Goal: Information Seeking & Learning: Learn about a topic

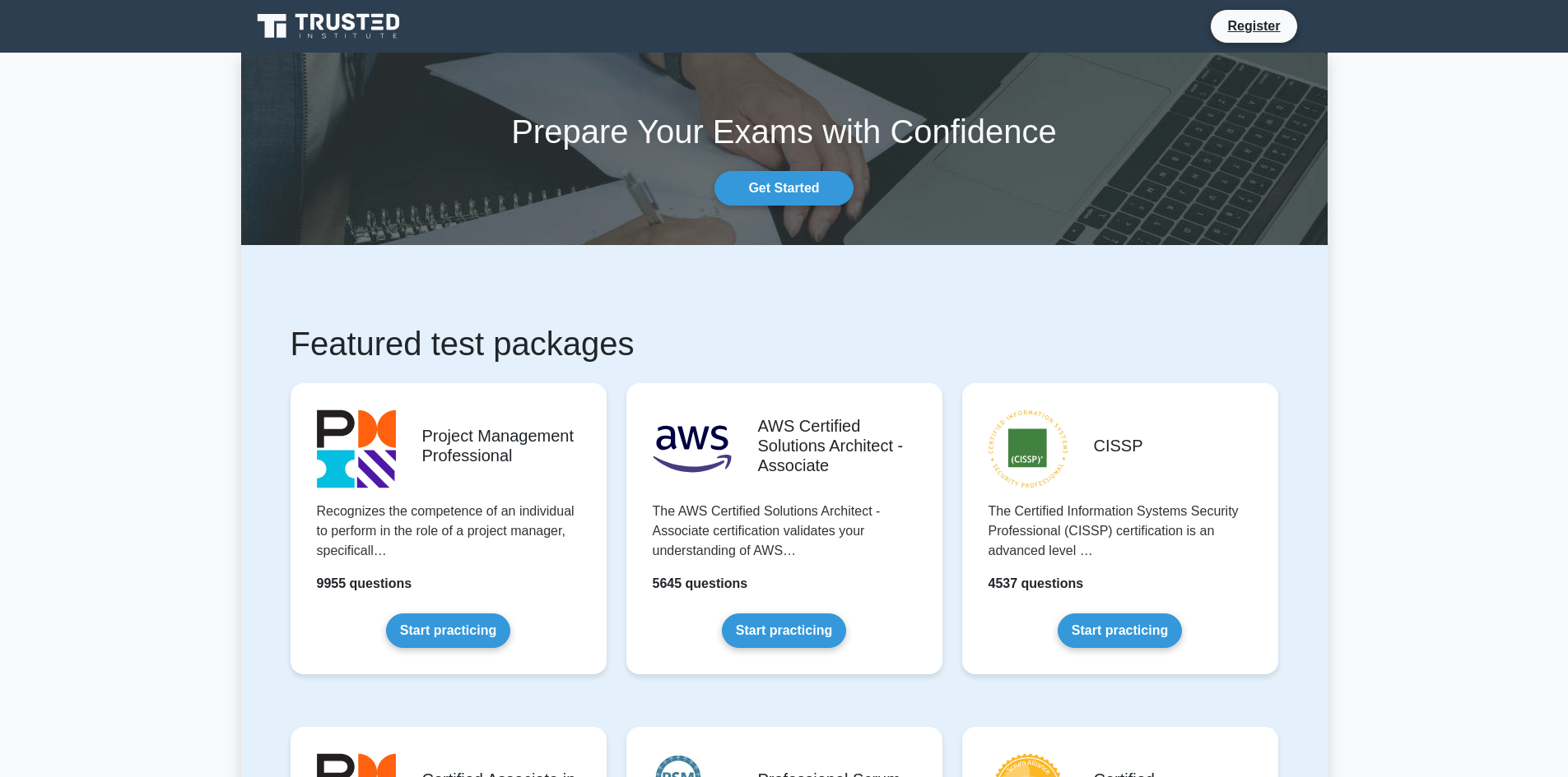
scroll to position [83, 0]
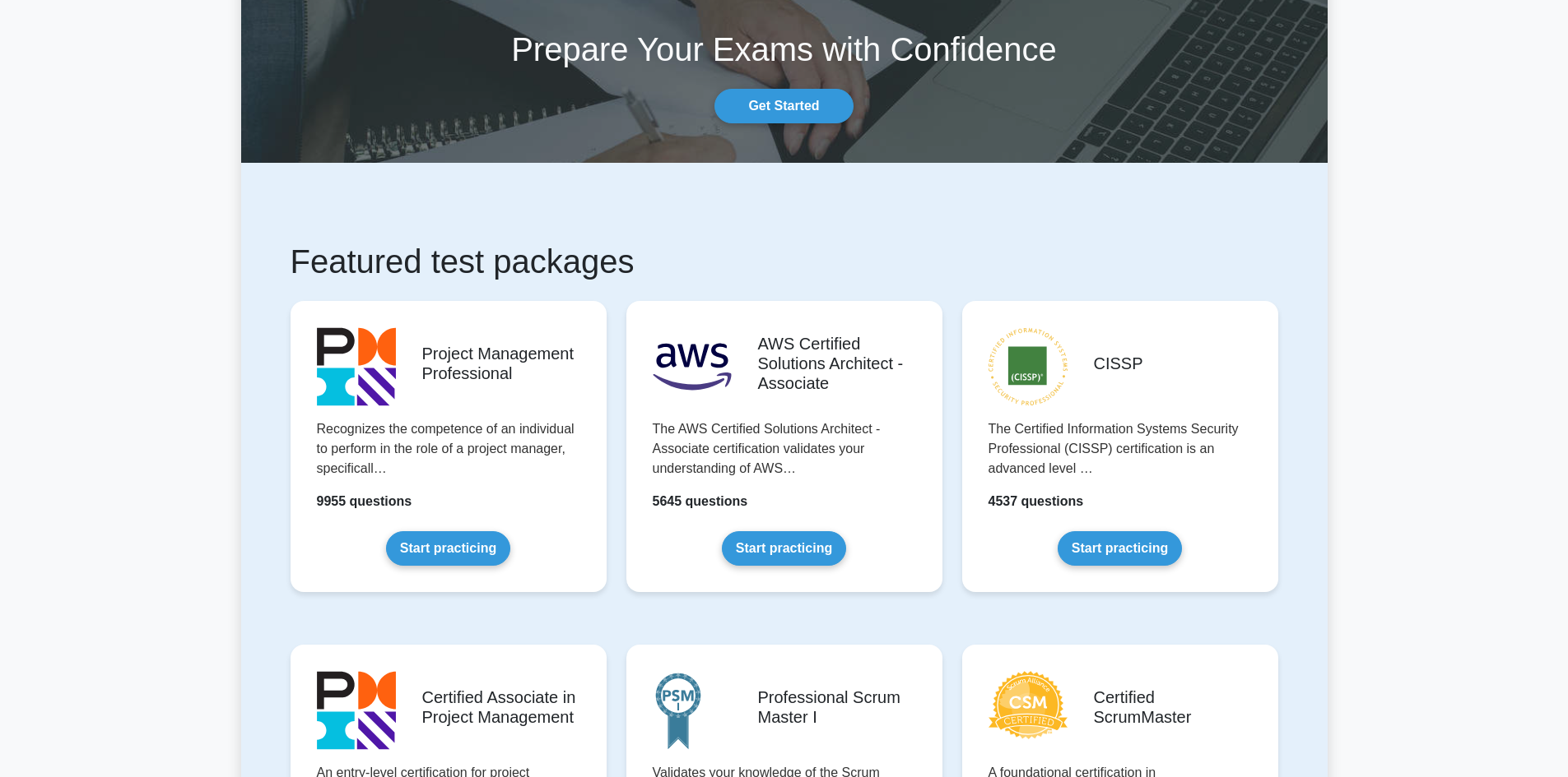
drag, startPoint x: 195, startPoint y: 1, endPoint x: 858, endPoint y: 197, distance: 691.4
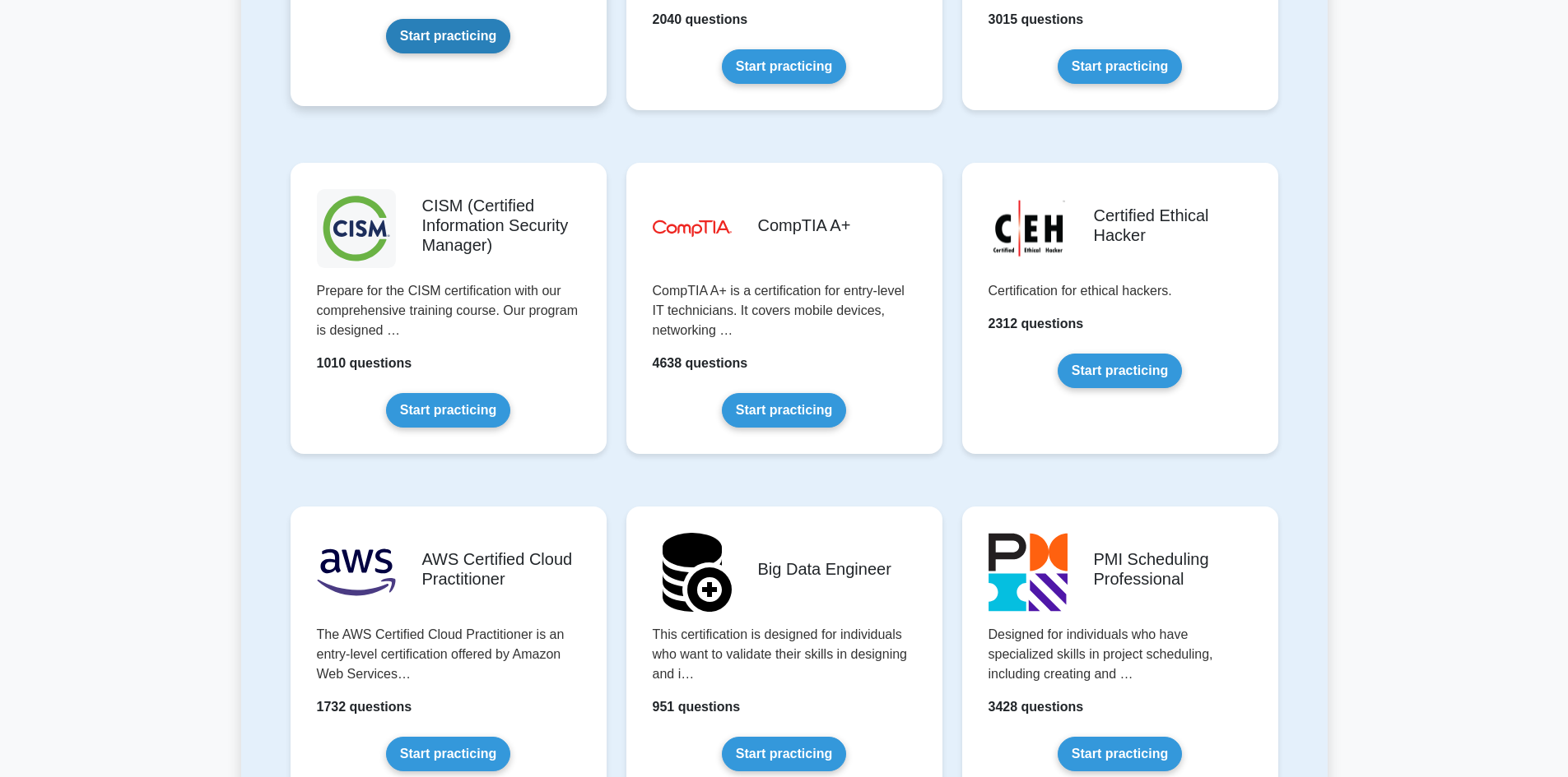
scroll to position [2386, 0]
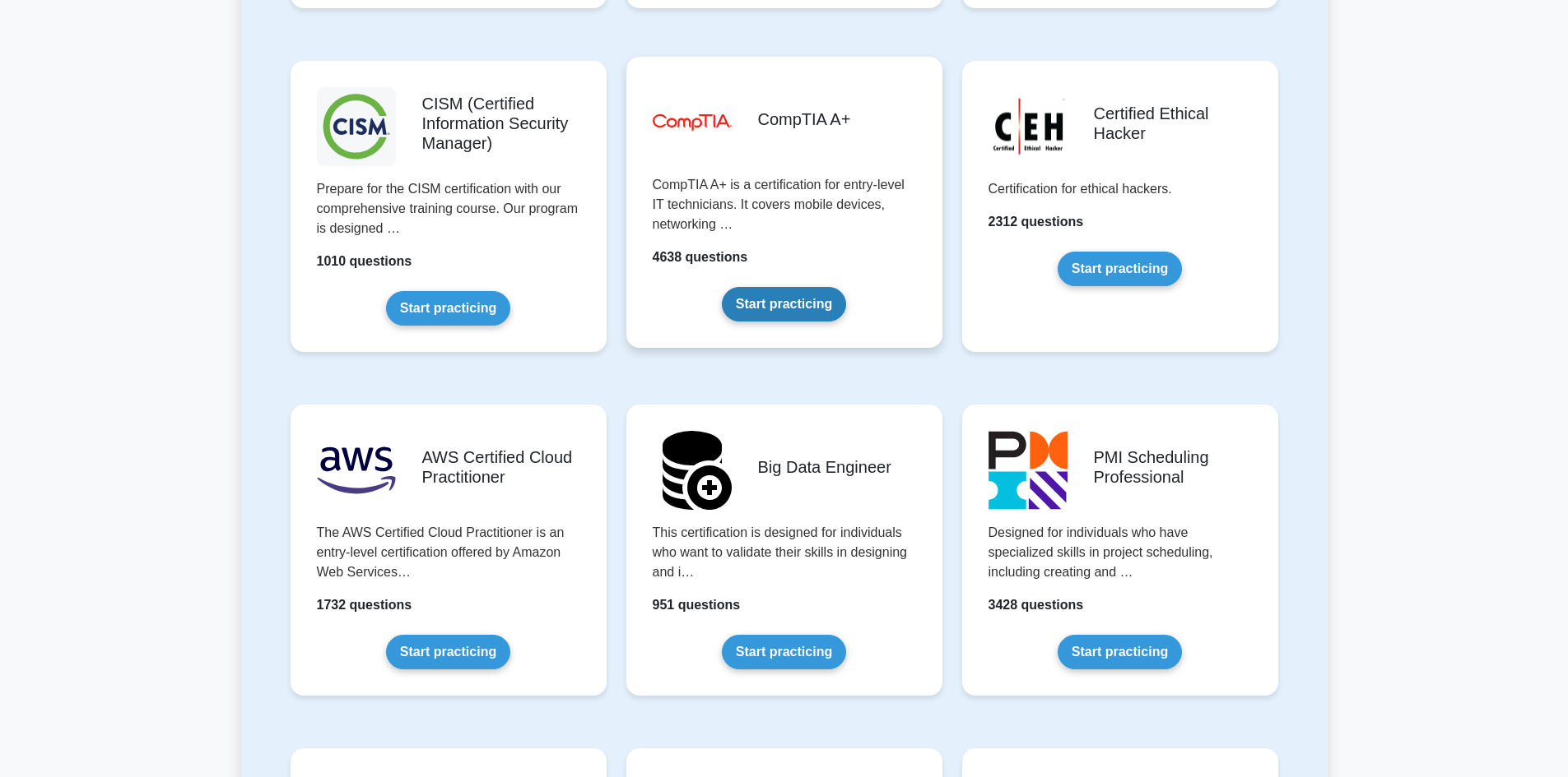
click at [792, 300] on link "Start practicing" at bounding box center [784, 305] width 124 height 35
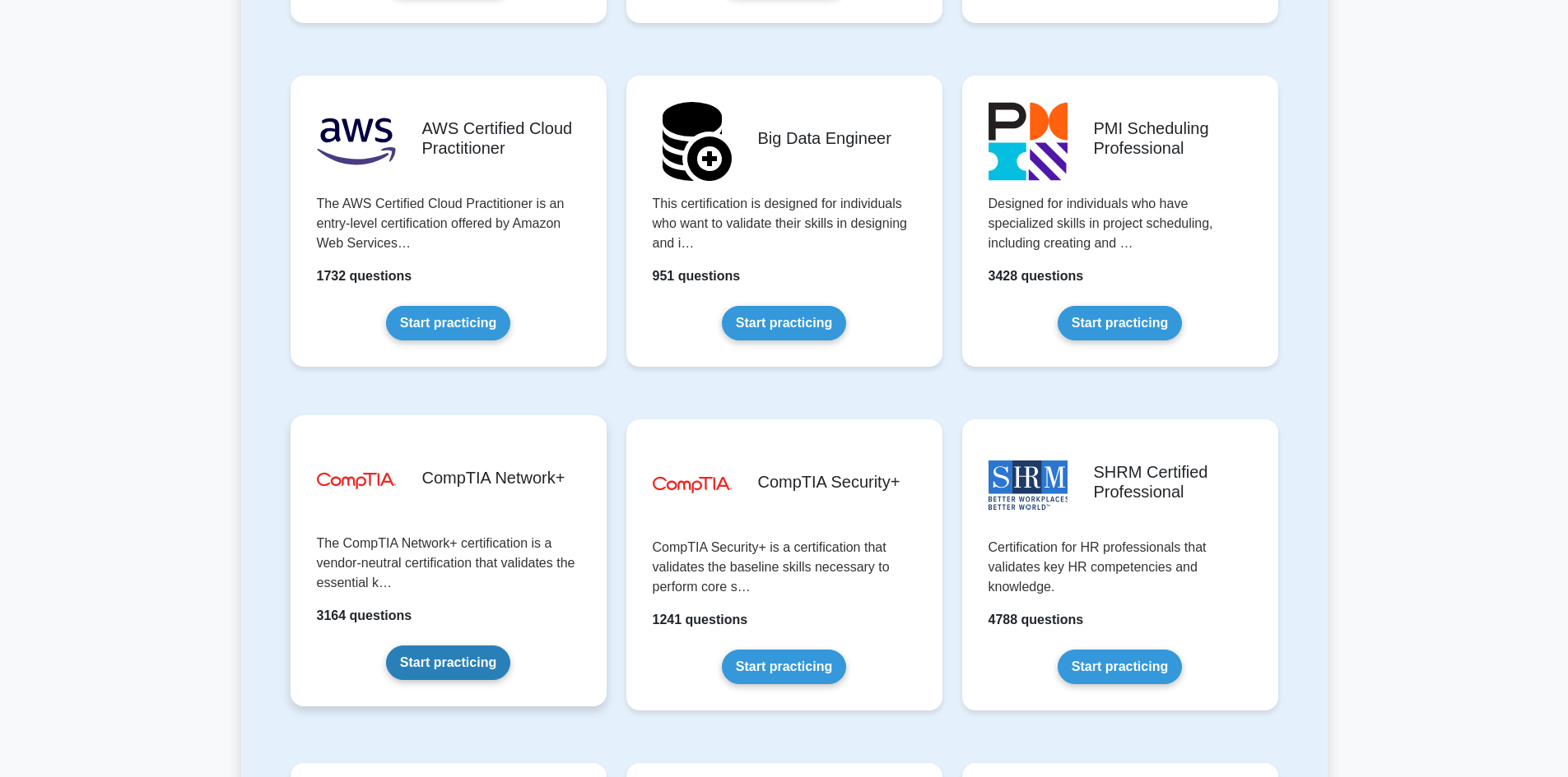
scroll to position [2797, 0]
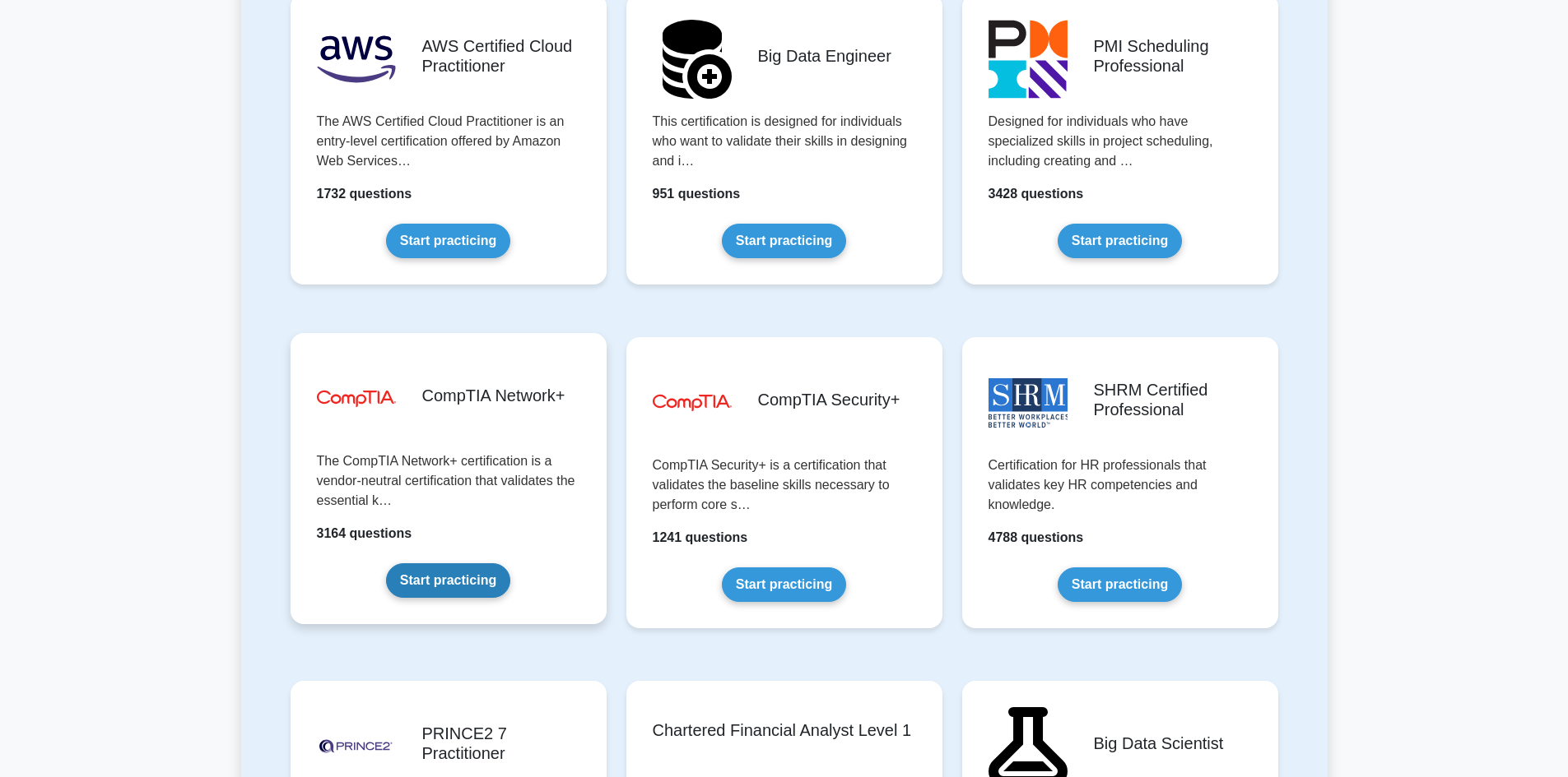
click at [470, 574] on link "Start practicing" at bounding box center [448, 581] width 124 height 35
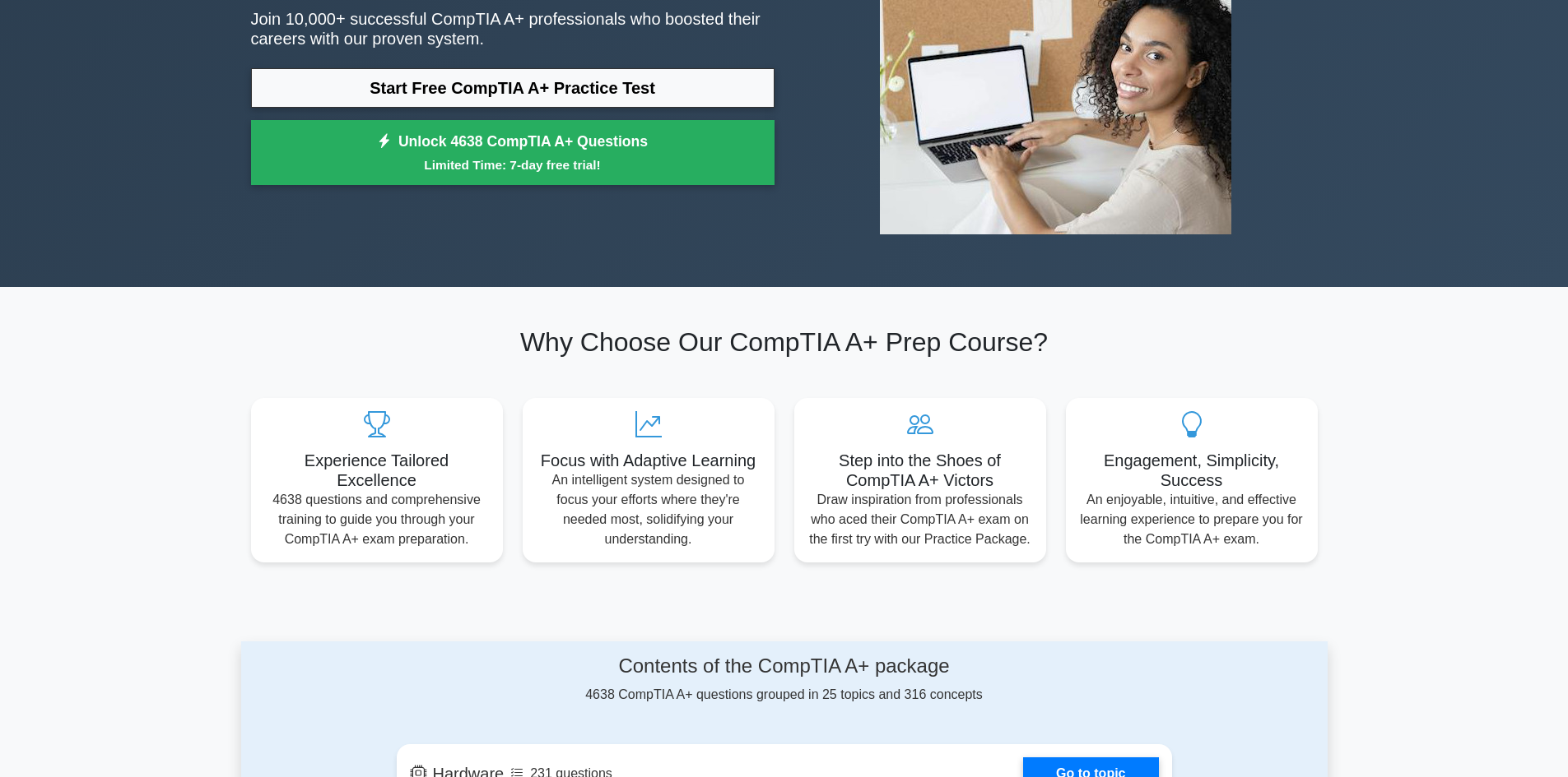
scroll to position [164, 0]
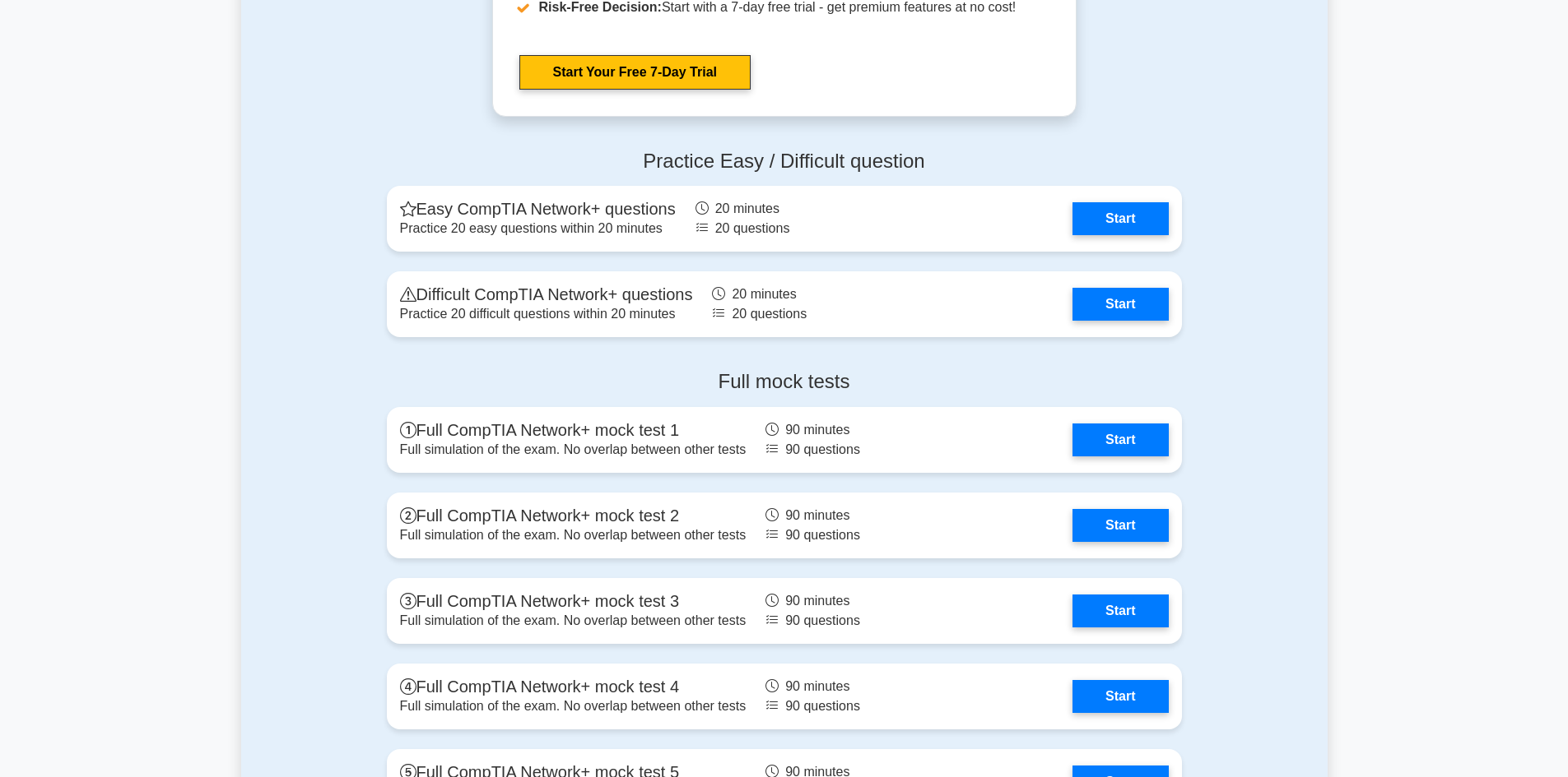
scroll to position [3208, 0]
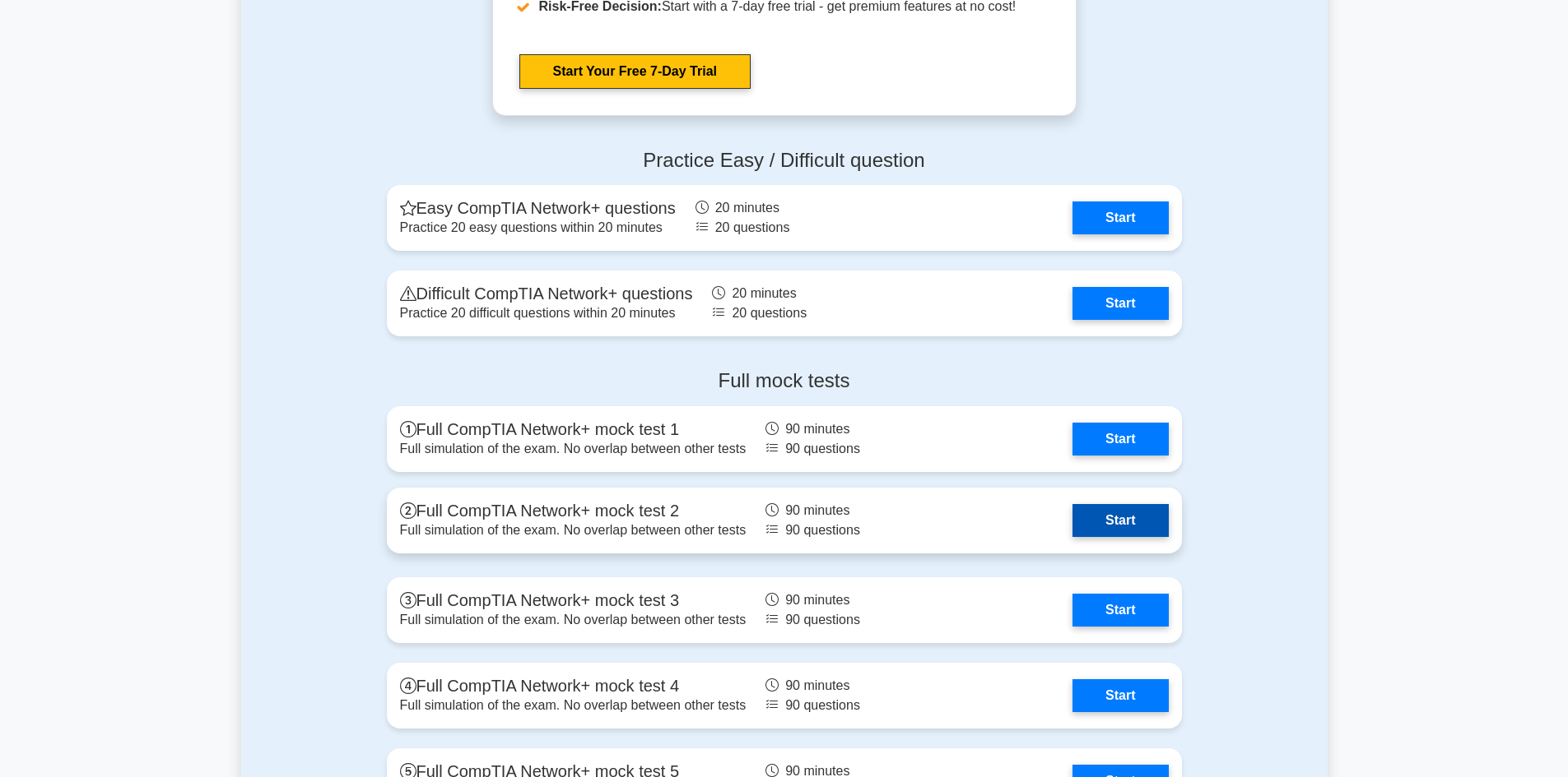
click at [1078, 533] on link "Start" at bounding box center [1120, 521] width 96 height 33
click at [1101, 533] on link "Start" at bounding box center [1120, 521] width 96 height 33
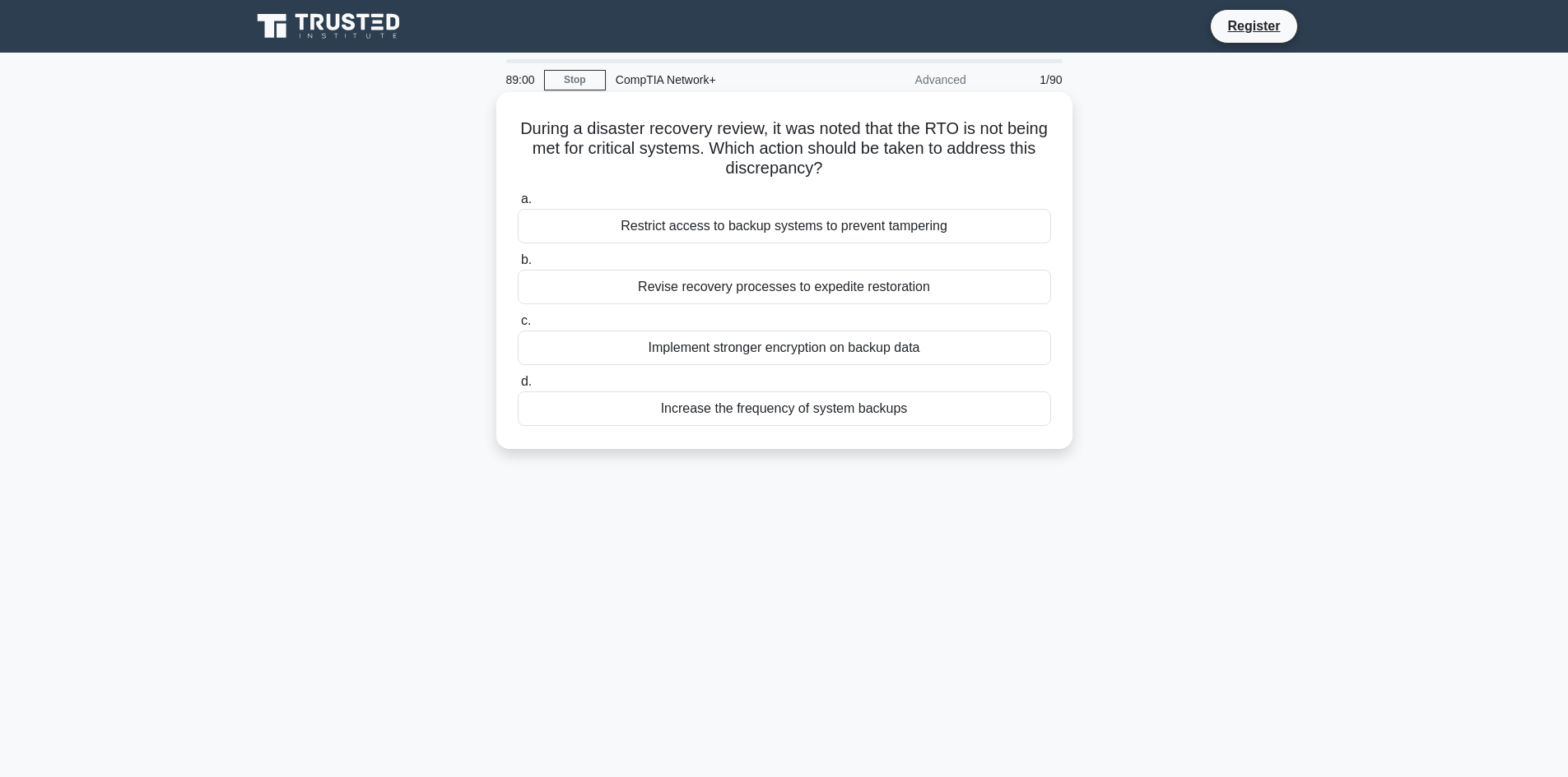
click at [799, 222] on div "Restrict access to backup systems to prevent tampering" at bounding box center [784, 226] width 534 height 35
click at [518, 204] on input "a. Restrict access to backup systems to prevent tampering" at bounding box center [518, 199] width 0 height 10
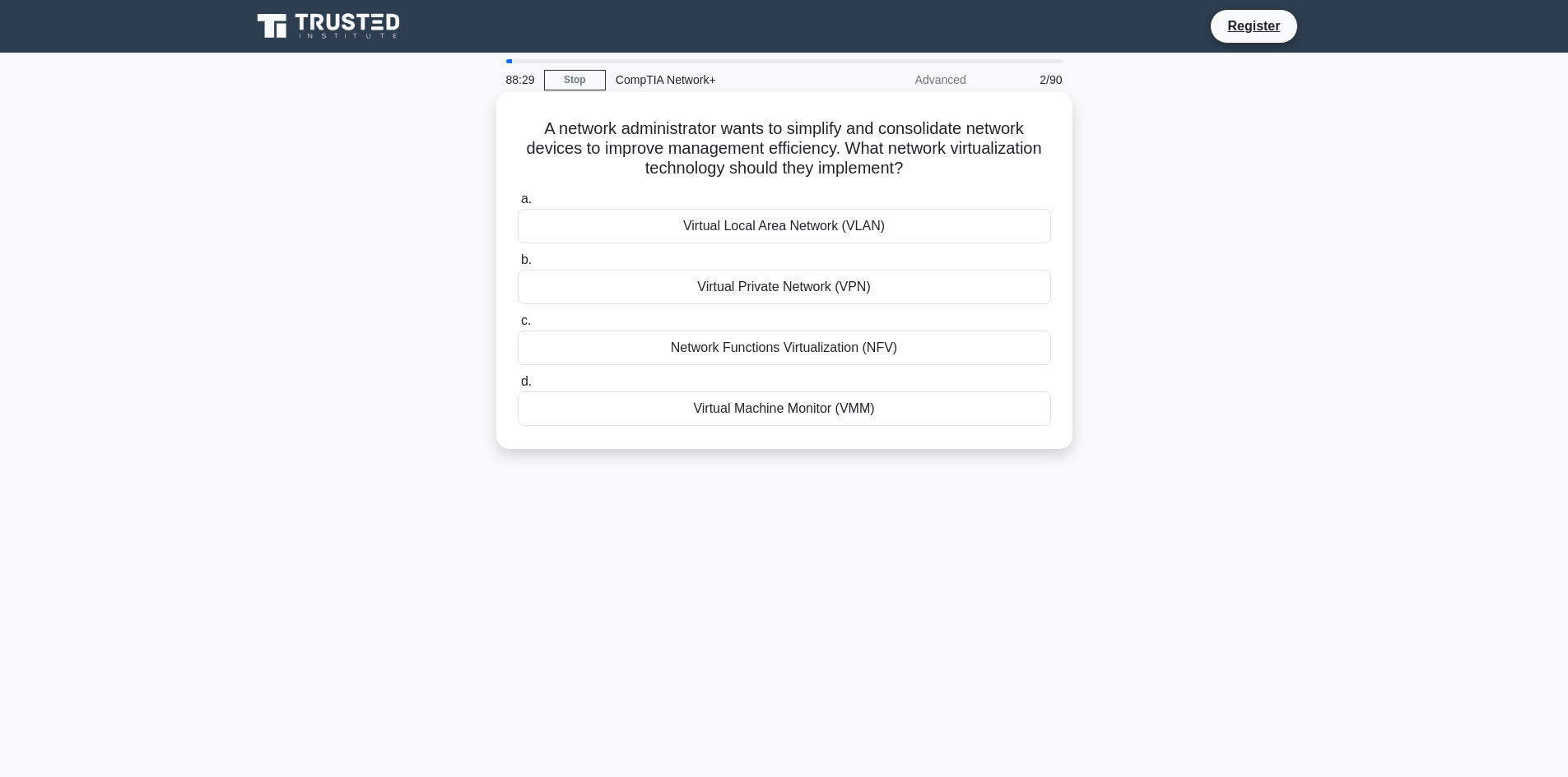
click at [762, 349] on div "Network Functions Virtualization (NFV)" at bounding box center [784, 348] width 534 height 35
click at [518, 326] on input "c. Network Functions Virtualization (NFV)" at bounding box center [518, 321] width 0 height 10
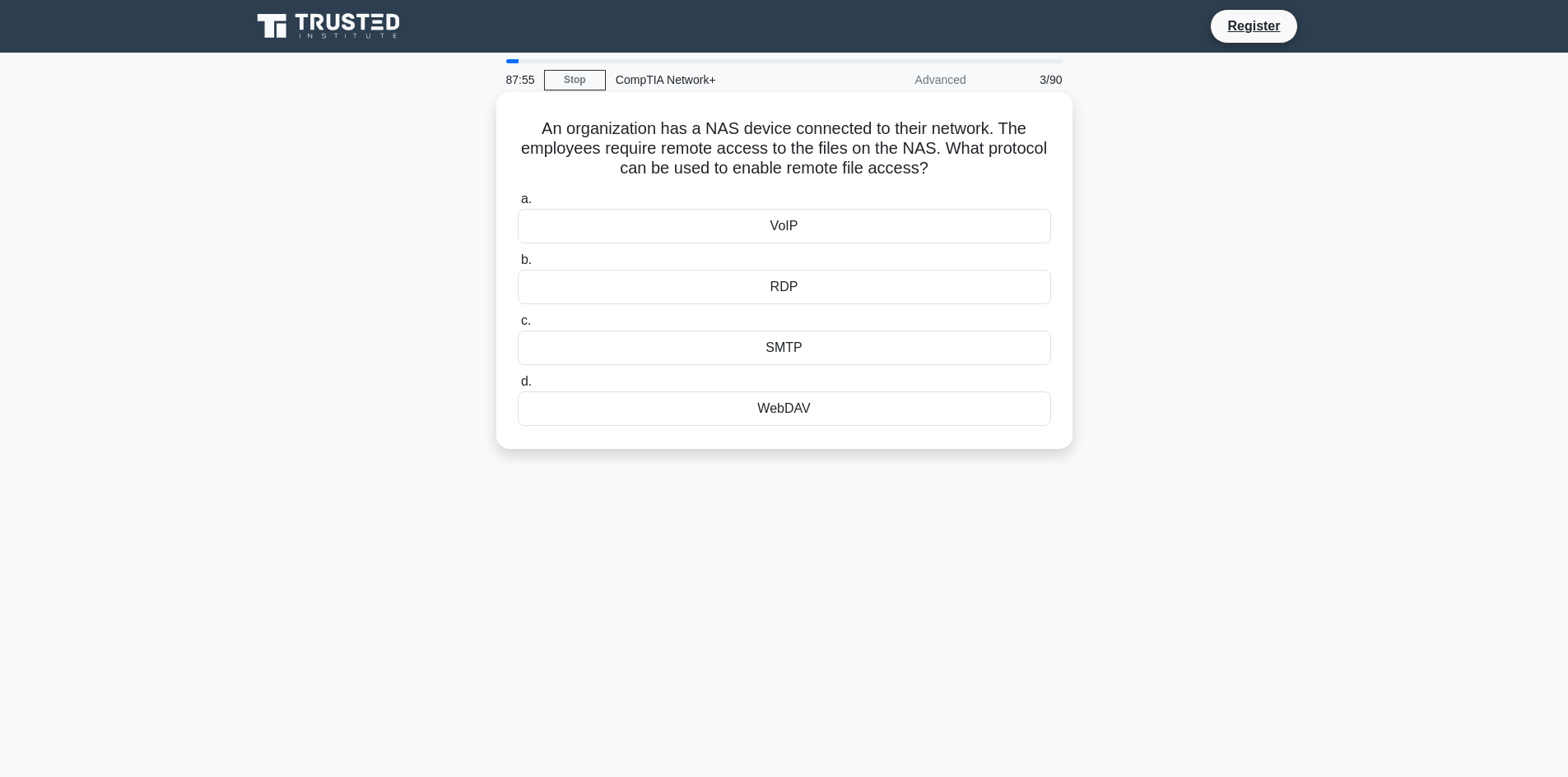
click at [804, 354] on div "SMTP" at bounding box center [784, 348] width 534 height 35
click at [518, 326] on input "c. SMTP" at bounding box center [518, 321] width 0 height 10
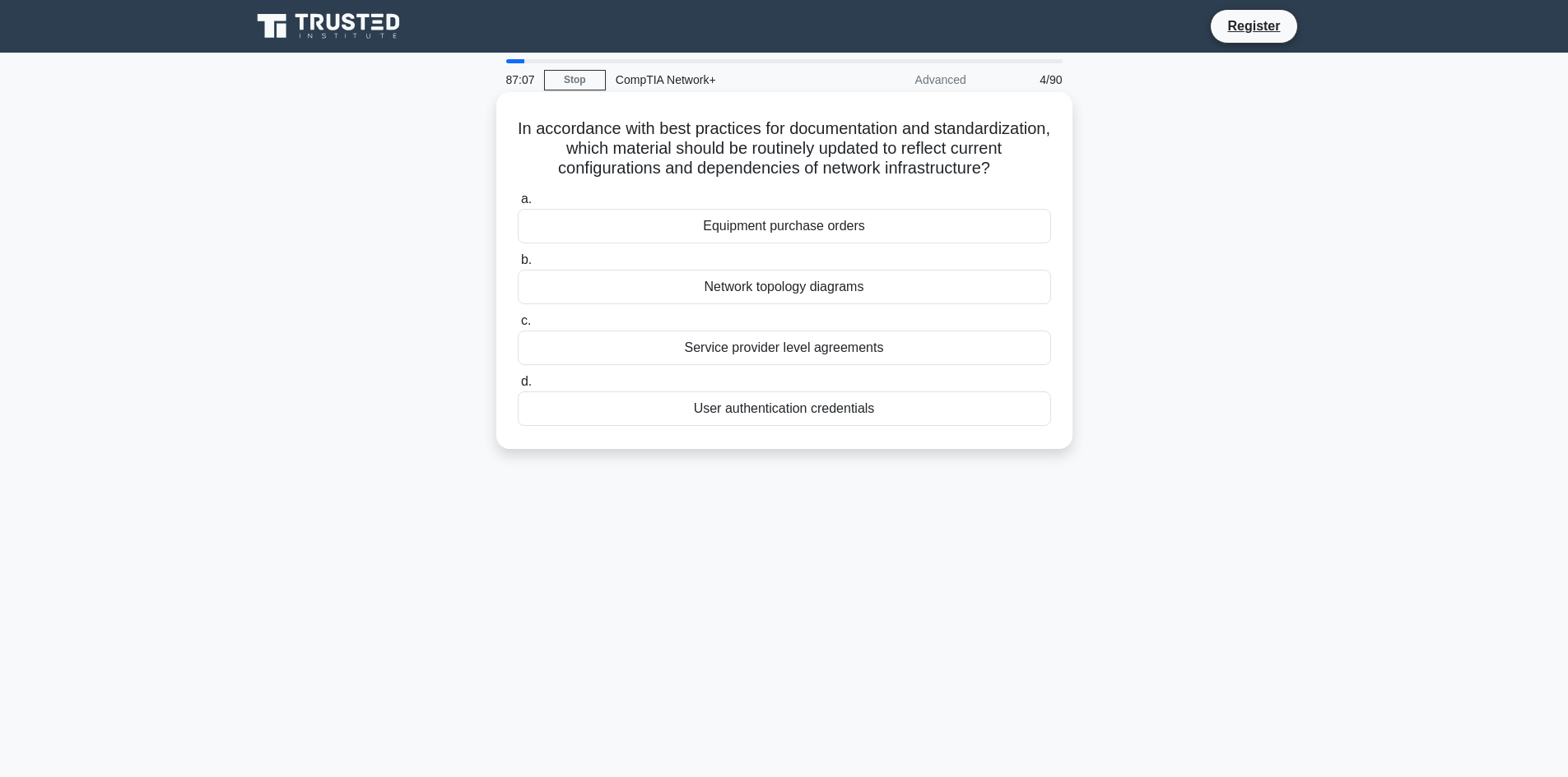
click at [809, 230] on div "Equipment purchase orders" at bounding box center [784, 226] width 534 height 35
click at [518, 204] on input "a. Equipment purchase orders" at bounding box center [518, 199] width 0 height 10
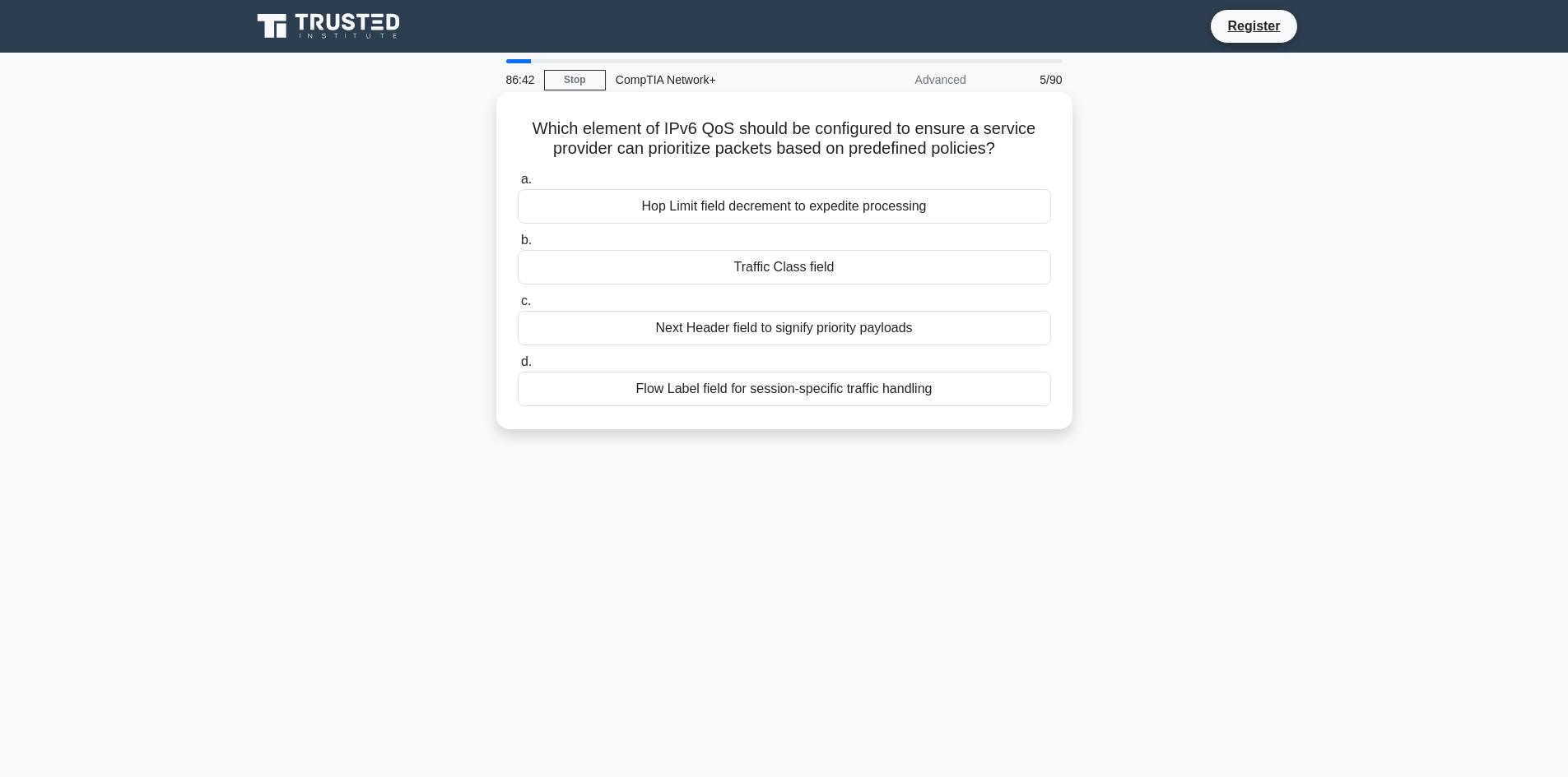
click at [815, 392] on div "Flow Label field for session-specific traffic handling" at bounding box center [784, 389] width 534 height 35
click at [518, 368] on input "d. Flow Label field for session-specific traffic handling" at bounding box center [518, 362] width 0 height 10
click at [870, 332] on div "It starts a hold-down timer to prevent immediate updates." at bounding box center [784, 328] width 534 height 35
click at [518, 307] on input "c. It starts a hold-down timer to prevent immediate updates." at bounding box center [518, 301] width 0 height 10
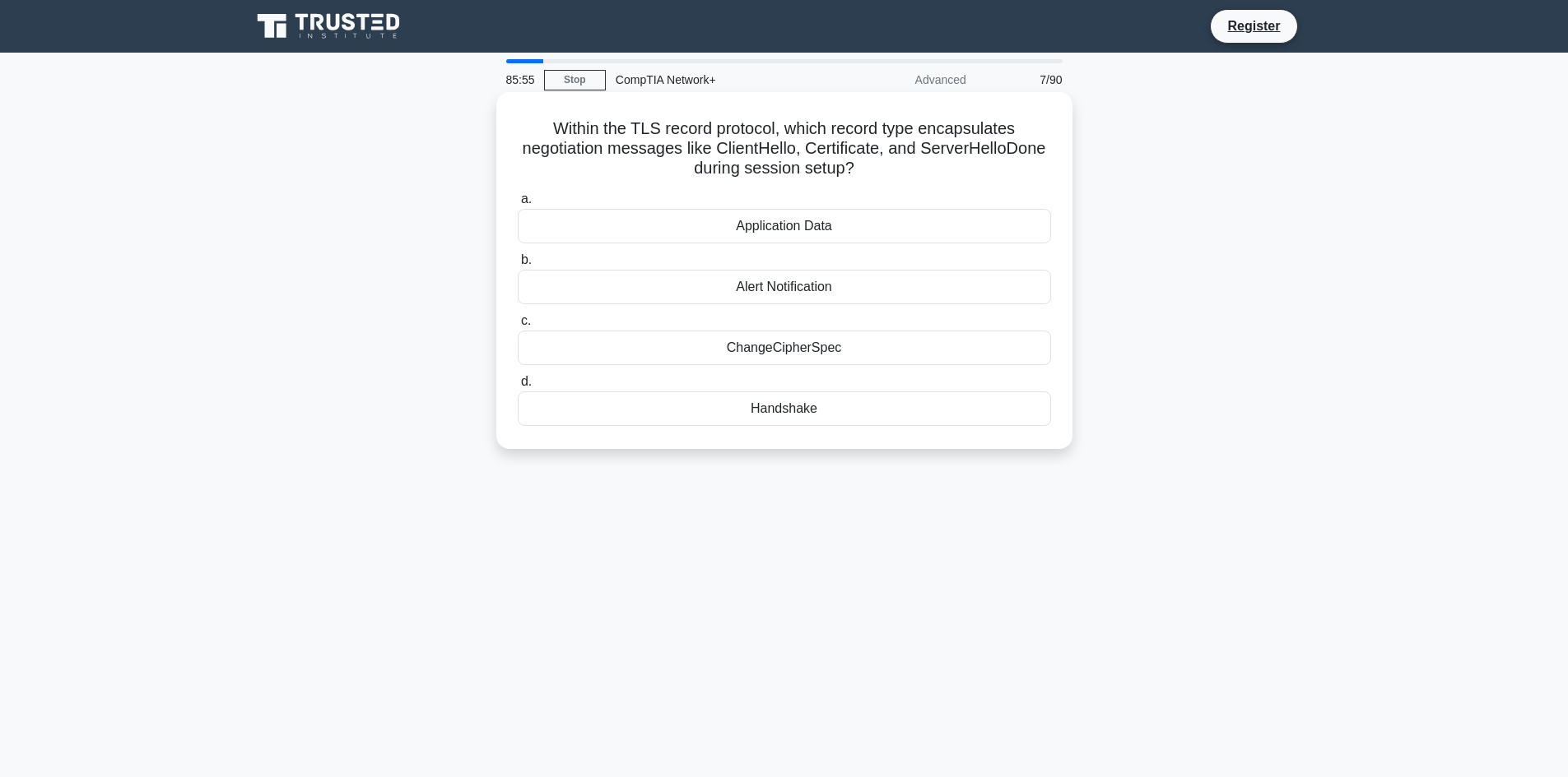
click at [817, 415] on div "Handshake" at bounding box center [784, 409] width 534 height 35
click at [518, 387] on input "d. Handshake" at bounding box center [518, 382] width 0 height 10
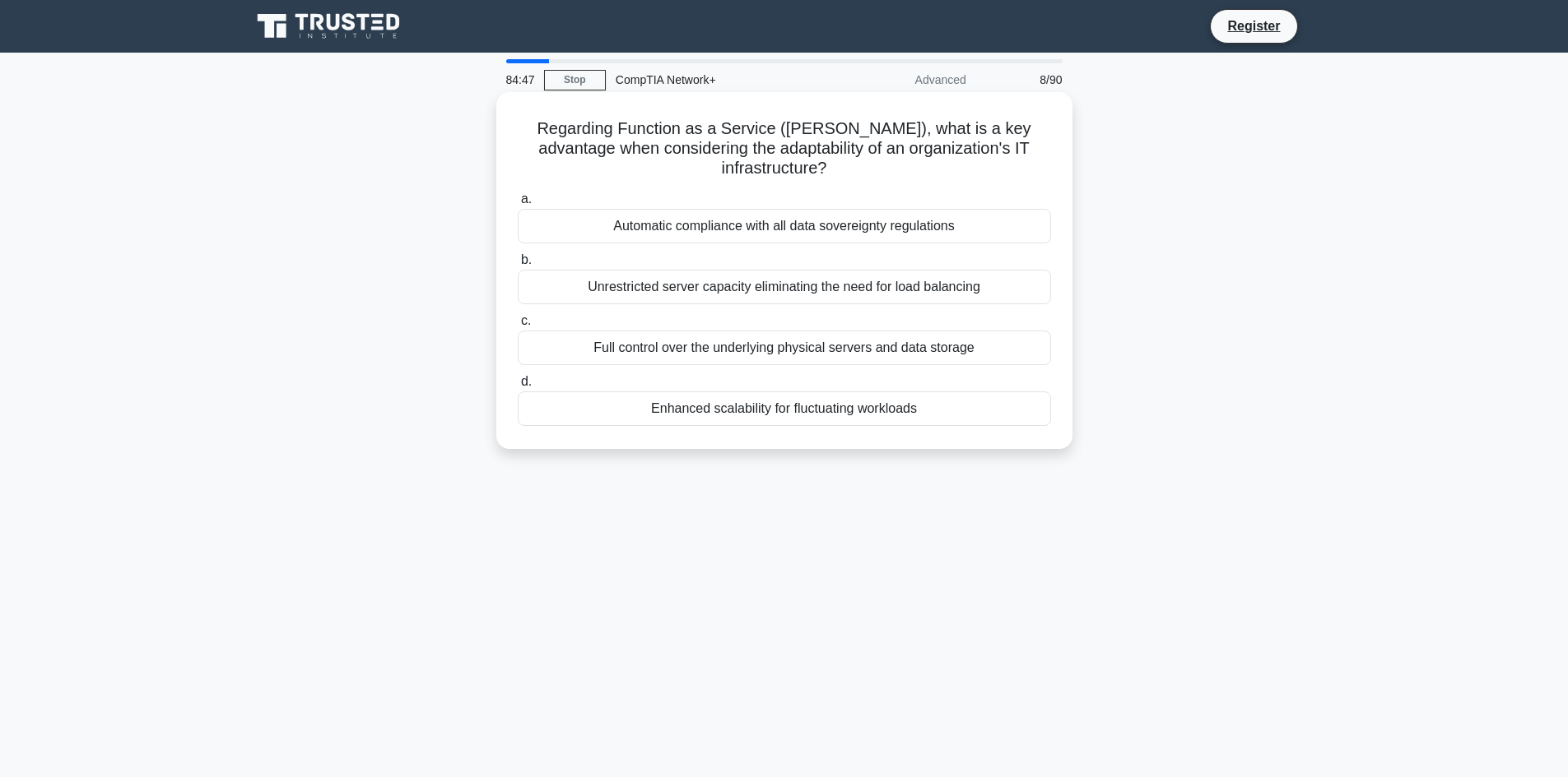
click at [777, 272] on div "Unrestricted server capacity eliminating the need for load balancing" at bounding box center [784, 287] width 534 height 35
click at [518, 265] on input "b. Unrestricted server capacity eliminating the need for load balancing" at bounding box center [518, 260] width 0 height 10
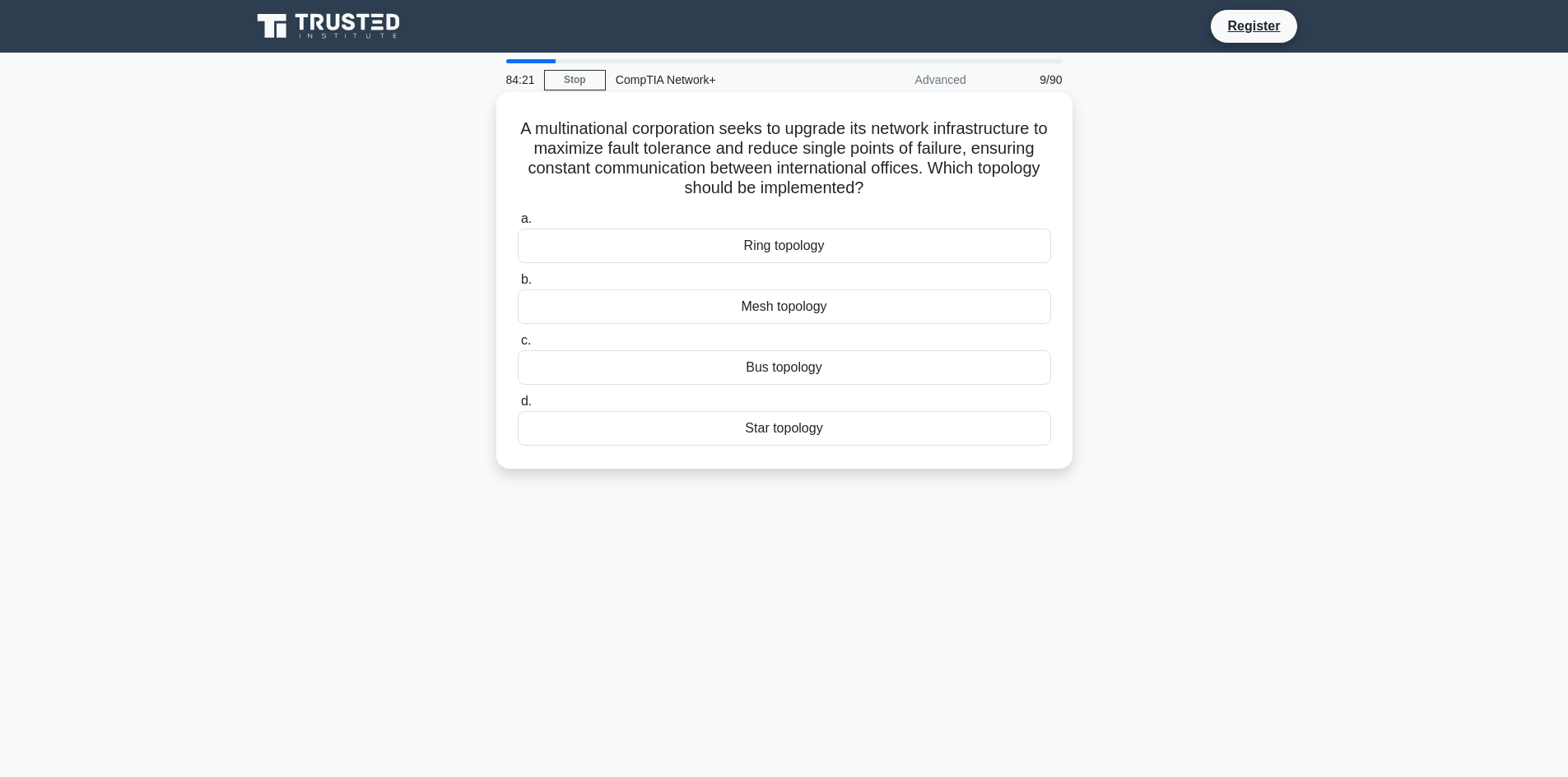
click at [748, 429] on div "Star topology" at bounding box center [784, 429] width 534 height 35
click at [518, 407] on input "d. Star topology" at bounding box center [518, 402] width 0 height 10
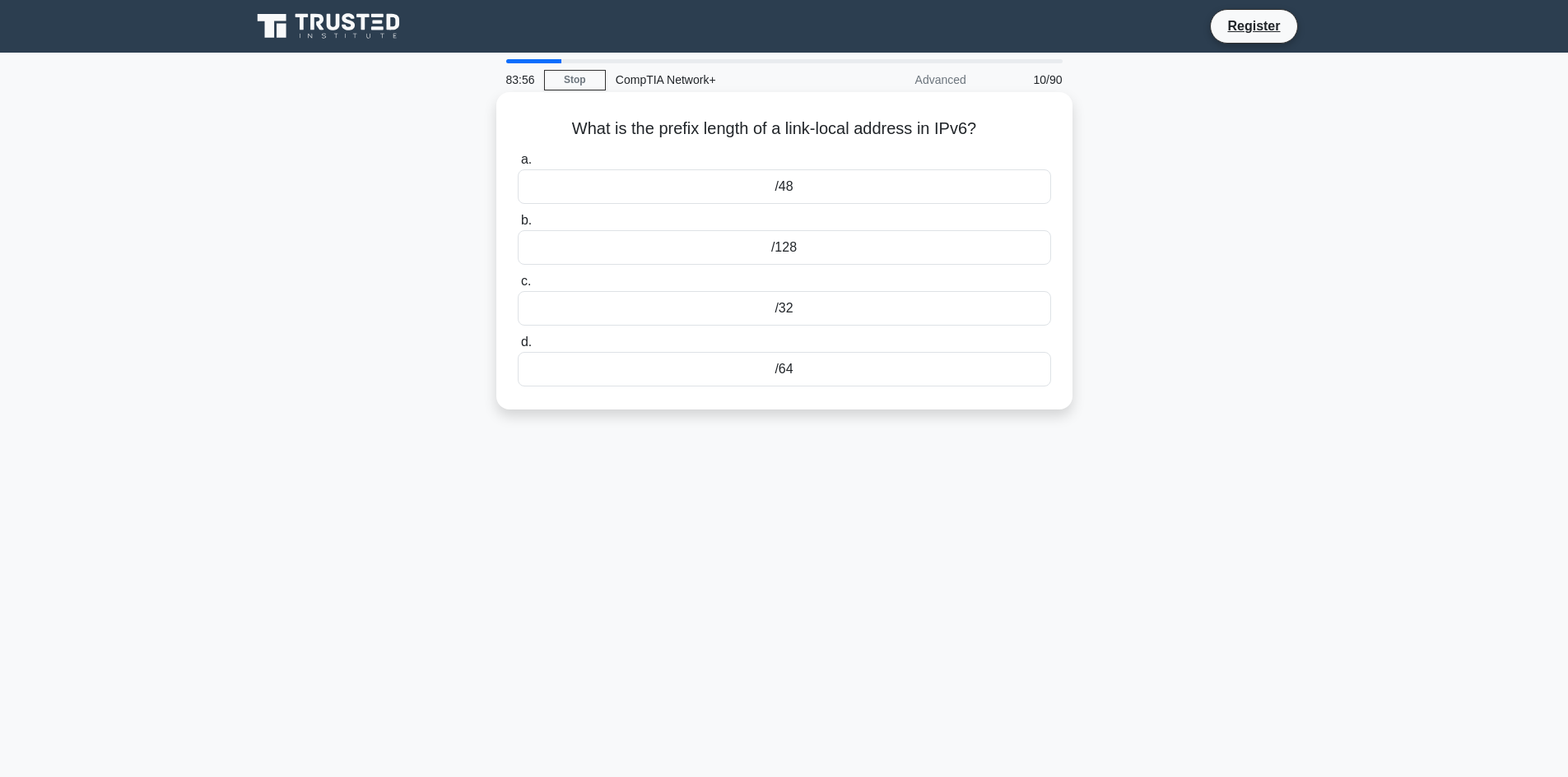
click at [792, 246] on div "/128" at bounding box center [784, 248] width 534 height 35
click at [518, 226] on input "b. /128" at bounding box center [518, 221] width 0 height 10
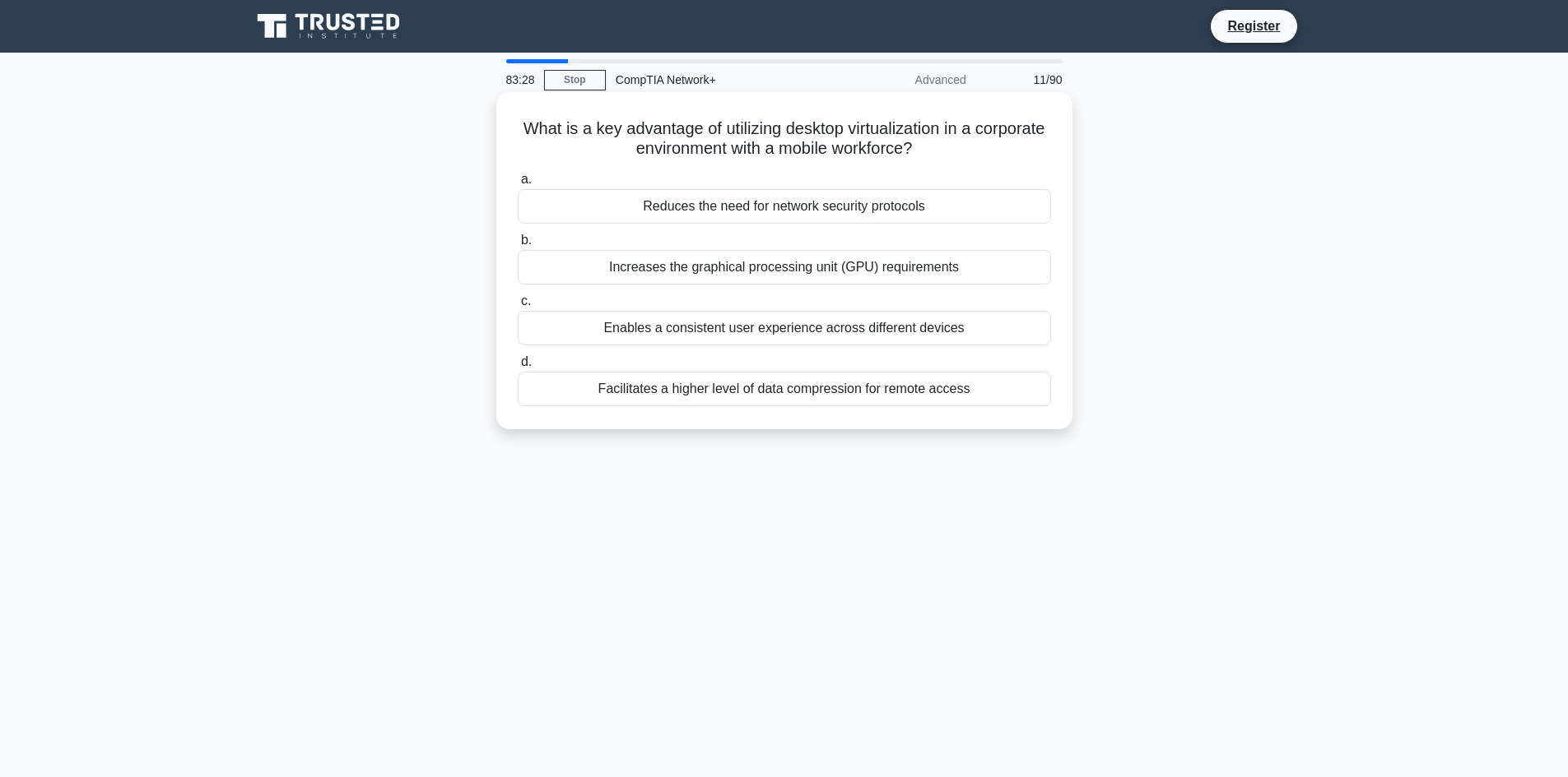
click at [838, 332] on div "Enables a consistent user experience across different devices" at bounding box center [784, 328] width 534 height 35
click at [518, 307] on input "c. Enables a consistent user experience across different devices" at bounding box center [518, 301] width 0 height 10
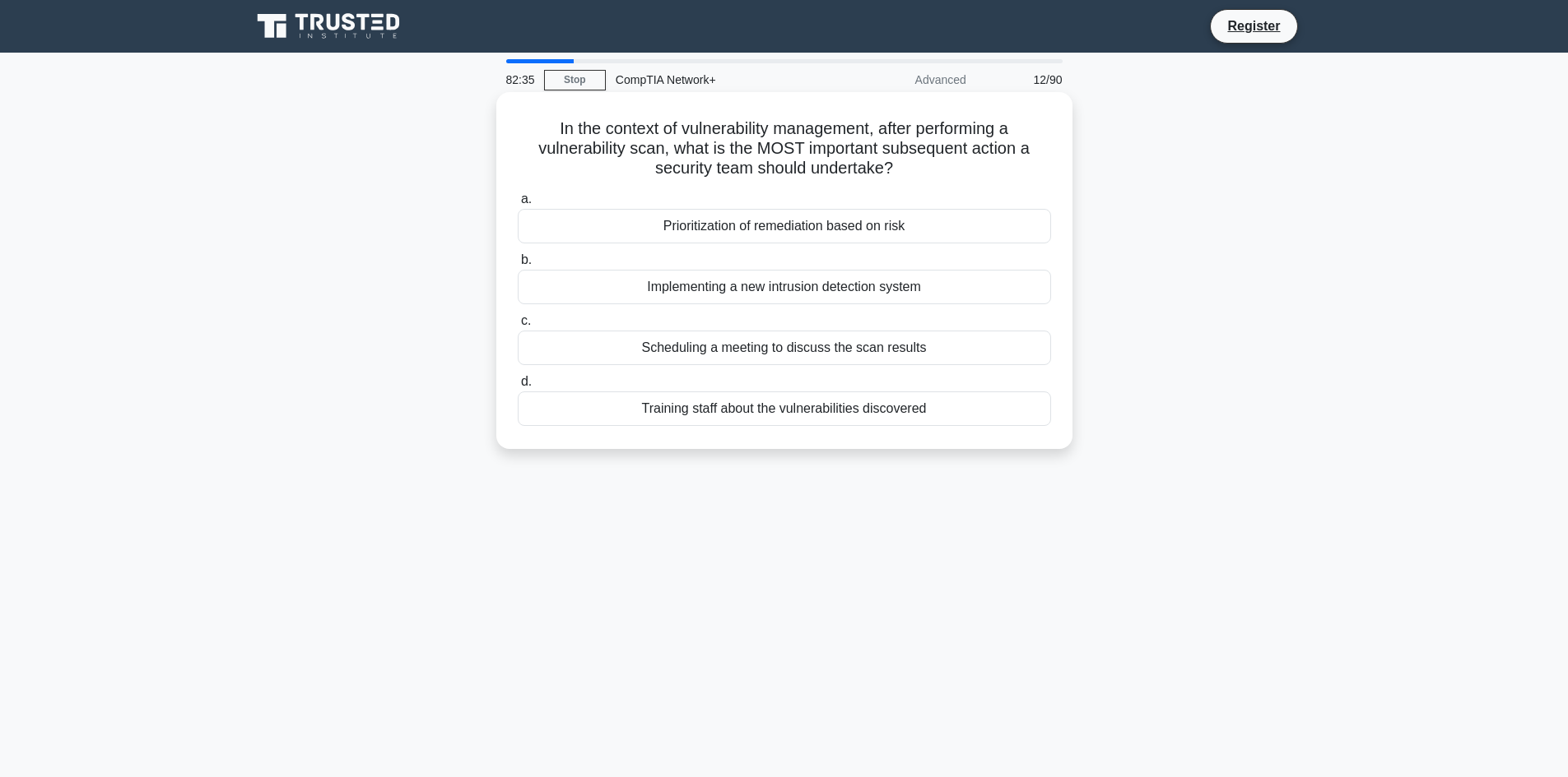
click at [887, 219] on div "Prioritization of remediation based on risk" at bounding box center [784, 226] width 534 height 35
click at [518, 204] on input "a. Prioritization of remediation based on risk" at bounding box center [518, 199] width 0 height 10
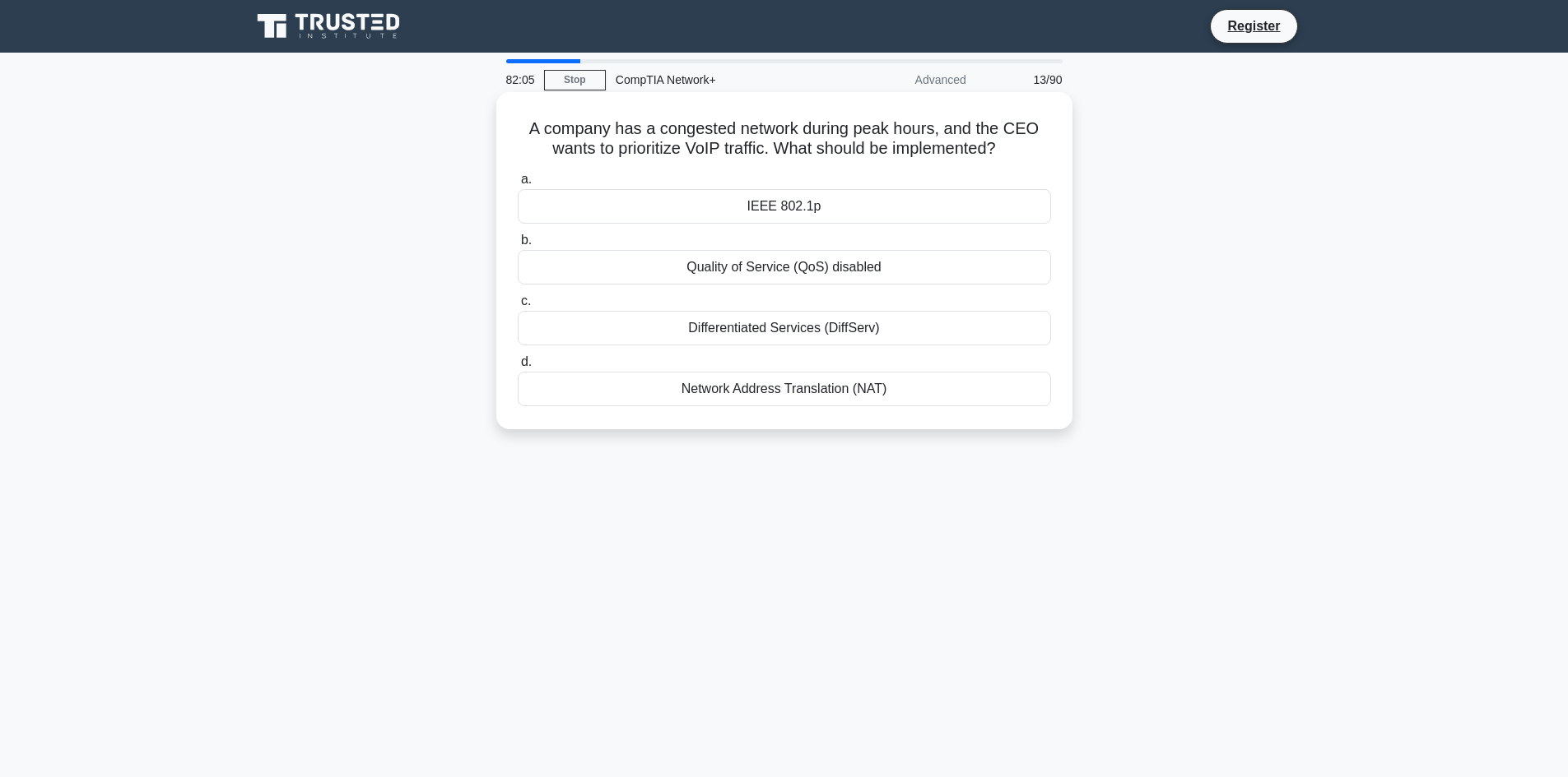
click at [792, 204] on div "IEEE 802.1p" at bounding box center [784, 206] width 534 height 35
click at [518, 185] on input "a. IEEE 802.1p" at bounding box center [518, 179] width 0 height 10
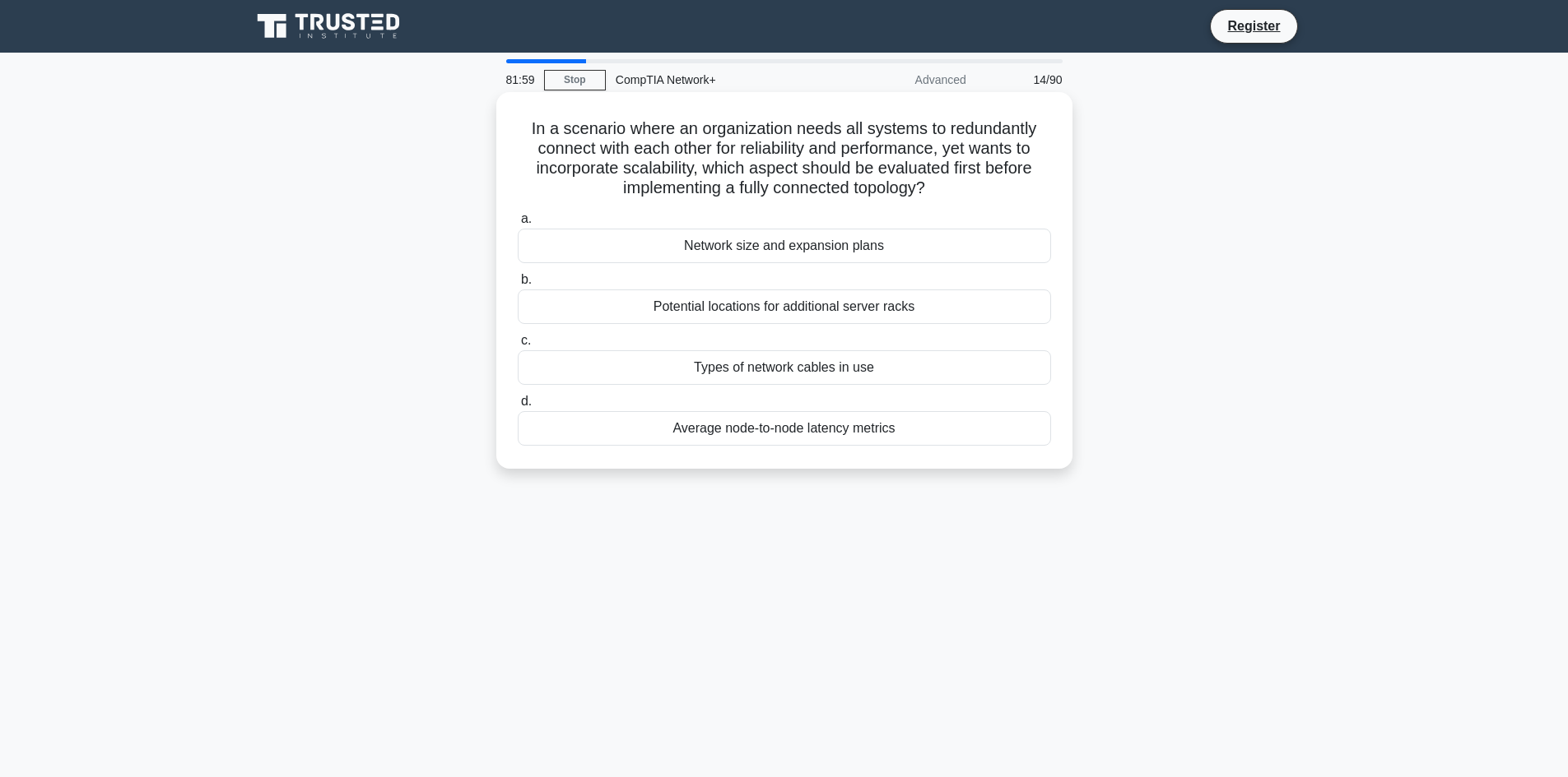
click at [797, 244] on div "Network size and expansion plans" at bounding box center [784, 246] width 534 height 35
click at [518, 224] on input "a. Network size and expansion plans" at bounding box center [518, 219] width 0 height 10
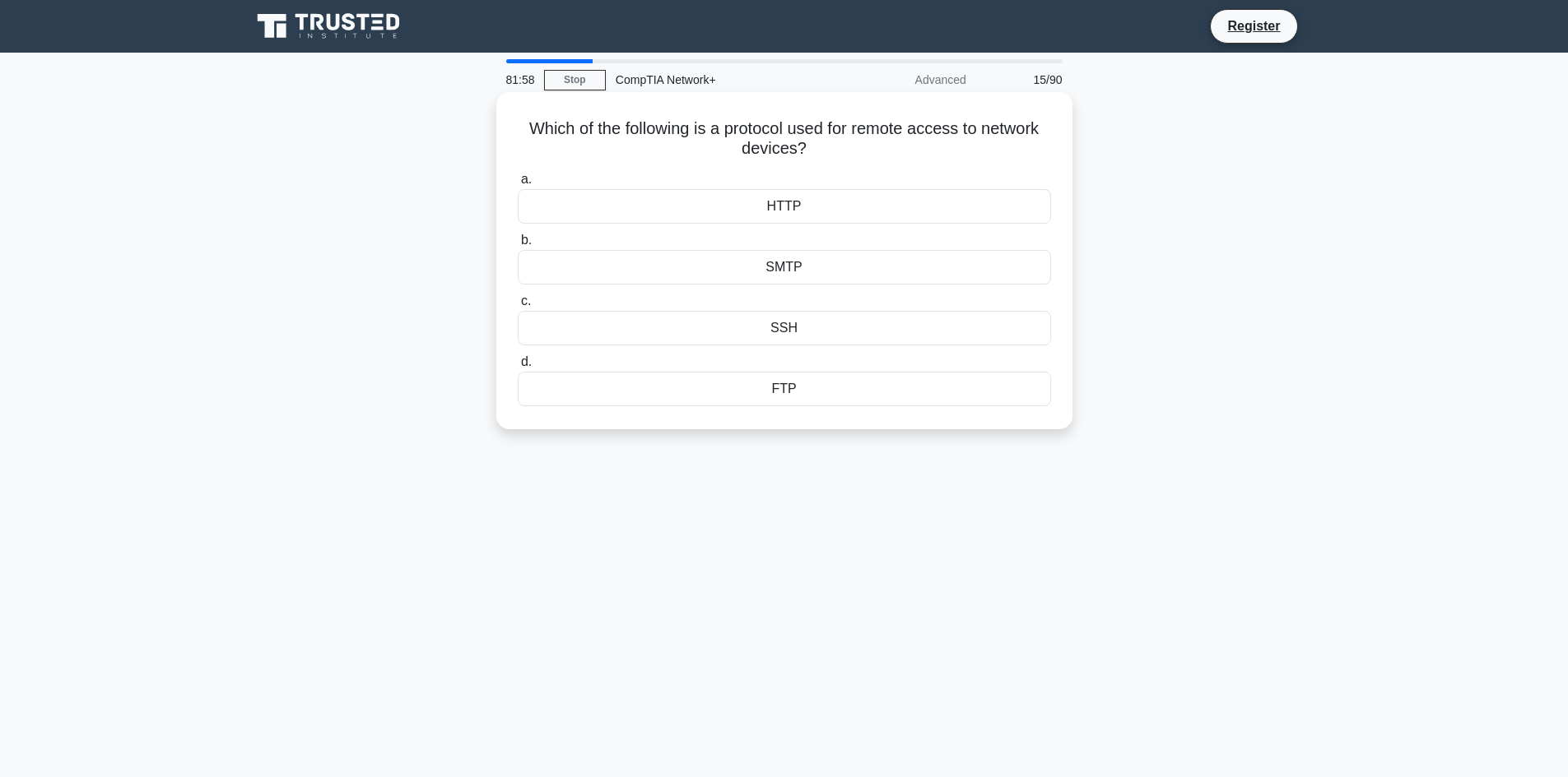
click at [838, 275] on div "SMTP" at bounding box center [784, 267] width 534 height 35
click at [518, 246] on input "b. SMTP" at bounding box center [518, 240] width 0 height 10
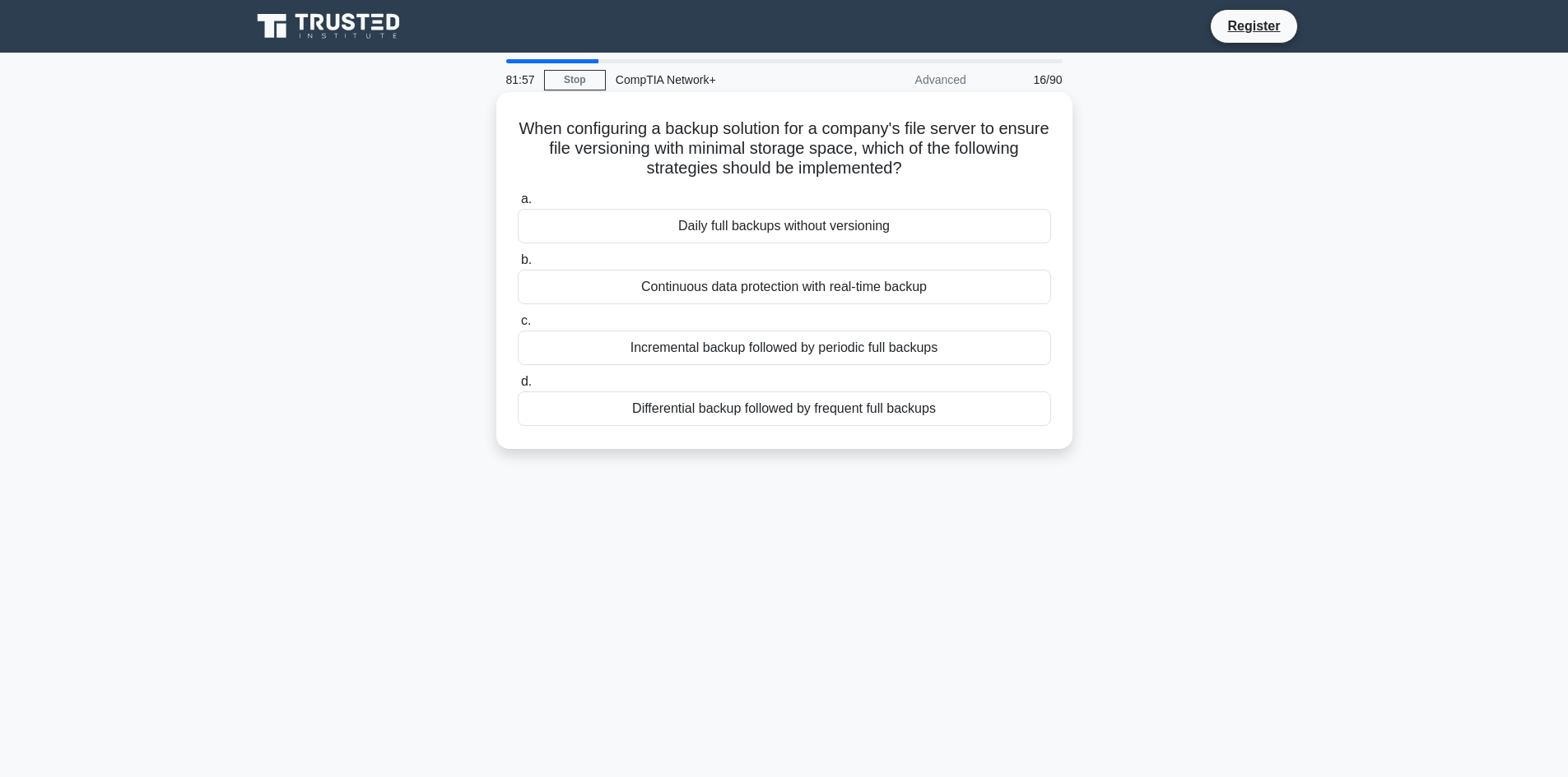
click at [867, 295] on div "Continuous data protection with real-time backup" at bounding box center [784, 287] width 534 height 35
click at [518, 265] on input "b. Continuous data protection with real-time backup" at bounding box center [518, 260] width 0 height 10
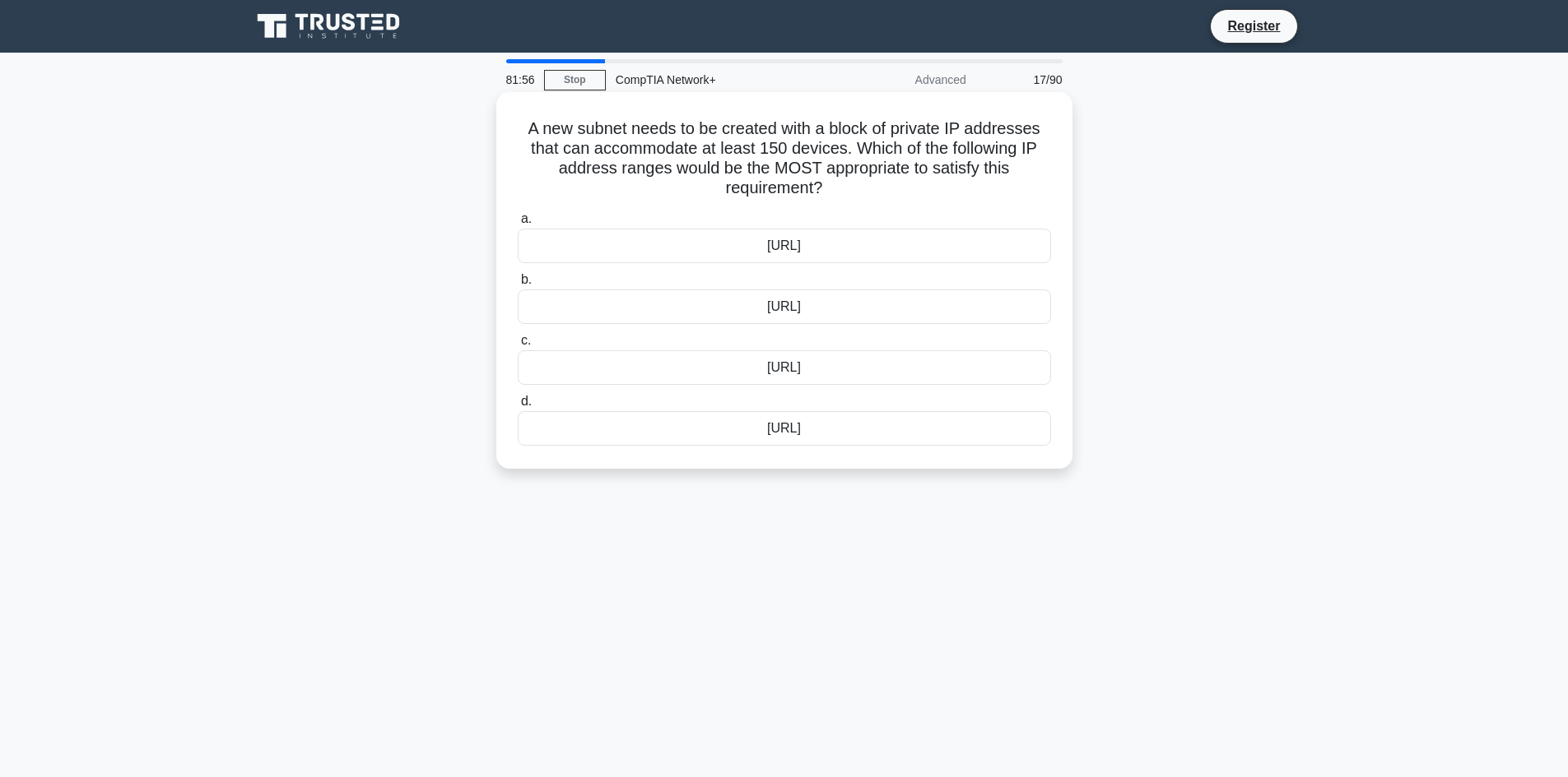
click at [879, 309] on div "10.230.100.0/26" at bounding box center [784, 307] width 534 height 35
click at [518, 285] on input "b. 10.230.100.0/26" at bounding box center [518, 280] width 0 height 10
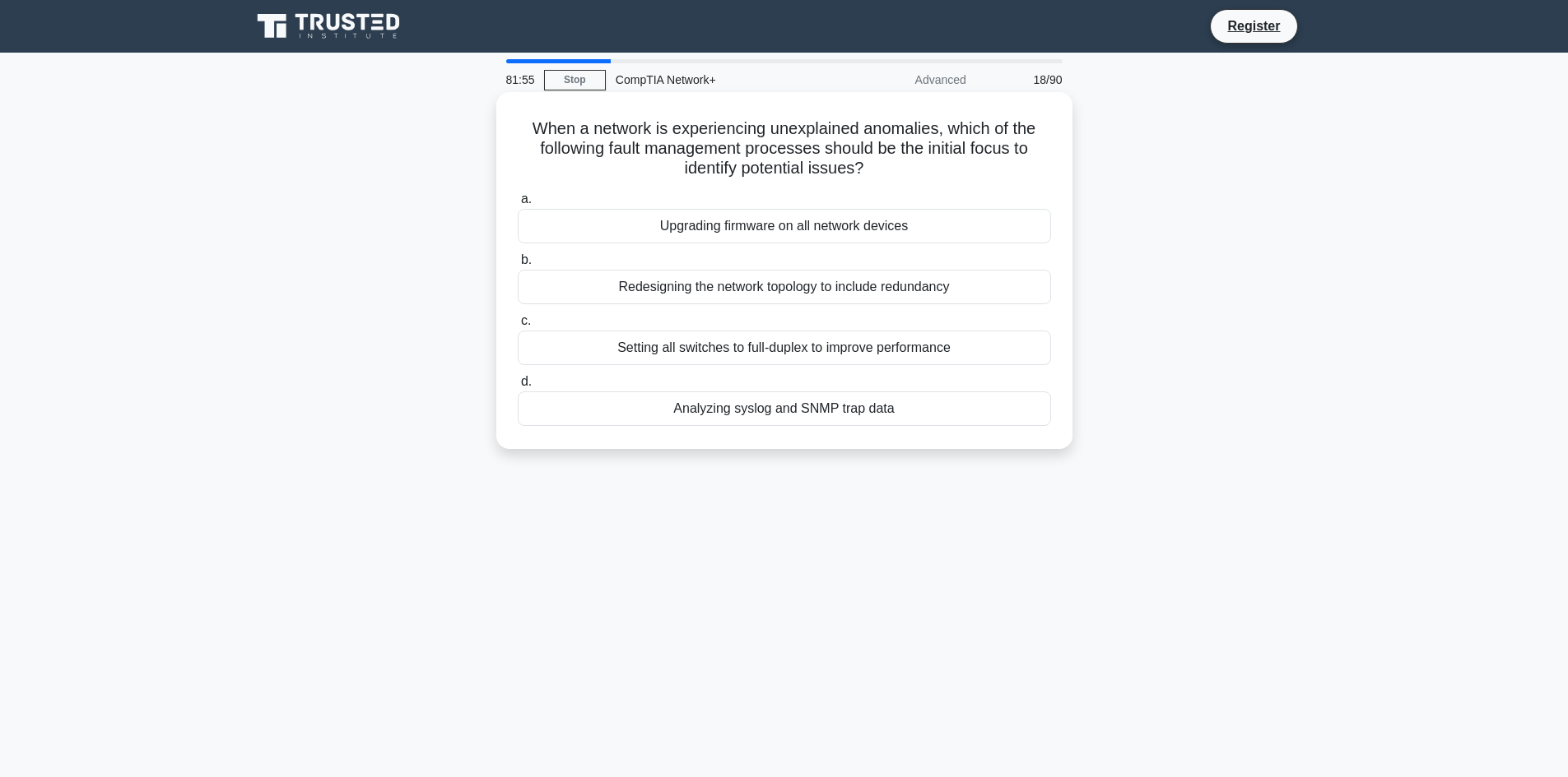
click at [907, 337] on div "Setting all switches to full-duplex to improve performance" at bounding box center [784, 348] width 534 height 35
click at [518, 326] on input "c. Setting all switches to full-duplex to improve performance" at bounding box center [518, 321] width 0 height 10
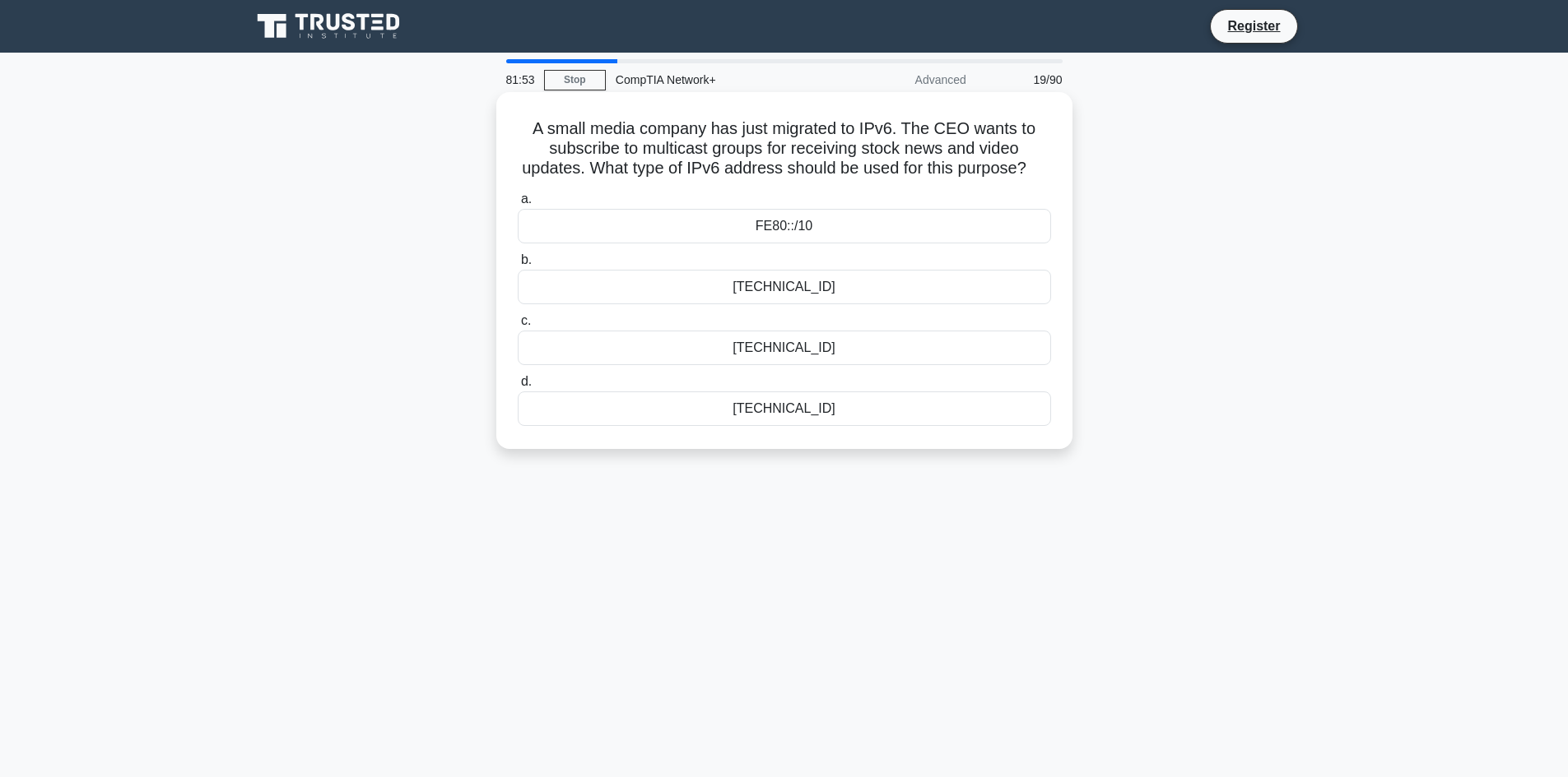
click at [822, 305] on div "2001::/16" at bounding box center [784, 287] width 534 height 35
click at [518, 265] on input "b. 2001::/16" at bounding box center [518, 260] width 0 height 10
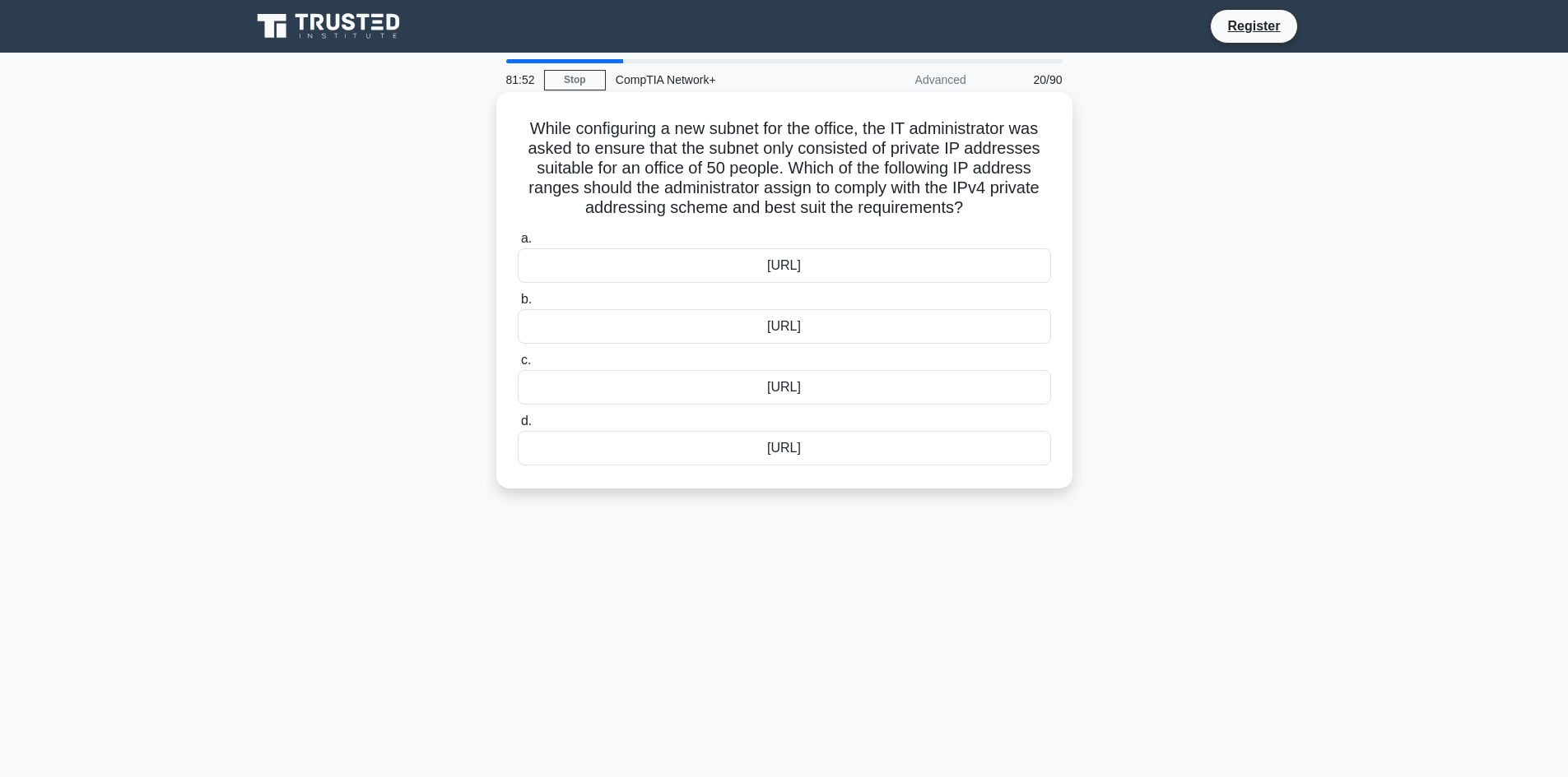
click at [846, 336] on div "10.13.37.0/28" at bounding box center [784, 326] width 534 height 35
click at [518, 305] on input "b. 10.13.37.0/28" at bounding box center [518, 299] width 0 height 10
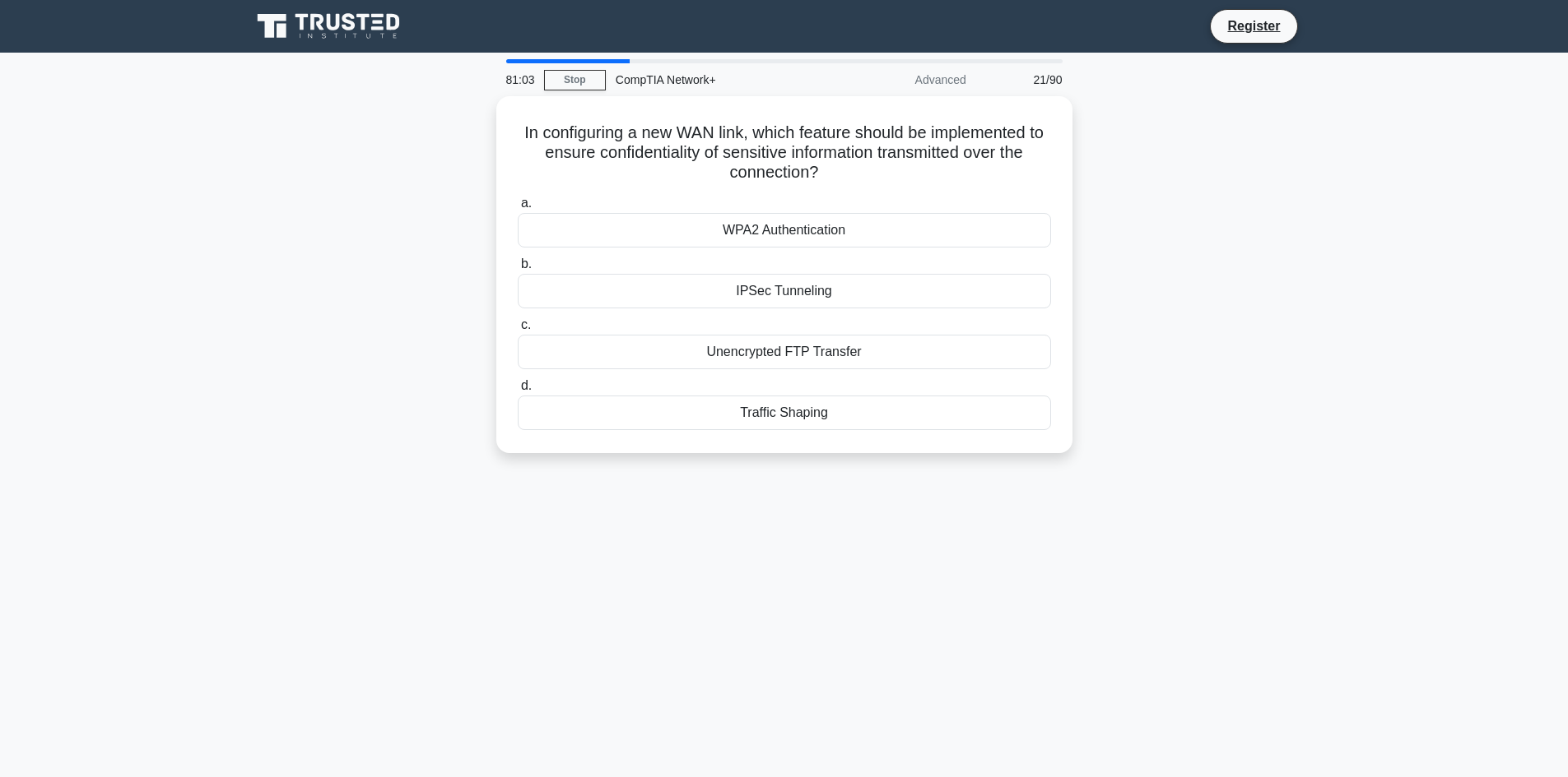
drag, startPoint x: 852, startPoint y: 445, endPoint x: 912, endPoint y: 504, distance: 84.1
click at [912, 504] on div "81:03 Stop CompTIA Network+ Advanced 21/90 In configuring a new WAN link, which…" at bounding box center [784, 470] width 1087 height 822
click at [762, 234] on div "WPA2 Authentication" at bounding box center [784, 226] width 534 height 35
click at [518, 204] on input "a. WPA2 Authentication" at bounding box center [518, 199] width 0 height 10
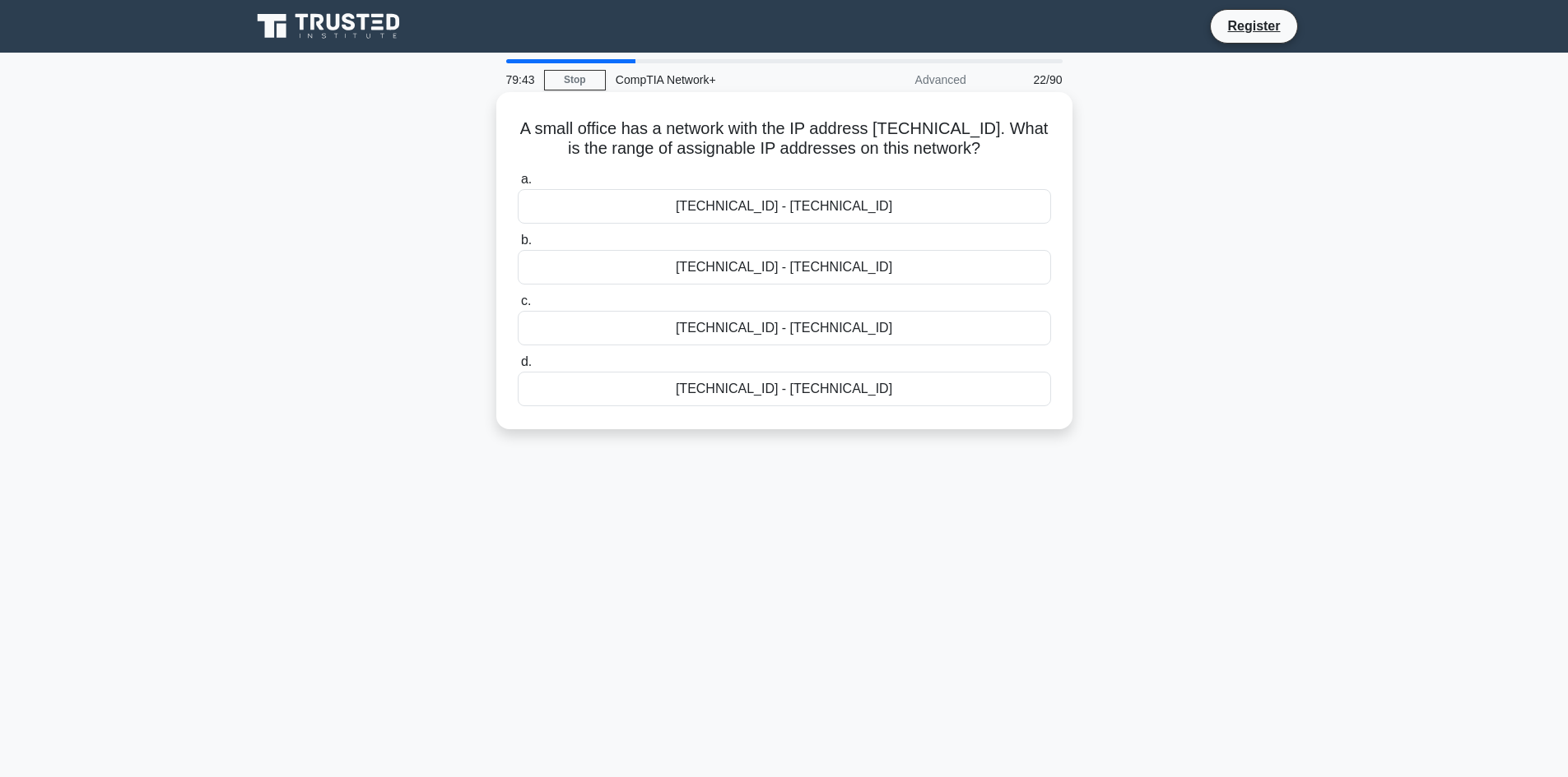
click at [770, 277] on div "192.168.100.128 - 192.168.100.159" at bounding box center [784, 267] width 534 height 35
click at [518, 246] on input "b. 192.168.100.128 - 192.168.100.159" at bounding box center [518, 240] width 0 height 10
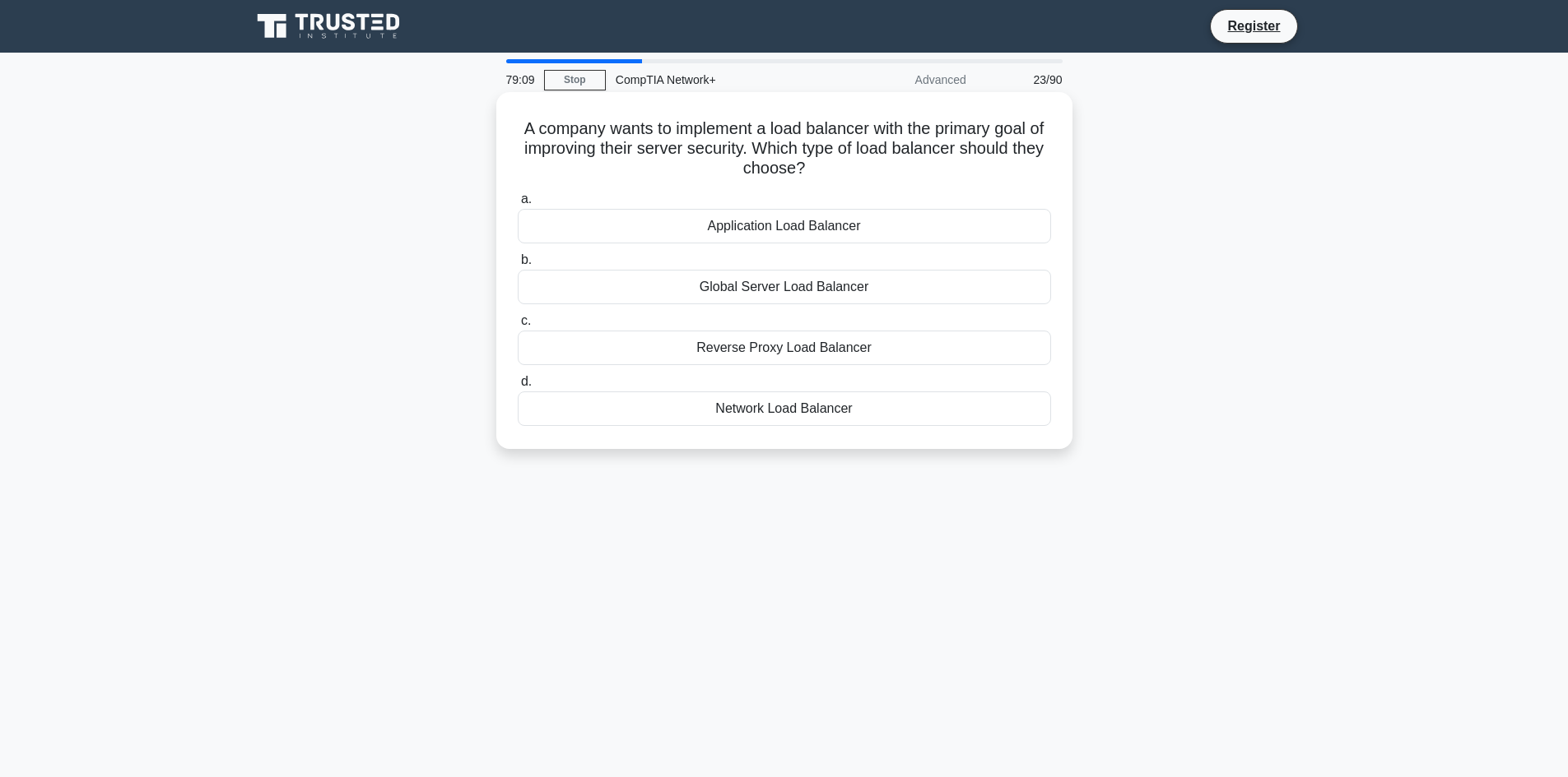
click at [757, 351] on div "Reverse Proxy Load Balancer" at bounding box center [784, 348] width 534 height 35
click at [518, 326] on input "c. Reverse Proxy Load Balancer" at bounding box center [518, 321] width 0 height 10
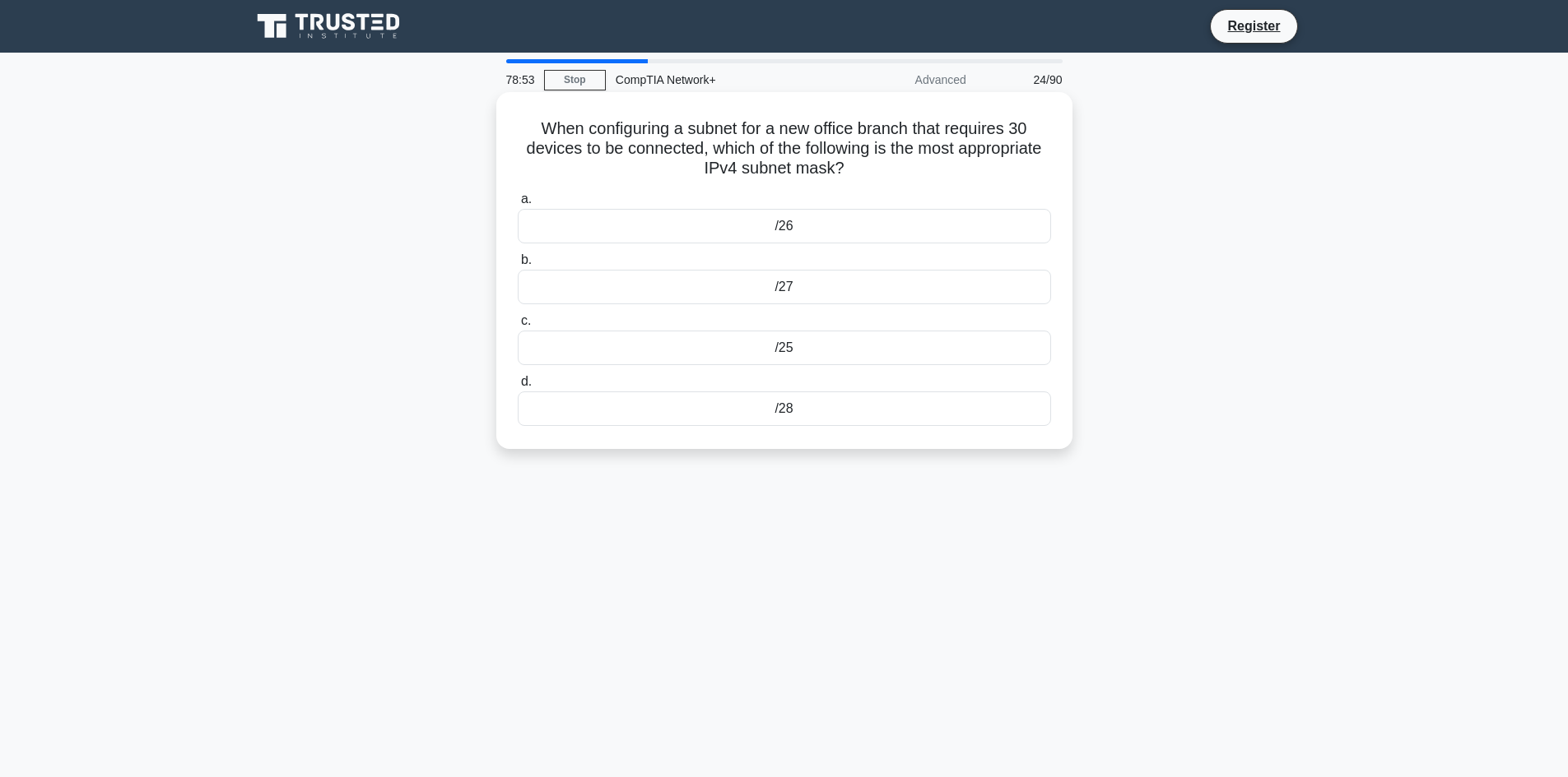
click at [787, 422] on div "/28" at bounding box center [784, 409] width 534 height 35
click at [518, 387] on input "d. /28" at bounding box center [518, 382] width 0 height 10
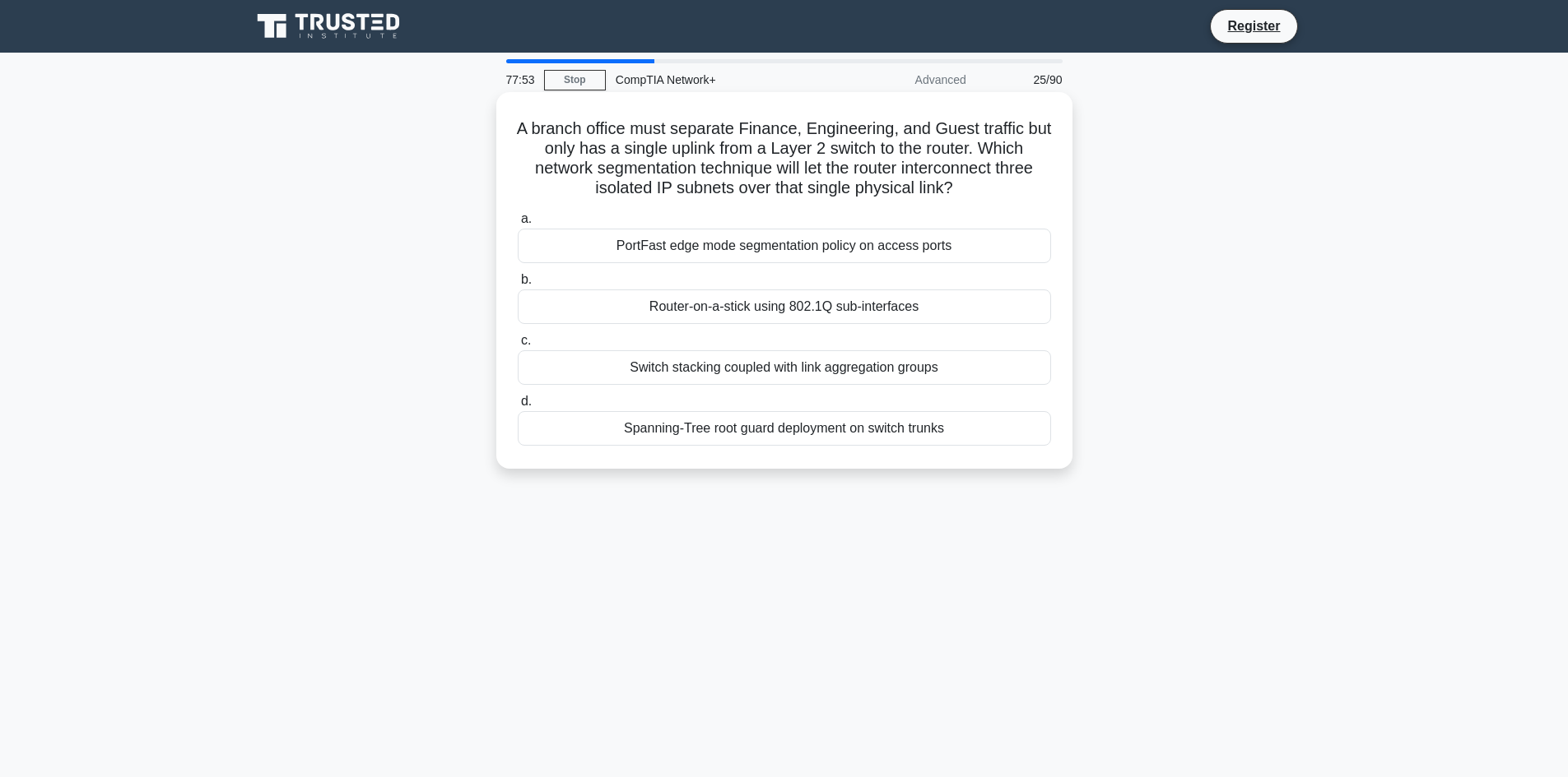
click at [854, 315] on div "Router-on-a-stick using 802.1Q sub-interfaces" at bounding box center [784, 307] width 534 height 35
click at [518, 285] on input "b. Router-on-a-stick using 802.1Q sub-interfaces" at bounding box center [518, 280] width 0 height 10
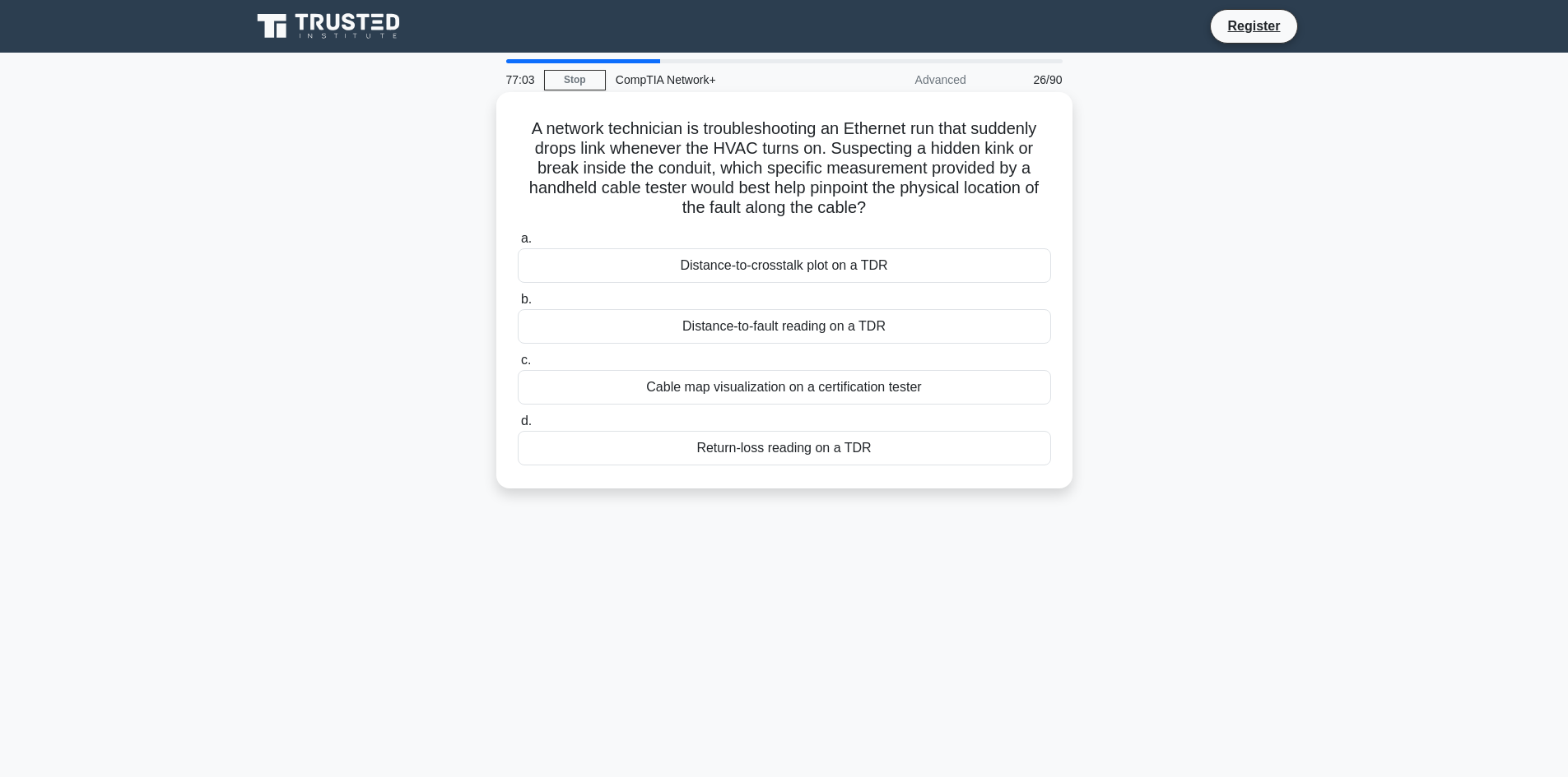
click at [793, 399] on div "Cable map visualization on a certification tester" at bounding box center [784, 387] width 534 height 35
click at [518, 366] on input "c. Cable map visualization on a certification tester" at bounding box center [518, 360] width 0 height 10
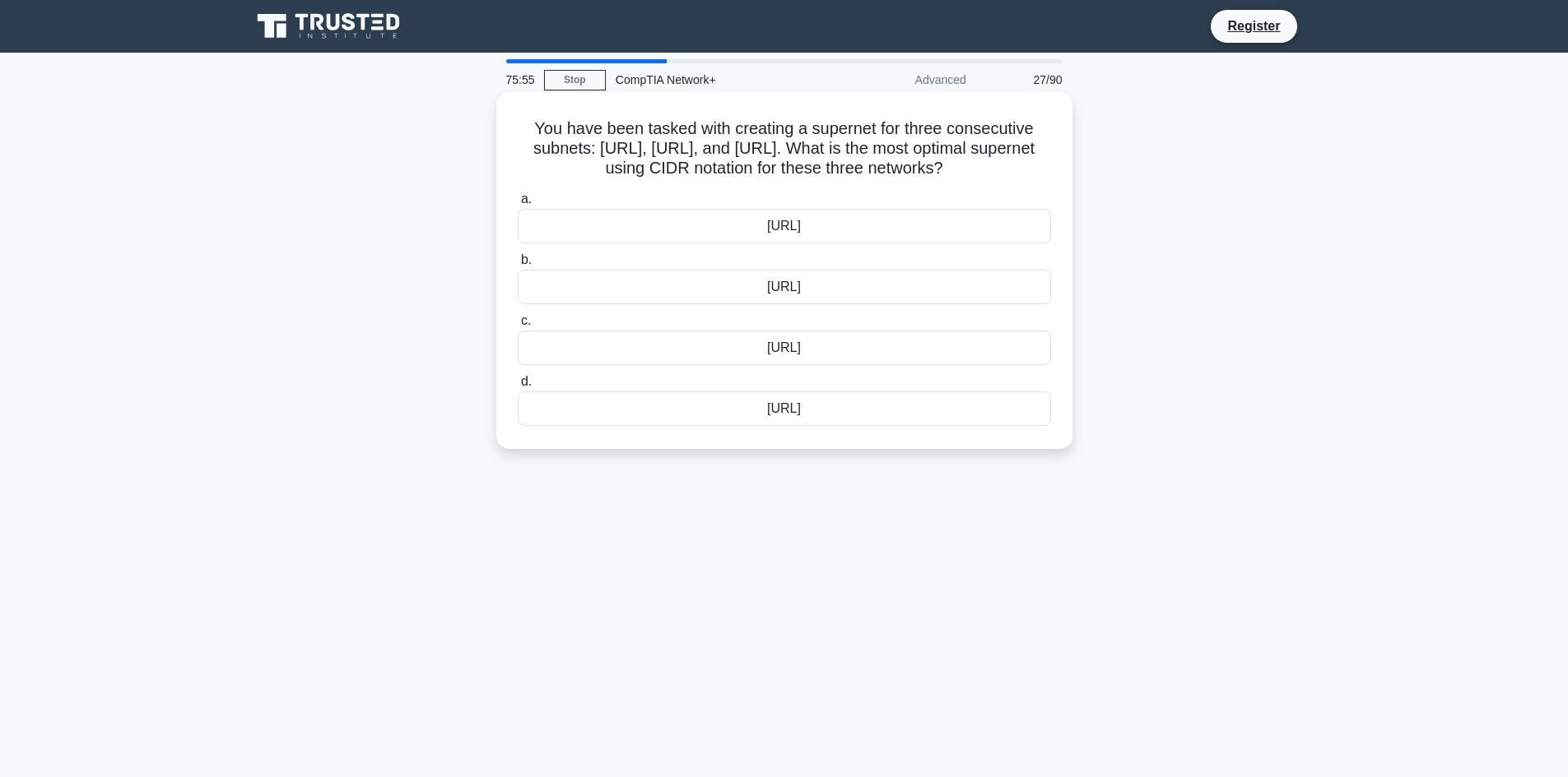
click at [838, 226] on div "172.16.0.0/16" at bounding box center [784, 226] width 534 height 35
click at [518, 204] on input "a. 172.16.0.0/16" at bounding box center [518, 199] width 0 height 10
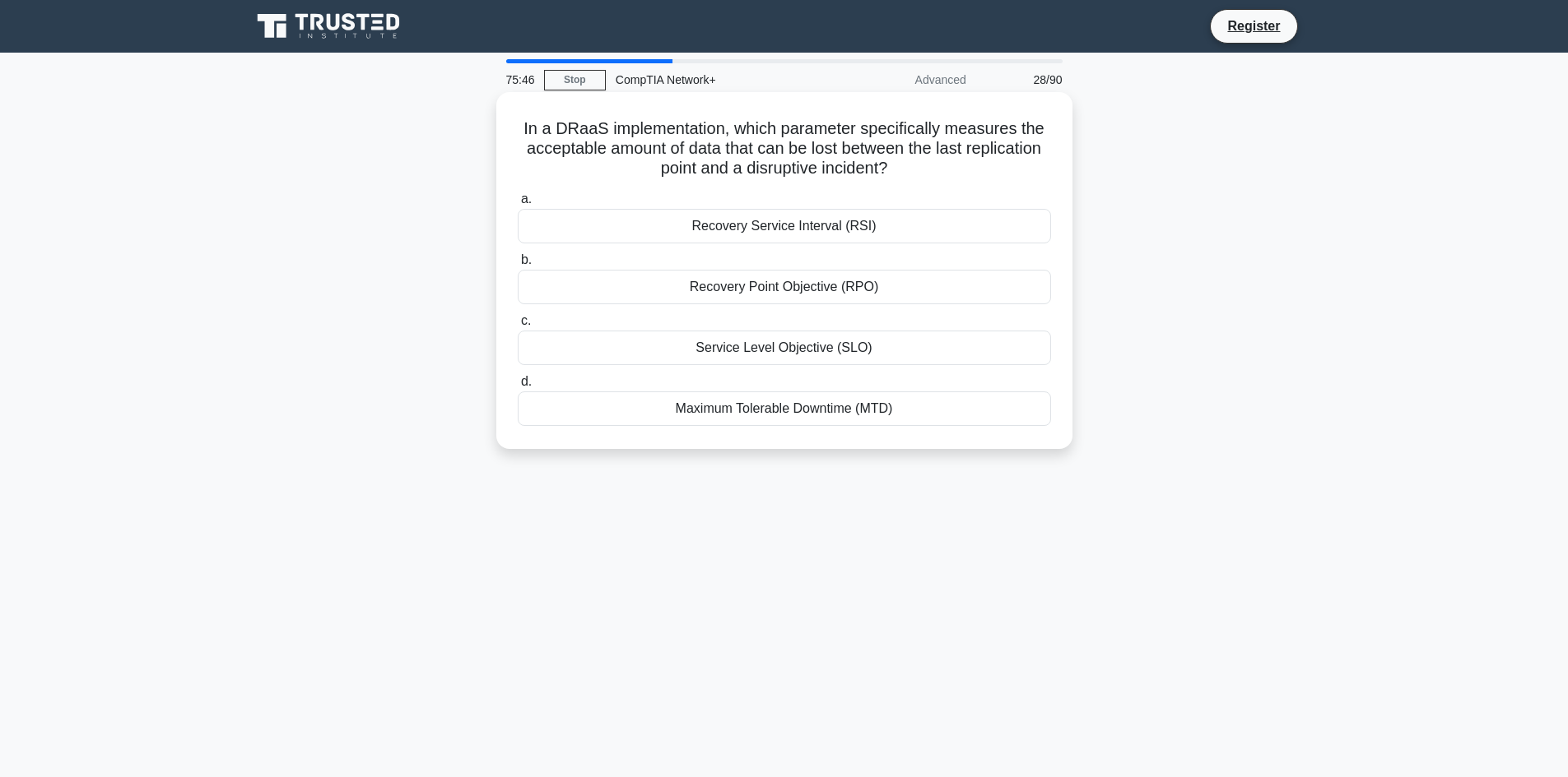
click at [783, 226] on div "Recovery Service Interval (RSI)" at bounding box center [784, 226] width 534 height 35
click at [518, 204] on input "a. Recovery Service Interval (RSI)" at bounding box center [518, 199] width 0 height 10
drag, startPoint x: 865, startPoint y: 416, endPoint x: 515, endPoint y: 110, distance: 464.9
click at [515, 110] on div "A network administrator needs to deploy a WAN technology that guarantees secure…" at bounding box center [784, 270] width 563 height 344
copy div "A network administrator needs to deploy a WAN technology that guarantees secure…"
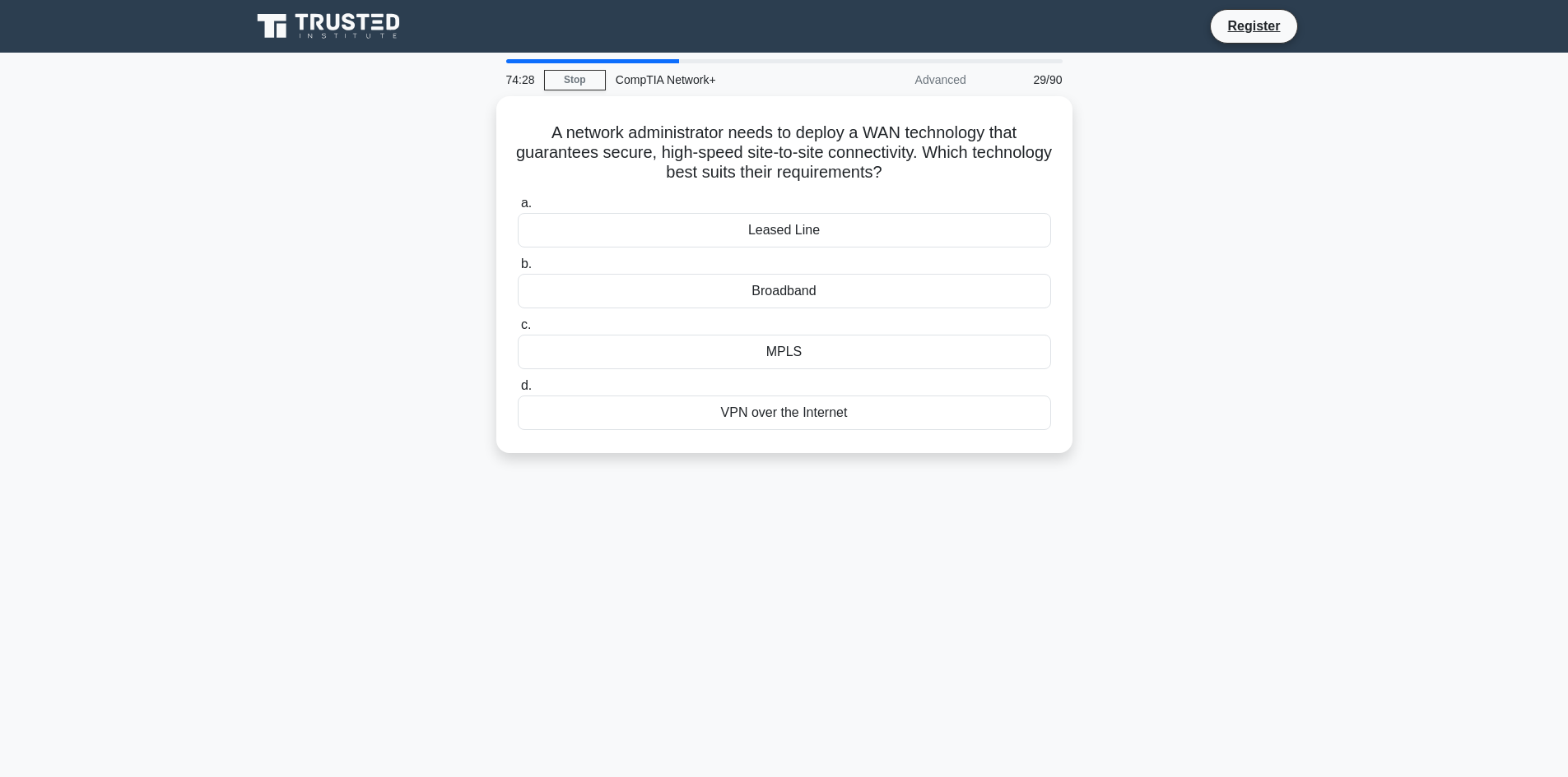
drag, startPoint x: 429, startPoint y: 594, endPoint x: 444, endPoint y: 539, distance: 57.0
click at [430, 594] on div "74:28 Stop CompTIA Network+ Advanced 29/90 A network administrator needs to dep…" at bounding box center [784, 470] width 1087 height 822
drag, startPoint x: 455, startPoint y: 324, endPoint x: 465, endPoint y: 308, distance: 18.9
click at [456, 323] on div "A network administrator needs to deploy a WAN technology that guarantees secure…" at bounding box center [784, 285] width 1087 height 377
drag, startPoint x: 1182, startPoint y: 156, endPoint x: 1061, endPoint y: 183, distance: 124.0
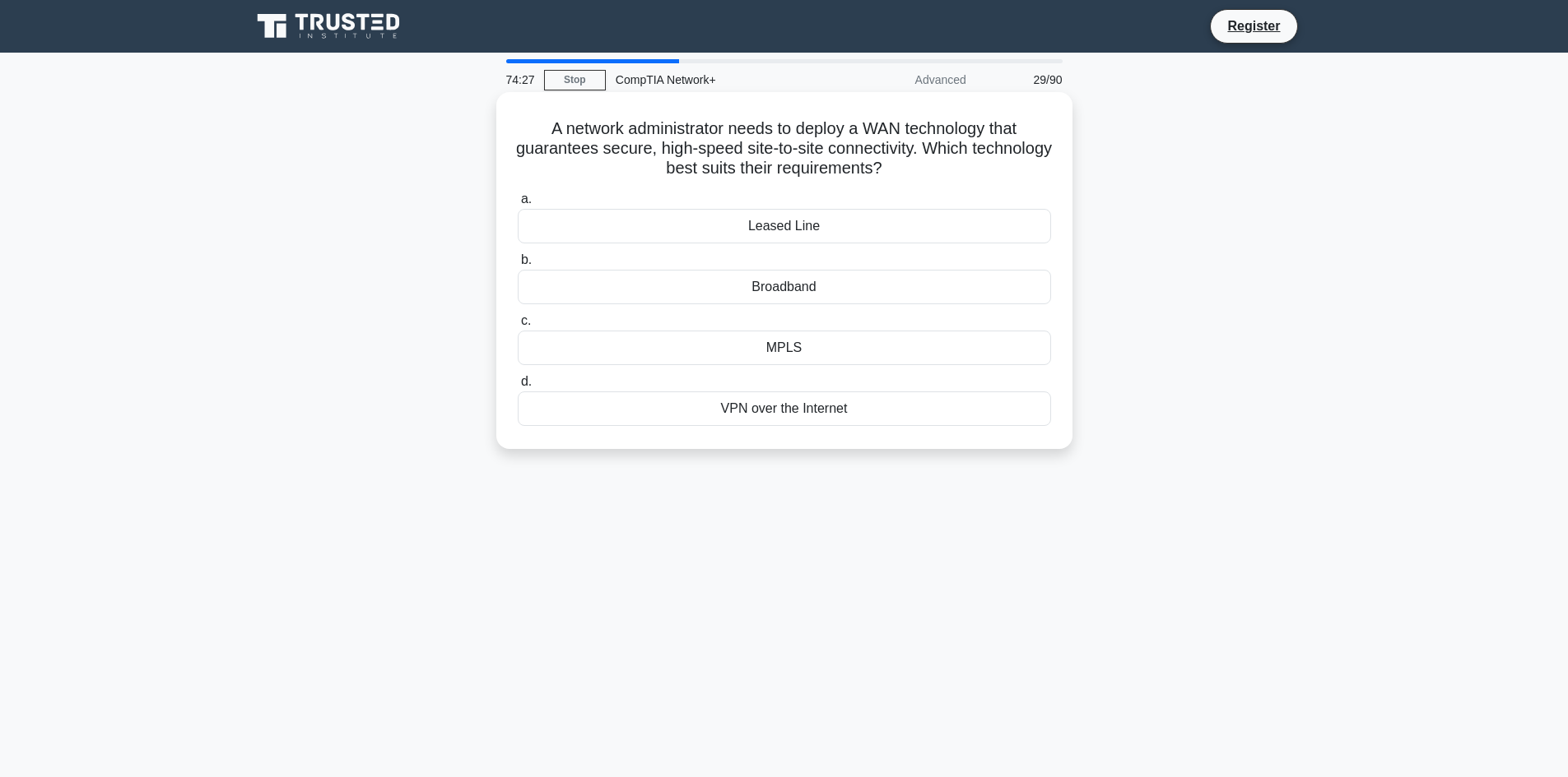
click at [1183, 156] on div "A network administrator needs to deploy a WAN technology that guarantees secure…" at bounding box center [784, 285] width 1087 height 377
click at [882, 241] on div "Leased Line" at bounding box center [784, 226] width 534 height 35
click at [518, 204] on input "a. Leased Line" at bounding box center [518, 199] width 0 height 10
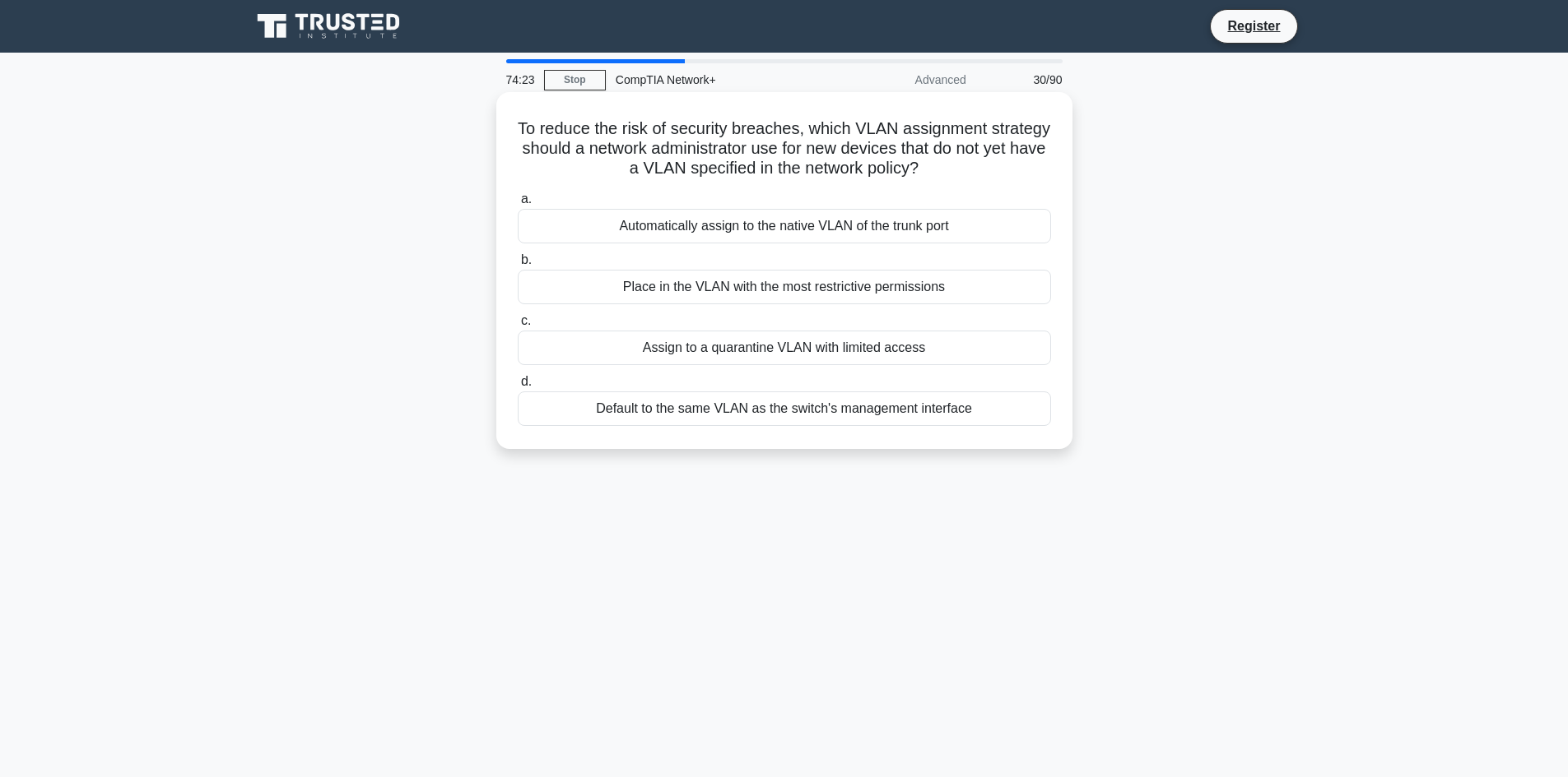
drag, startPoint x: 967, startPoint y: 404, endPoint x: 509, endPoint y: 126, distance: 535.8
click at [509, 126] on div "To reduce the risk of security breaches, which VLAN assignment strategy should …" at bounding box center [784, 270] width 563 height 344
copy div "To reduce the risk of security breaches, which VLAN assignment strategy should …"
click at [606, 354] on div "Assign to a quarantine VLAN with limited access" at bounding box center [784, 348] width 534 height 35
click at [518, 326] on input "c. Assign to a quarantine VLAN with limited access" at bounding box center [518, 321] width 0 height 10
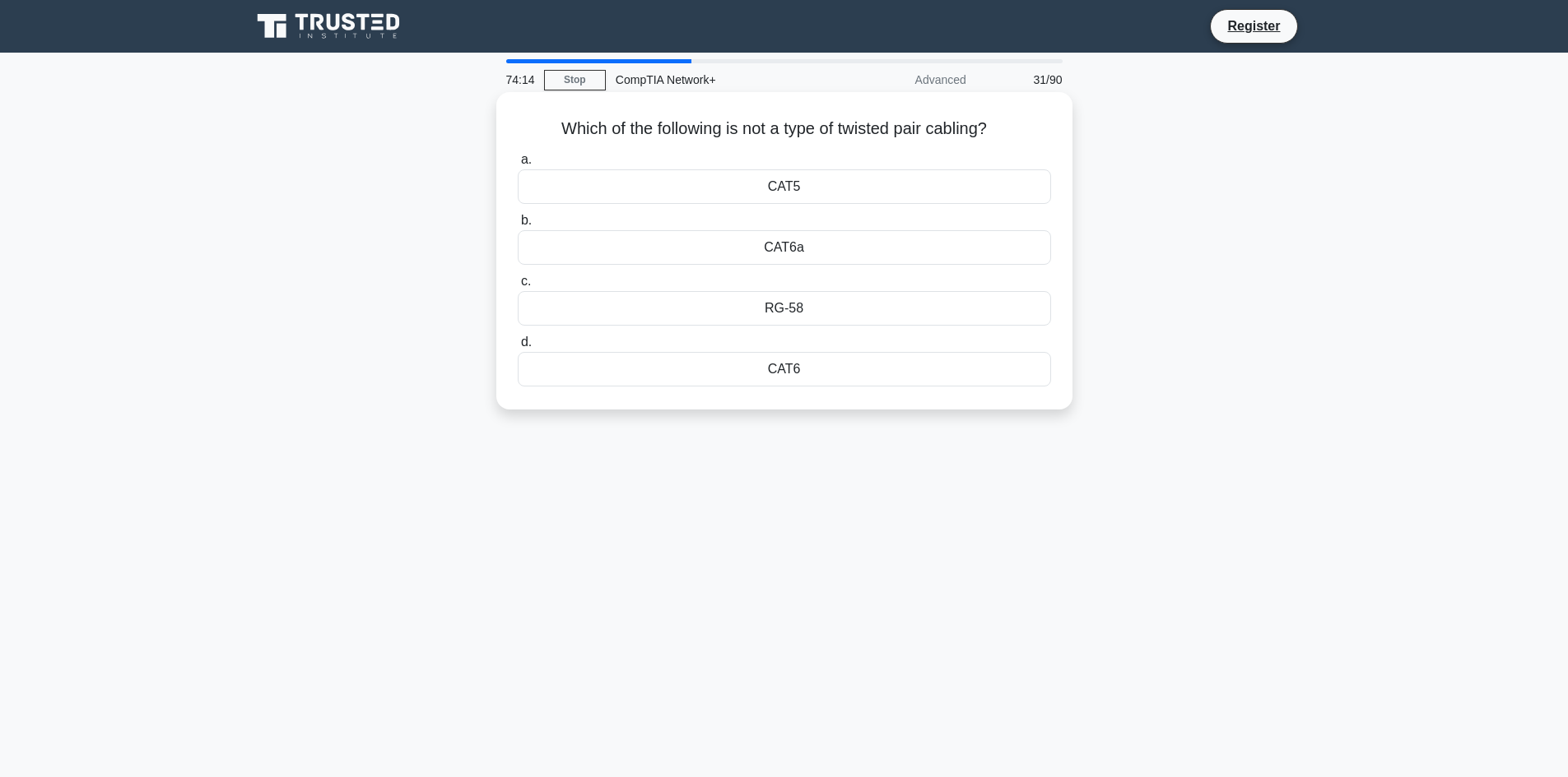
drag, startPoint x: 814, startPoint y: 368, endPoint x: 561, endPoint y: 113, distance: 359.2
click at [561, 113] on div "Which of the following is not a type of twisted pair cabling? .spinner_0XTQ{tra…" at bounding box center [784, 251] width 563 height 305
click at [815, 502] on div "74:06 Stop CompTIA Network+ Advanced 31/90 Which of the following is not a type…" at bounding box center [784, 470] width 1087 height 822
click at [565, 528] on div "74:04 Stop CompTIA Network+ Advanced 31/90 Which of the following is not a type…" at bounding box center [784, 470] width 1087 height 822
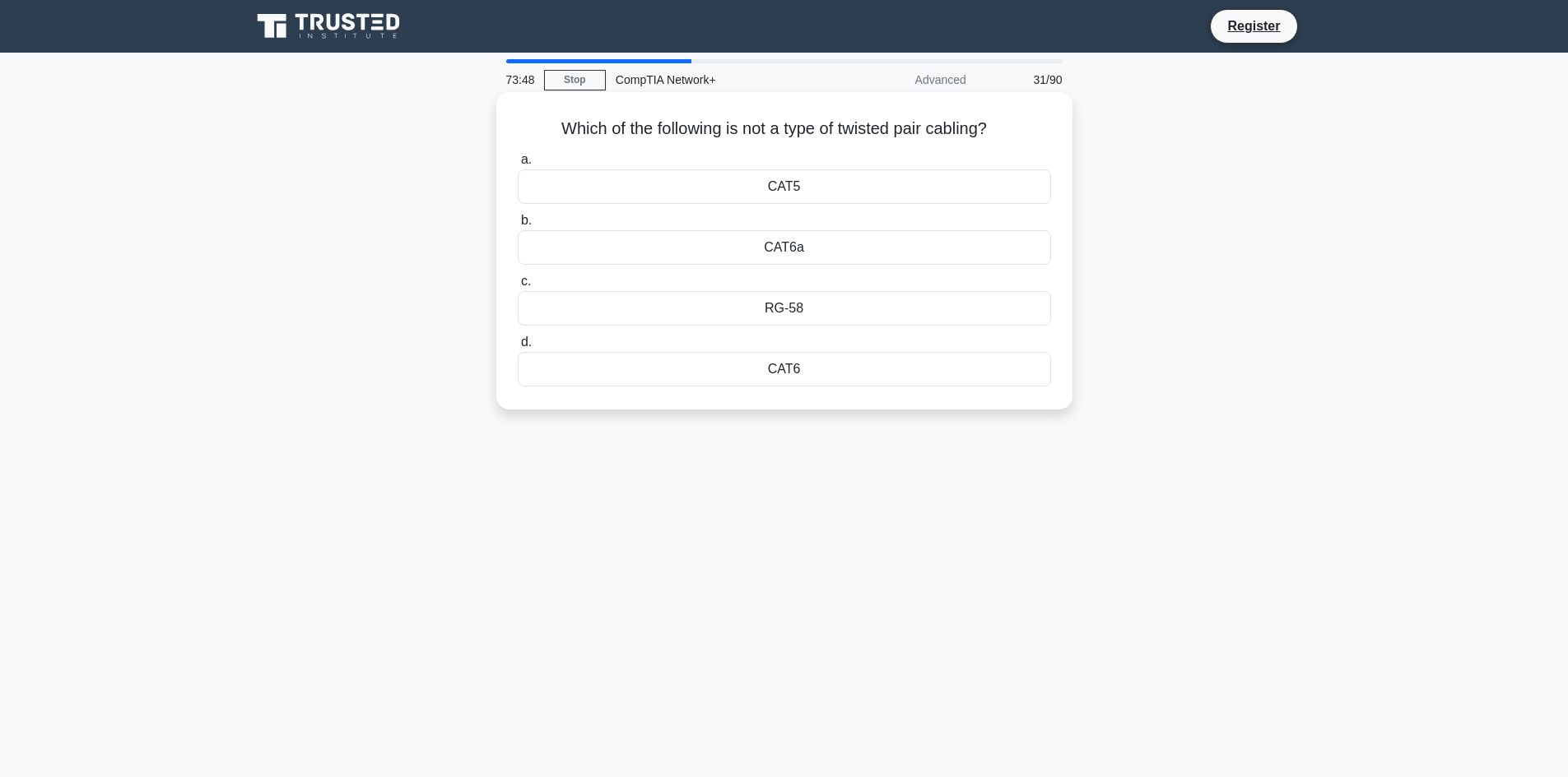
click at [797, 309] on div "RG-58" at bounding box center [784, 309] width 534 height 35
click at [518, 287] on input "c. RG-58" at bounding box center [518, 282] width 0 height 10
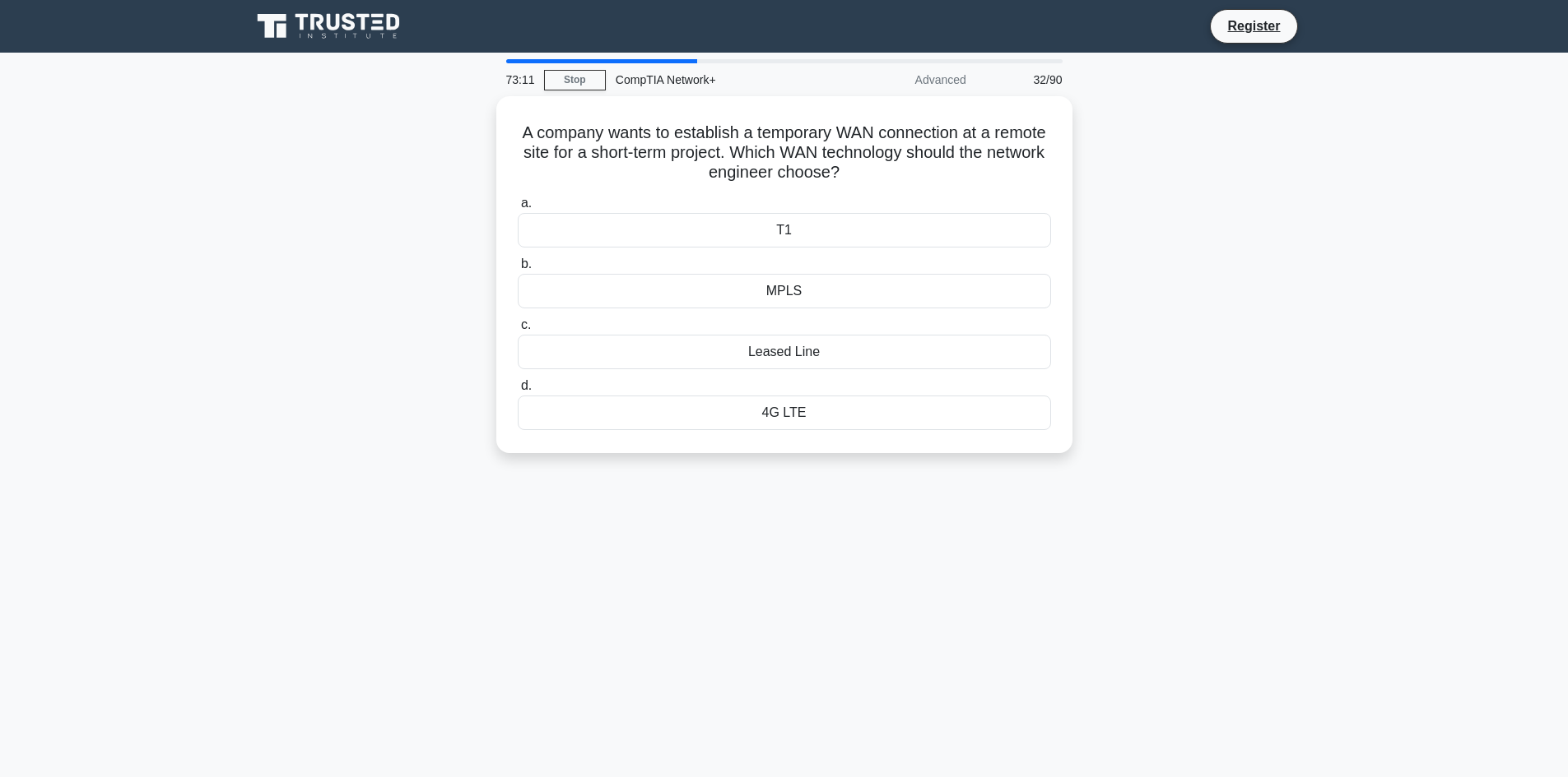
click at [898, 656] on div "73:11 Stop CompTIA Network+ Advanced 32/90 A company wants to establish a tempo…" at bounding box center [784, 470] width 1087 height 822
click at [678, 558] on div "71:35 Stop CompTIA Network+ Advanced 32/90 A company wants to establish a tempo…" at bounding box center [784, 470] width 1087 height 822
click at [678, 558] on div "71:34 Stop CompTIA Network+ Advanced 32/90 A company wants to establish a tempo…" at bounding box center [784, 470] width 1087 height 822
click at [888, 666] on div "71:33 Stop CompTIA Network+ Advanced 32/90 A company wants to establish a tempo…" at bounding box center [784, 470] width 1087 height 822
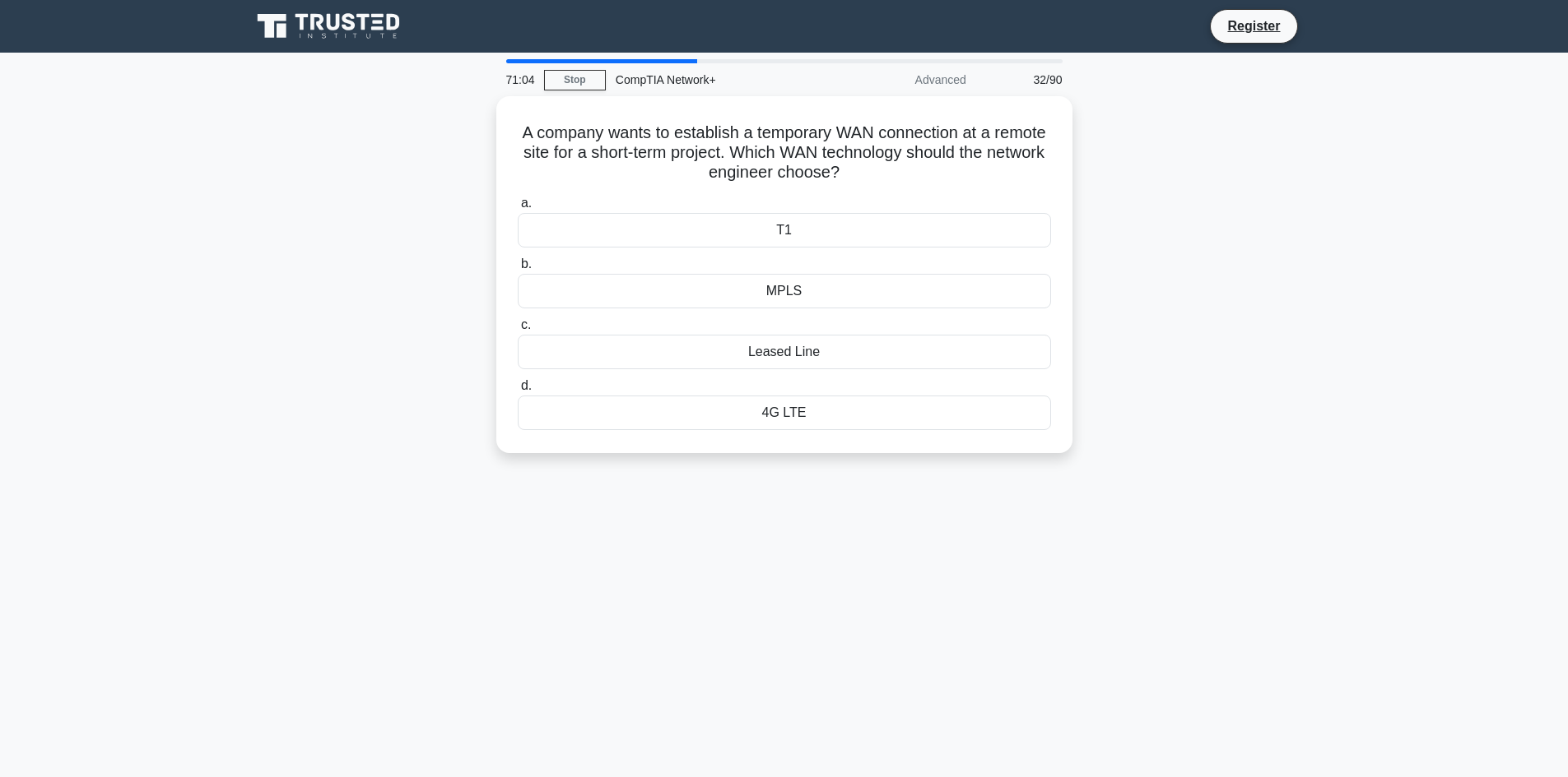
click at [396, 169] on div "A company wants to establish a temporary WAN connection at a remote site for a …" at bounding box center [784, 285] width 1087 height 377
click at [792, 414] on div "4G LTE" at bounding box center [784, 409] width 534 height 35
click at [518, 387] on input "d. 4G LTE" at bounding box center [518, 382] width 0 height 10
click at [792, 414] on div "Traffic Filtering" at bounding box center [784, 413] width 534 height 35
click at [518, 392] on input "d. Traffic Filtering" at bounding box center [518, 386] width 0 height 10
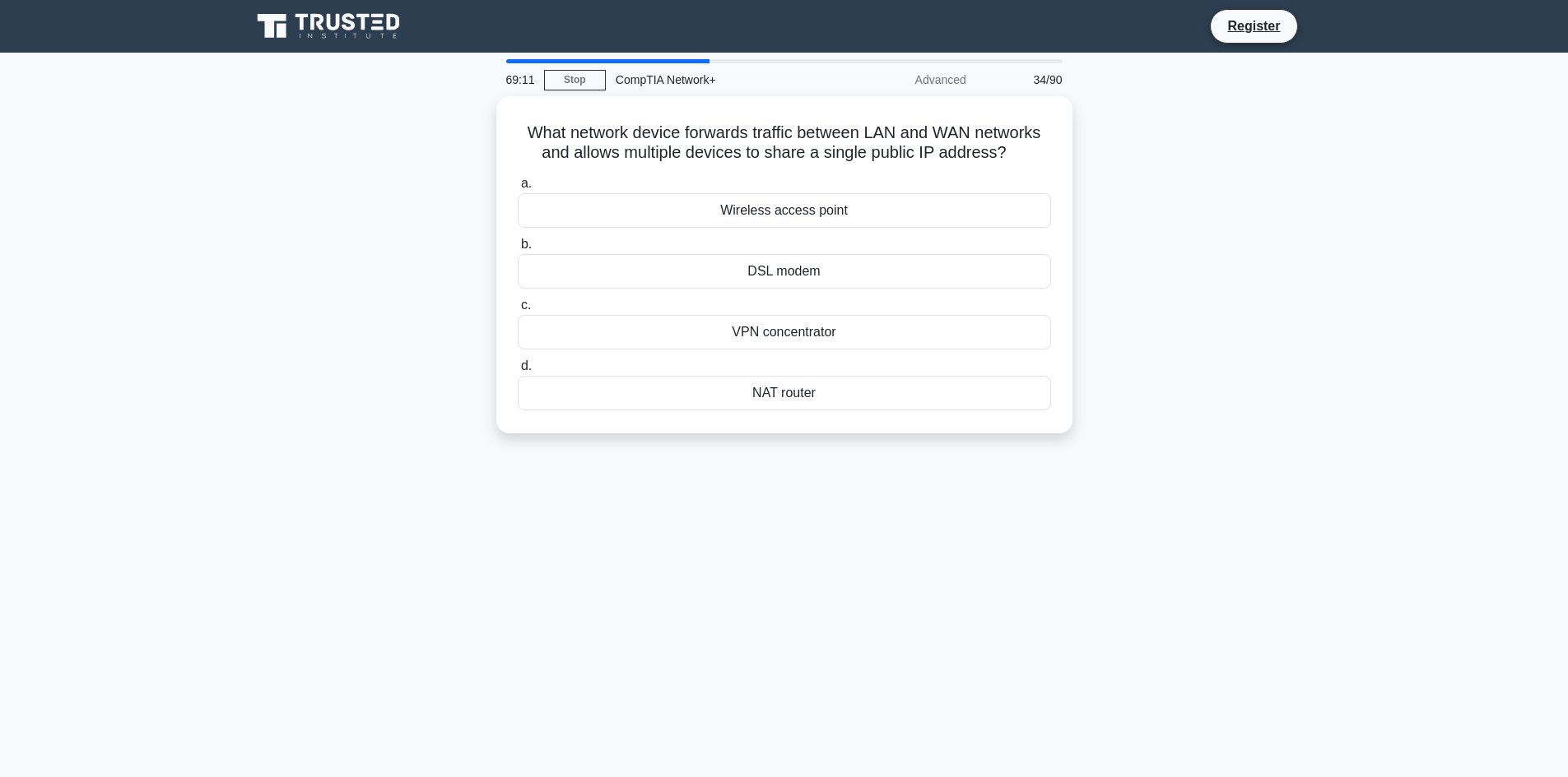
click at [88, 452] on main "69:11 Stop CompTIA Network+ Advanced 34/90 What network device forwards traffic…" at bounding box center [784, 471] width 1568 height 836
click at [89, 452] on main "69:11 Stop CompTIA Network+ Advanced 34/90 What network device forwards traffic…" at bounding box center [784, 471] width 1568 height 836
click at [195, 181] on main "69:05 Stop CompTIA Network+ Advanced 34/90 What network device forwards traffic…" at bounding box center [784, 471] width 1568 height 836
drag, startPoint x: 1503, startPoint y: 1, endPoint x: 1278, endPoint y: 232, distance: 322.5
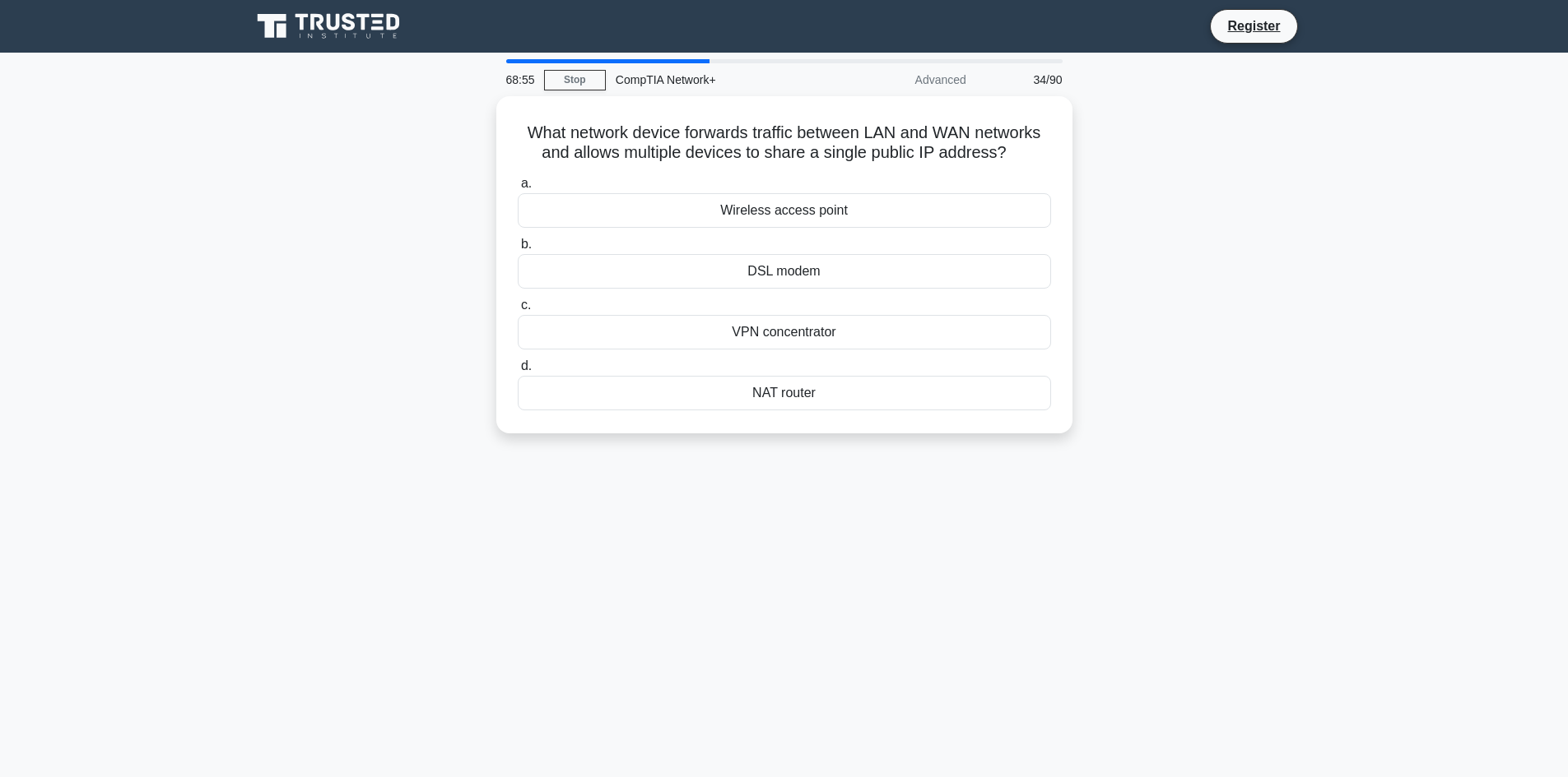
click at [1278, 232] on div "What network device forwards traffic between LAN and WAN networks and allows mu…" at bounding box center [784, 275] width 1087 height 357
drag, startPoint x: 871, startPoint y: 445, endPoint x: 862, endPoint y: 445, distance: 9.0
click at [862, 445] on div "What network device forwards traffic between LAN and WAN networks and allows mu…" at bounding box center [784, 275] width 1087 height 357
drag, startPoint x: 818, startPoint y: 422, endPoint x: 512, endPoint y: 111, distance: 436.3
click at [512, 111] on div "What network device forwards traffic between LAN and WAN networks and allows mu…" at bounding box center [784, 260] width 563 height 325
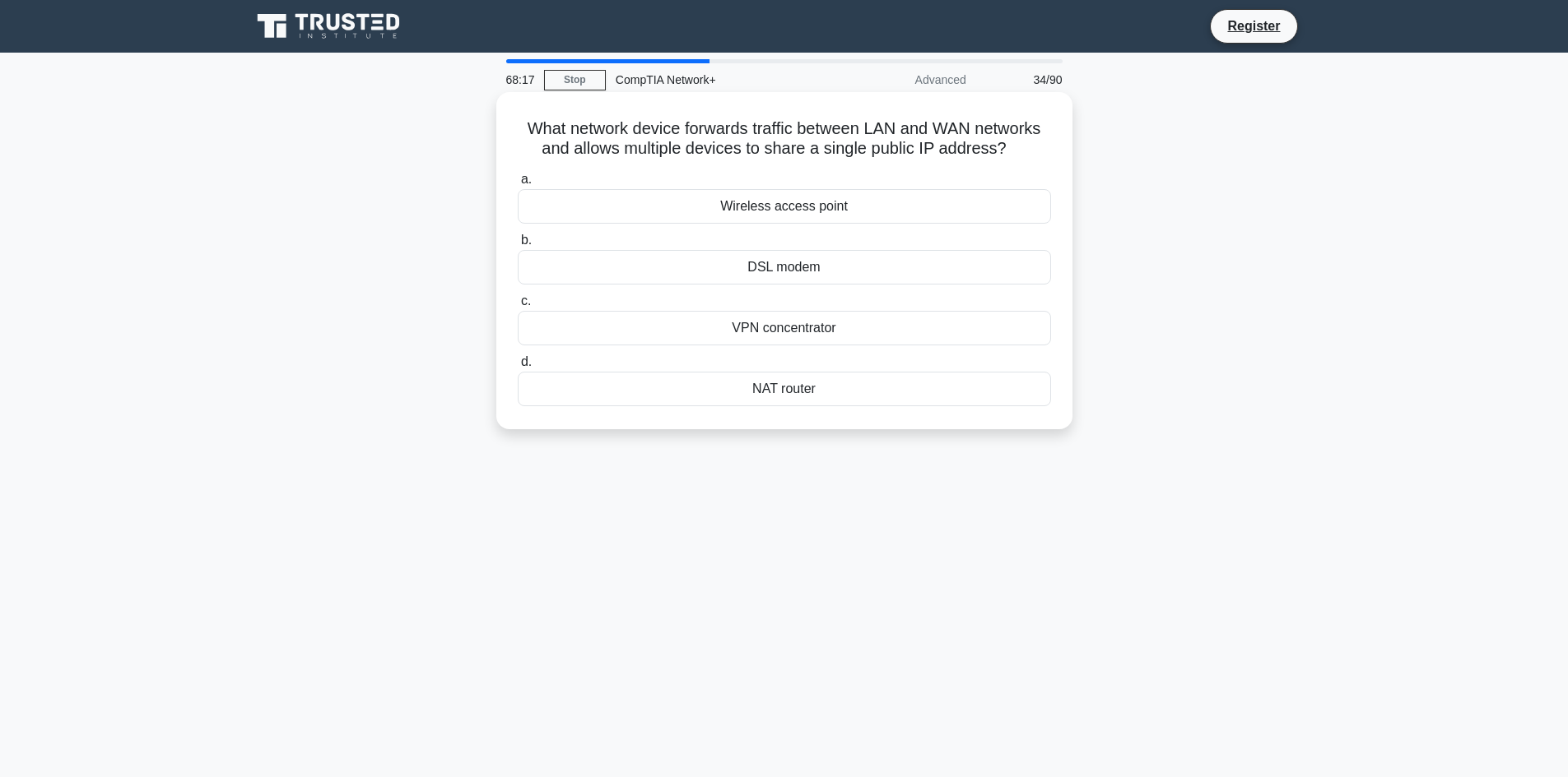
copy div "What network device forwards traffic between LAN and WAN networks and allows mu…"
click at [775, 394] on div "NAT router" at bounding box center [784, 389] width 534 height 35
click at [518, 368] on input "d. NAT router" at bounding box center [518, 362] width 0 height 10
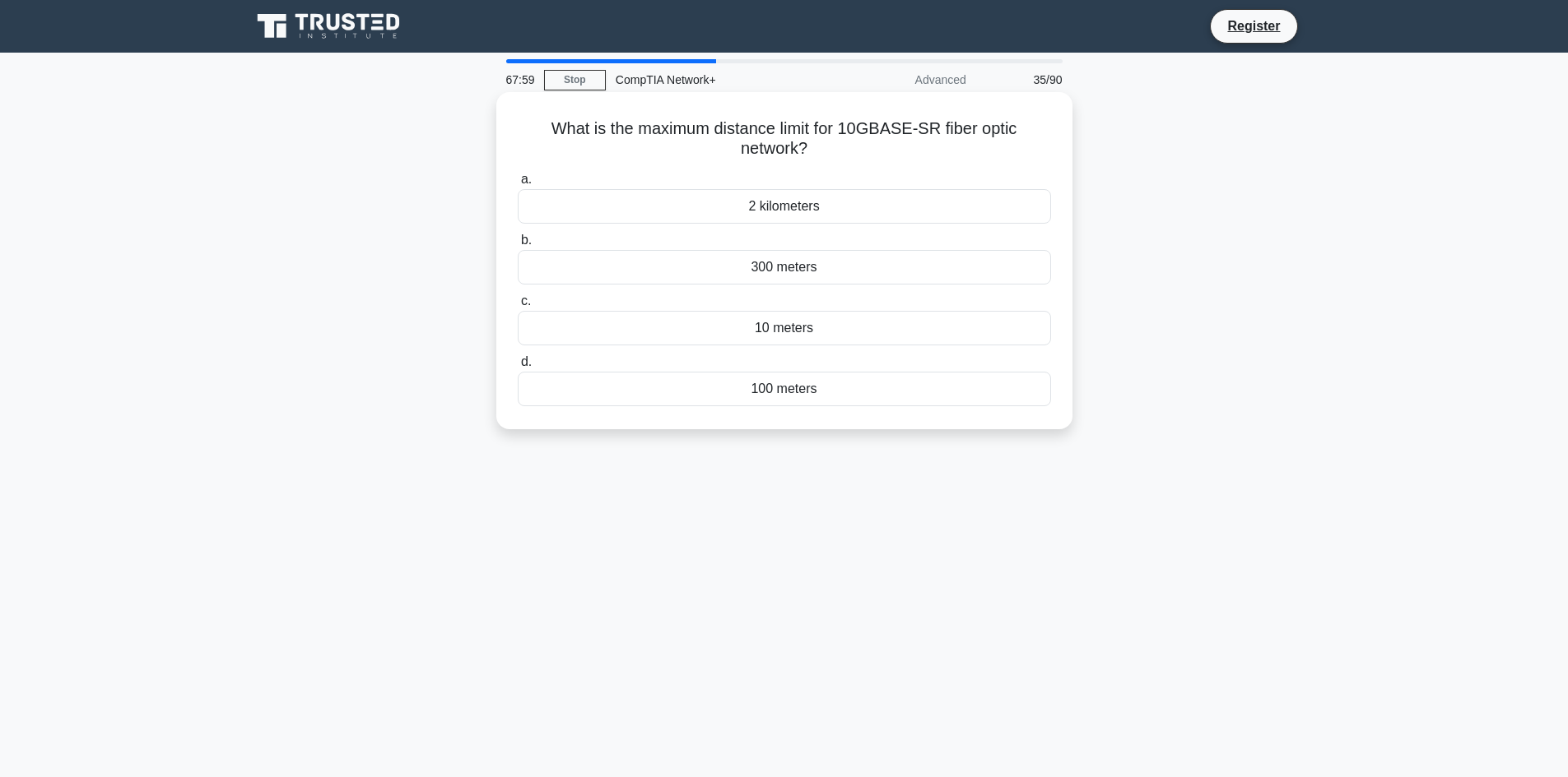
drag, startPoint x: 829, startPoint y: 399, endPoint x: 547, endPoint y: 123, distance: 394.6
click at [547, 123] on div "What is the maximum distance limit for 10GBASE-SR fiber optic network? .spinner…" at bounding box center [784, 260] width 563 height 325
copy div "What is the maximum distance limit for 10GBASE-SR fiber optic network? .spinner…"
click at [793, 265] on div "300 meters" at bounding box center [784, 267] width 534 height 35
click at [518, 246] on input "b. 300 meters" at bounding box center [518, 240] width 0 height 10
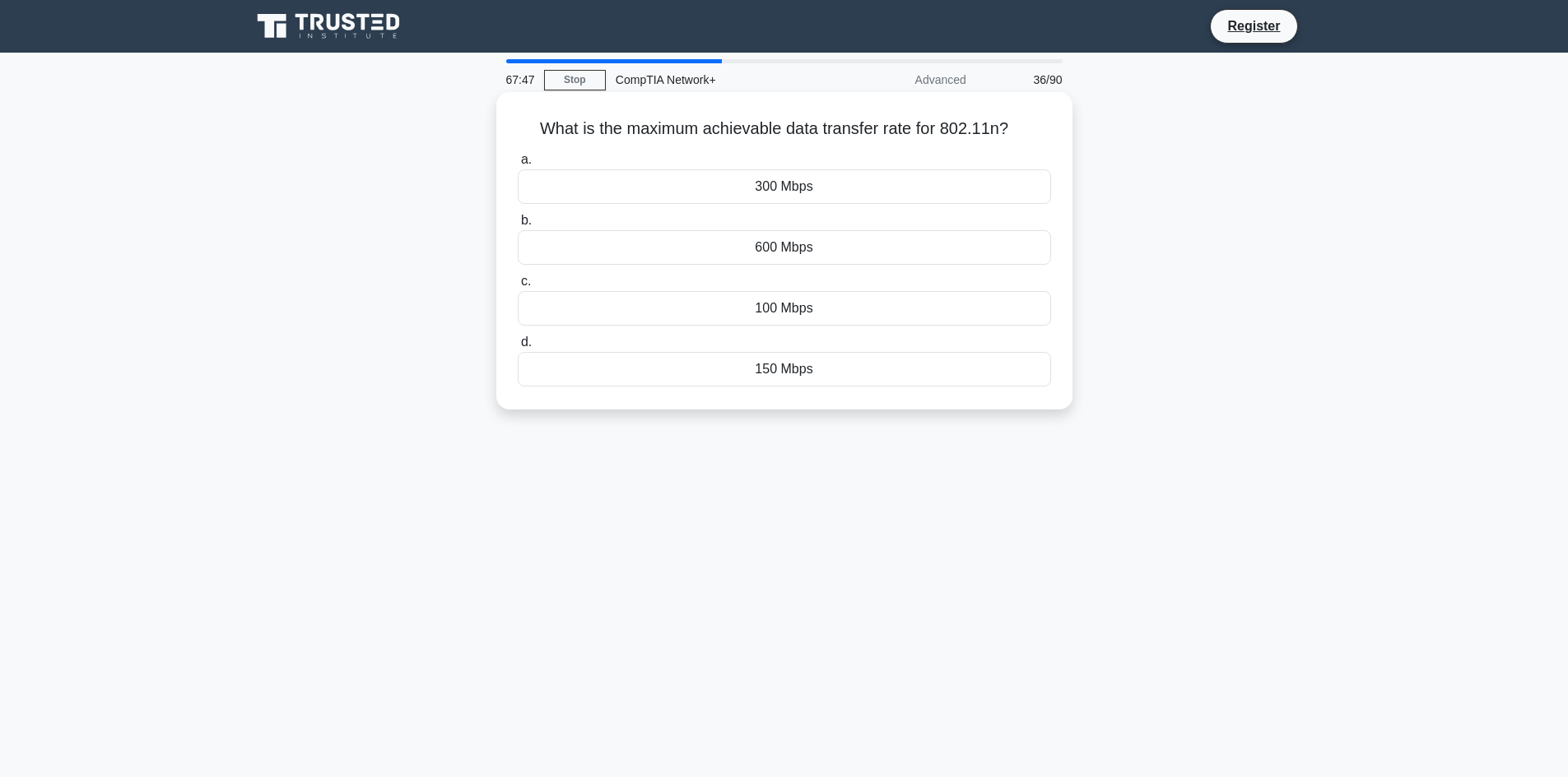
drag, startPoint x: 833, startPoint y: 374, endPoint x: 533, endPoint y: 132, distance: 385.4
click at [533, 132] on div "What is the maximum achievable data transfer rate for 802.11n? .spinner_0XTQ{tr…" at bounding box center [784, 251] width 563 height 305
copy div "What is the maximum achievable data transfer rate for 802.11n? .spinner_0XTQ{tr…"
click at [865, 246] on div "600 Mbps" at bounding box center [784, 248] width 534 height 35
click at [518, 226] on input "b. 600 Mbps" at bounding box center [518, 221] width 0 height 10
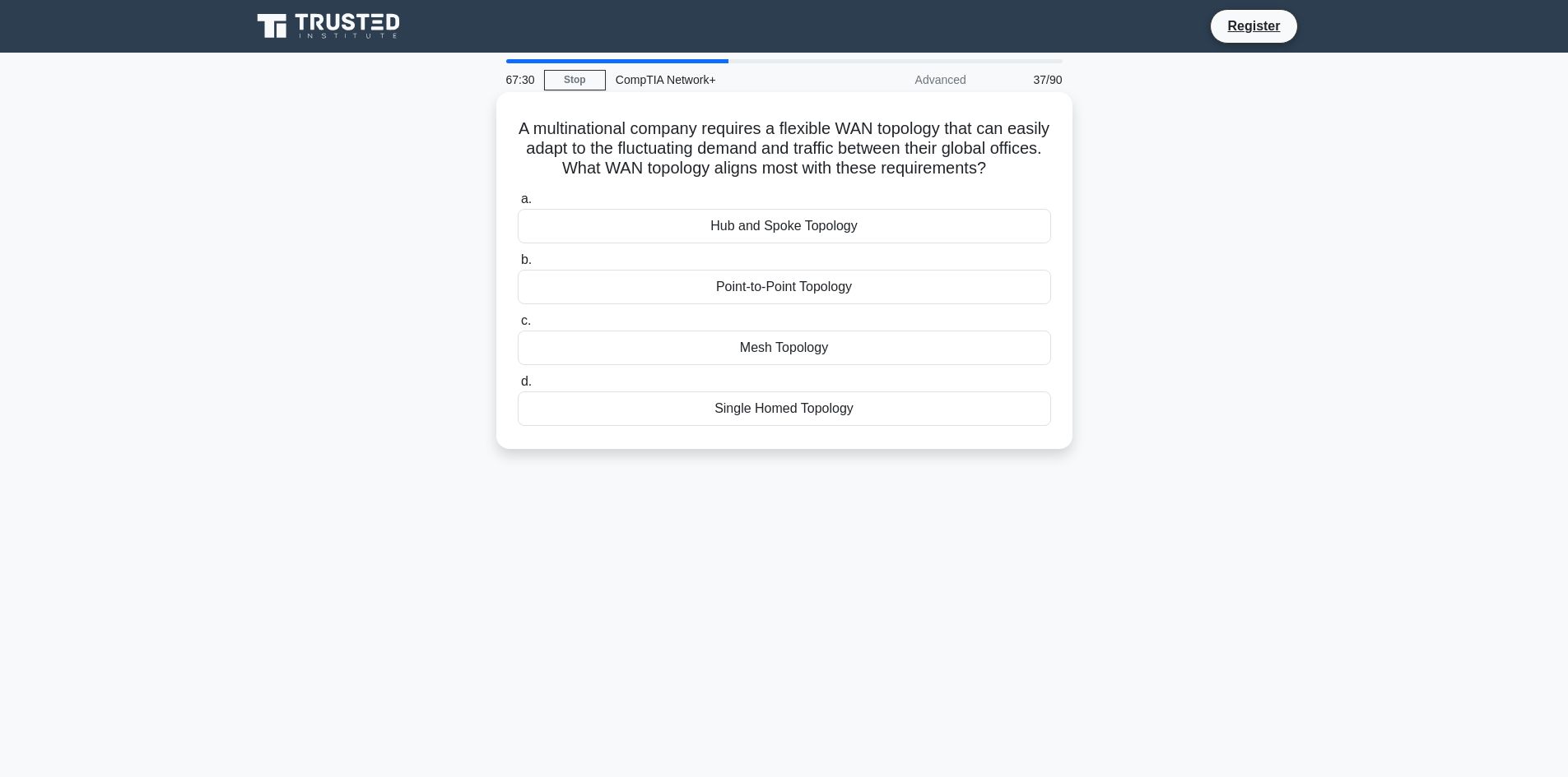
drag, startPoint x: 859, startPoint y: 412, endPoint x: 496, endPoint y: 124, distance: 463.4
click at [496, 124] on div "A multinational company requires a flexible WAN topology that can easily adapt …" at bounding box center [784, 271] width 576 height 357
copy div "A multinational company requires a flexible WAN topology that can easily adapt …"
click at [734, 349] on div "Mesh Topology" at bounding box center [784, 348] width 534 height 35
click at [518, 326] on input "c. Mesh Topology" at bounding box center [518, 321] width 0 height 10
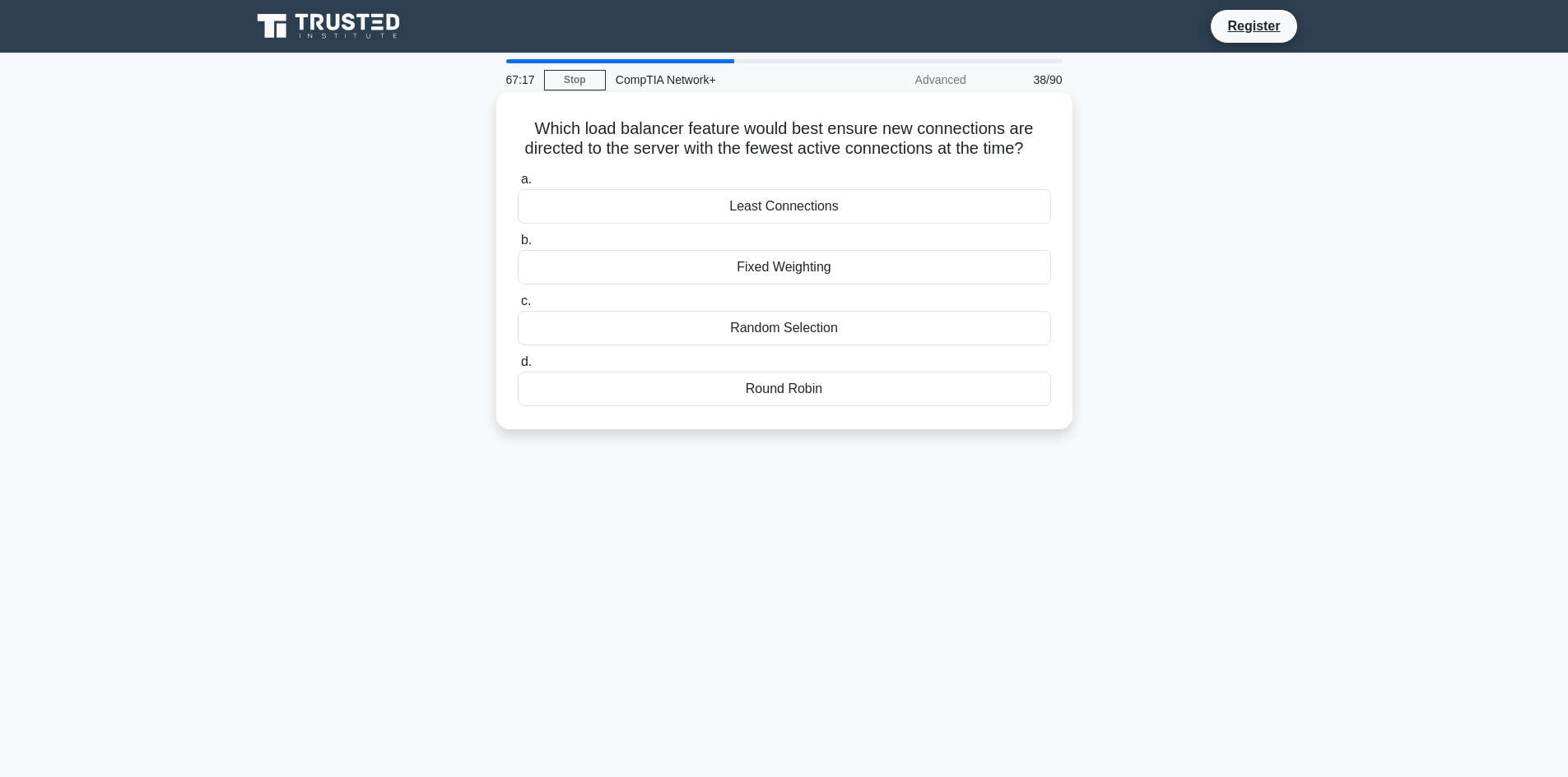
drag, startPoint x: 826, startPoint y: 418, endPoint x: 589, endPoint y: 203, distance: 320.0
click at [610, 220] on div "a. Least Connections b. Fixed Weighting c. d." at bounding box center [784, 288] width 553 height 244
click at [578, 178] on div "Which load balancer feature would best ensure new connections are directed to t…" at bounding box center [784, 260] width 563 height 325
drag, startPoint x: 842, startPoint y: 415, endPoint x: 528, endPoint y: 114, distance: 435.0
click at [528, 114] on div "Which load balancer feature would best ensure new connections are directed to t…" at bounding box center [784, 260] width 563 height 325
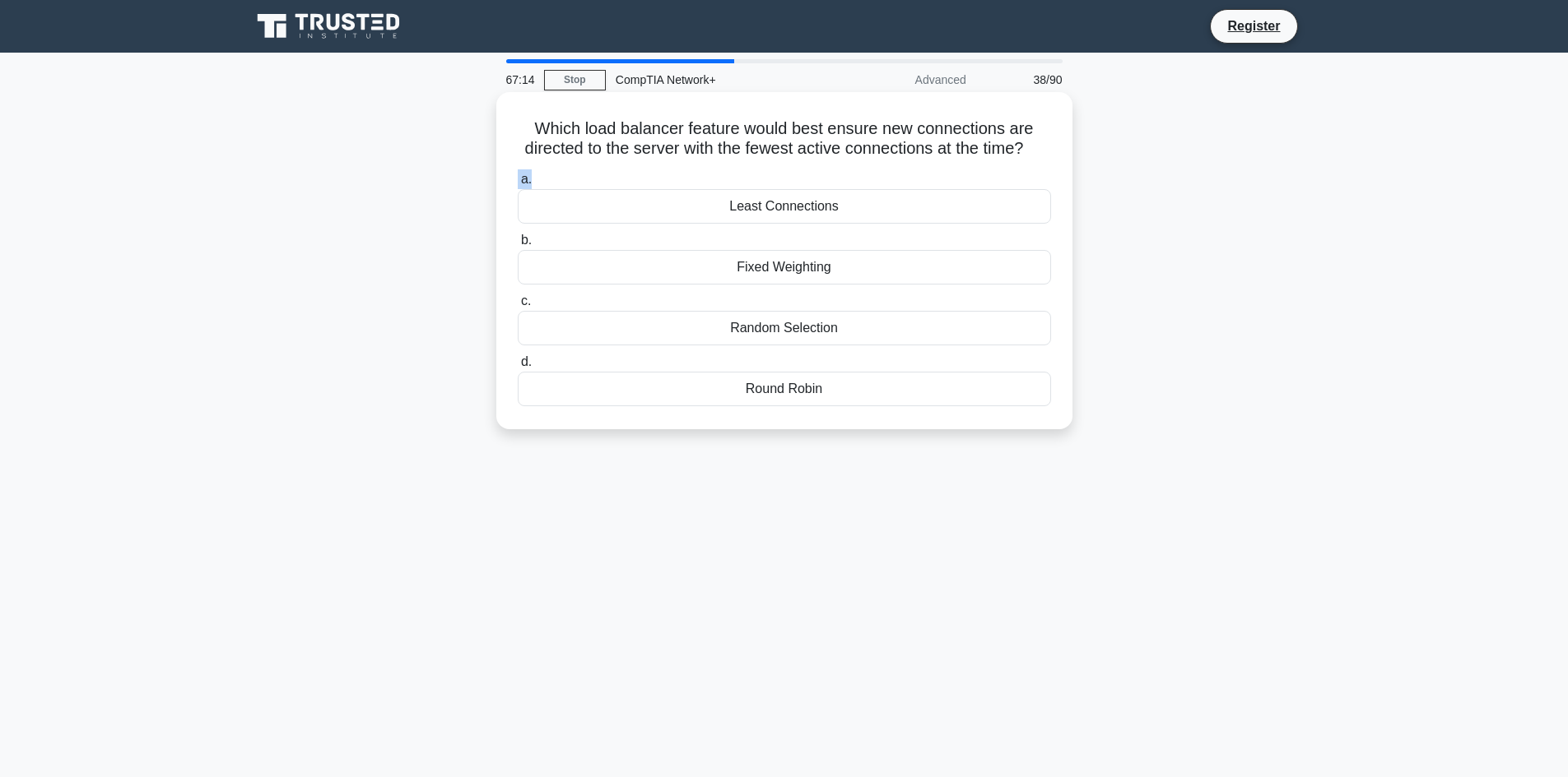
copy div "Which load balancer feature would best ensure new connections are directed to t…"
click at [792, 221] on div "Least Connections" at bounding box center [784, 206] width 534 height 35
click at [518, 185] on input "a. Least Connections" at bounding box center [518, 179] width 0 height 10
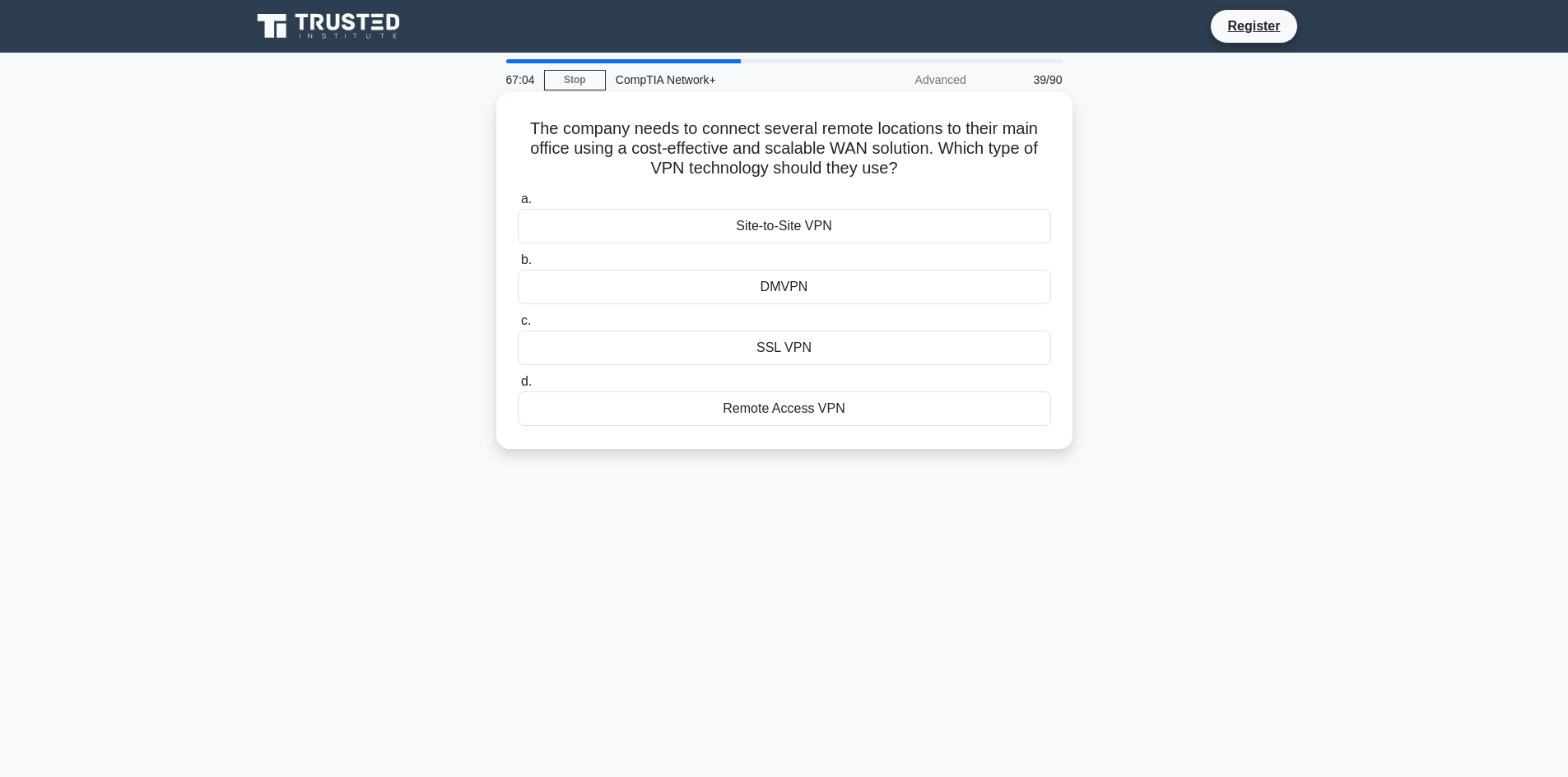
drag, startPoint x: 858, startPoint y: 412, endPoint x: 505, endPoint y: 116, distance: 460.7
click at [505, 116] on div "The company needs to connect several remote locations to their main office usin…" at bounding box center [784, 270] width 563 height 344
copy div "The company needs to connect several remote locations to their main office usin…"
click at [760, 284] on div "DMVPN" at bounding box center [784, 287] width 534 height 35
click at [518, 265] on input "b. DMVPN" at bounding box center [518, 260] width 0 height 10
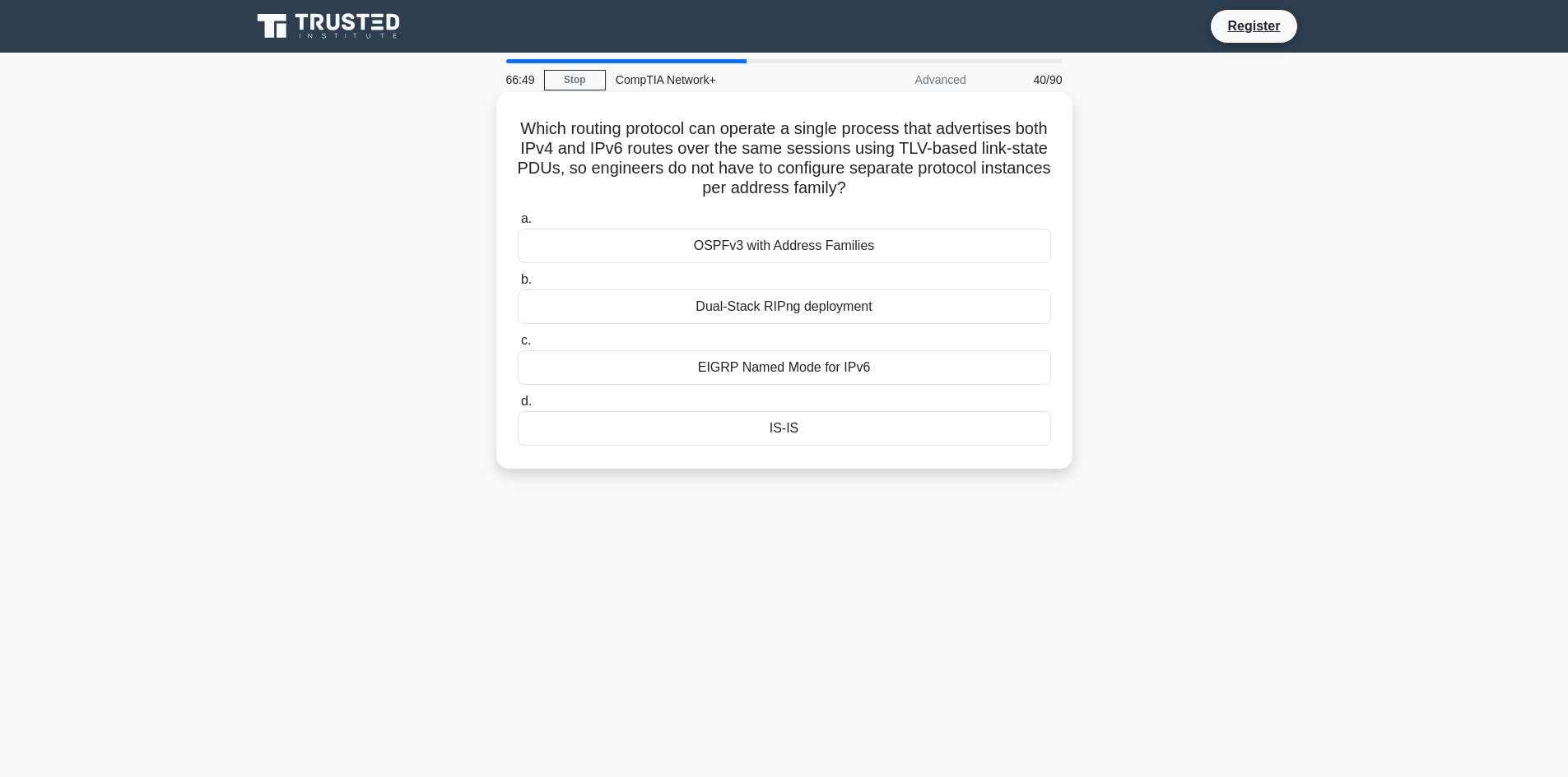
drag, startPoint x: 811, startPoint y: 430, endPoint x: 515, endPoint y: 124, distance: 425.7
click at [515, 124] on div "Which routing protocol can operate a single process that advertises both IPv4 a…" at bounding box center [784, 280] width 563 height 364
copy div "Which routing protocol can operate a single process that advertises both IPv4 a…"
click at [723, 553] on div "66:39 Stop CompTIA Network+ Advanced 40/90 Which routing protocol can operate a…" at bounding box center [784, 470] width 1087 height 822
click at [762, 367] on div "EIGRP Named Mode for IPv6" at bounding box center [784, 368] width 534 height 35
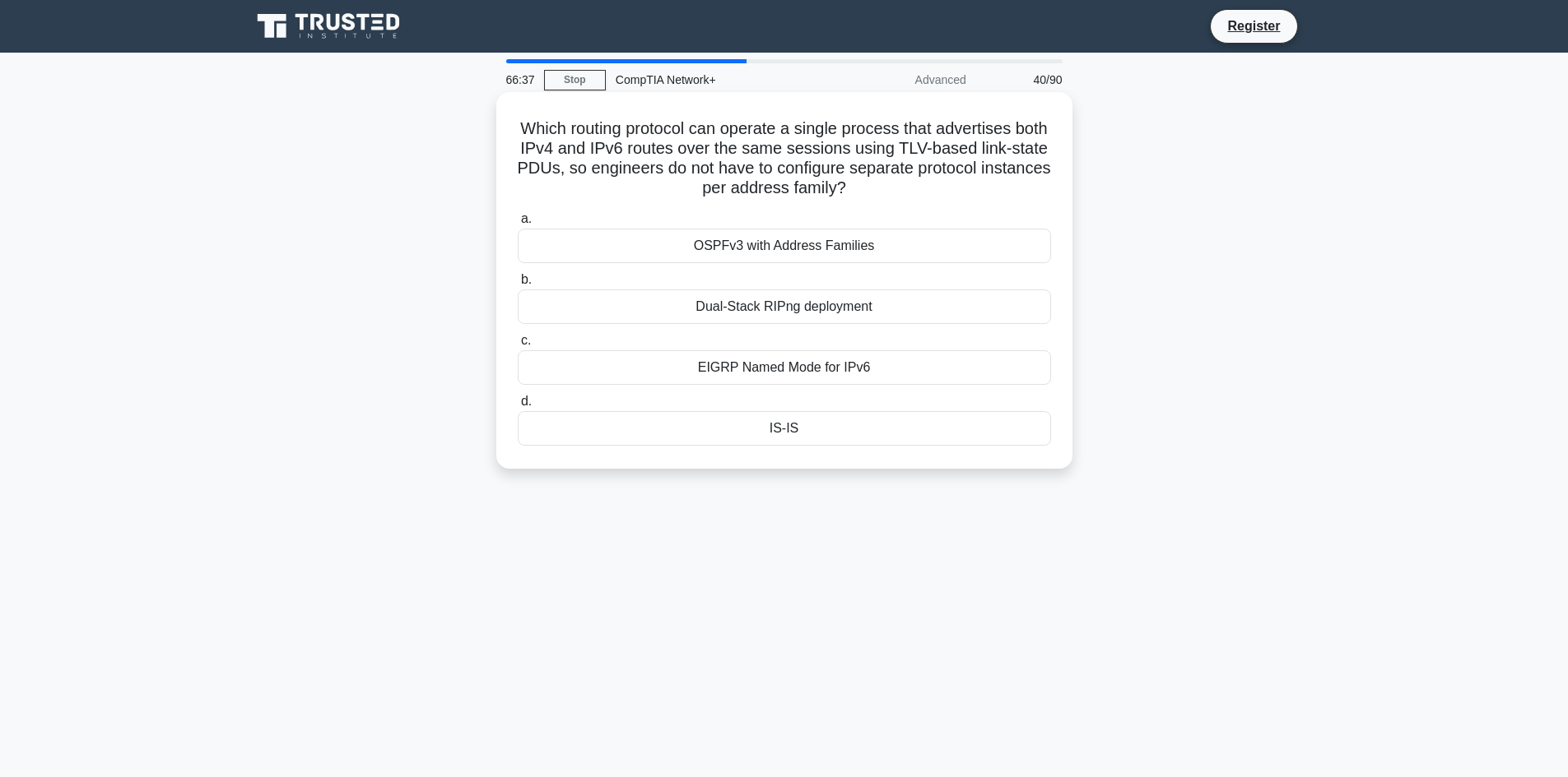
click at [518, 346] on input "c. EIGRP Named Mode for IPv6" at bounding box center [518, 341] width 0 height 10
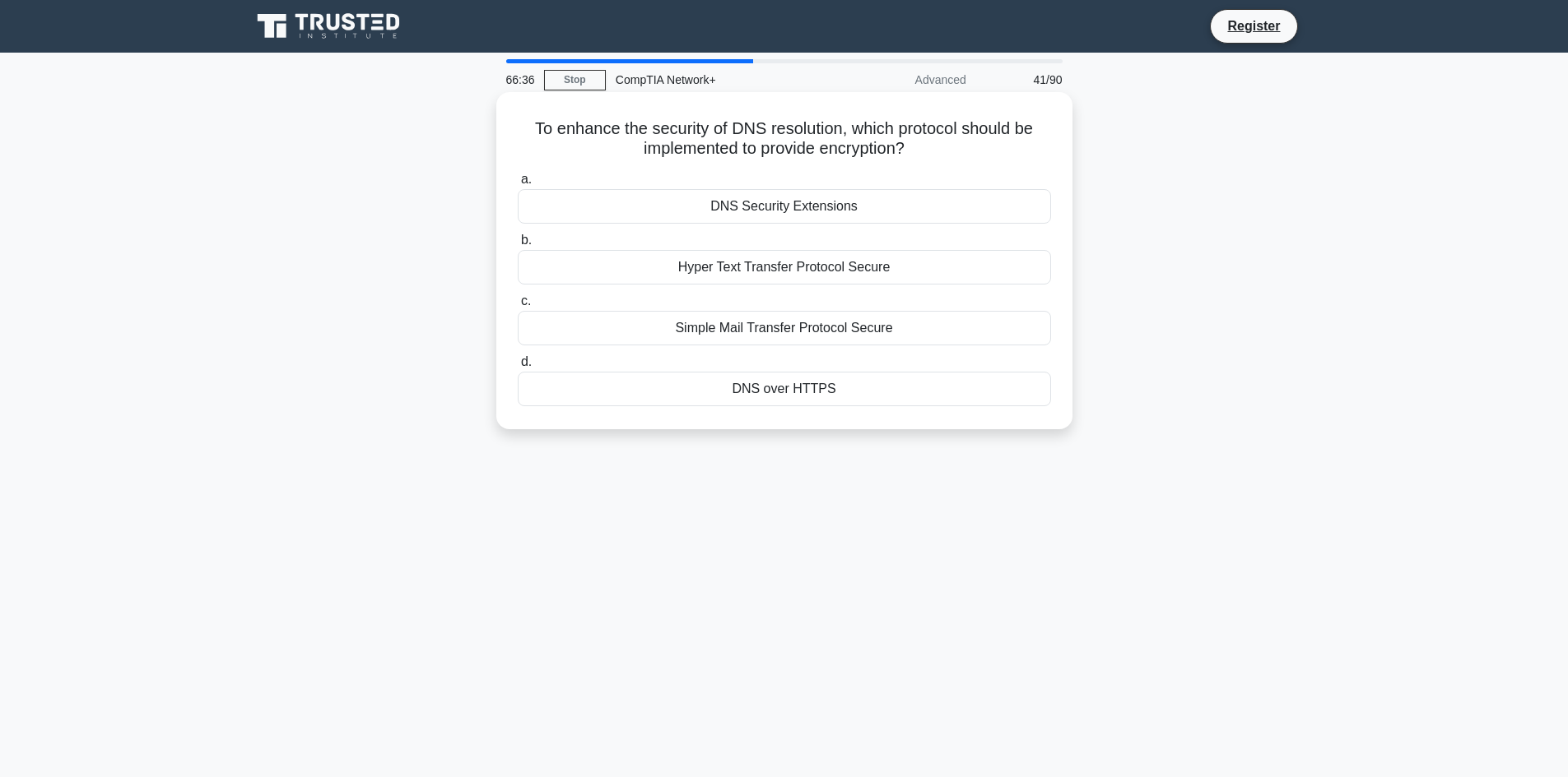
drag, startPoint x: 835, startPoint y: 385, endPoint x: 506, endPoint y: 115, distance: 425.6
click at [506, 115] on div "To enhance the security of DNS resolution, which protocol should be implemented…" at bounding box center [784, 260] width 563 height 325
copy div "To enhance the security of DNS resolution, which protocol should be implemented…"
drag, startPoint x: 673, startPoint y: 559, endPoint x: 678, endPoint y: 550, distance: 10.3
click at [673, 558] on div "66:27 Stop CompTIA Network+ Advanced 41/90 To enhance the security of DNS resol…" at bounding box center [784, 470] width 1087 height 822
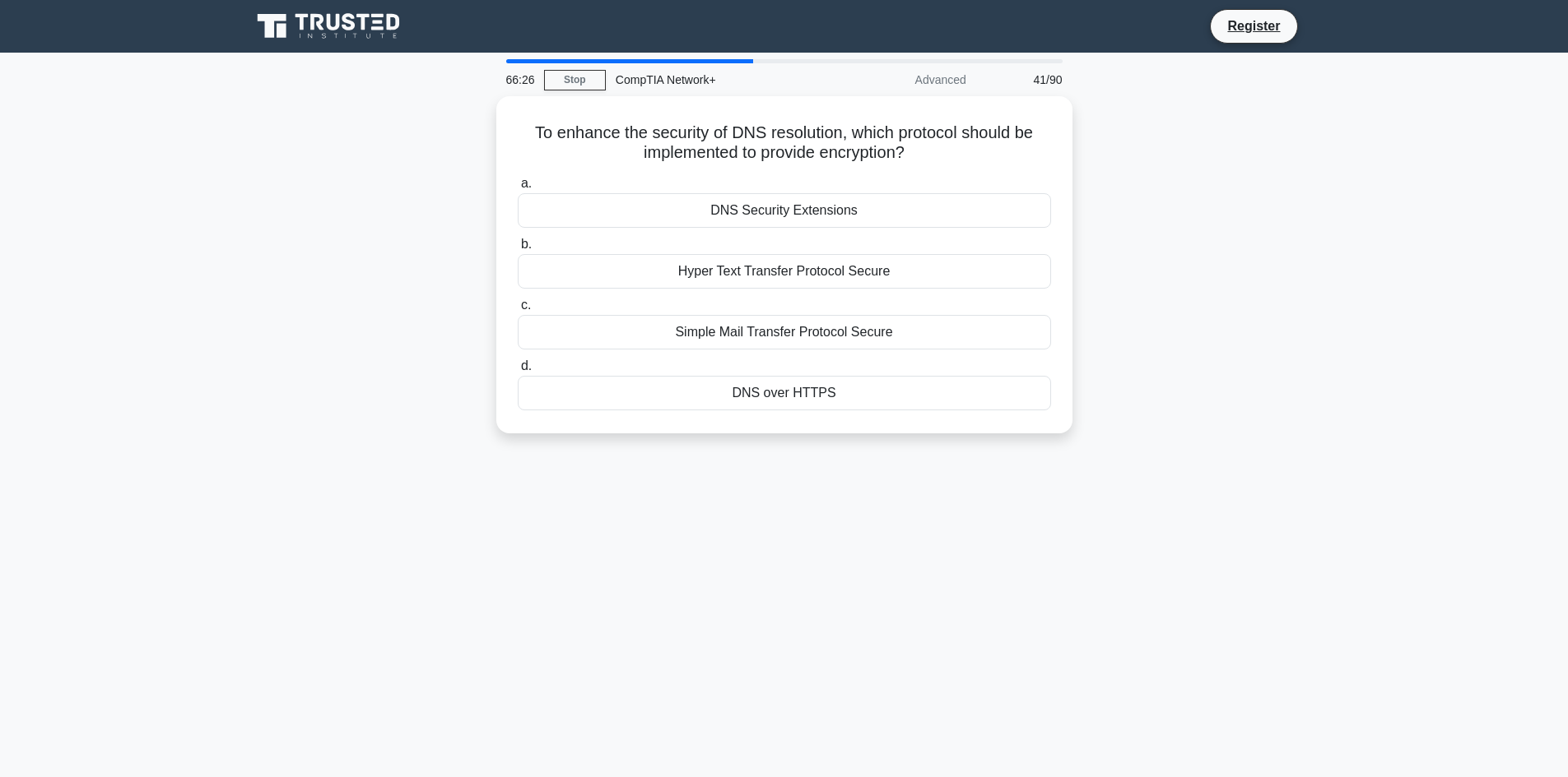
click at [944, 508] on div "66:26 Stop CompTIA Network+ Advanced 41/90 To enhance the security of DNS resol…" at bounding box center [784, 470] width 1087 height 822
click at [898, 394] on div "DNS over HTTPS" at bounding box center [784, 389] width 534 height 35
click at [518, 368] on input "d. DNS over HTTPS" at bounding box center [518, 362] width 0 height 10
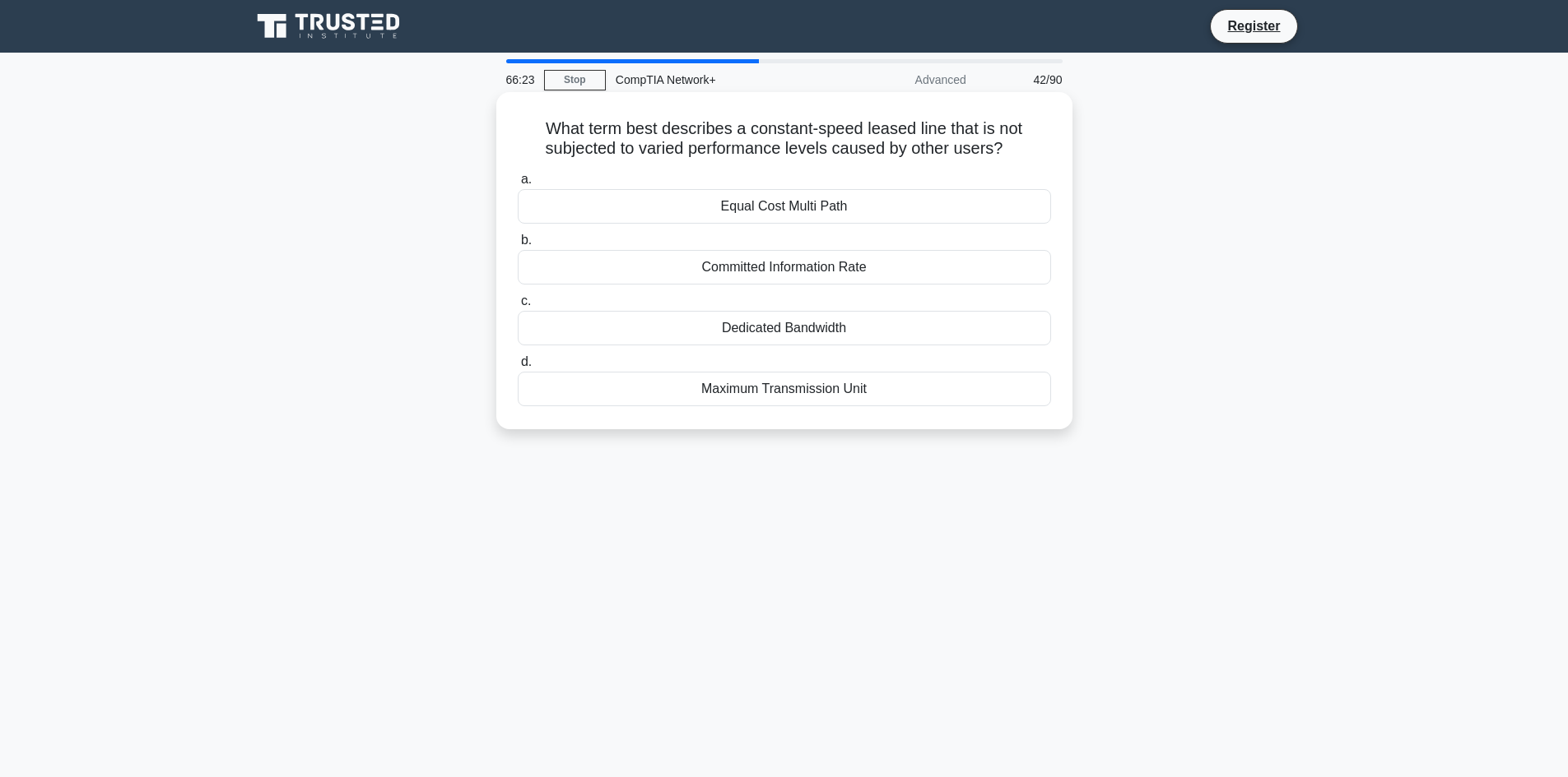
drag, startPoint x: 880, startPoint y: 392, endPoint x: 528, endPoint y: 111, distance: 450.4
click at [528, 111] on div "What term best describes a constant-speed leased line that is not subjected to …" at bounding box center [784, 260] width 563 height 325
click at [511, 539] on div "66:10 Stop CompTIA Network+ Advanced 42/90 What term best describes a constant-…" at bounding box center [784, 470] width 1087 height 822
click at [737, 325] on div "Dedicated Bandwidth" at bounding box center [784, 328] width 534 height 35
click at [518, 307] on input "c. Dedicated Bandwidth" at bounding box center [518, 301] width 0 height 10
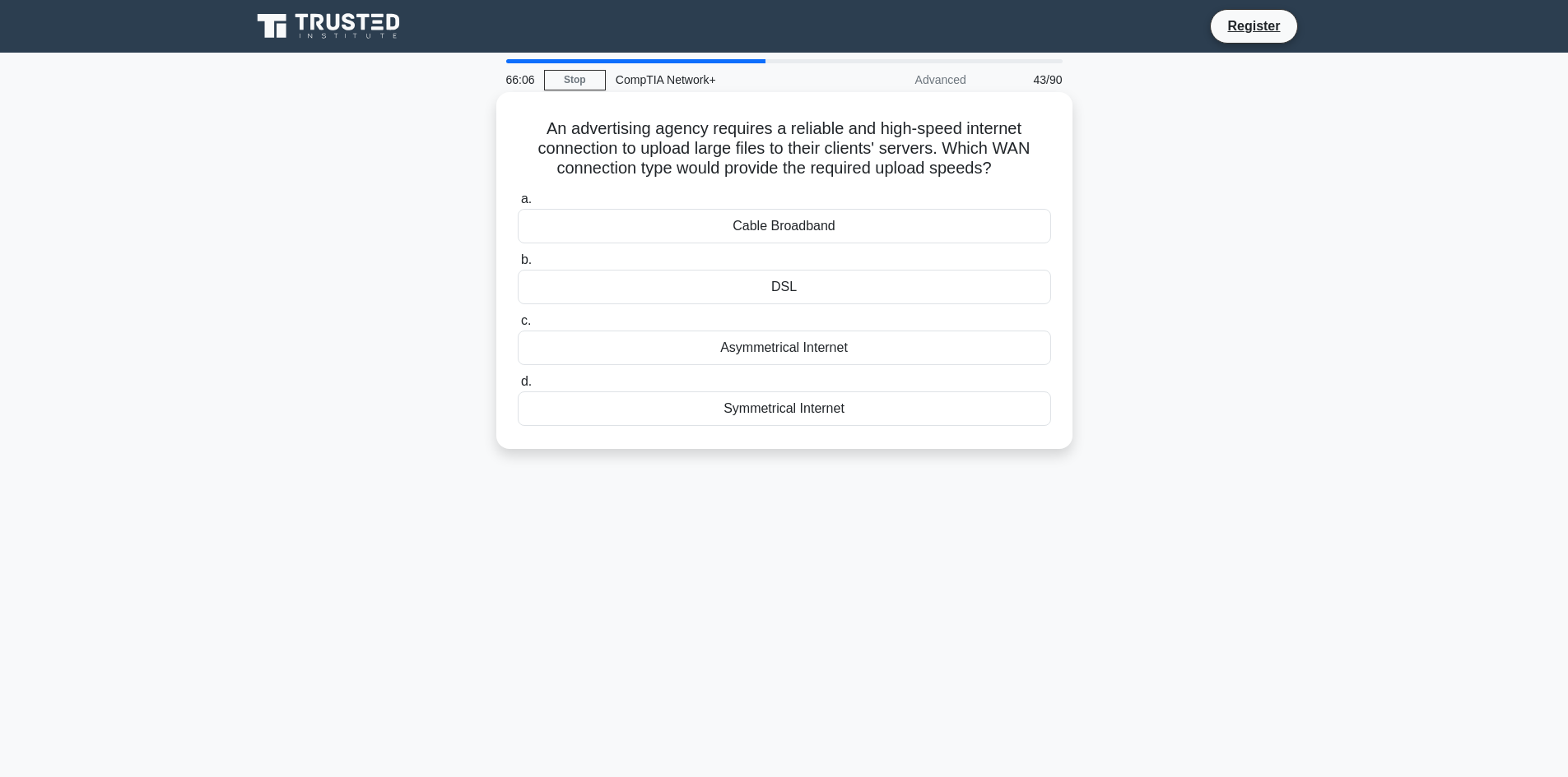
drag, startPoint x: 849, startPoint y: 414, endPoint x: 528, endPoint y: 128, distance: 429.9
click at [528, 128] on div "An advertising agency requires a reliable and high-speed internet connection to…" at bounding box center [784, 270] width 563 height 344
drag, startPoint x: 807, startPoint y: 596, endPoint x: 801, endPoint y: 568, distance: 28.6
click at [807, 596] on div "65:58 Stop CompTIA Network+ Advanced 43/90 An advertising agency requires a rel…" at bounding box center [784, 470] width 1087 height 822
click at [835, 409] on div "Symmetrical Internet" at bounding box center [784, 409] width 534 height 35
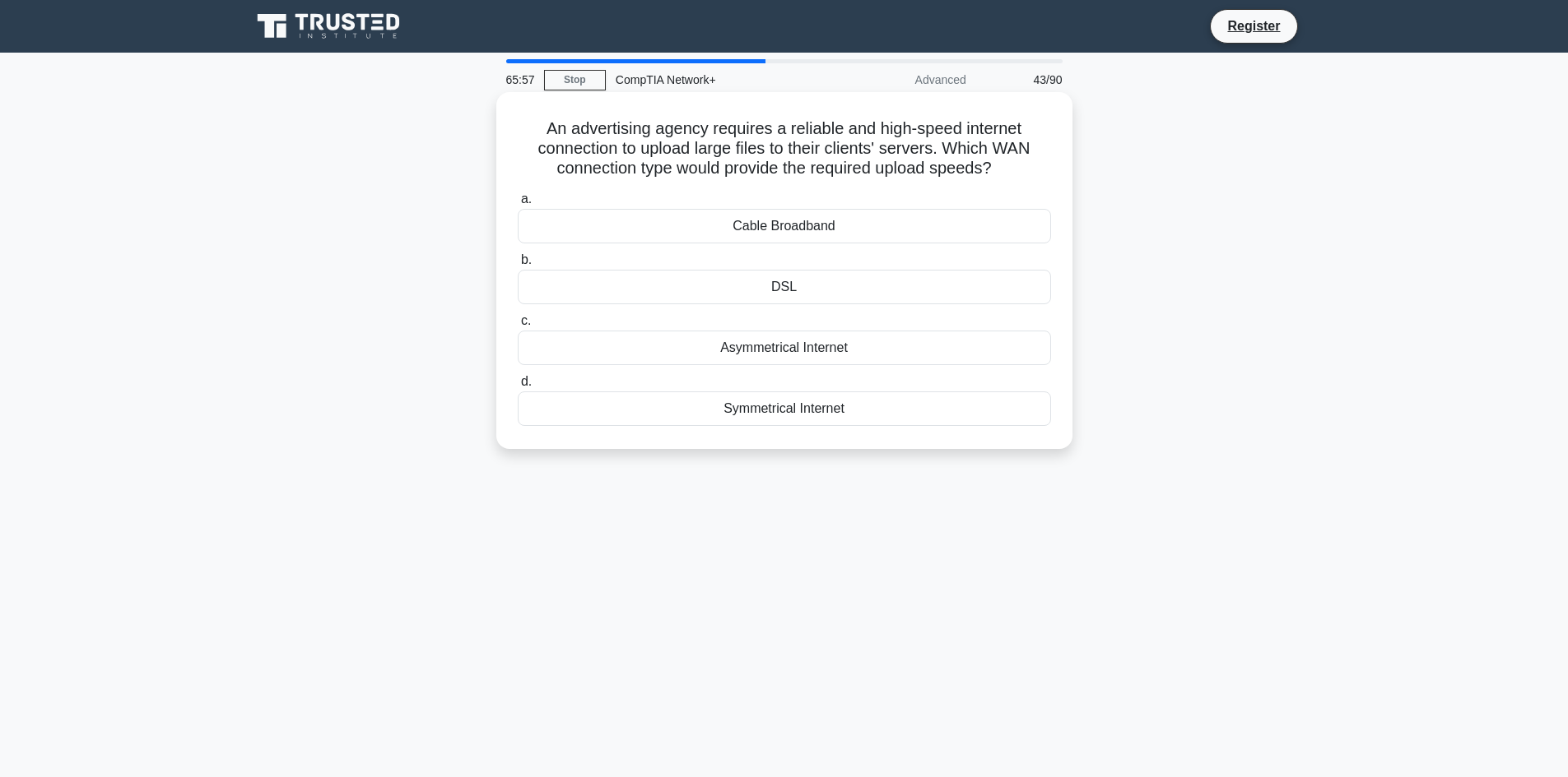
click at [518, 387] on input "d. Symmetrical Internet" at bounding box center [518, 382] width 0 height 10
drag, startPoint x: 836, startPoint y: 431, endPoint x: 506, endPoint y: 126, distance: 449.4
click at [506, 126] on div "A company has multiple offices located across the country, and they want to dep…" at bounding box center [784, 270] width 563 height 344
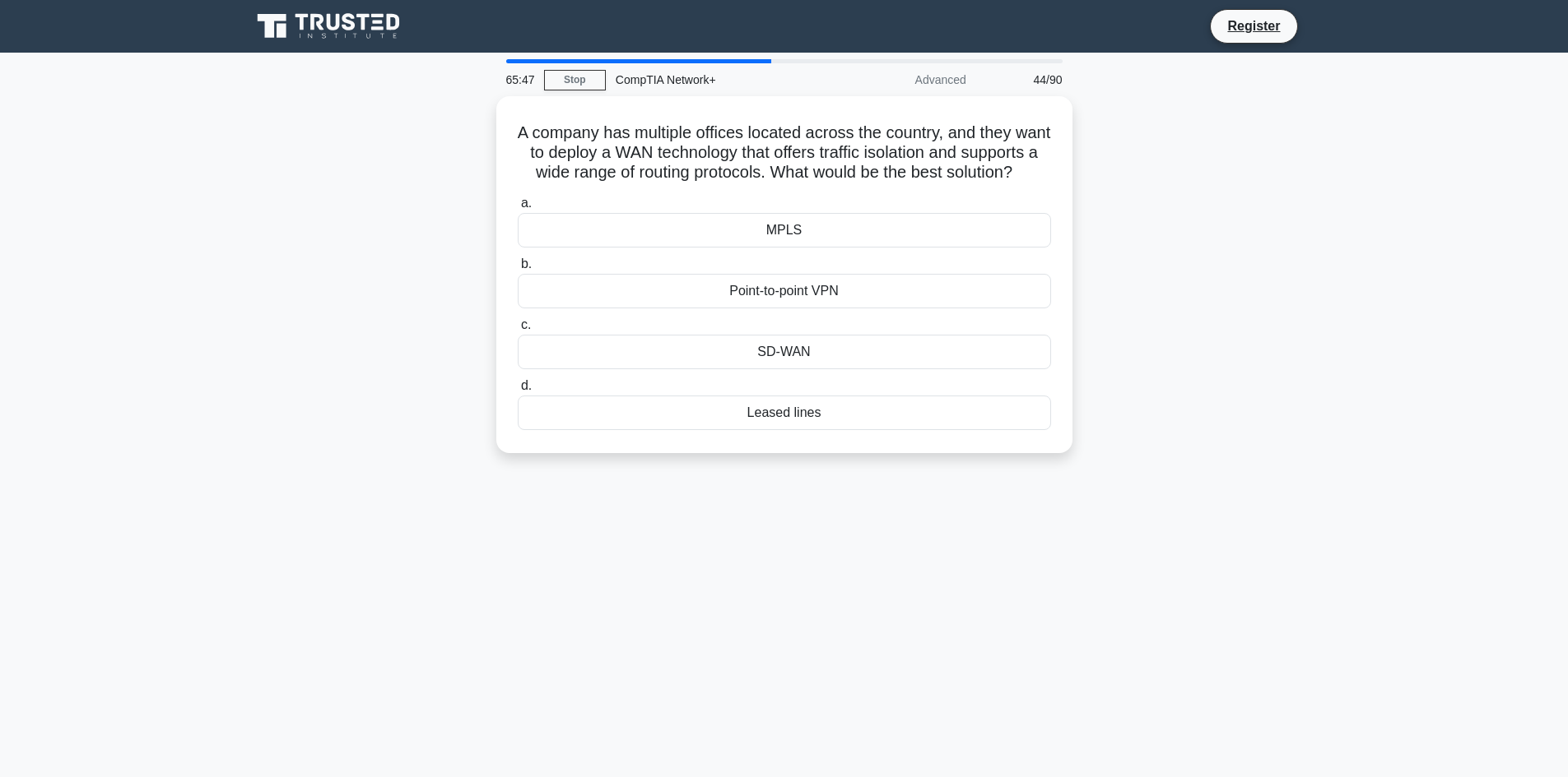
drag, startPoint x: 747, startPoint y: 573, endPoint x: 745, endPoint y: 548, distance: 25.1
click at [747, 573] on div "65:47 Stop CompTIA Network+ Advanced 44/90 A company has multiple offices locat…" at bounding box center [784, 470] width 1087 height 822
click at [812, 244] on div "MPLS" at bounding box center [784, 226] width 534 height 35
click at [518, 204] on input "a. MPLS" at bounding box center [518, 199] width 0 height 10
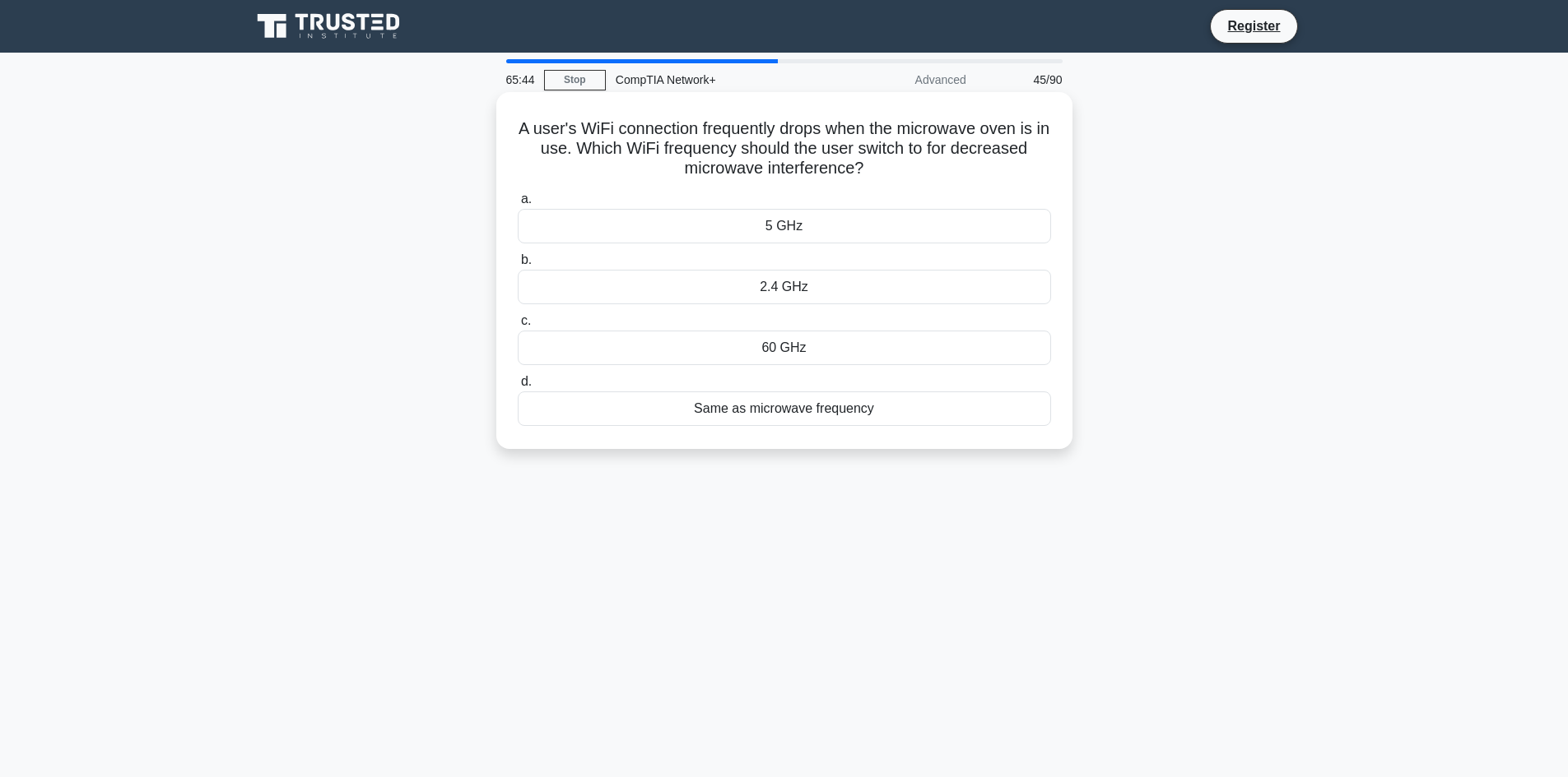
drag, startPoint x: 876, startPoint y: 414, endPoint x: 501, endPoint y: 126, distance: 472.8
click at [501, 126] on div "A user's WiFi connection frequently drops when the microwave oven is in use. Wh…" at bounding box center [784, 271] width 576 height 357
click at [594, 626] on div "65:31 Stop CompTIA Network+ Advanced 45/90 A user's WiFi connection frequently …" at bounding box center [784, 470] width 1087 height 822
click at [740, 220] on div "5 GHz" at bounding box center [784, 226] width 534 height 35
click at [518, 204] on input "a. 5 GHz" at bounding box center [518, 199] width 0 height 10
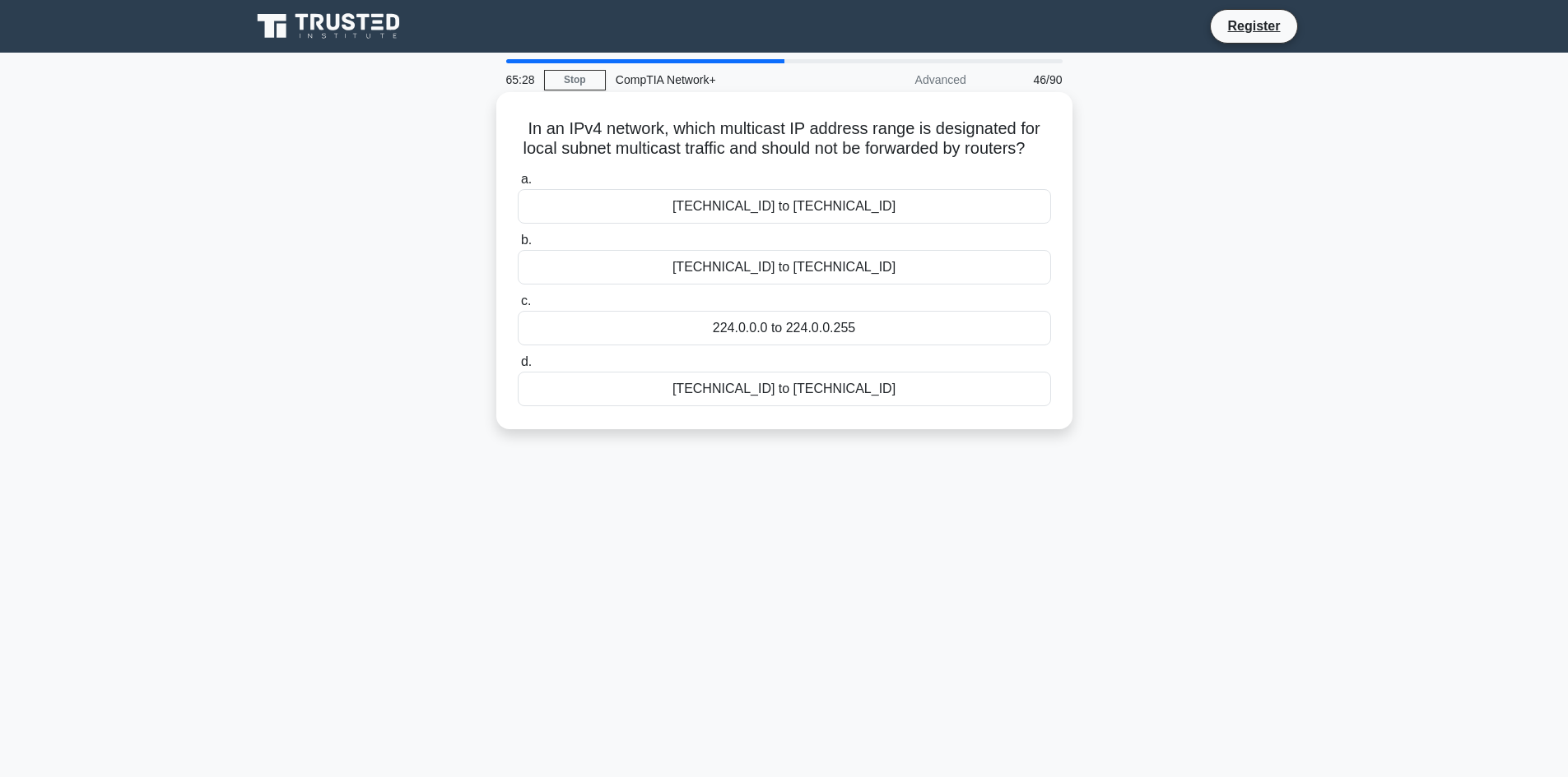
drag, startPoint x: 884, startPoint y: 414, endPoint x: 502, endPoint y: 119, distance: 482.6
click at [503, 119] on div "In an IPv4 network, which multicast IP address range is designated for local su…" at bounding box center [784, 260] width 563 height 325
click at [777, 573] on div "65:20 Stop CompTIA Network+ Advanced 46/90 In an IPv4 network, which multicast …" at bounding box center [784, 470] width 1087 height 822
click at [778, 345] on div "224.0.0.0 to 224.0.0.255" at bounding box center [784, 328] width 534 height 35
click at [518, 307] on input "c. 224.0.0.0 to 224.0.0.255" at bounding box center [518, 301] width 0 height 10
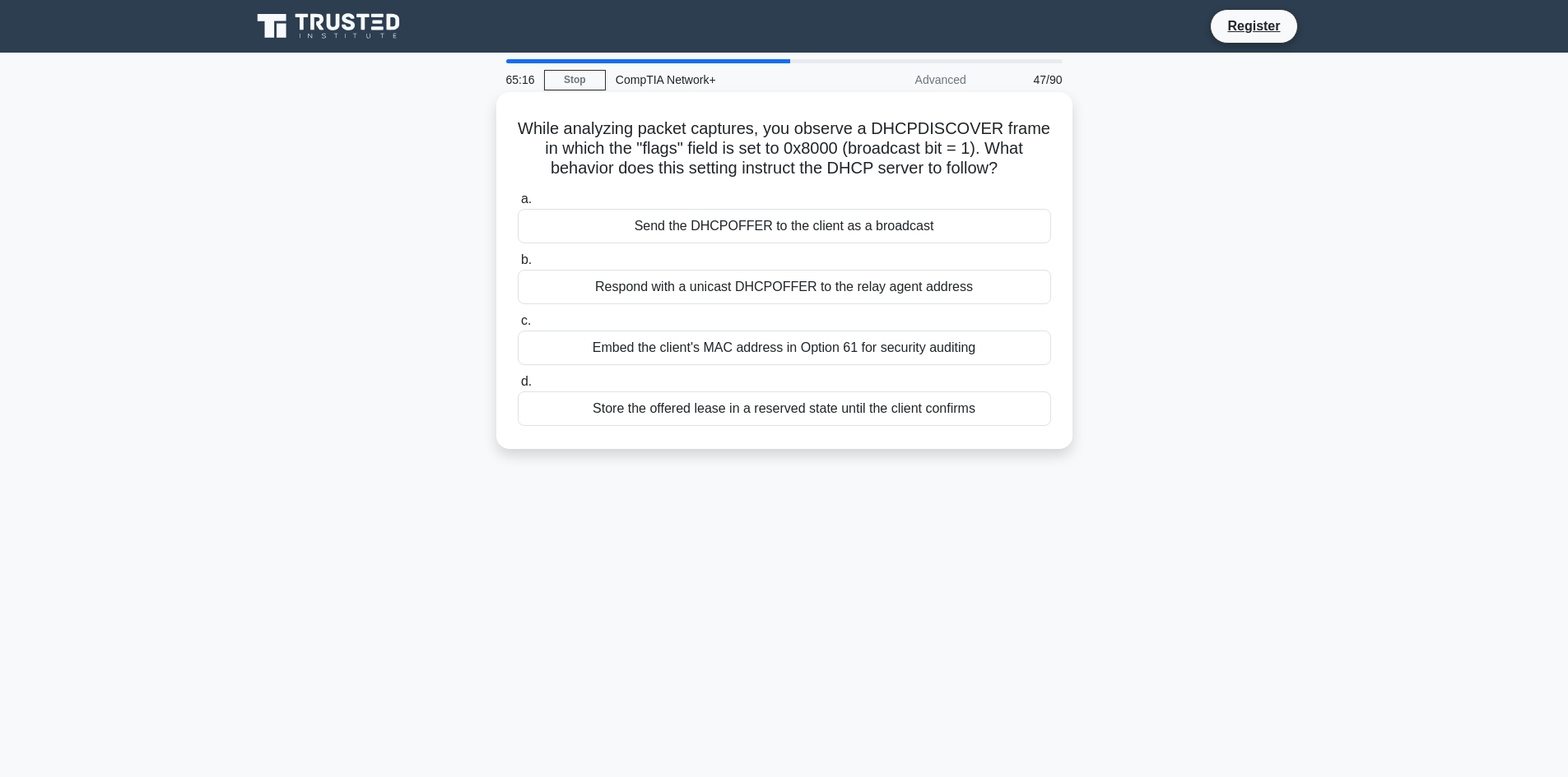
drag, startPoint x: 980, startPoint y: 418, endPoint x: 508, endPoint y: 115, distance: 560.9
click at [508, 115] on div "While analyzing packet captures, you observe a DHCPDISCOVER frame in which the …" at bounding box center [784, 270] width 563 height 344
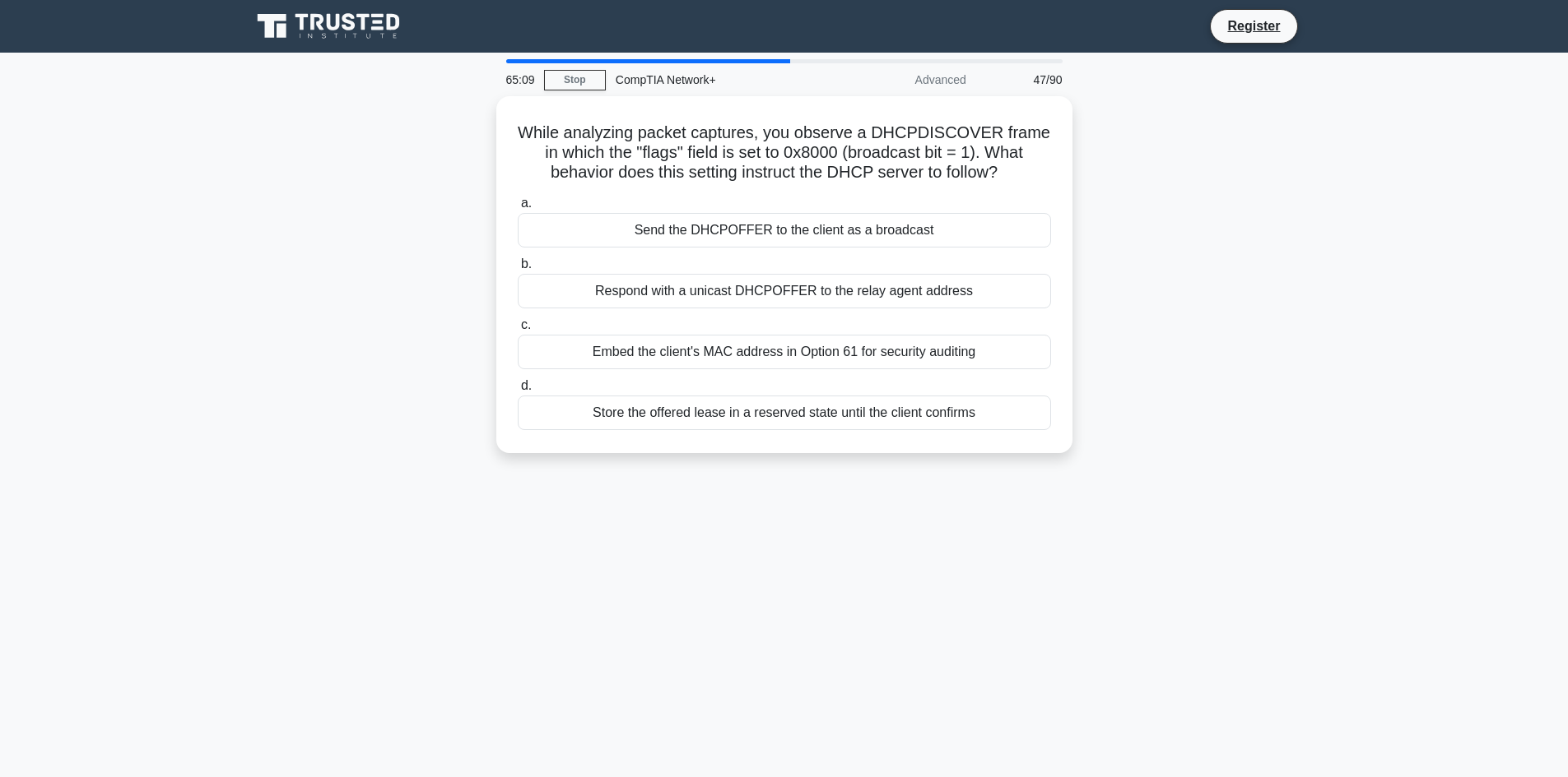
drag, startPoint x: 730, startPoint y: 545, endPoint x: 723, endPoint y: 516, distance: 29.8
click at [730, 545] on div "65:09 Stop CompTIA Network+ Advanced 47/90 While analyzing packet captures, you…" at bounding box center [784, 470] width 1087 height 822
click at [604, 533] on div "65:08 Stop CompTIA Network+ Advanced 47/90 While analyzing packet captures, you…" at bounding box center [784, 470] width 1087 height 822
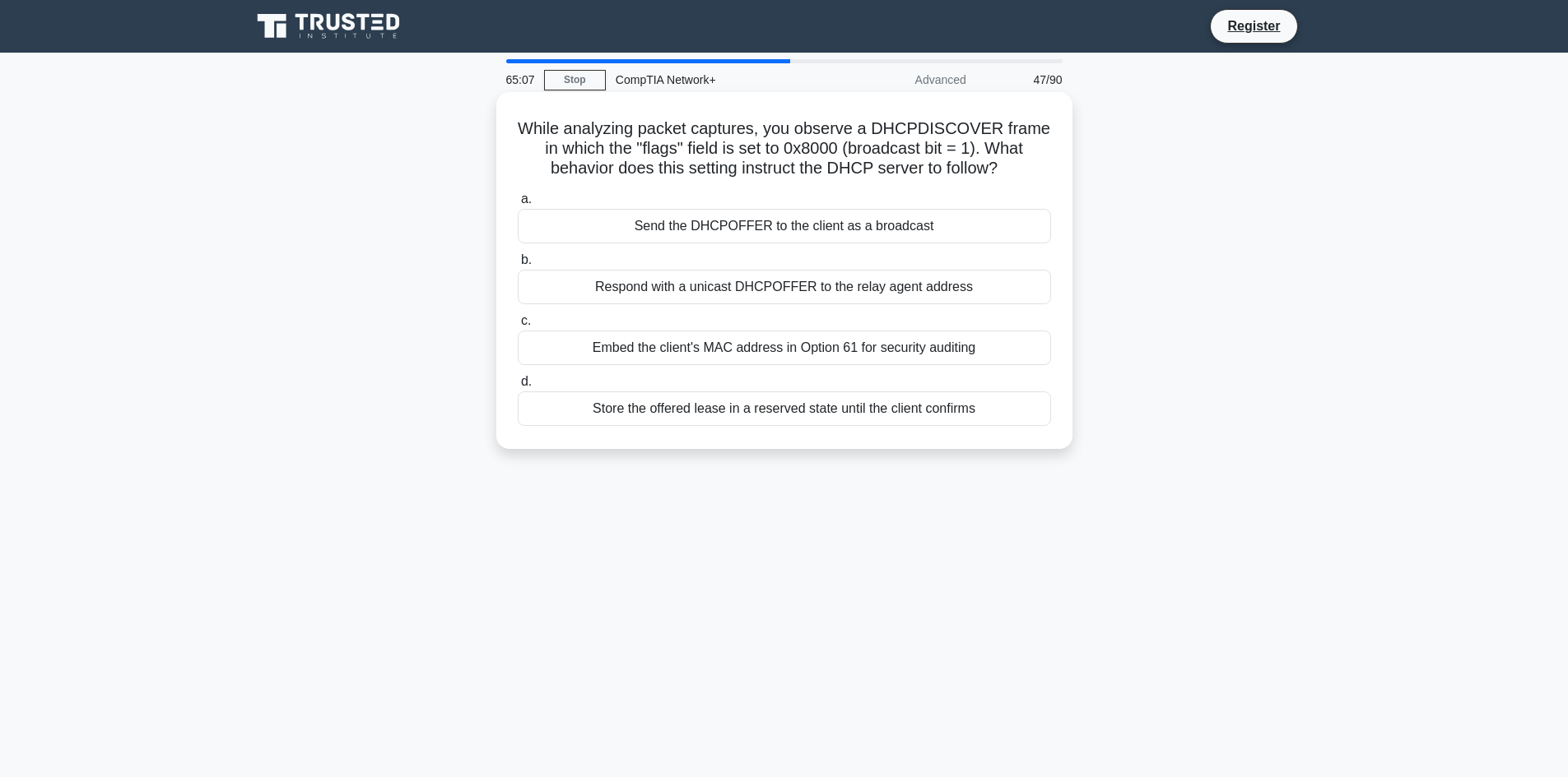
click at [687, 228] on div "Send the DHCPOFFER to the client as a broadcast" at bounding box center [784, 226] width 534 height 35
click at [518, 204] on input "a. Send the DHCPOFFER to the client as a broadcast" at bounding box center [518, 199] width 0 height 10
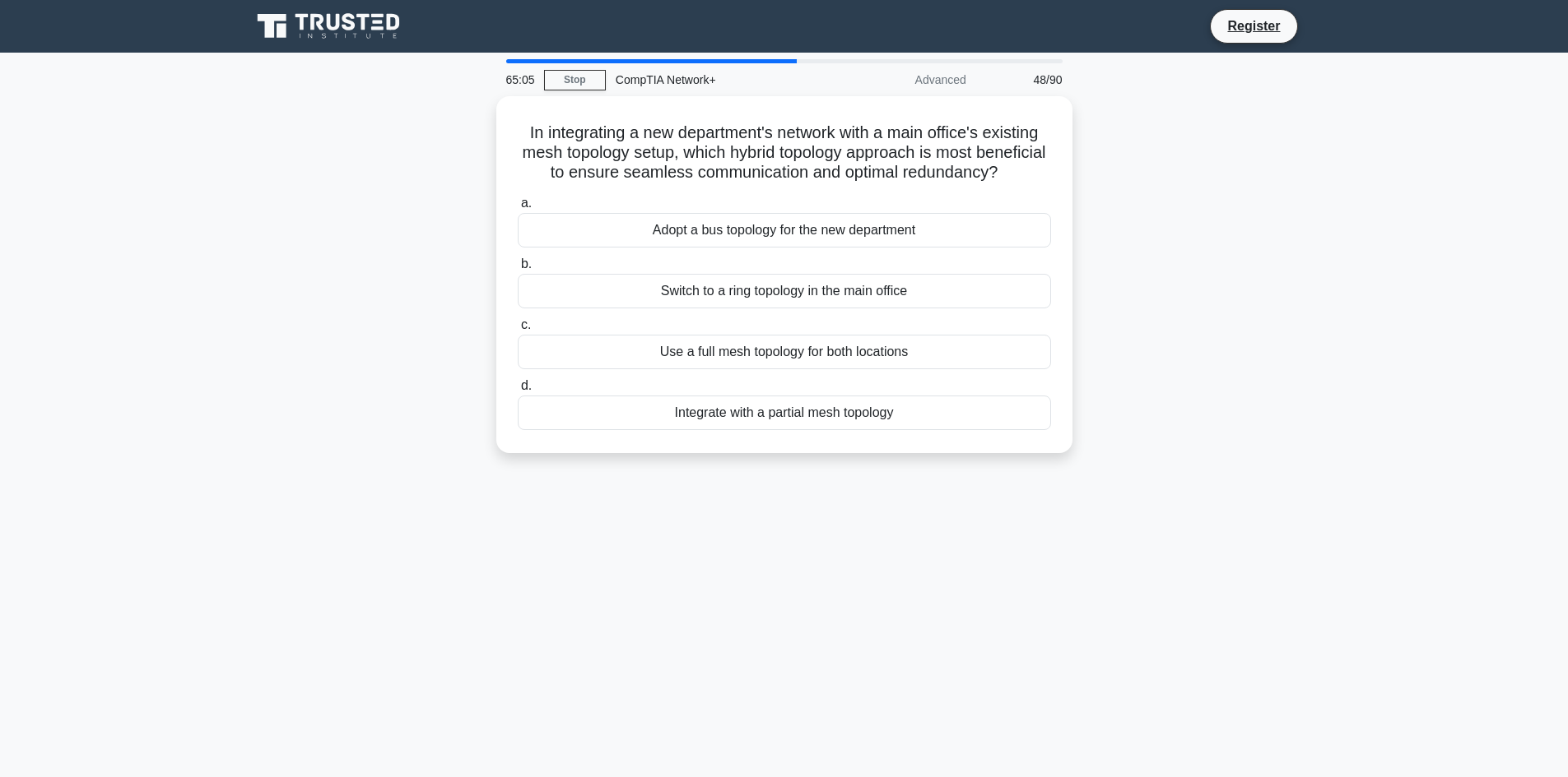
drag, startPoint x: 907, startPoint y: 437, endPoint x: 489, endPoint y: 100, distance: 536.9
click at [489, 100] on div "In integrating a new department's network with a main office's existing mesh to…" at bounding box center [784, 285] width 1087 height 377
click at [806, 592] on div "64:55 Stop CompTIA Network+ Advanced 48/90 In integrating a new department's ne…" at bounding box center [784, 470] width 1087 height 822
click at [777, 426] on div "Integrate with a partial mesh topology" at bounding box center [784, 409] width 534 height 35
click at [518, 387] on input "d. Integrate with a partial mesh topology" at bounding box center [518, 382] width 0 height 10
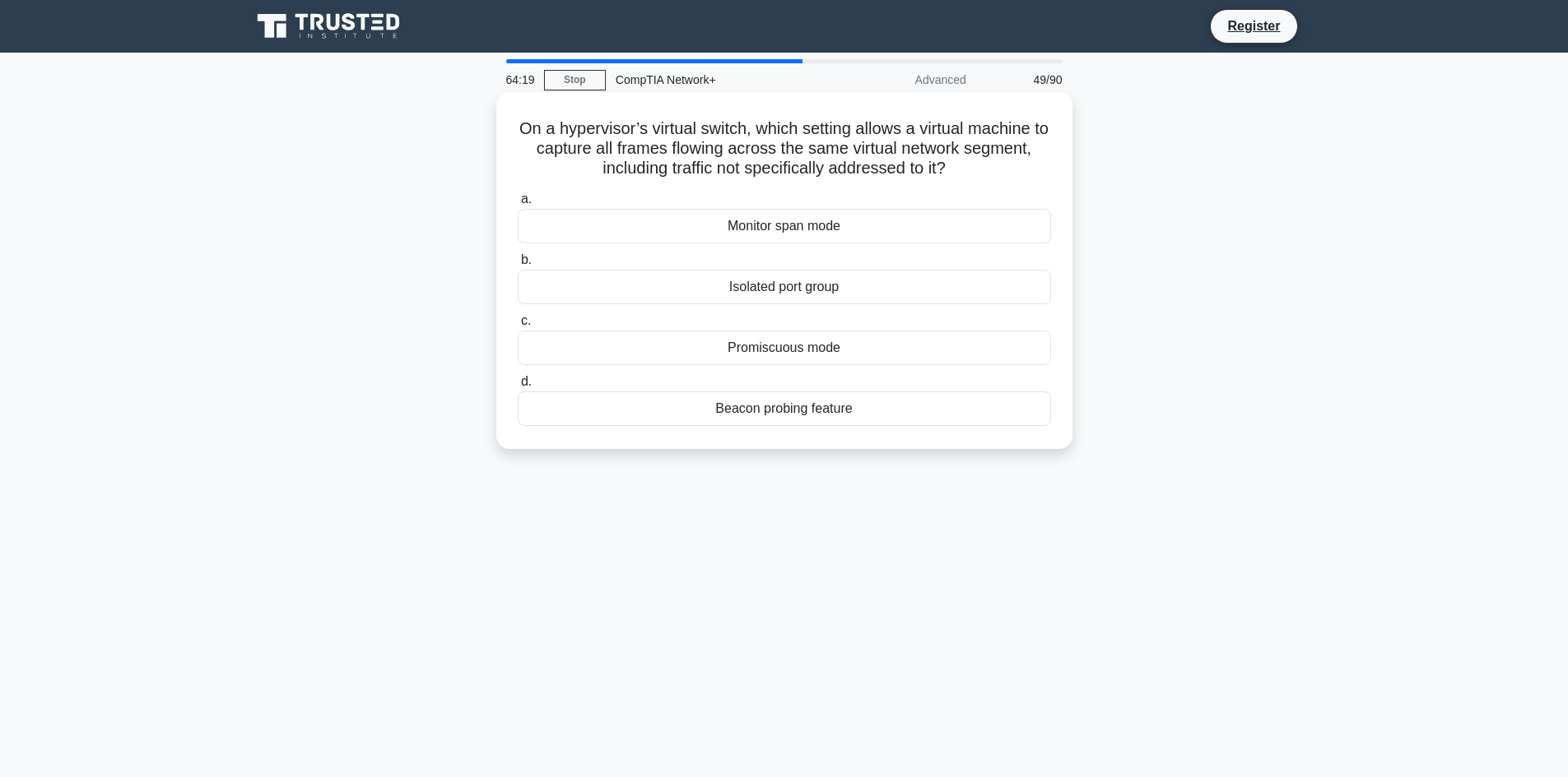
drag, startPoint x: 858, startPoint y: 419, endPoint x: 509, endPoint y: 105, distance: 469.5
click at [509, 105] on div "On a hypervisor’s virtual switch, which setting allows a virtual machine to cap…" at bounding box center [784, 270] width 563 height 344
click at [1201, 328] on div "On a hypervisor’s virtual switch, which setting allows a virtual machine to cap…" at bounding box center [784, 285] width 1087 height 377
click at [402, 520] on div "64:02 Stop CompTIA Network+ Advanced 49/90 On a hypervisor’s virtual switch, wh…" at bounding box center [784, 470] width 1087 height 822
click at [698, 342] on div "Promiscuous mode" at bounding box center [784, 348] width 534 height 35
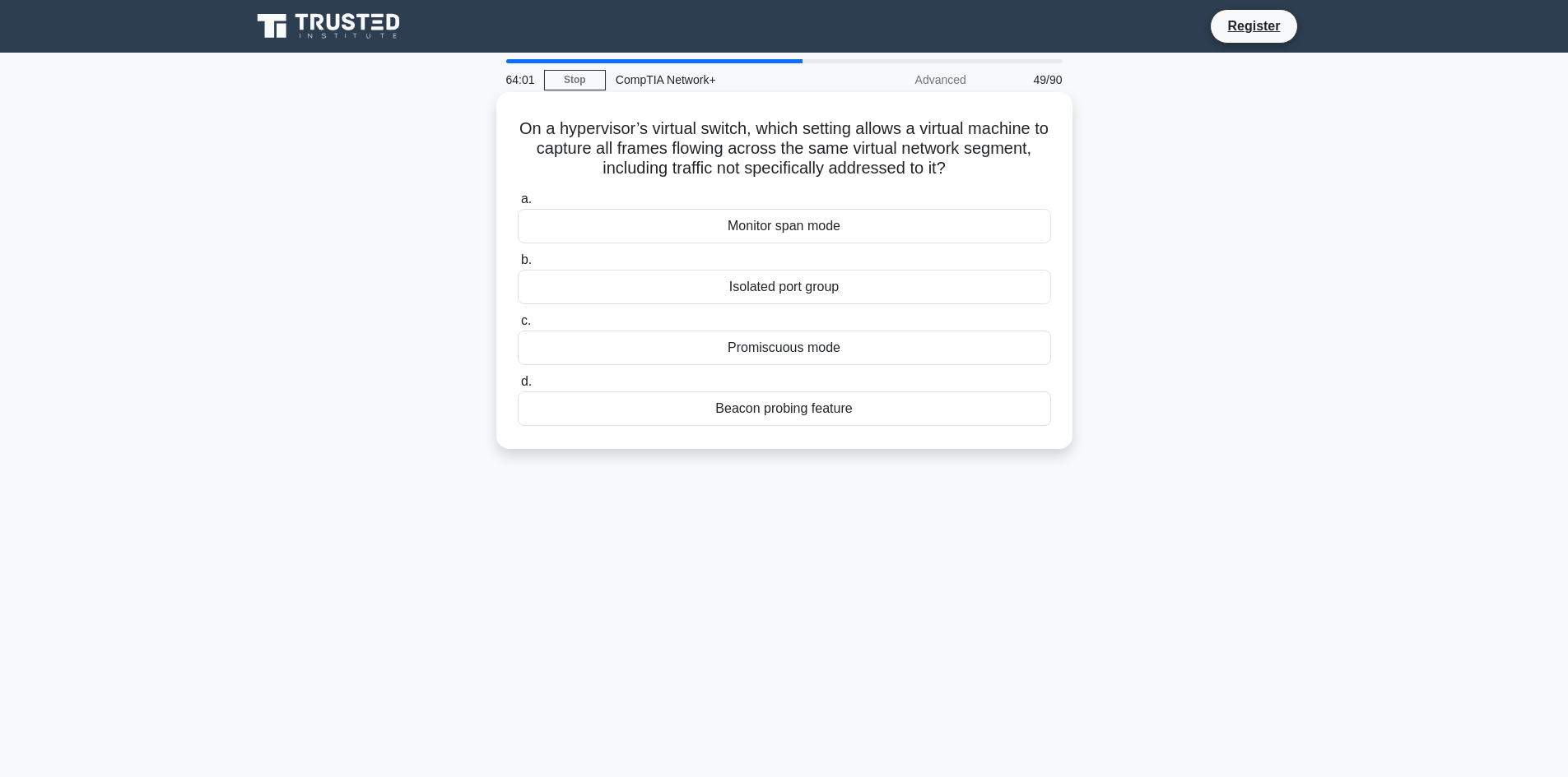
click at [518, 326] on input "c. Promiscuous mode" at bounding box center [518, 321] width 0 height 10
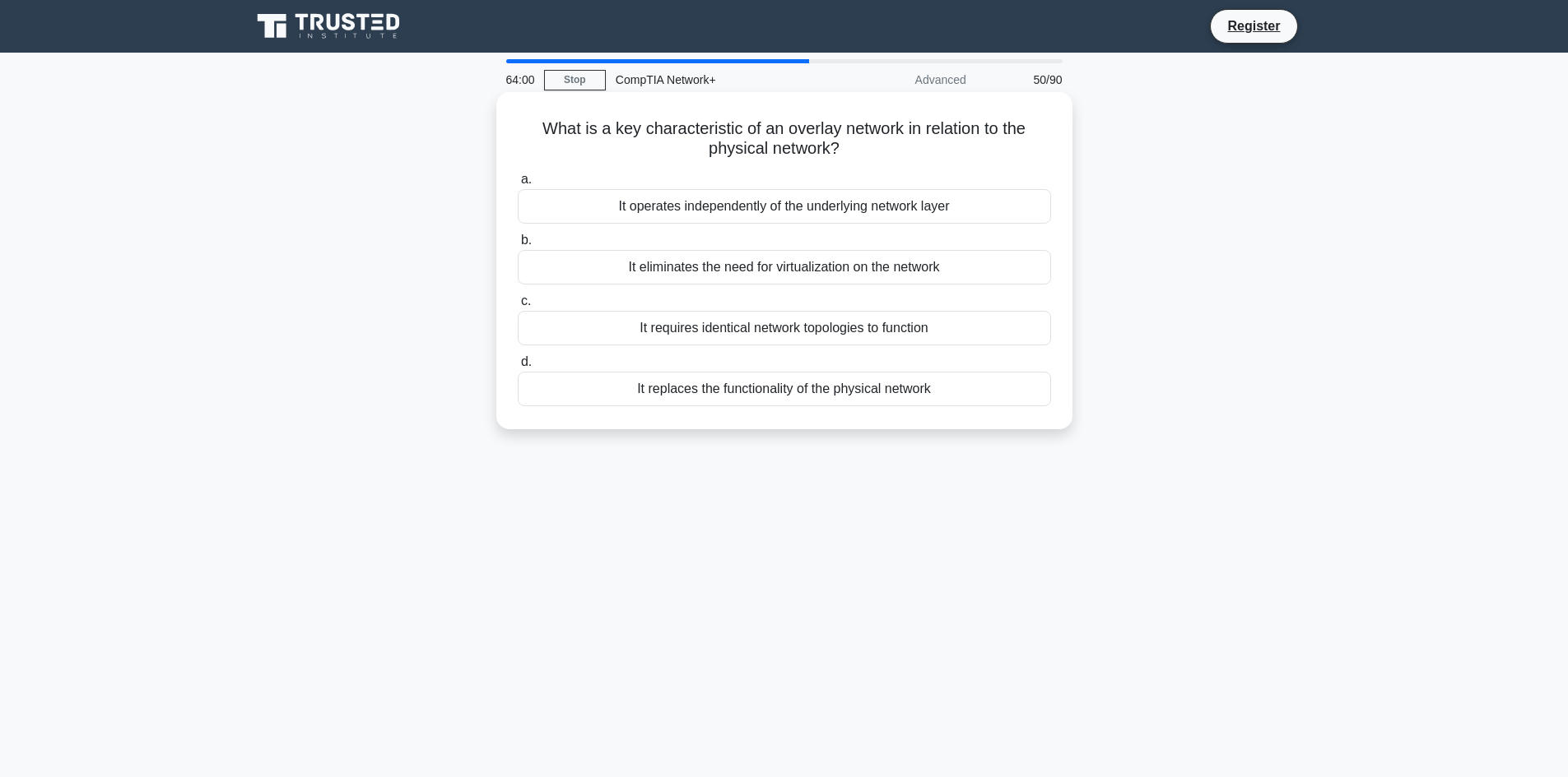
drag, startPoint x: 936, startPoint y: 392, endPoint x: 523, endPoint y: 124, distance: 492.3
click at [523, 124] on div "What is a key characteristic of an overlay network in relation to the physical …" at bounding box center [784, 260] width 563 height 325
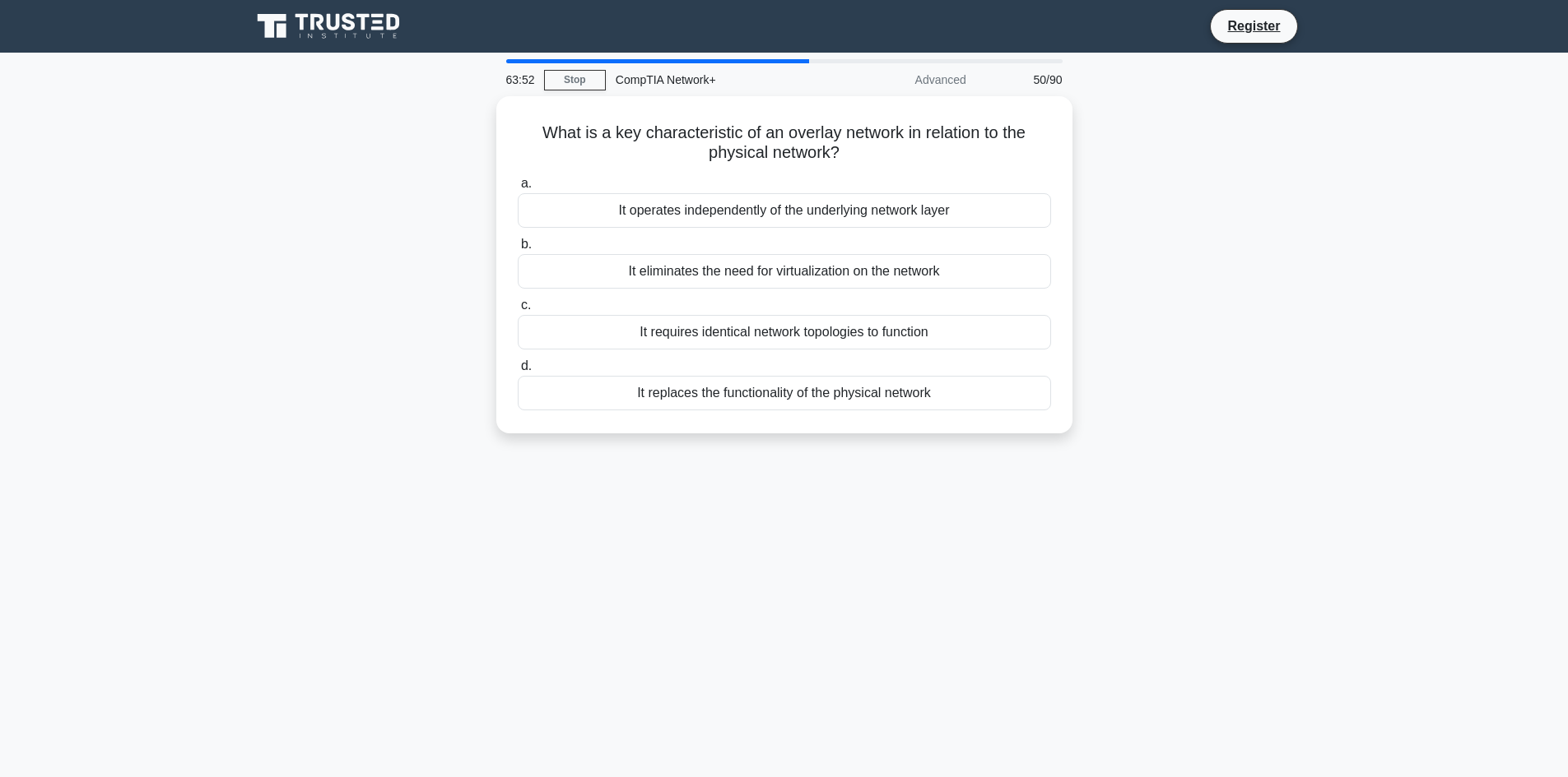
click at [368, 553] on div "63:52 Stop CompTIA Network+ Advanced 50/90 What is a key characteristic of an o…" at bounding box center [784, 470] width 1087 height 822
click at [367, 552] on div "63:51 Stop CompTIA Network+ Advanced 50/90 What is a key characteristic of an o…" at bounding box center [784, 470] width 1087 height 822
click at [434, 534] on div "63:51 Stop CompTIA Network+ Advanced 50/90 What is a key characteristic of an o…" at bounding box center [784, 470] width 1087 height 822
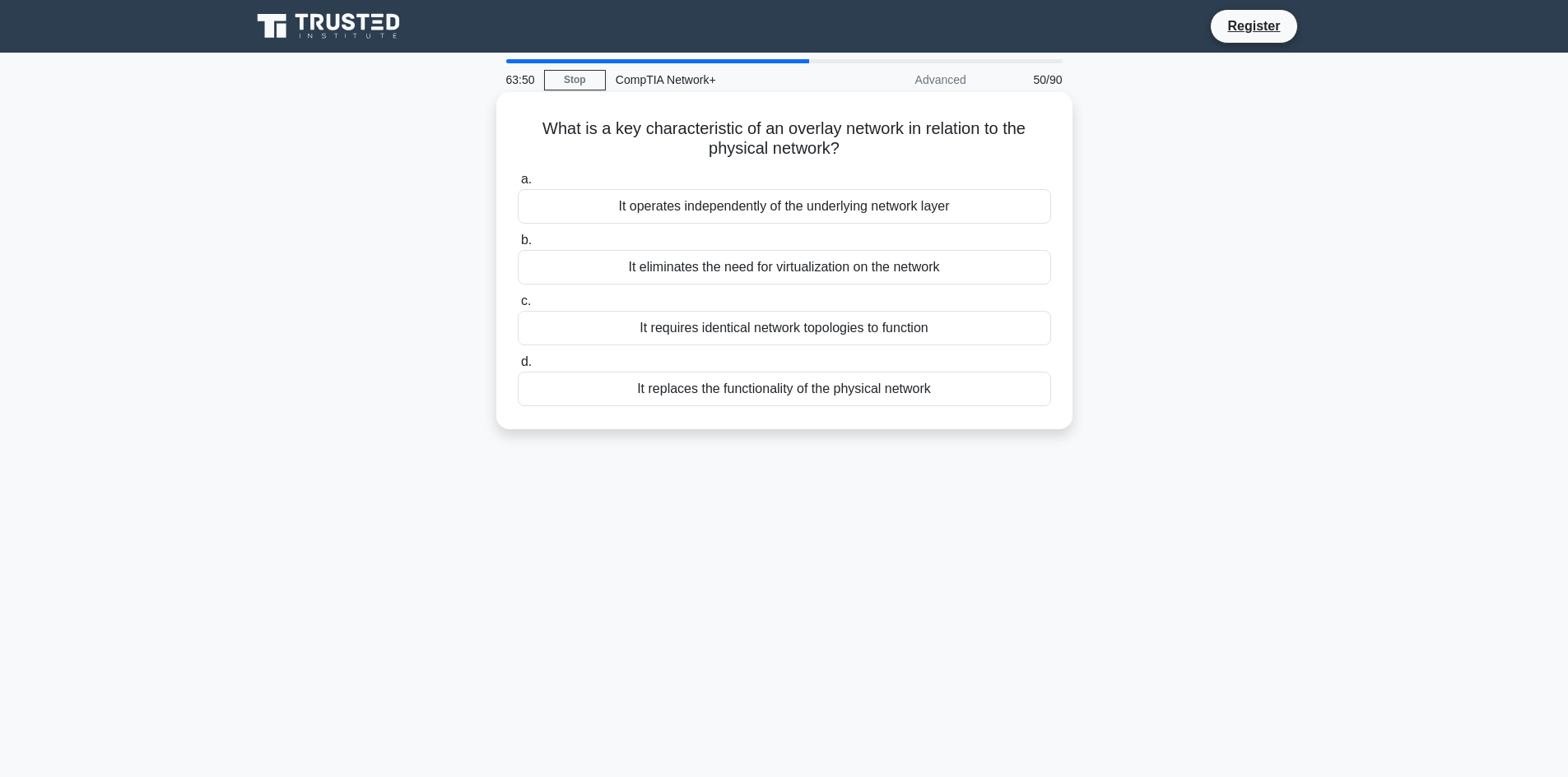
click at [732, 204] on div "It operates independently of the underlying network layer" at bounding box center [784, 206] width 534 height 35
click at [518, 185] on input "a. It operates independently of the underlying network layer" at bounding box center [518, 179] width 0 height 10
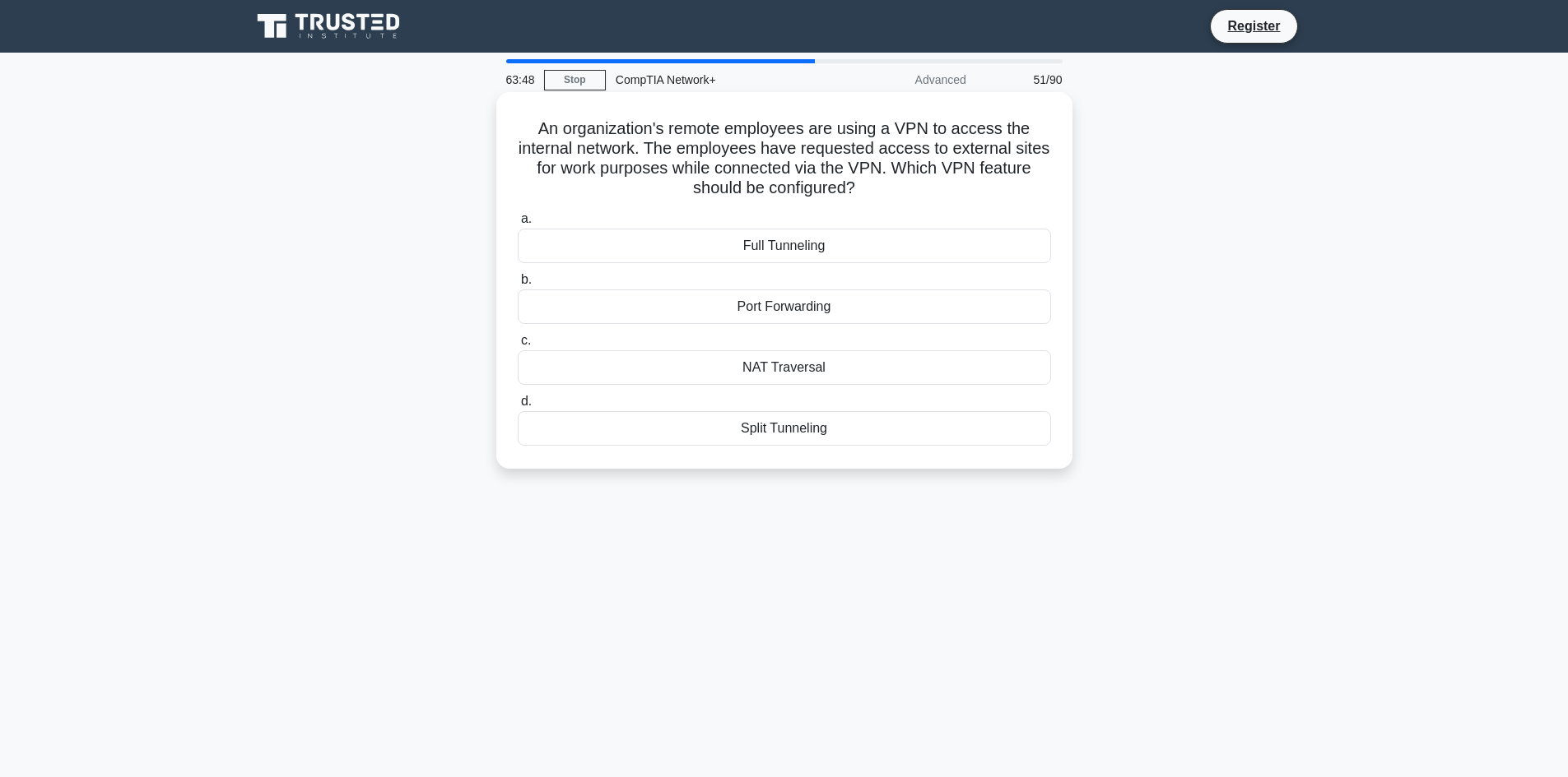
drag, startPoint x: 840, startPoint y: 434, endPoint x: 523, endPoint y: 113, distance: 451.1
click at [523, 113] on div "An organization's remote employees are using a VPN to access the internal netwo…" at bounding box center [784, 280] width 563 height 364
click at [234, 558] on main "63:41 Stop CompTIA Network+ Advanced 51/90 An organization's remote employees a…" at bounding box center [784, 471] width 1568 height 836
click at [797, 438] on div "Split Tunneling" at bounding box center [784, 429] width 534 height 35
click at [518, 407] on input "d. Split Tunneling" at bounding box center [518, 402] width 0 height 10
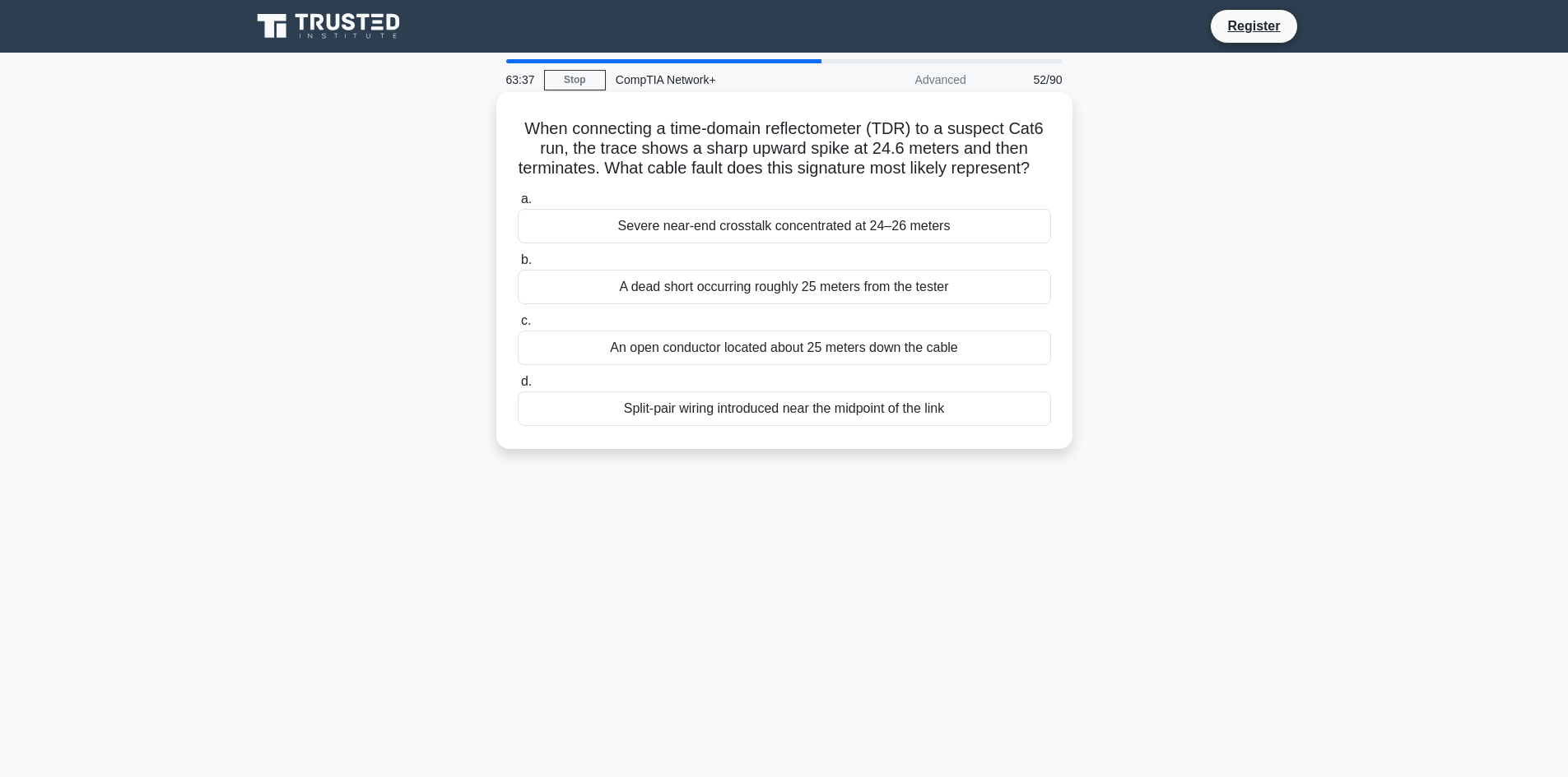
drag, startPoint x: 966, startPoint y: 444, endPoint x: 505, endPoint y: 108, distance: 570.5
click at [505, 108] on div "When connecting a time-domain reflectometer (TDR) to a suspect Cat6 run, the tr…" at bounding box center [784, 270] width 563 height 344
click at [281, 526] on div "63:30 Stop CompTIA Network+ Advanced 52/90 When connecting a time-domain reflec…" at bounding box center [784, 470] width 1087 height 822
click at [636, 365] on div "An open conductor located about 25 meters down the cable" at bounding box center [784, 348] width 534 height 35
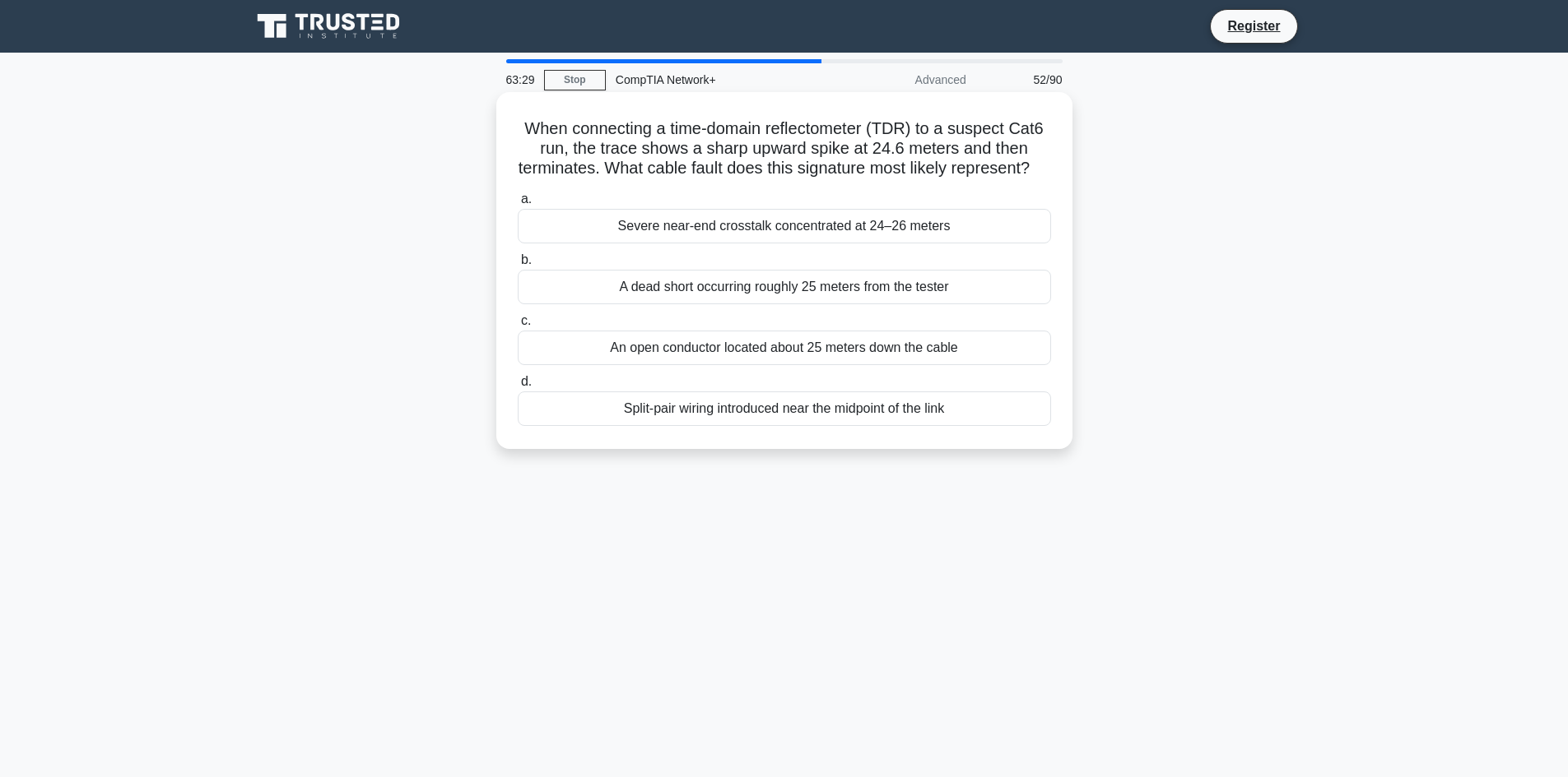
click at [518, 326] on input "c. An open conductor located about 25 meters down the cable" at bounding box center [518, 321] width 0 height 10
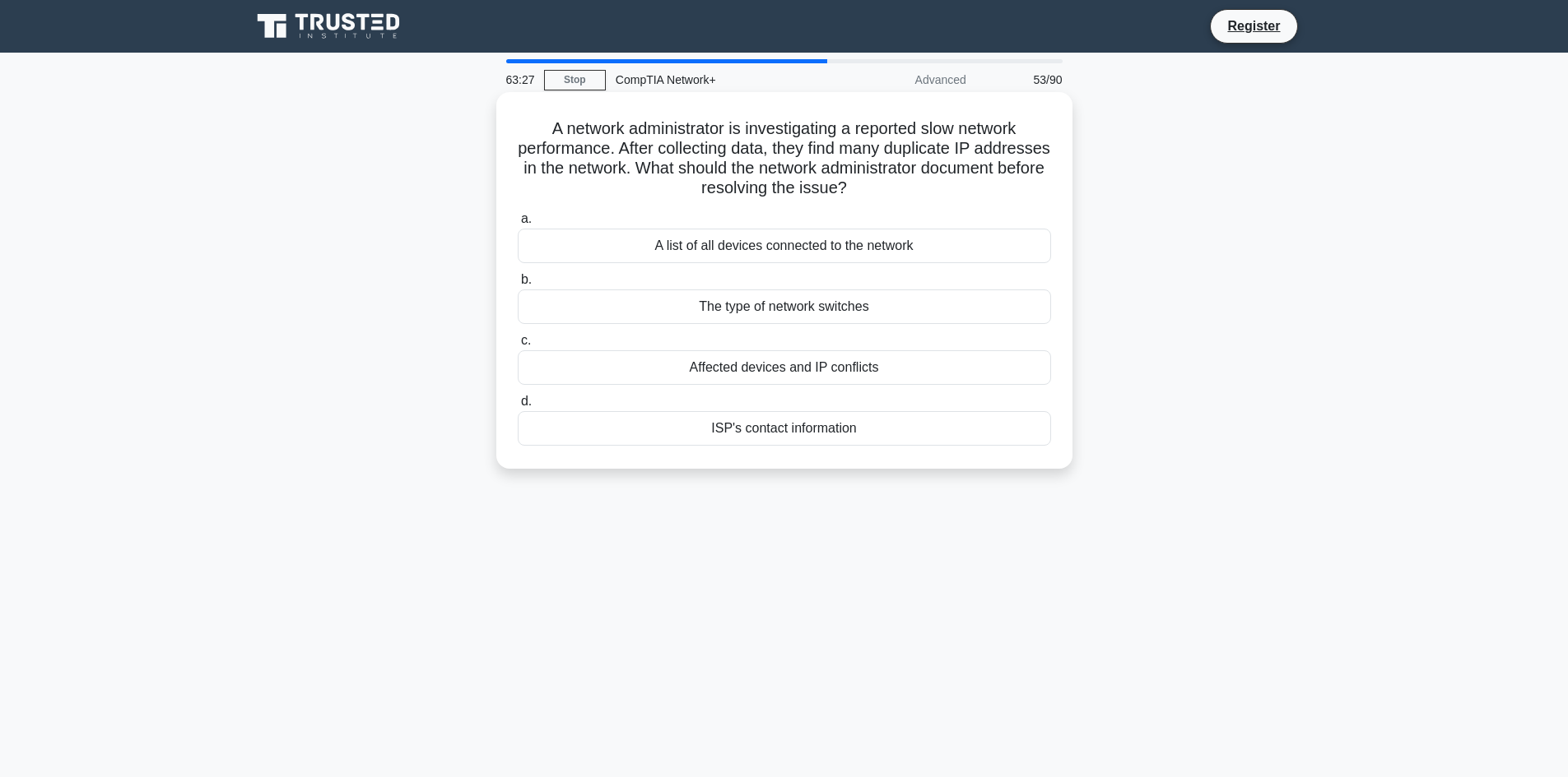
drag, startPoint x: 871, startPoint y: 434, endPoint x: 526, endPoint y: 117, distance: 468.5
click at [526, 117] on div "A network administrator is investigating a reported slow network performance. A…" at bounding box center [784, 280] width 563 height 364
click at [407, 534] on div "63:19 Stop CompTIA Network+ Advanced 53/90 A network administrator is investiga…" at bounding box center [784, 470] width 1087 height 822
click at [437, 542] on div "63:18 Stop CompTIA Network+ Advanced 53/90 A network administrator is investiga…" at bounding box center [784, 470] width 1087 height 822
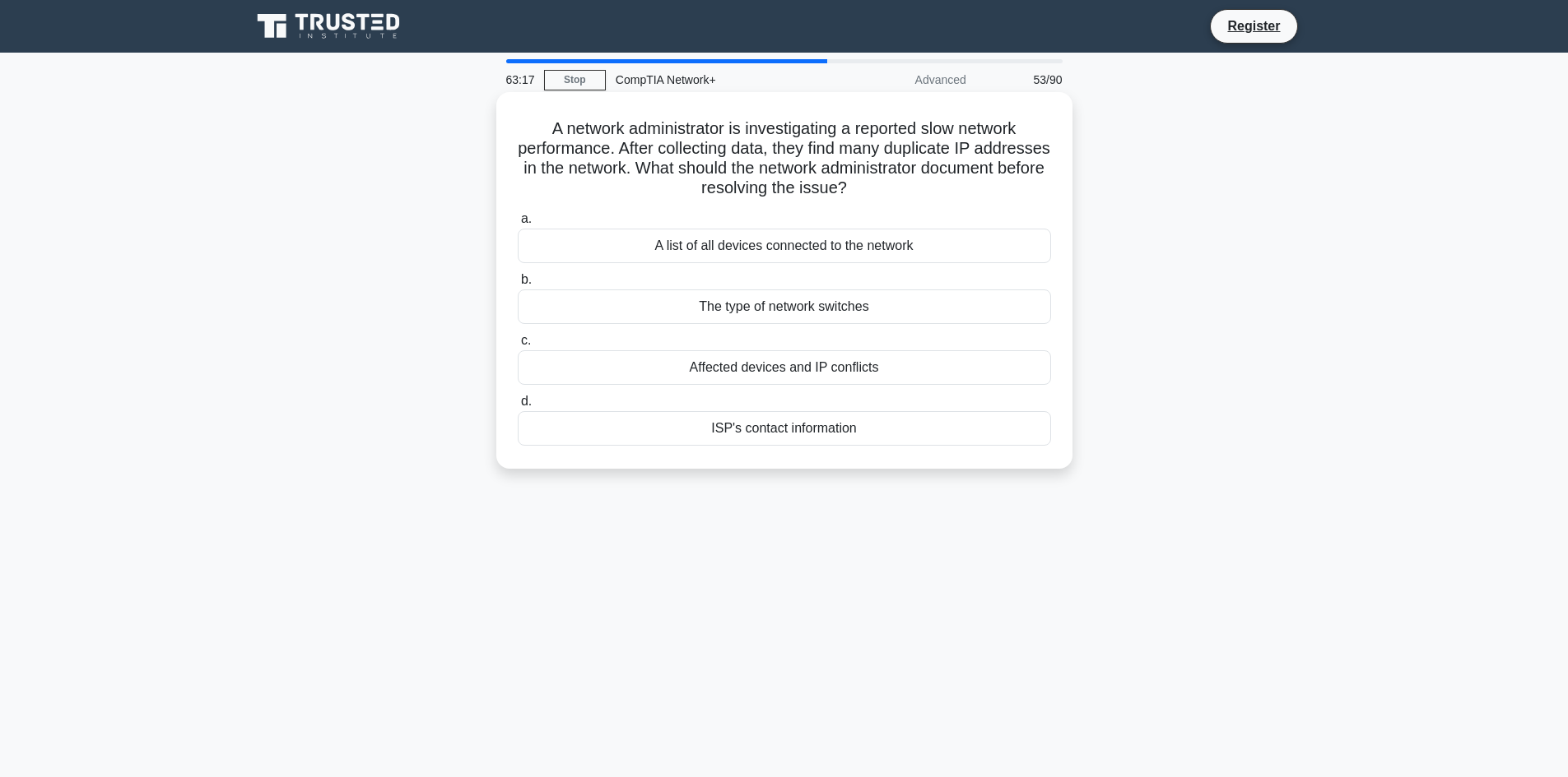
click at [702, 372] on div "Affected devices and IP conflicts" at bounding box center [784, 368] width 534 height 35
click at [518, 346] on input "c. Affected devices and IP conflicts" at bounding box center [518, 341] width 0 height 10
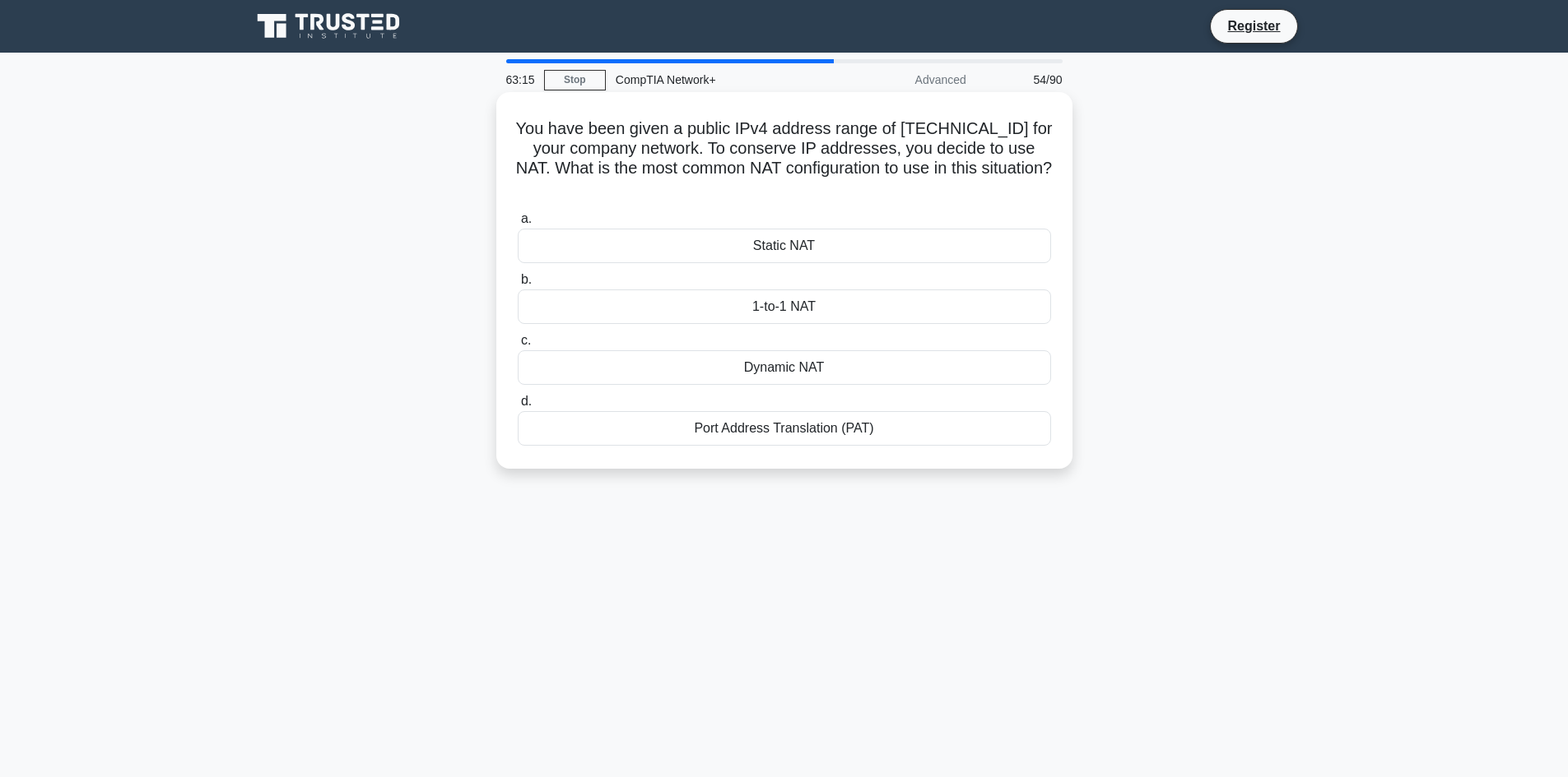
drag, startPoint x: 890, startPoint y: 444, endPoint x: 522, endPoint y: 119, distance: 491.0
click at [522, 119] on div "You have been given a public IPv4 address range of 203.0.113.0/24 for your comp…" at bounding box center [784, 280] width 563 height 364
click at [173, 522] on main "63:08 Stop CompTIA Network+ Advanced 54/90 You have been given a public IPv4 ad…" at bounding box center [784, 471] width 1568 height 836
click at [643, 438] on div "Port Address Translation (PAT)" at bounding box center [784, 429] width 534 height 35
click at [518, 407] on input "d. Port Address Translation (PAT)" at bounding box center [518, 402] width 0 height 10
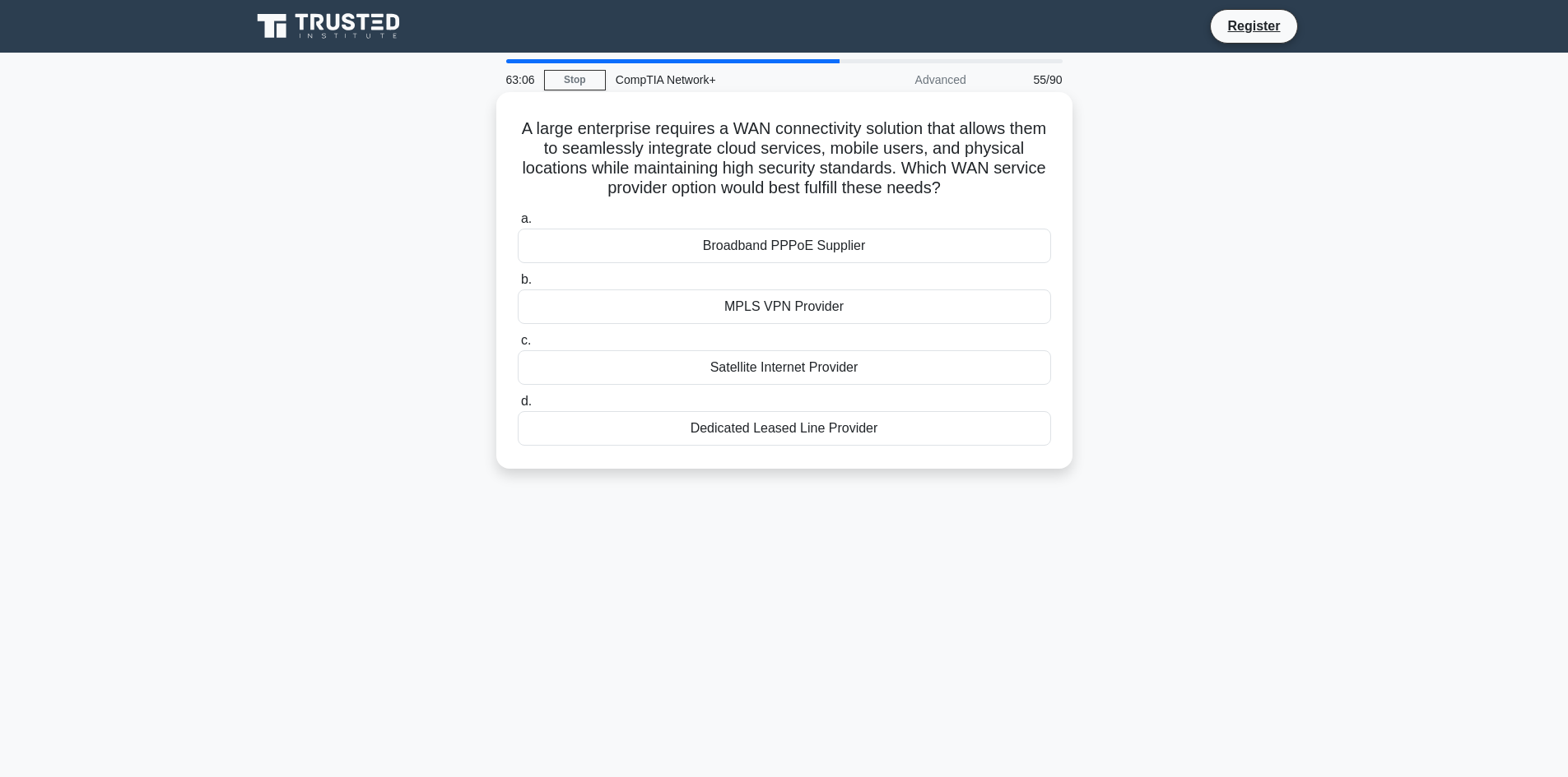
drag, startPoint x: 902, startPoint y: 439, endPoint x: 501, endPoint y: 129, distance: 506.9
click at [501, 129] on div "A large enterprise requires a WAN connectivity solution that allows them to sea…" at bounding box center [784, 280] width 576 height 377
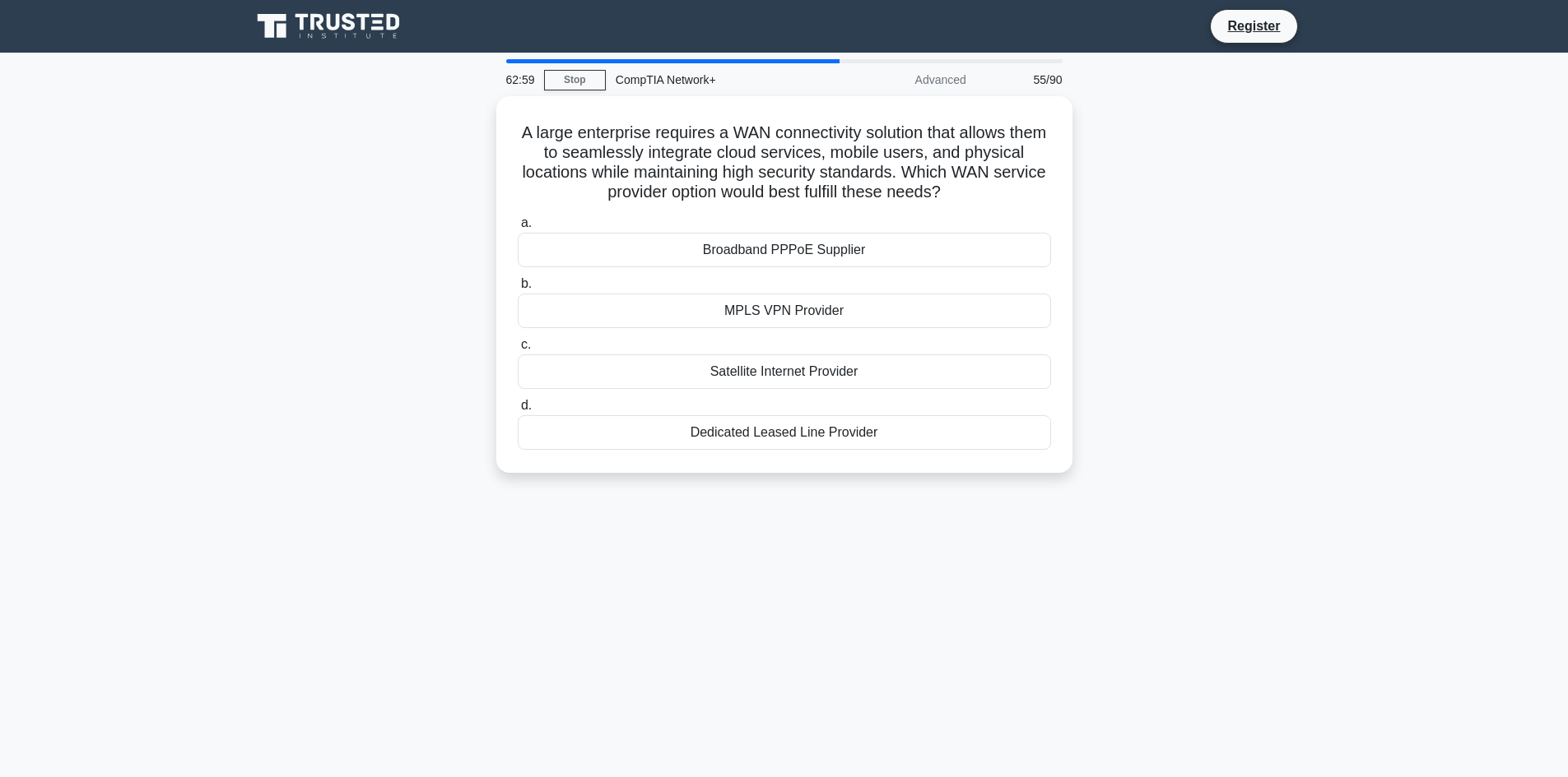
click at [393, 515] on div "62:59 Stop CompTIA Network+ Advanced 55/90 A large enterprise requires a WAN co…" at bounding box center [784, 470] width 1087 height 822
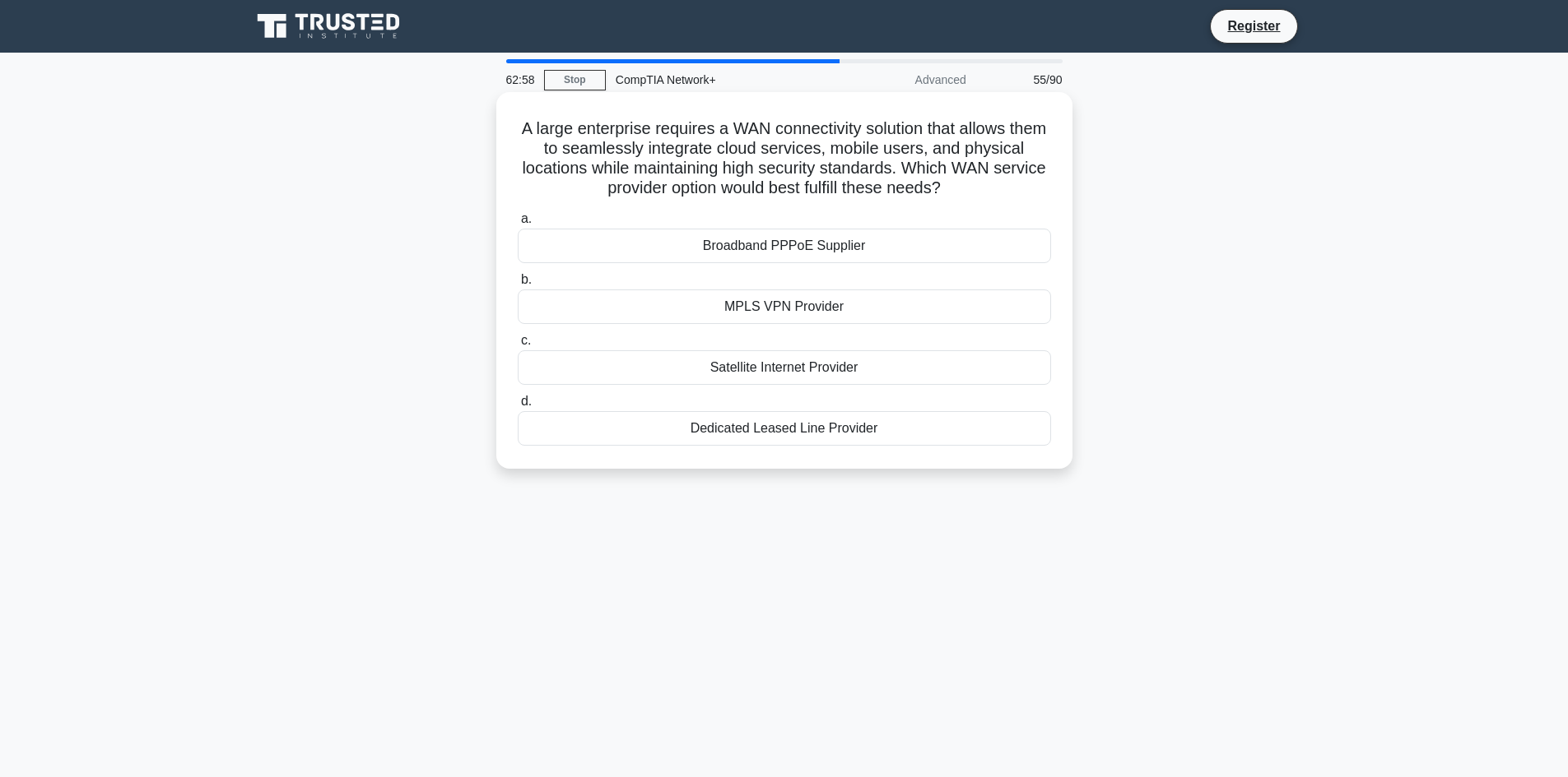
click at [709, 308] on div "MPLS VPN Provider" at bounding box center [784, 307] width 534 height 35
click at [518, 285] on input "b. MPLS VPN Provider" at bounding box center [518, 280] width 0 height 10
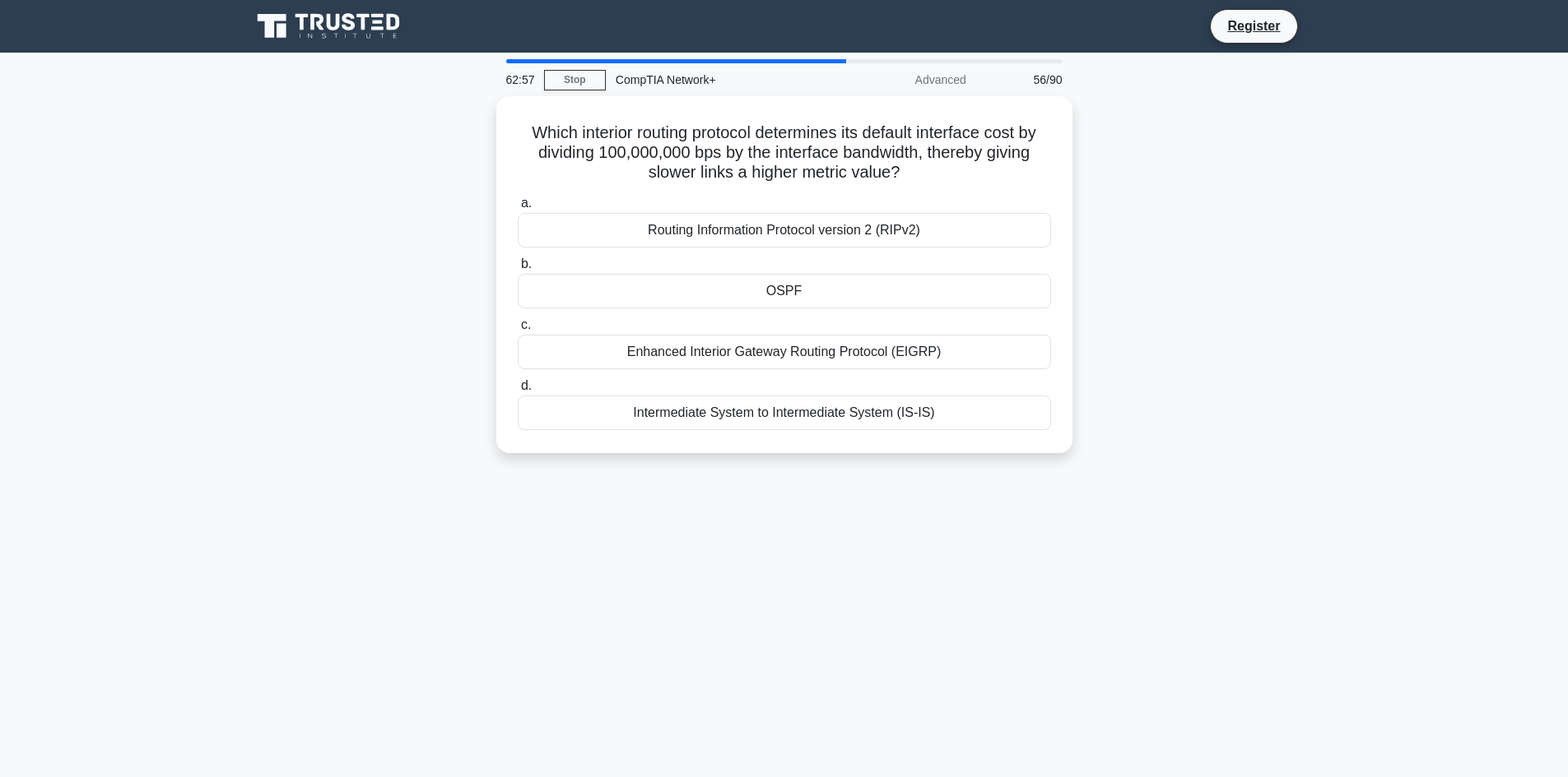
drag, startPoint x: 930, startPoint y: 426, endPoint x: 459, endPoint y: 123, distance: 560.0
click at [459, 123] on div "Which interior routing protocol determines its default interface cost by dividi…" at bounding box center [784, 285] width 1087 height 377
drag, startPoint x: 333, startPoint y: 534, endPoint x: 343, endPoint y: 522, distance: 15.6
click at [333, 534] on div "62:50 Stop CompTIA Network+ Advanced 56/90 Which interior routing protocol dete…" at bounding box center [784, 470] width 1087 height 822
click at [731, 345] on div "Enhanced Interior Gateway Routing Protocol (EIGRP)" at bounding box center [784, 348] width 534 height 35
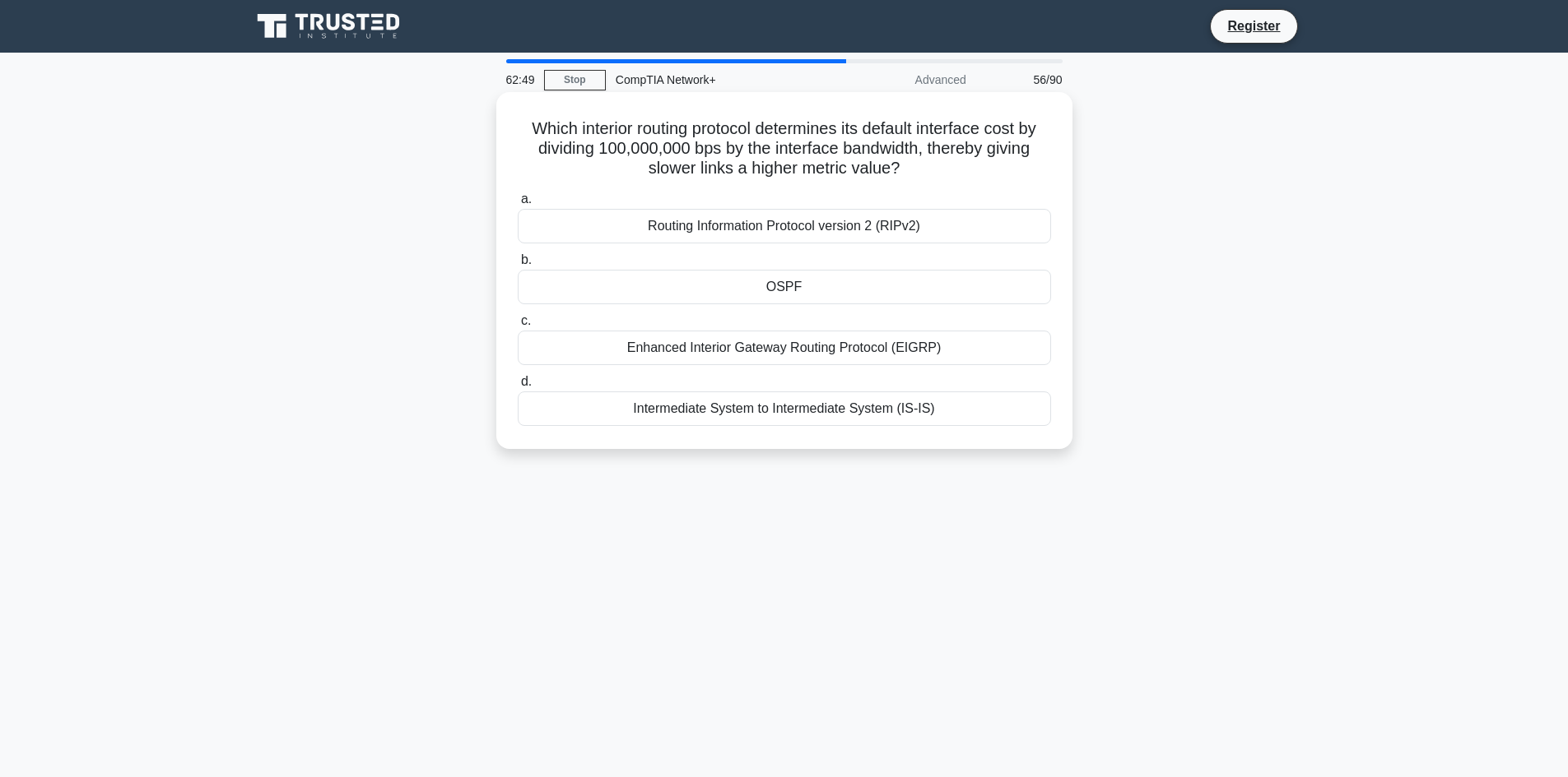
click at [518, 326] on input "c. Enhanced Interior Gateway Routing Protocol (EIGRP)" at bounding box center [518, 321] width 0 height 10
drag, startPoint x: 925, startPoint y: 415, endPoint x: 503, endPoint y: 121, distance: 514.3
click at [503, 121] on div "A user reports they are unable to initiate an SSH connection to a server. What …" at bounding box center [784, 270] width 563 height 344
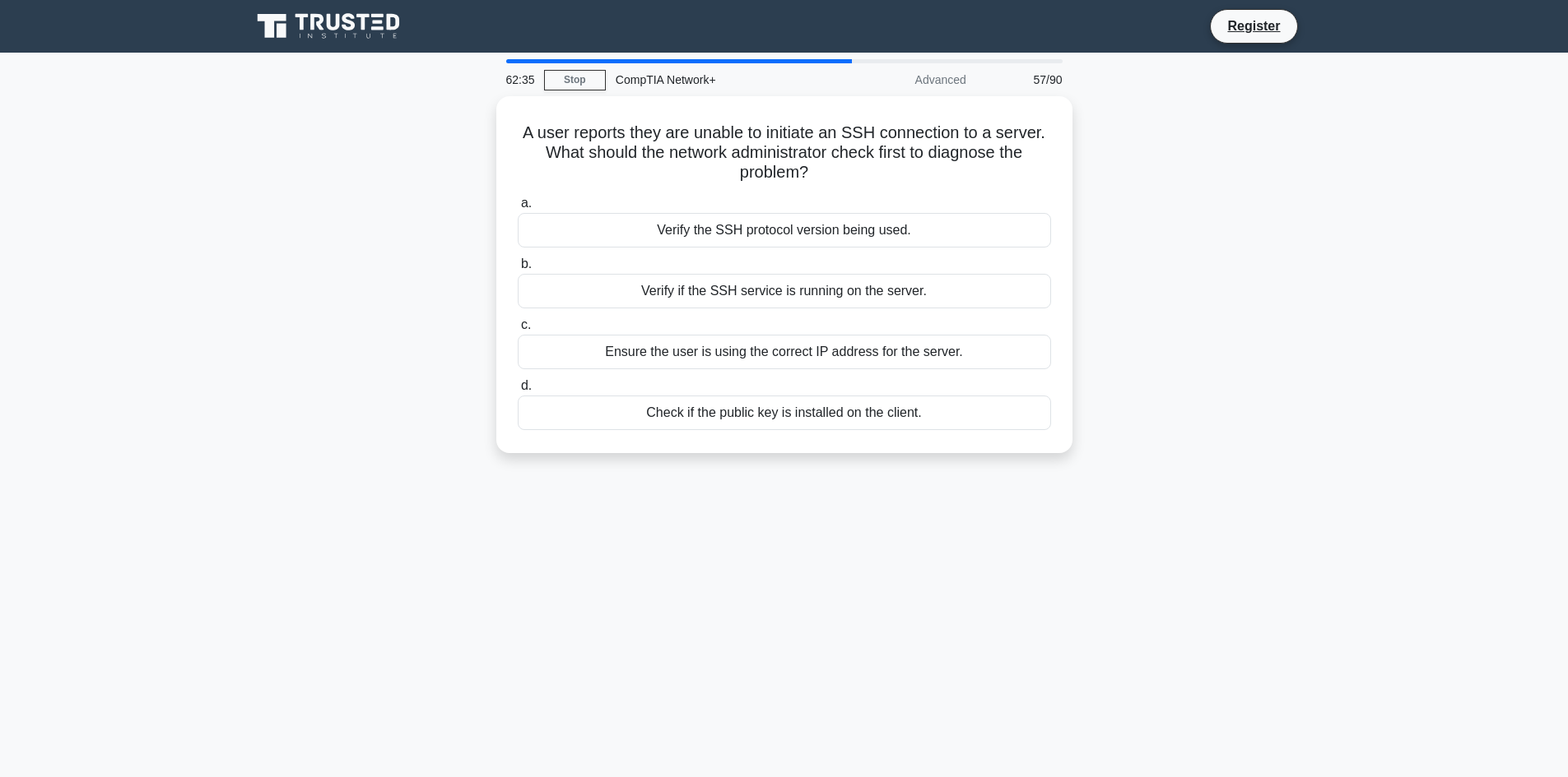
click at [333, 533] on div "62:35 Stop CompTIA Network+ Advanced 57/90 A user reports they are unable to in…" at bounding box center [784, 470] width 1087 height 822
click at [666, 294] on div "Verify if the SSH service is running on the server." at bounding box center [784, 287] width 534 height 35
click at [518, 265] on input "b. Verify if the SSH service is running on the server." at bounding box center [518, 260] width 0 height 10
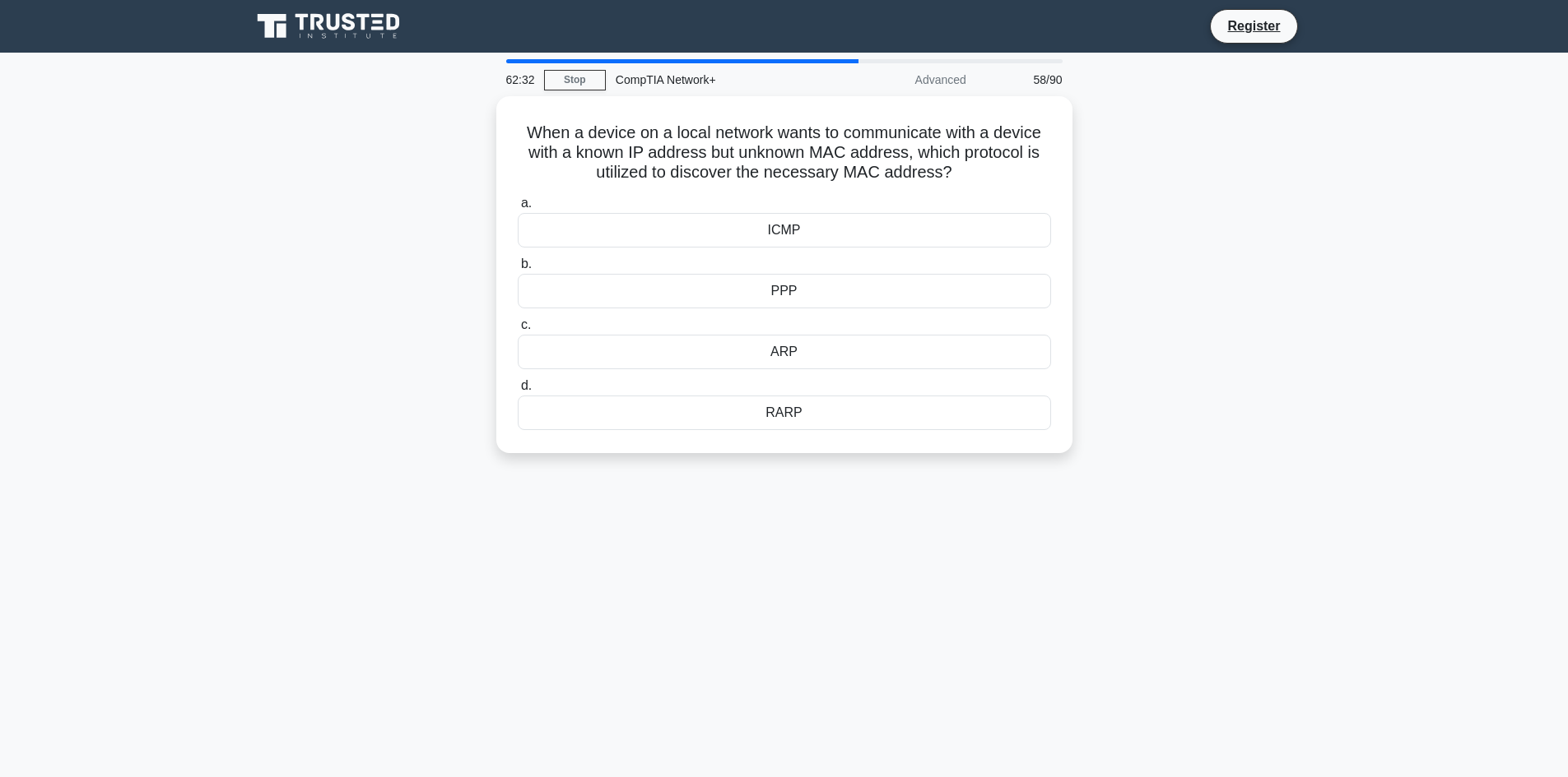
drag, startPoint x: 828, startPoint y: 425, endPoint x: 482, endPoint y: 113, distance: 465.9
click at [482, 113] on div "When a device on a local network wants to communicate with a device with a know…" at bounding box center [784, 285] width 1087 height 377
click at [370, 566] on div "62:26 Stop CompTIA Network+ Advanced 58/90 When a device on a local network wan…" at bounding box center [784, 470] width 1087 height 822
click at [719, 354] on div "ARP" at bounding box center [784, 348] width 534 height 35
click at [518, 326] on input "c. ARP" at bounding box center [518, 321] width 0 height 10
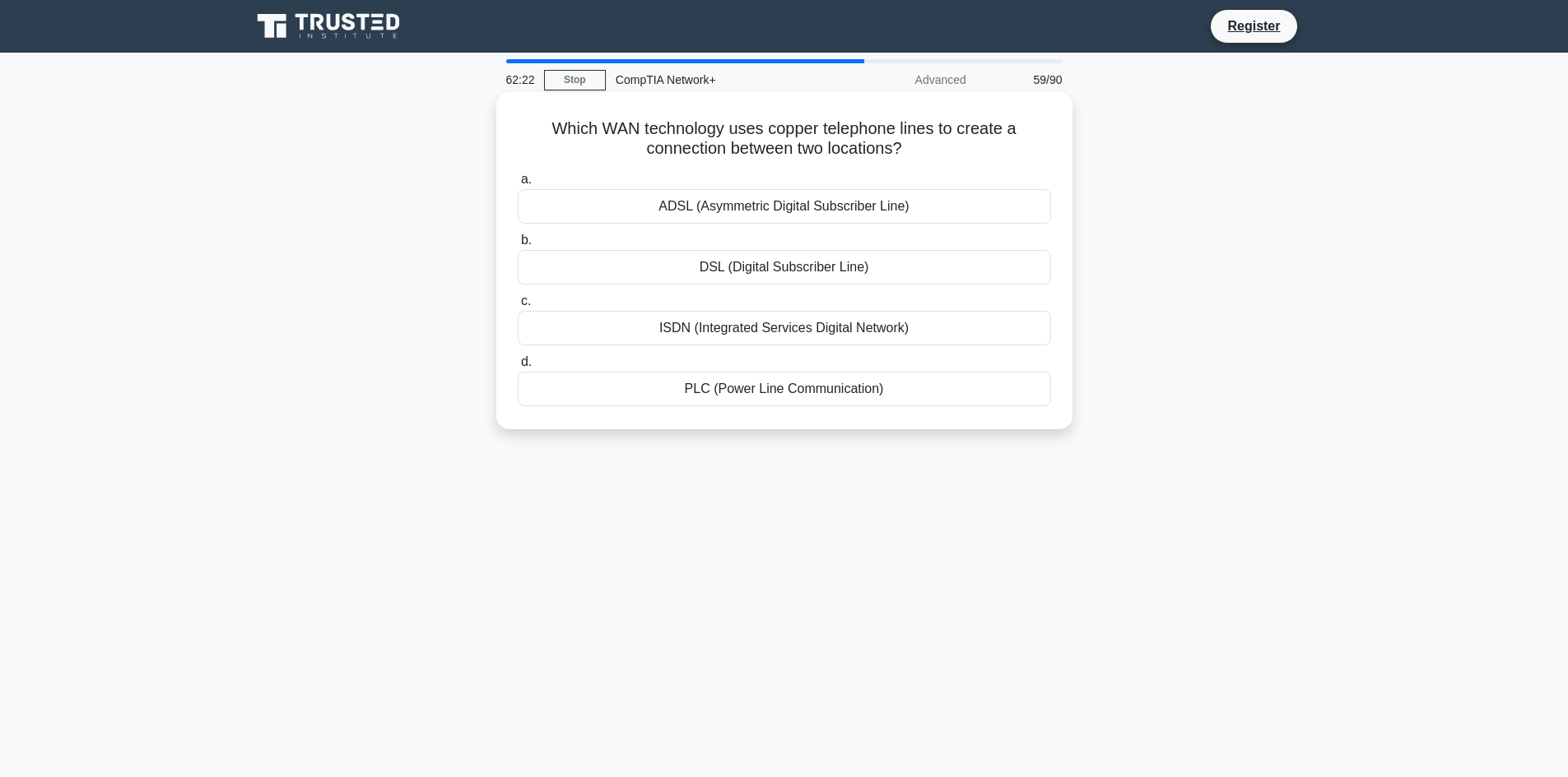
drag, startPoint x: 896, startPoint y: 398, endPoint x: 535, endPoint y: 116, distance: 458.1
click at [535, 116] on div "Which WAN technology uses copper telephone lines to create a connection between…" at bounding box center [784, 260] width 563 height 325
click at [401, 535] on div "62:14 Stop CompTIA Network+ Advanced 59/90 Which WAN technology uses copper tel…" at bounding box center [784, 470] width 1087 height 822
click at [697, 265] on div "DSL (Digital Subscriber Line)" at bounding box center [784, 267] width 534 height 35
click at [518, 246] on input "b. DSL (Digital Subscriber Line)" at bounding box center [518, 240] width 0 height 10
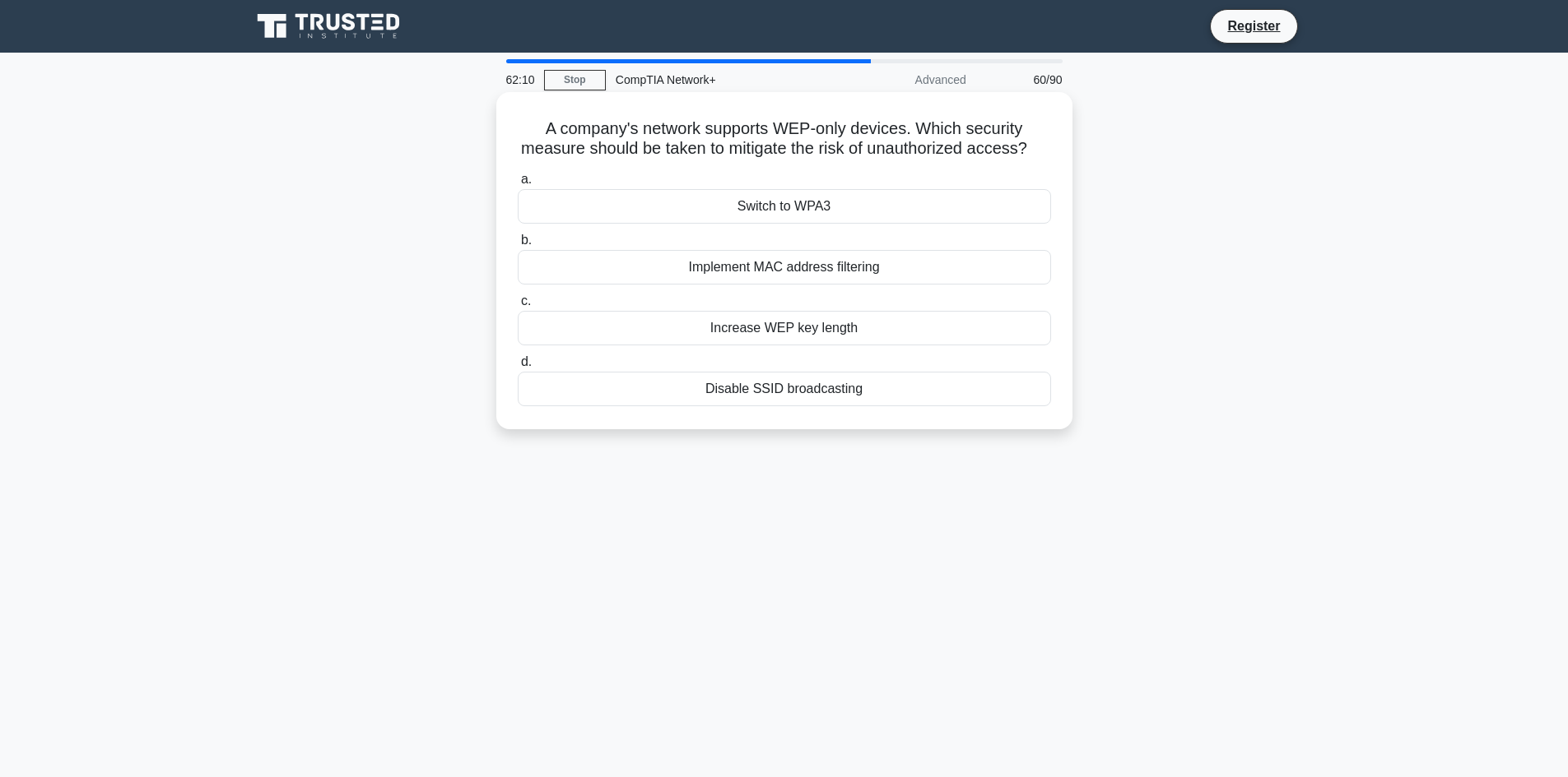
drag, startPoint x: 884, startPoint y: 418, endPoint x: 517, endPoint y: 104, distance: 483.0
click at [517, 104] on div "A company's network supports WEP-only devices. Which security measure should be…" at bounding box center [784, 260] width 563 height 325
click at [354, 535] on div "62:04 Stop CompTIA Network+ Advanced 60/90 A company's network supports WEP-onl…" at bounding box center [784, 470] width 1087 height 822
click at [702, 285] on div "Implement MAC address filtering" at bounding box center [784, 267] width 534 height 35
click at [518, 246] on input "b. Implement MAC address filtering" at bounding box center [518, 240] width 0 height 10
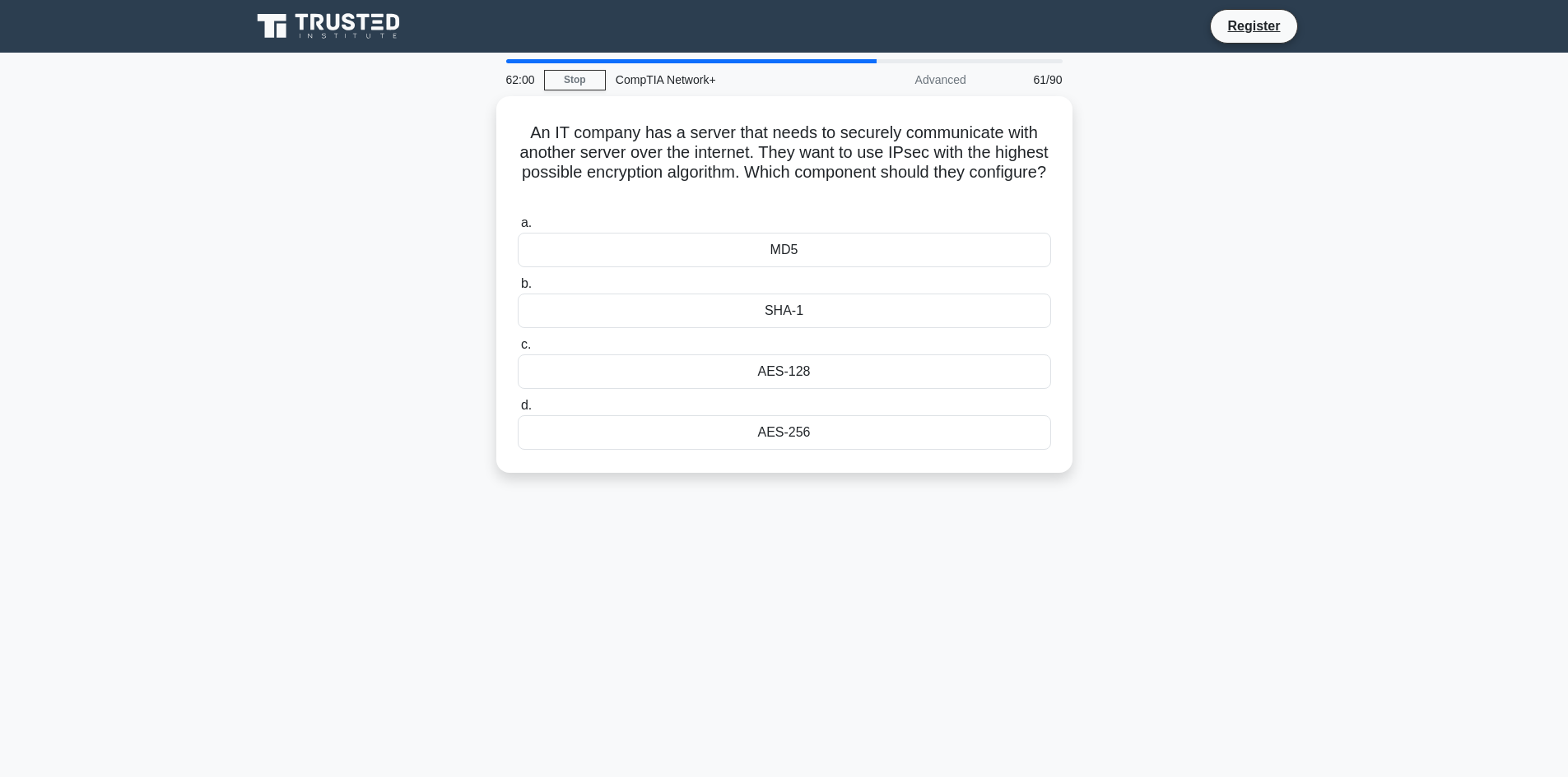
click at [905, 560] on div "62:00 Stop CompTIA Network+ Advanced 61/90 An IT company has a server that need…" at bounding box center [784, 470] width 1087 height 822
click at [698, 437] on div "AES-256" at bounding box center [784, 429] width 534 height 35
click at [518, 407] on input "d. AES-256" at bounding box center [518, 402] width 0 height 10
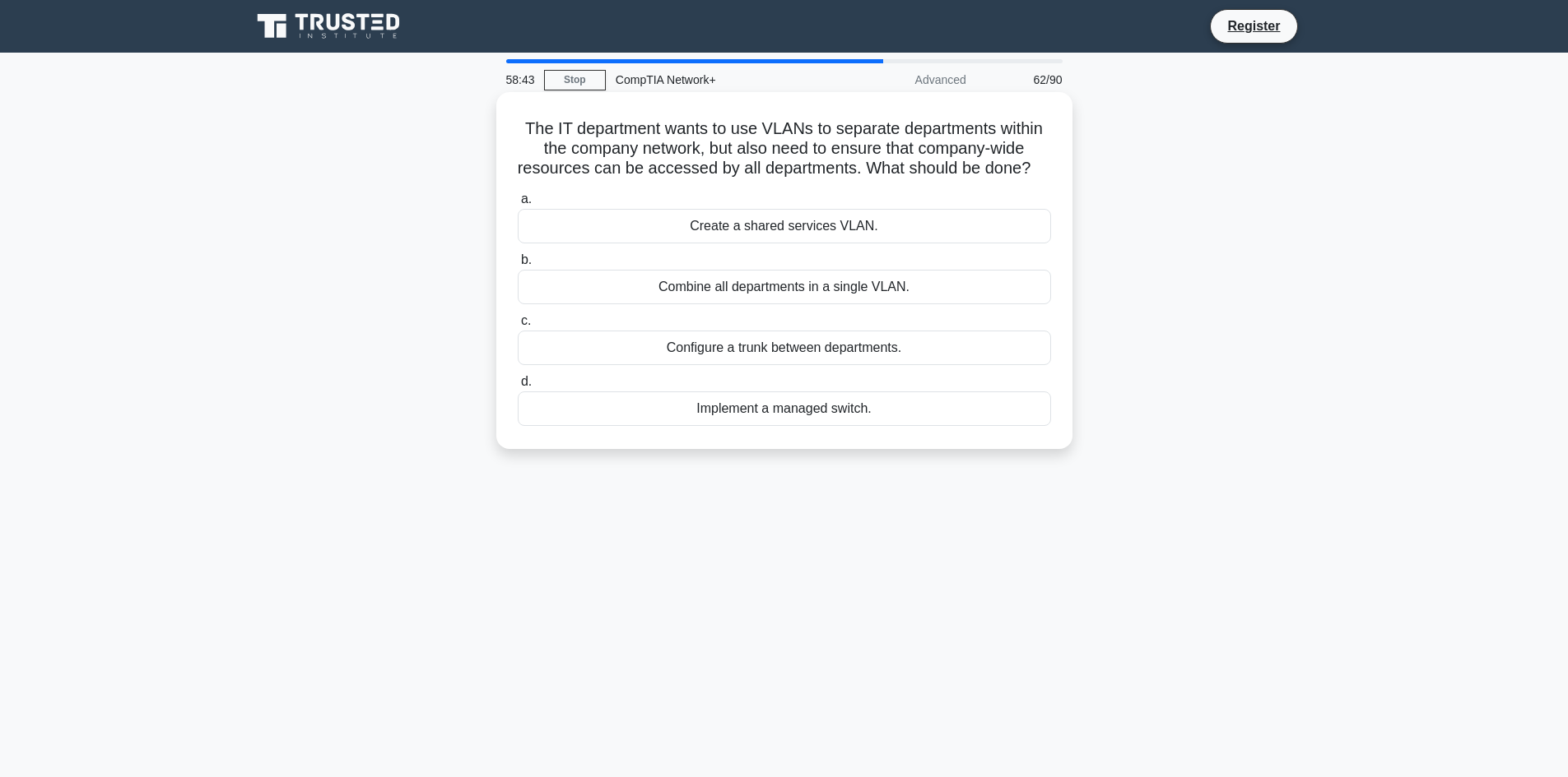
click at [722, 305] on div "Combine all departments in a single VLAN." at bounding box center [784, 287] width 534 height 35
click at [518, 265] on input "b. Combine all departments in a single VLAN." at bounding box center [518, 260] width 0 height 10
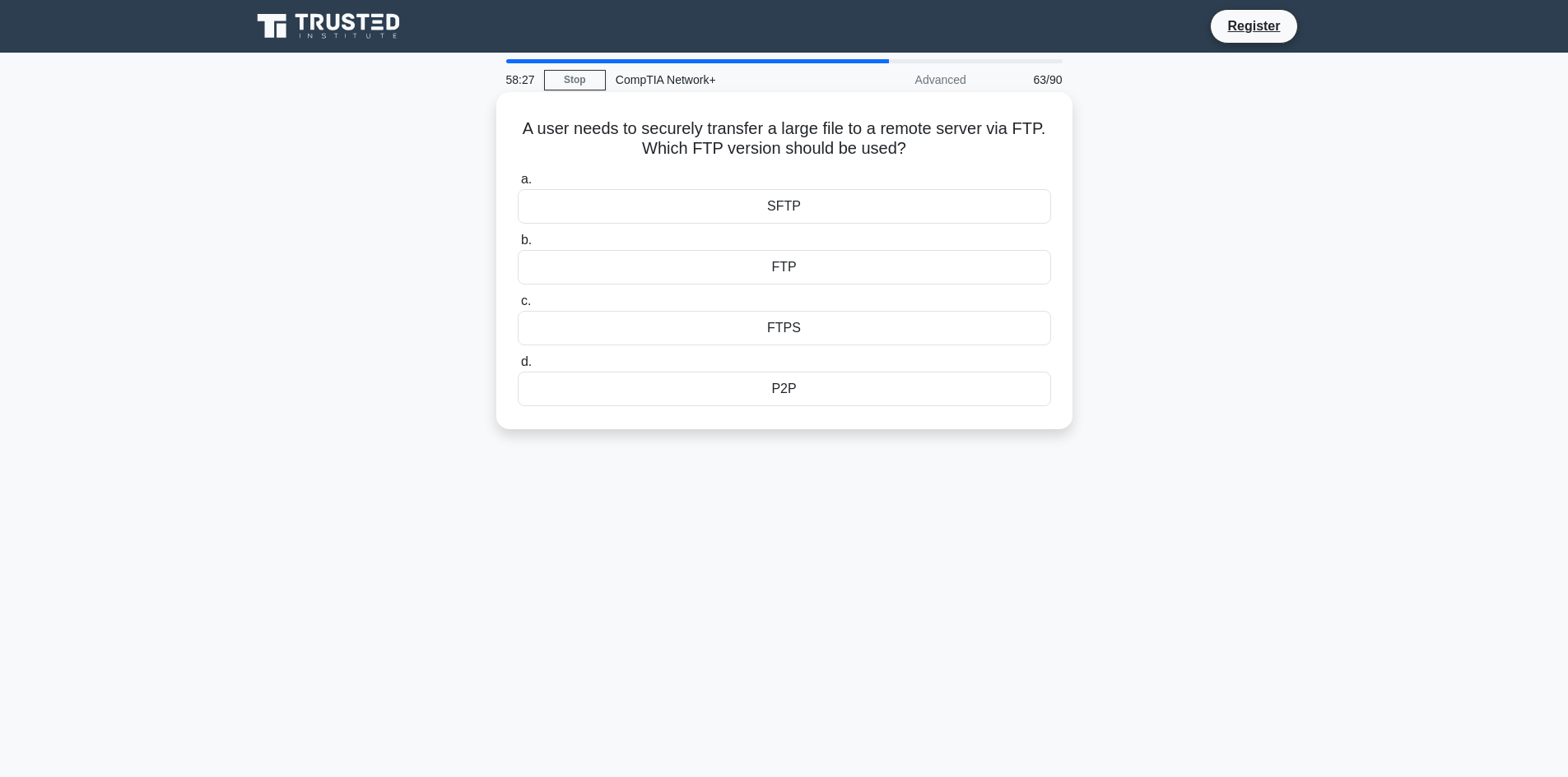
click at [772, 327] on div "FTPS" at bounding box center [784, 328] width 534 height 35
click at [518, 307] on input "c. FTPS" at bounding box center [518, 301] width 0 height 10
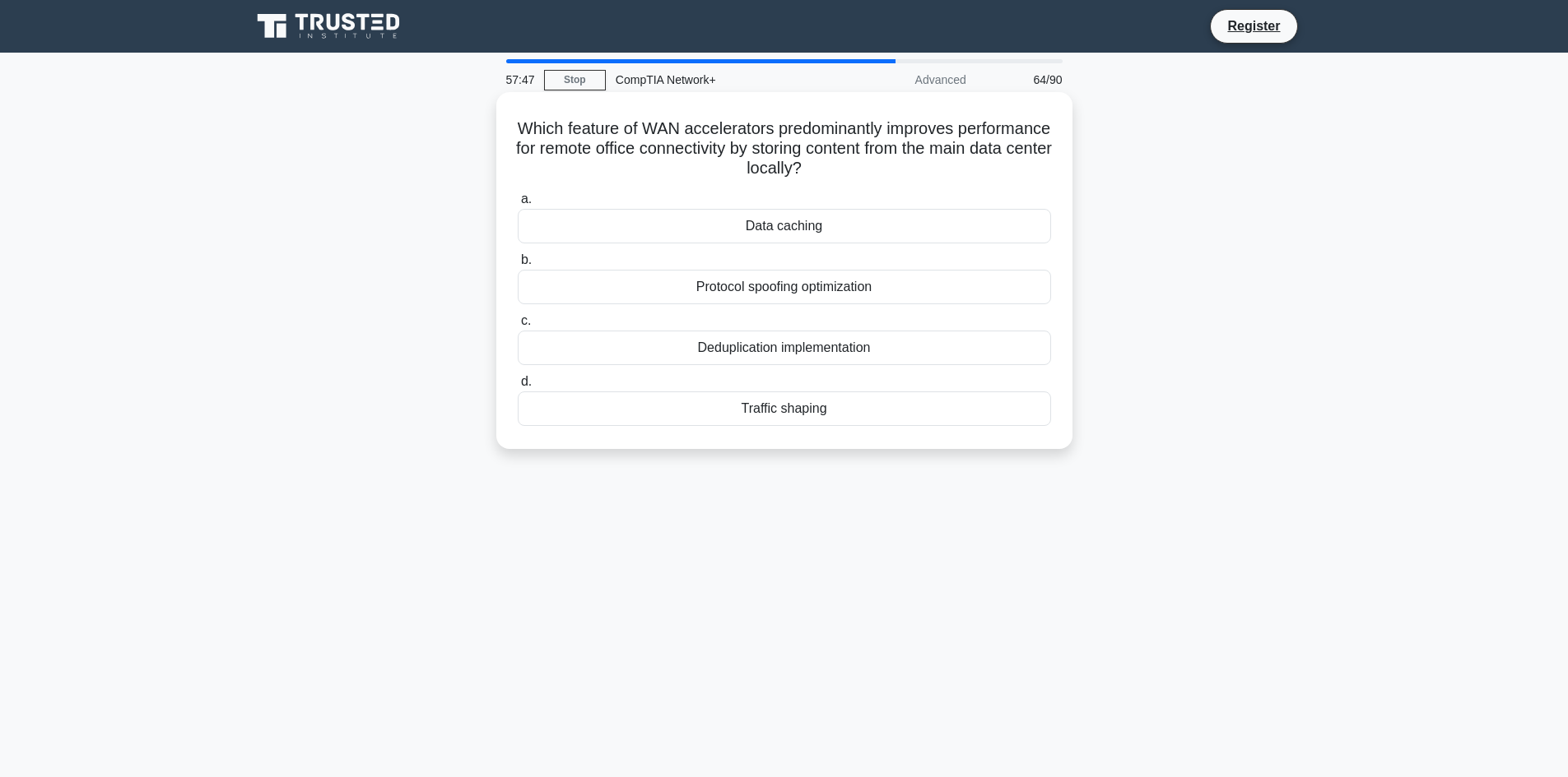
click at [743, 288] on div "Protocol spoofing optimization" at bounding box center [784, 287] width 534 height 35
click at [518, 265] on input "b. Protocol spoofing optimization" at bounding box center [518, 260] width 0 height 10
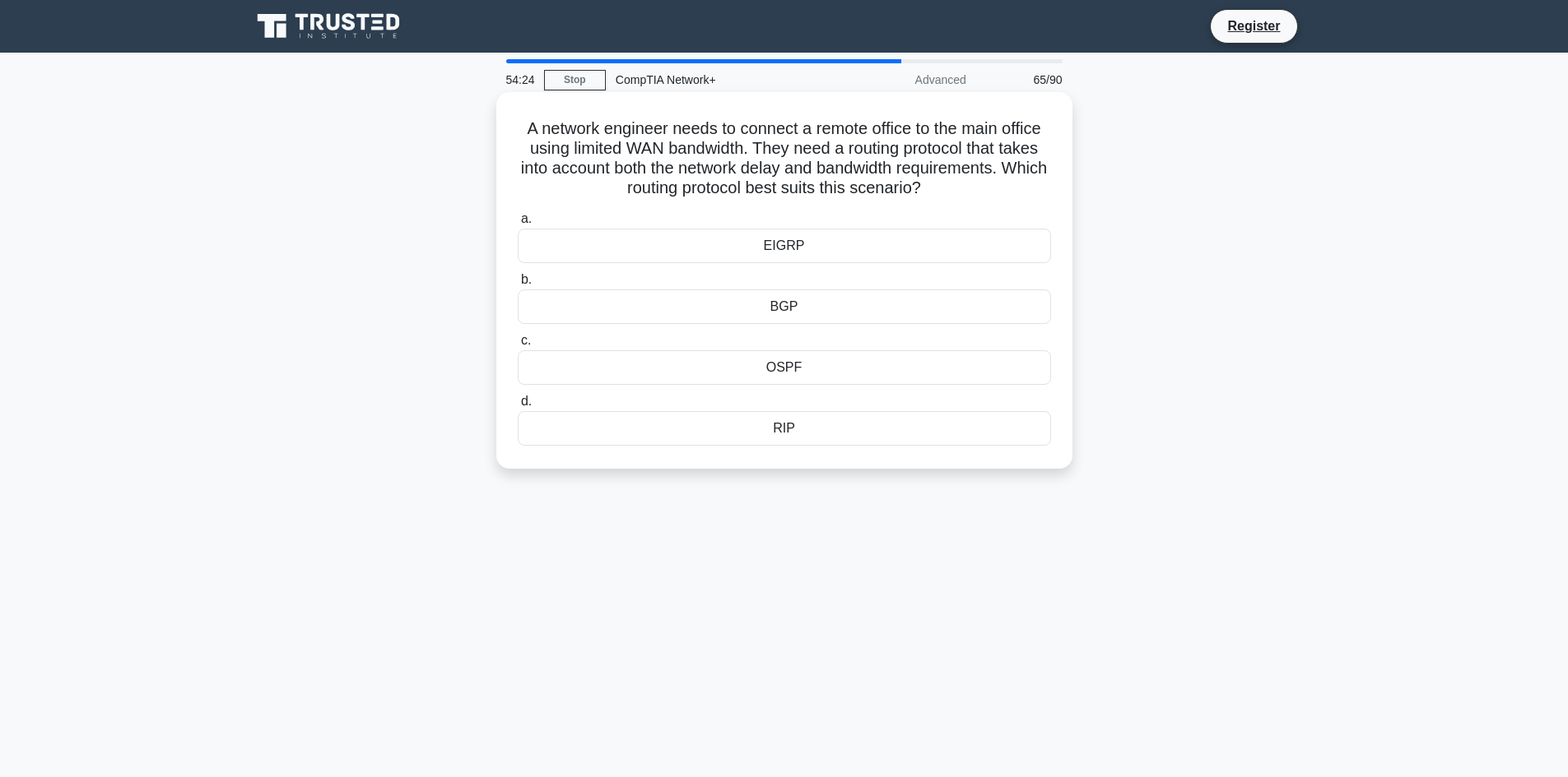
click at [769, 425] on div "RIP" at bounding box center [784, 429] width 534 height 35
click at [518, 407] on input "d. RIP" at bounding box center [518, 402] width 0 height 10
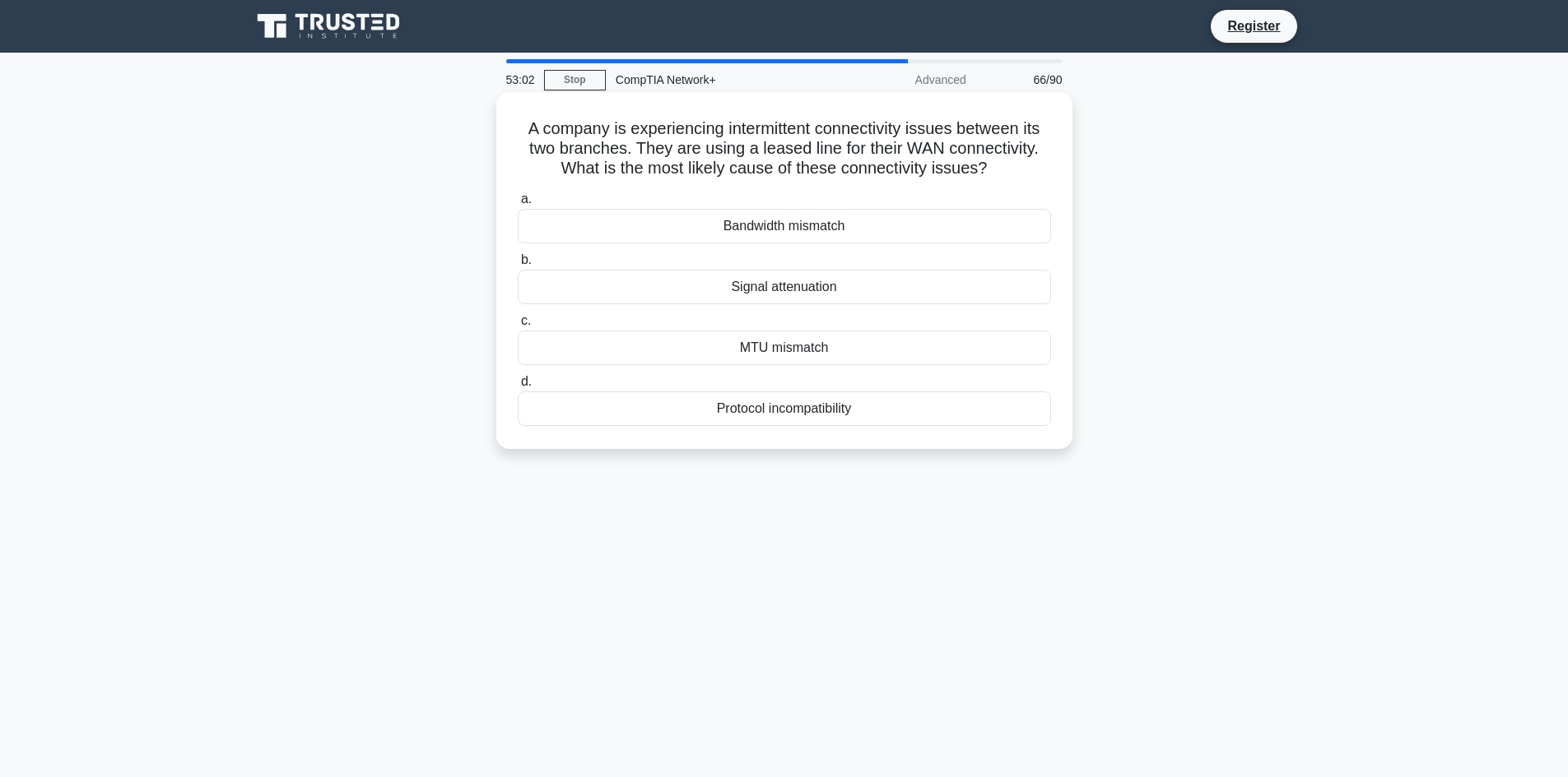
click at [850, 298] on div "Signal attenuation" at bounding box center [784, 287] width 534 height 35
click at [518, 265] on input "b. Signal attenuation" at bounding box center [518, 260] width 0 height 10
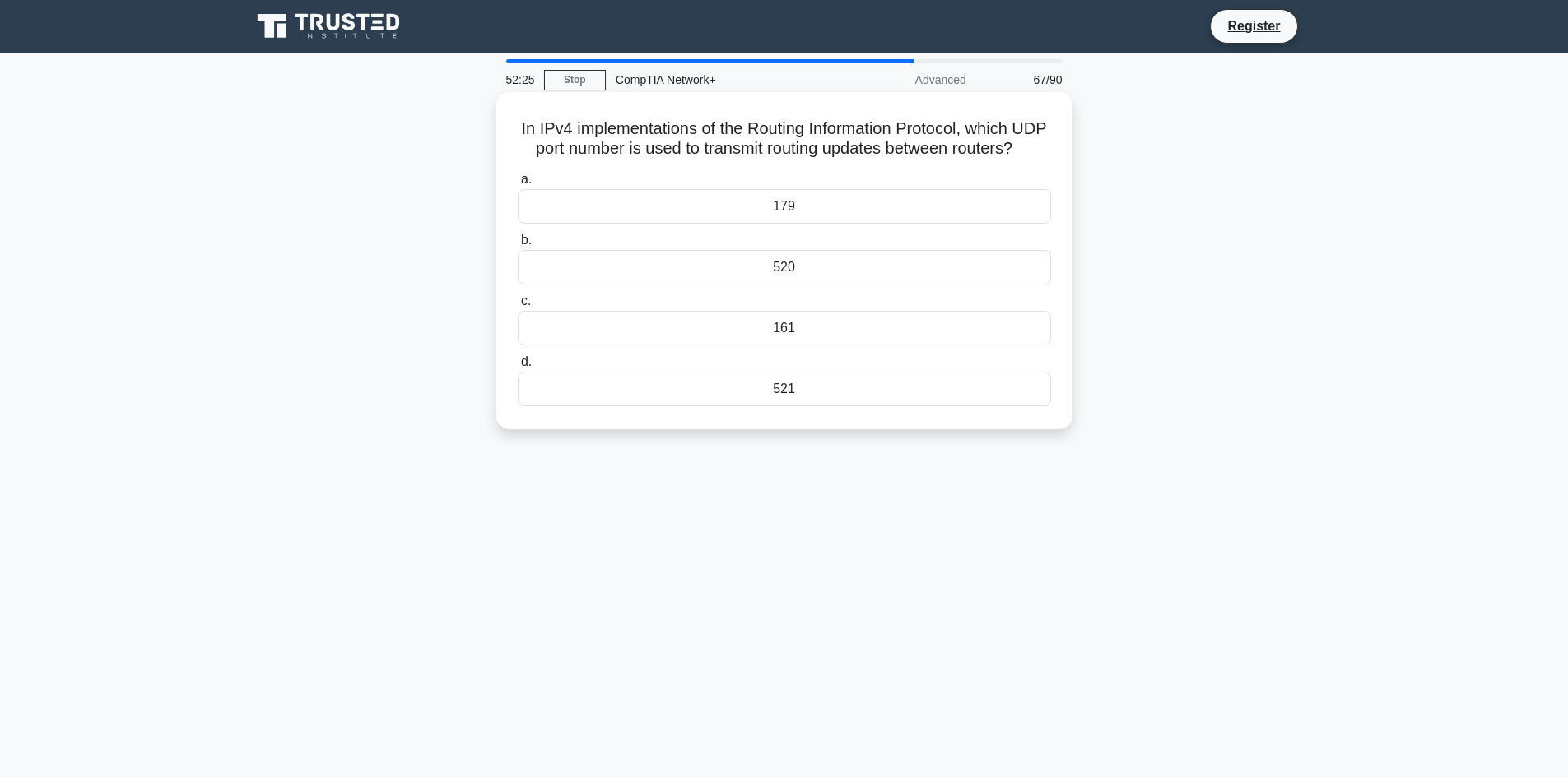
click at [841, 285] on div "520" at bounding box center [784, 267] width 534 height 35
click at [518, 246] on input "b. 520" at bounding box center [518, 240] width 0 height 10
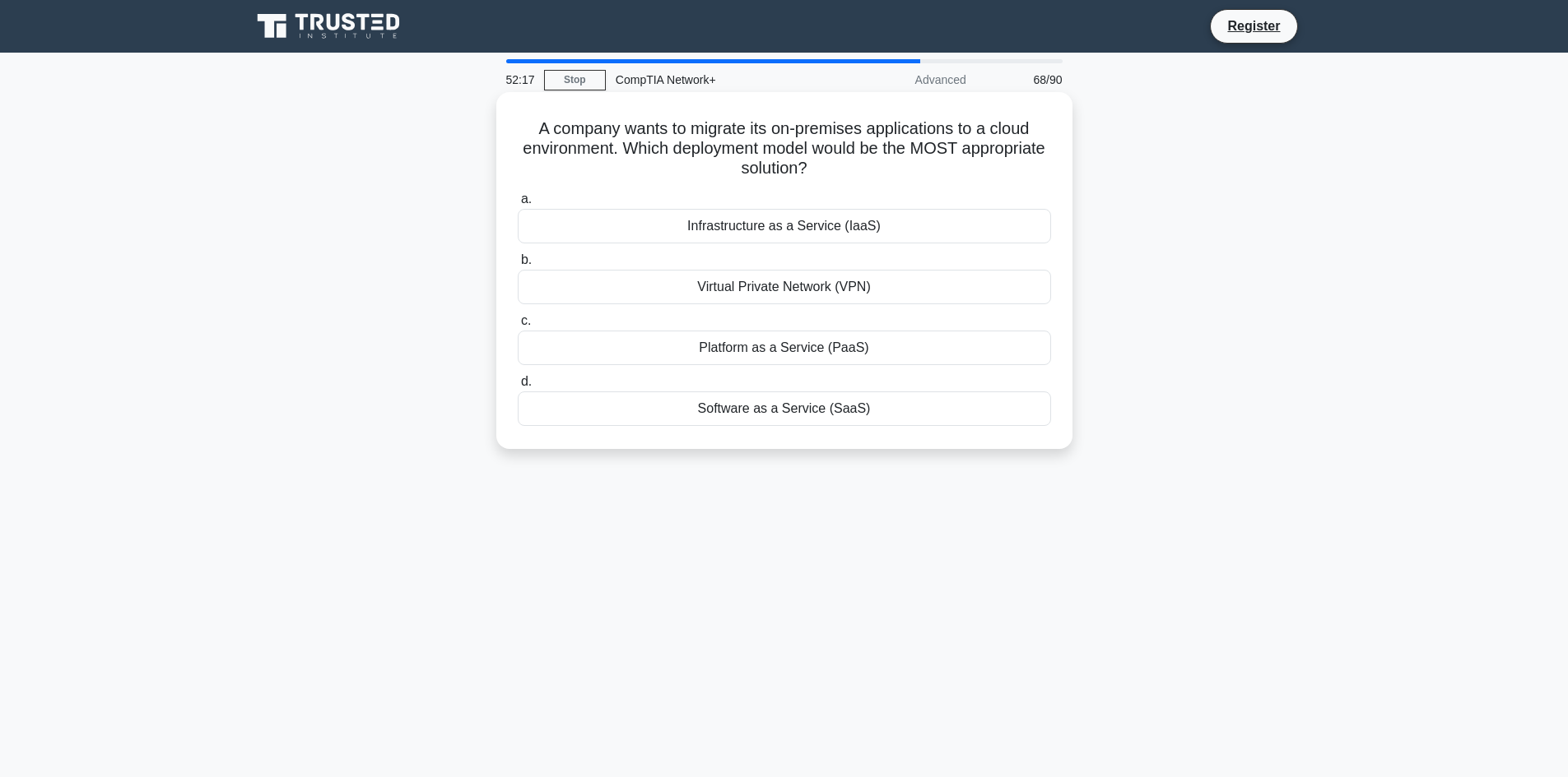
click at [909, 193] on label "a. Infrastructure as a Service (IaaS)" at bounding box center [784, 216] width 534 height 54
click at [518, 194] on input "a. Infrastructure as a Service (IaaS)" at bounding box center [518, 199] width 0 height 10
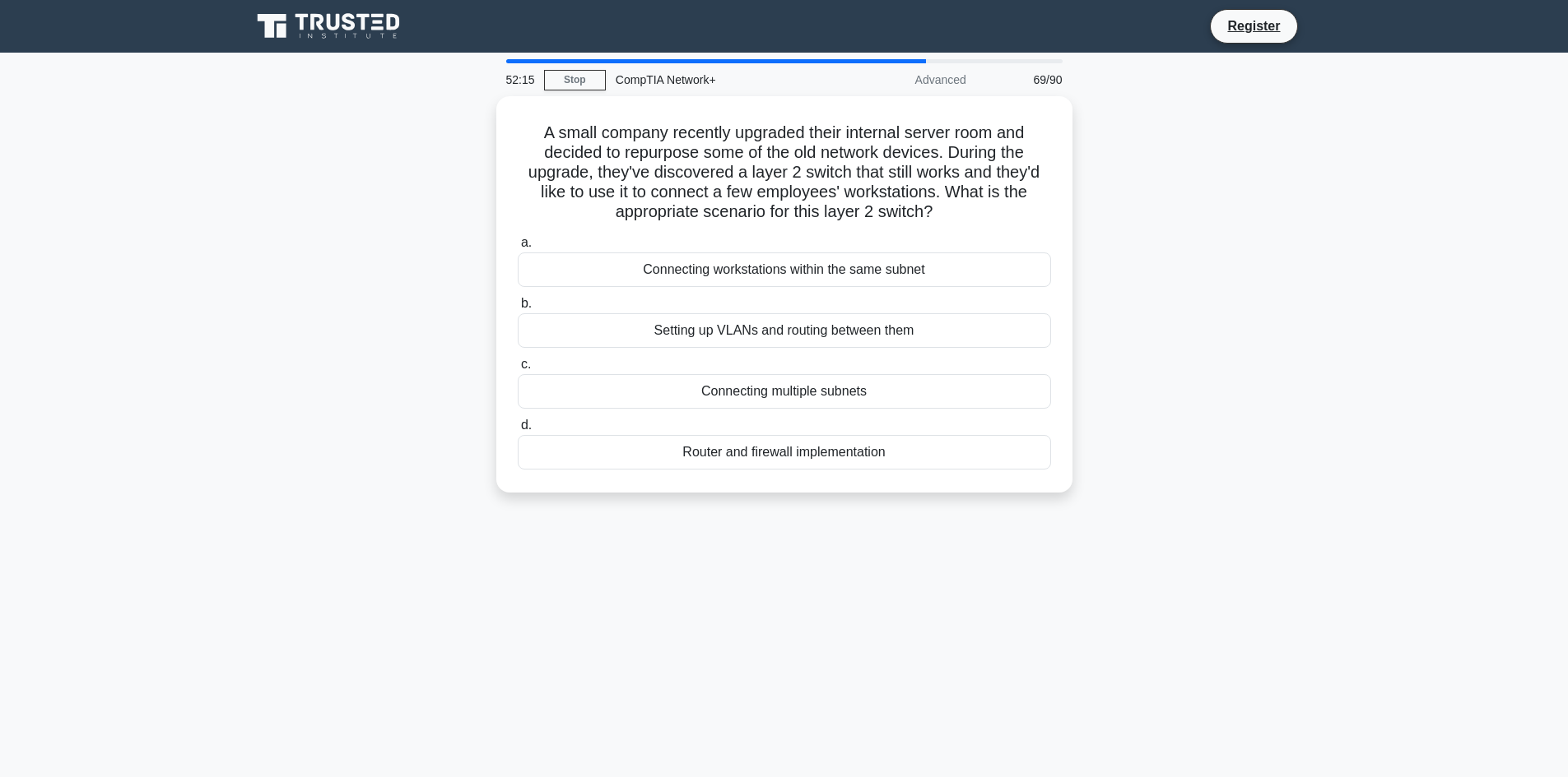
click at [26, 220] on main "52:15 Stop CompTIA Network+ Advanced 69/90 A small company recently upgraded th…" at bounding box center [784, 471] width 1568 height 836
click at [26, 220] on main "52:14 Stop CompTIA Network+ Advanced 69/90 A small company recently upgraded th…" at bounding box center [784, 471] width 1568 height 836
drag, startPoint x: 26, startPoint y: 220, endPoint x: 53, endPoint y: 170, distance: 56.8
click at [53, 170] on main "52:12 Stop CompTIA Network+ Advanced 69/90 A small company recently upgraded th…" at bounding box center [784, 471] width 1568 height 836
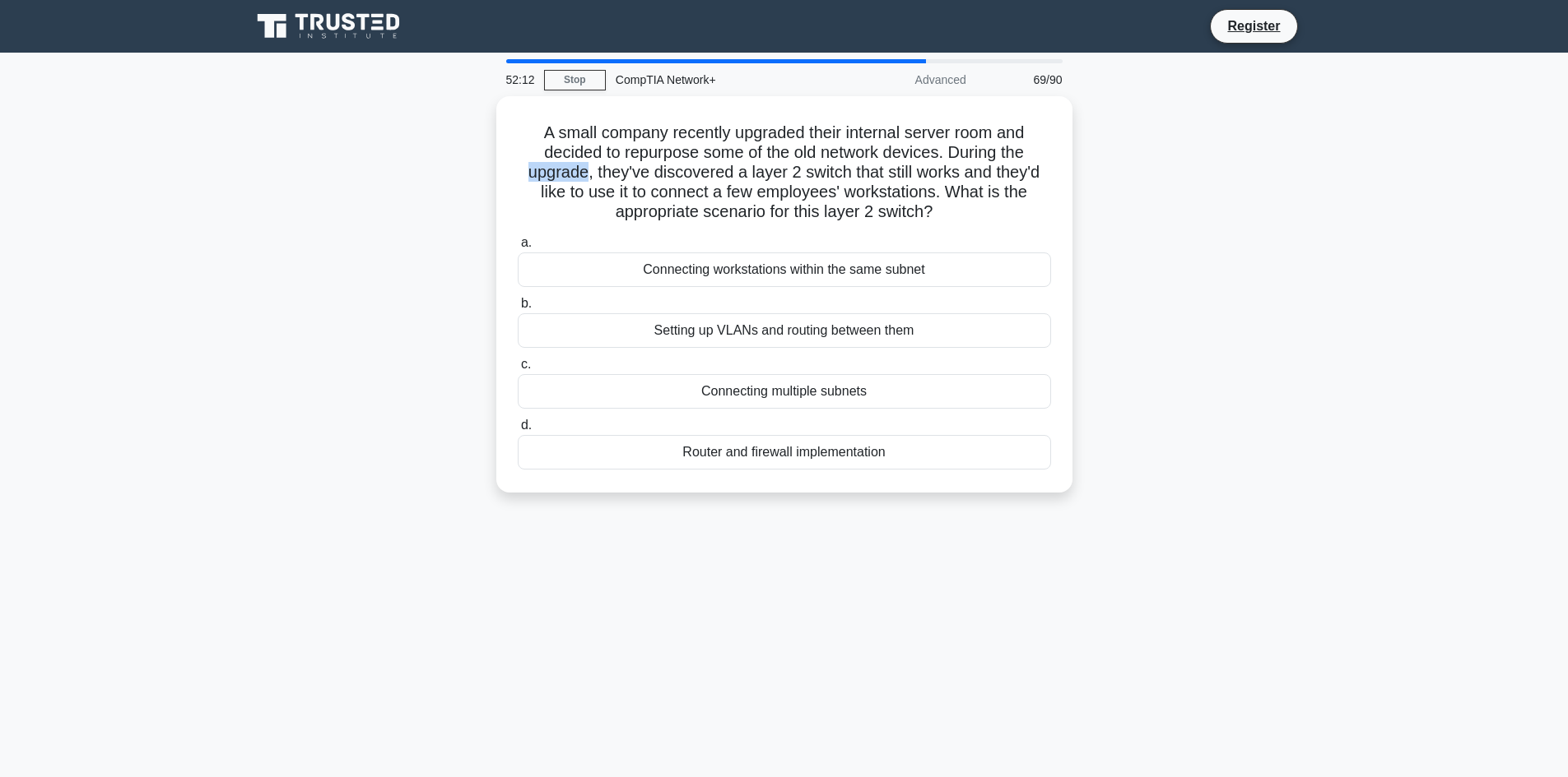
click at [57, 169] on main "52:12 Stop CompTIA Network+ Advanced 69/90 A small company recently upgraded th…" at bounding box center [784, 471] width 1568 height 836
click at [99, 199] on main "52:11 Stop CompTIA Network+ Advanced 69/90 A small company recently upgraded th…" at bounding box center [784, 471] width 1568 height 836
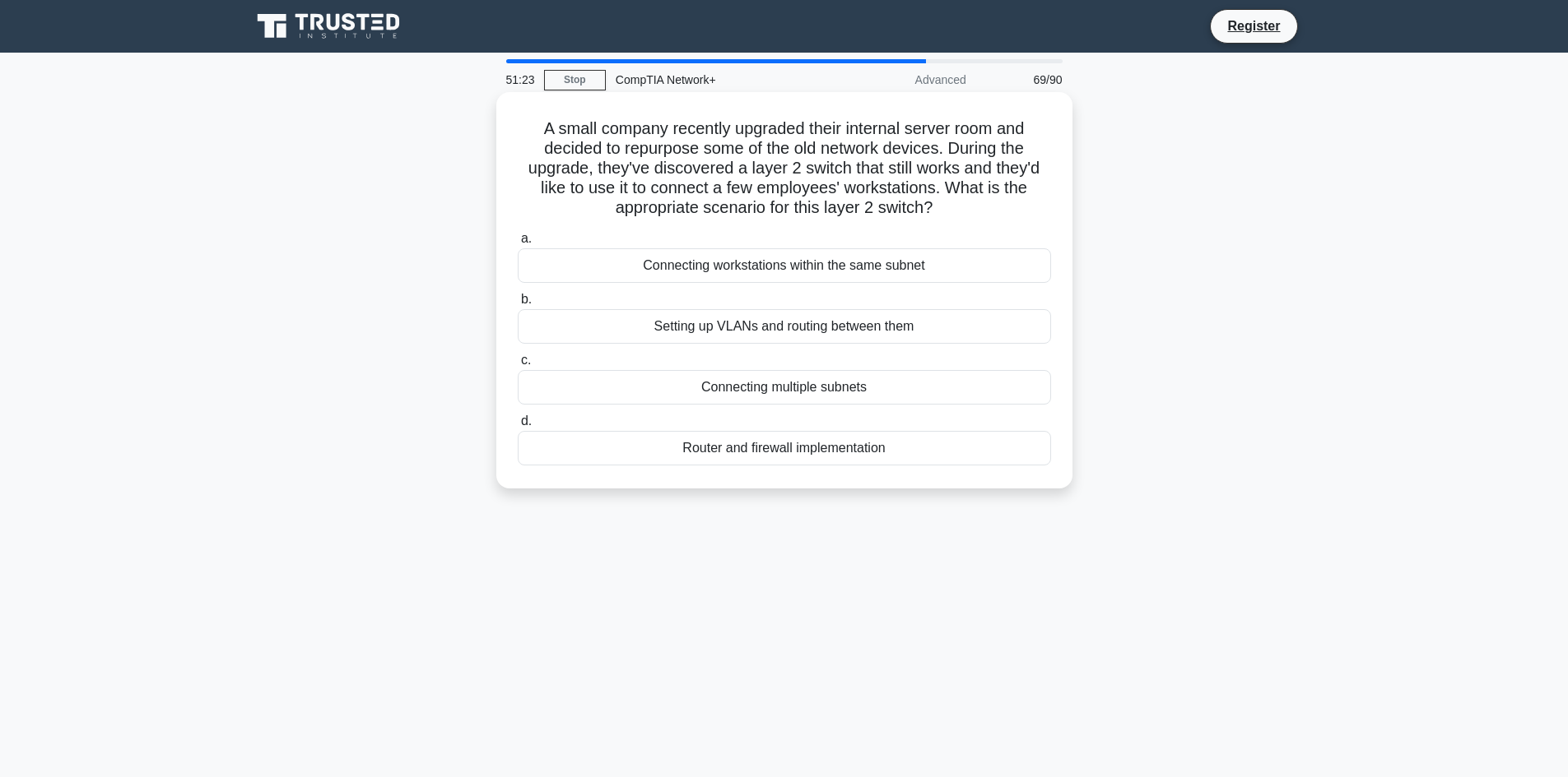
click at [876, 445] on div "Router and firewall implementation" at bounding box center [784, 448] width 534 height 35
click at [711, 450] on div "Router and firewall implementation" at bounding box center [784, 448] width 534 height 35
click at [518, 427] on input "d. Router and firewall implementation" at bounding box center [518, 421] width 0 height 10
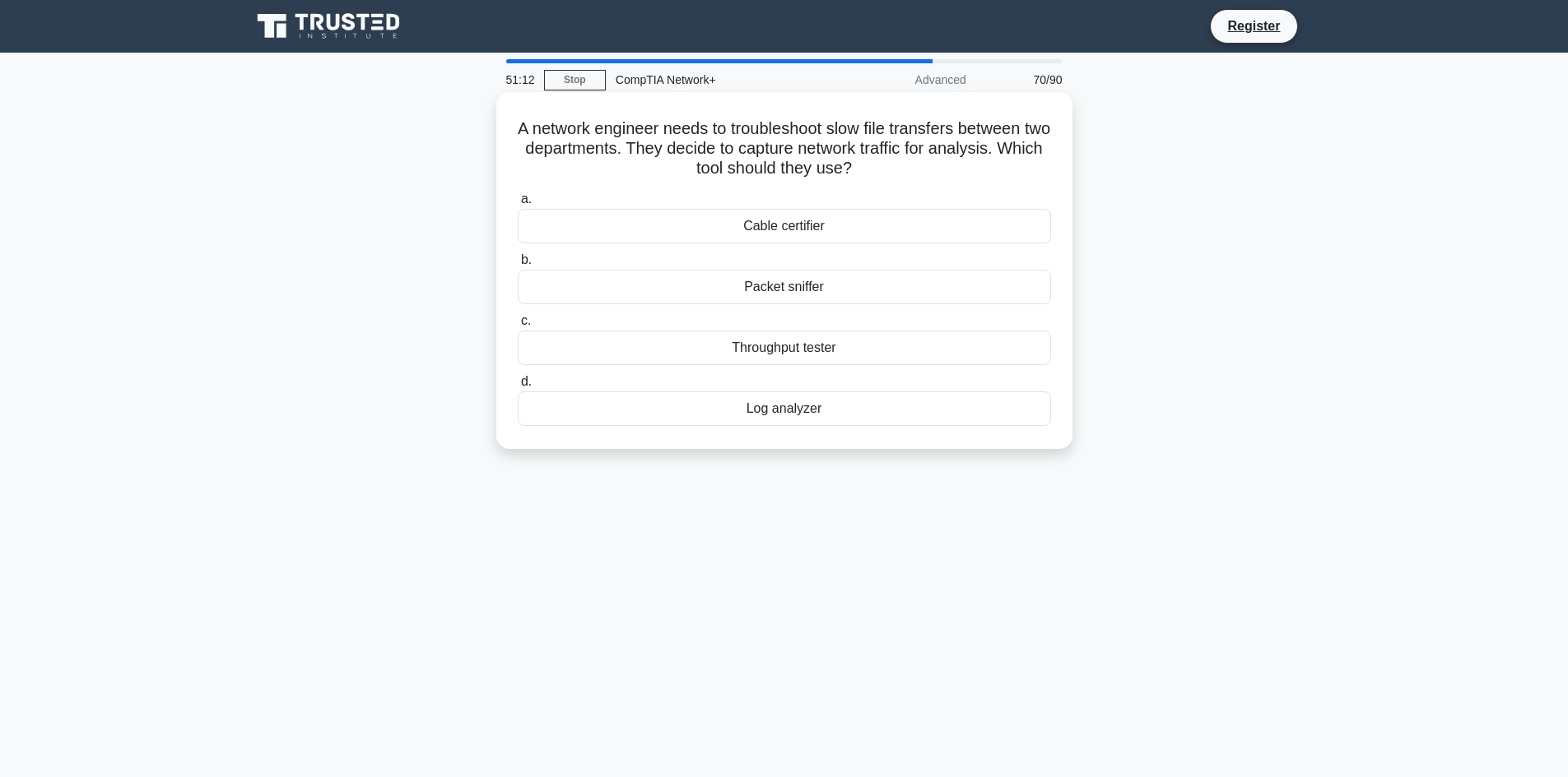
click at [606, 398] on div "Log analyzer" at bounding box center [784, 409] width 534 height 35
click at [518, 387] on input "d. Log analyzer" at bounding box center [518, 382] width 0 height 10
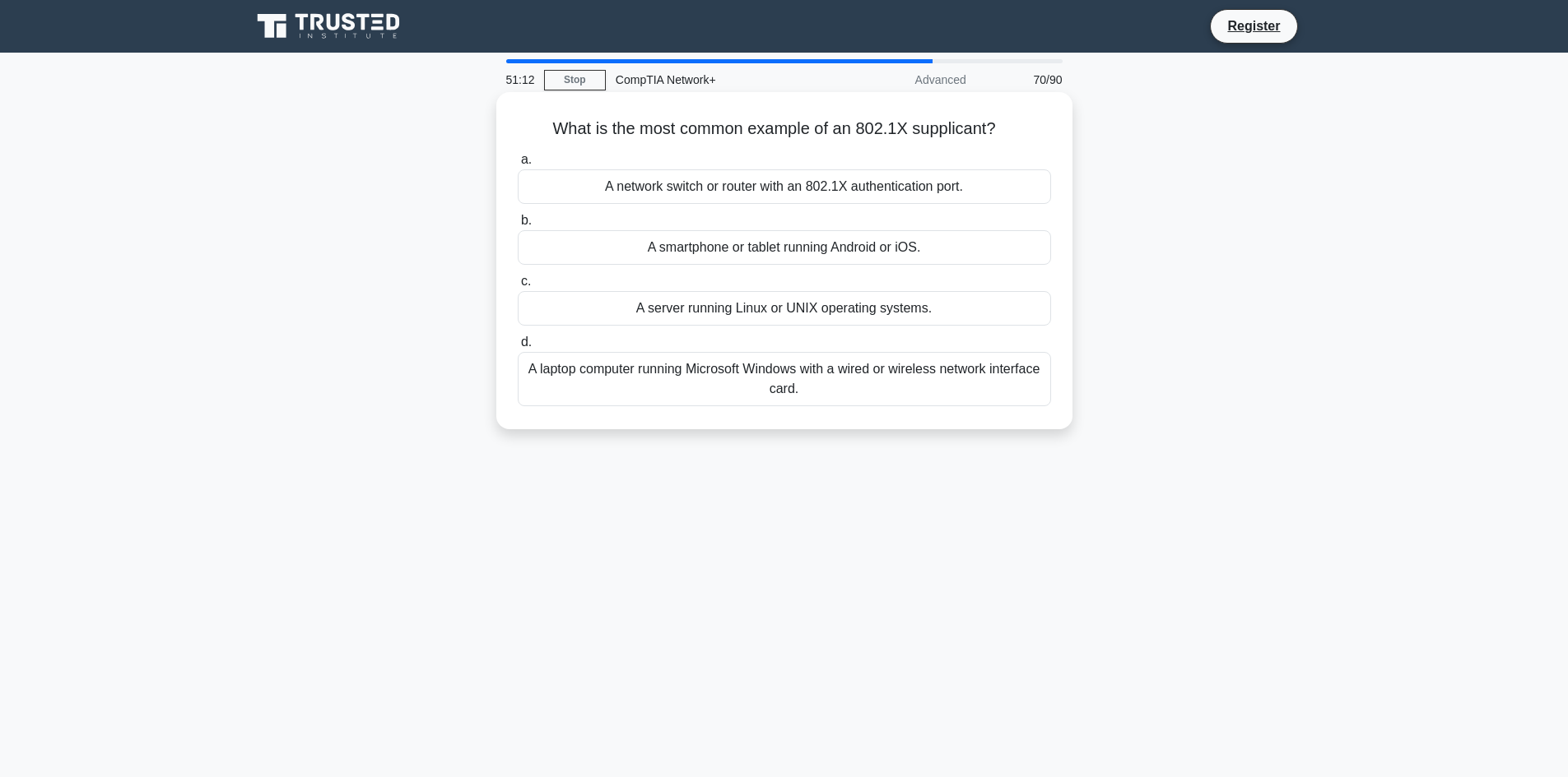
click at [602, 405] on div "A laptop computer running Microsoft Windows with a wired or wireless network in…" at bounding box center [784, 379] width 534 height 54
click at [518, 348] on input "d. A laptop computer running Microsoft Windows with a wired or wireless network…" at bounding box center [518, 343] width 0 height 10
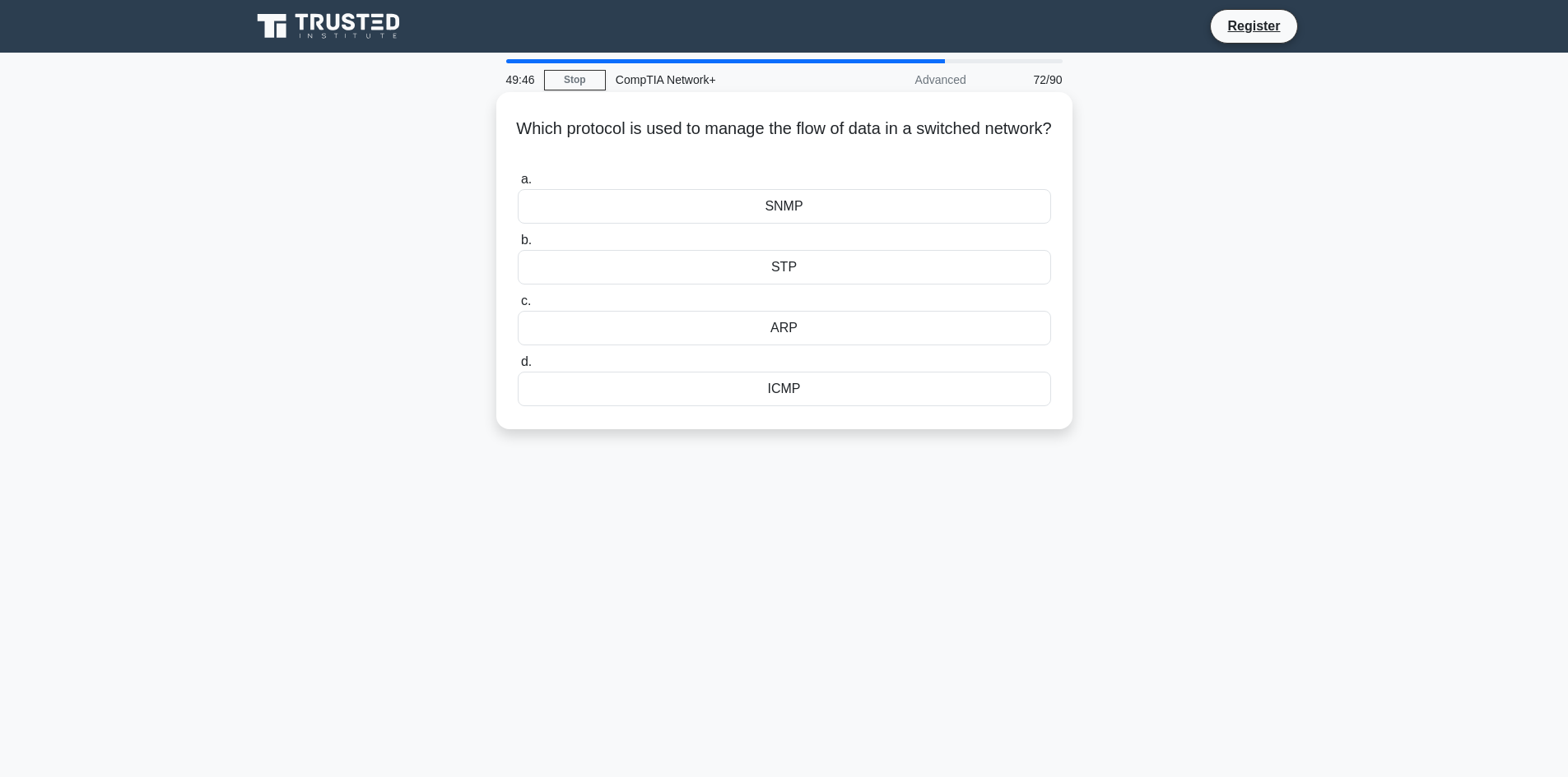
click at [787, 215] on div "SNMP" at bounding box center [784, 206] width 534 height 35
click at [518, 185] on input "a. SNMP" at bounding box center [518, 179] width 0 height 10
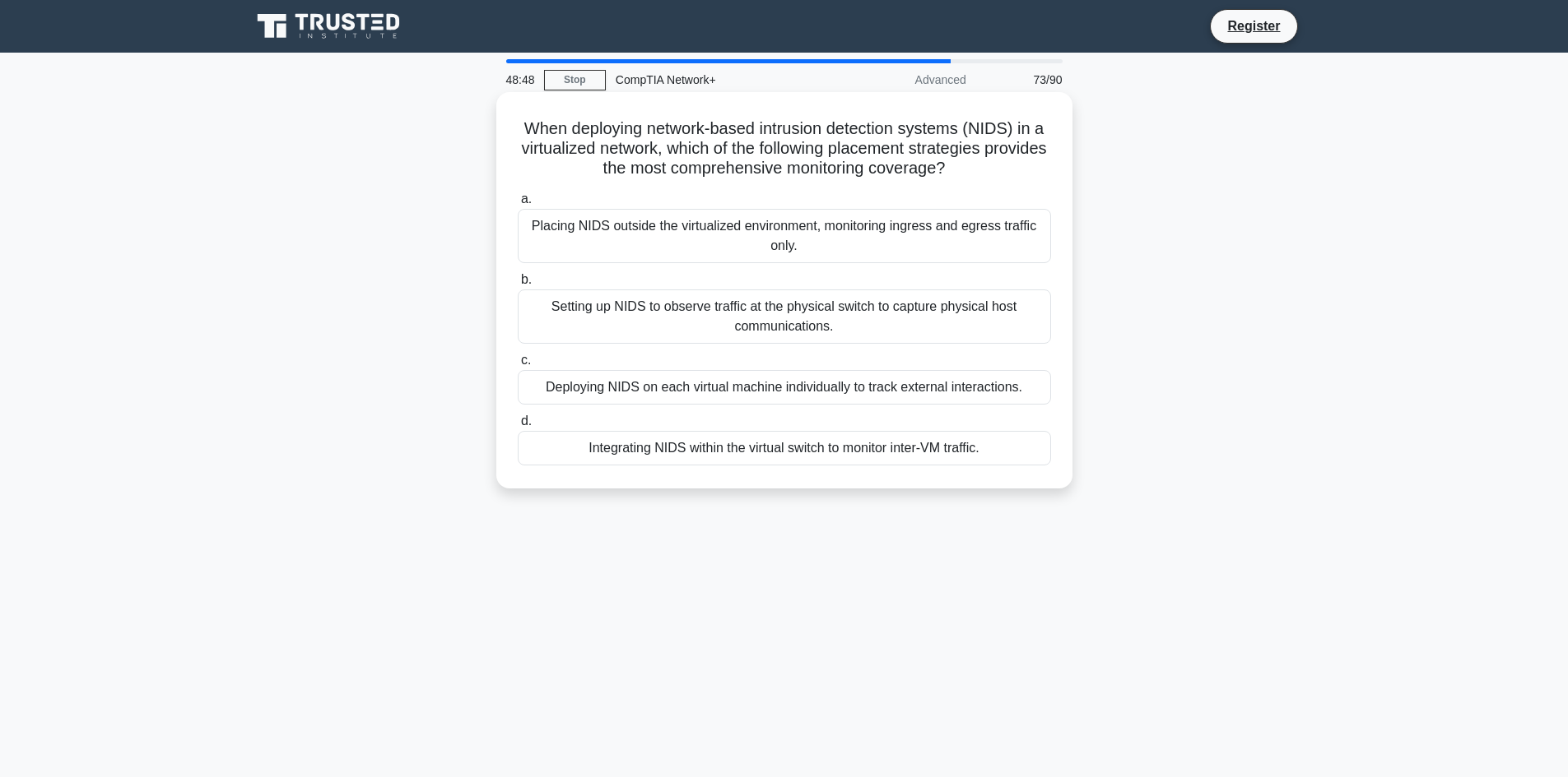
click at [811, 399] on div "Deploying NIDS on each virtual machine individually to track external interacti…" at bounding box center [784, 387] width 534 height 35
click at [518, 366] on input "c. Deploying NIDS on each virtual machine individually to track external intera…" at bounding box center [518, 360] width 0 height 10
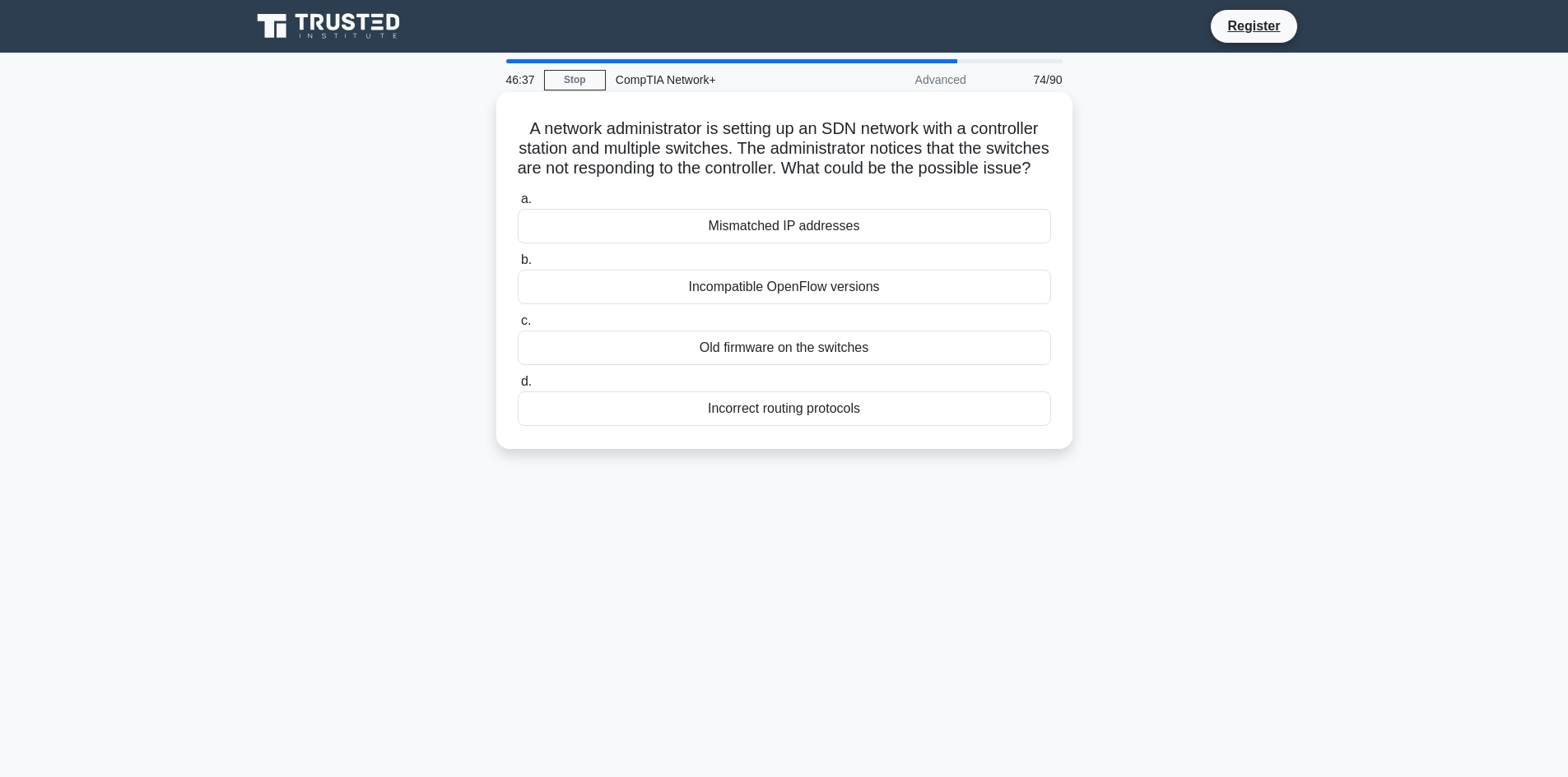
click at [857, 365] on div "Old firmware on the switches" at bounding box center [784, 348] width 534 height 35
click at [518, 326] on input "c. Old firmware on the switches" at bounding box center [518, 321] width 0 height 10
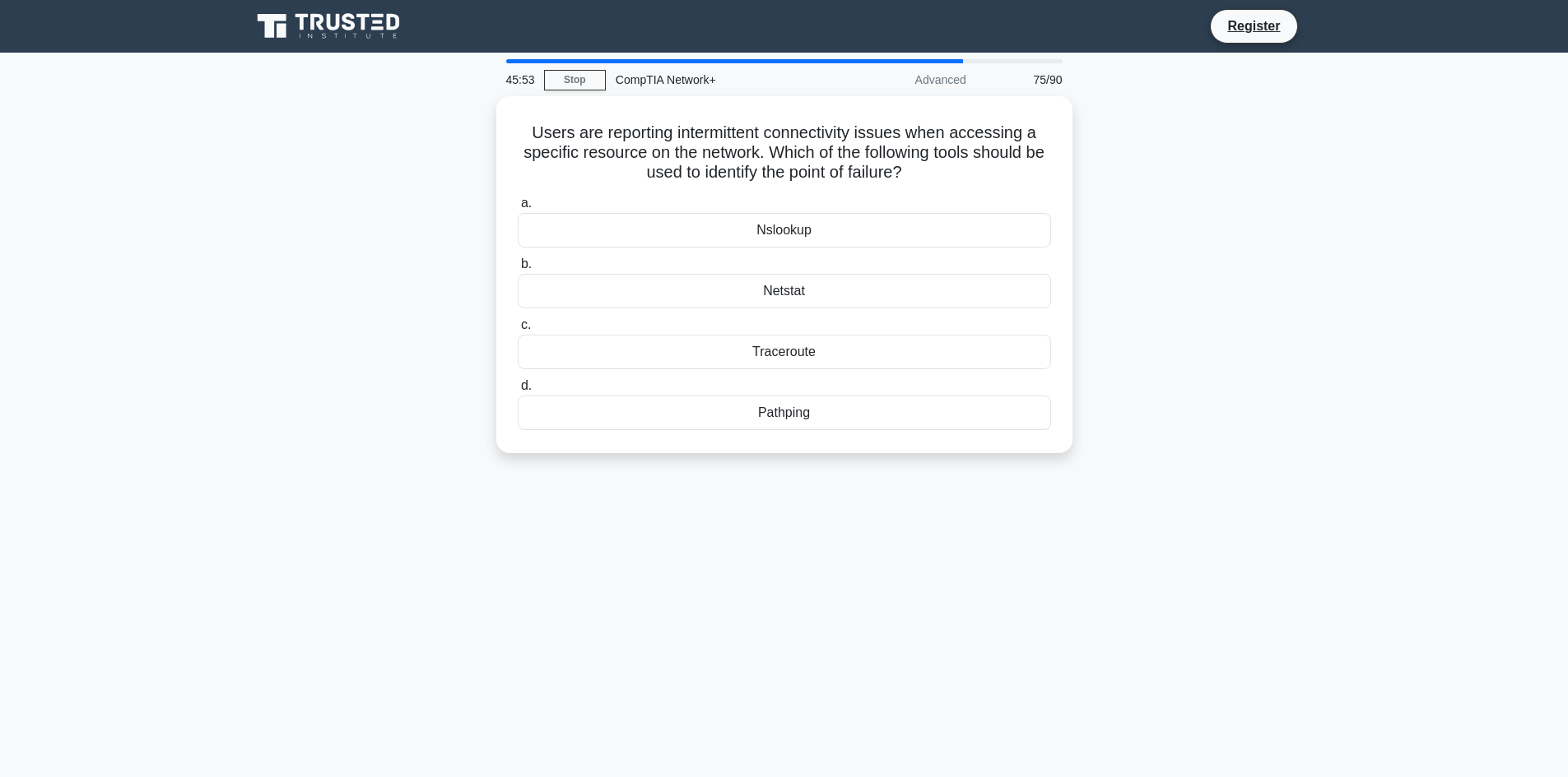
click at [626, 488] on div "45:53 Stop CompTIA Network+ Advanced 75/90 Users are reporting intermittent con…" at bounding box center [784, 470] width 1087 height 822
click at [817, 298] on div "Netstat" at bounding box center [784, 287] width 534 height 35
click at [518, 265] on input "b. Netstat" at bounding box center [518, 260] width 0 height 10
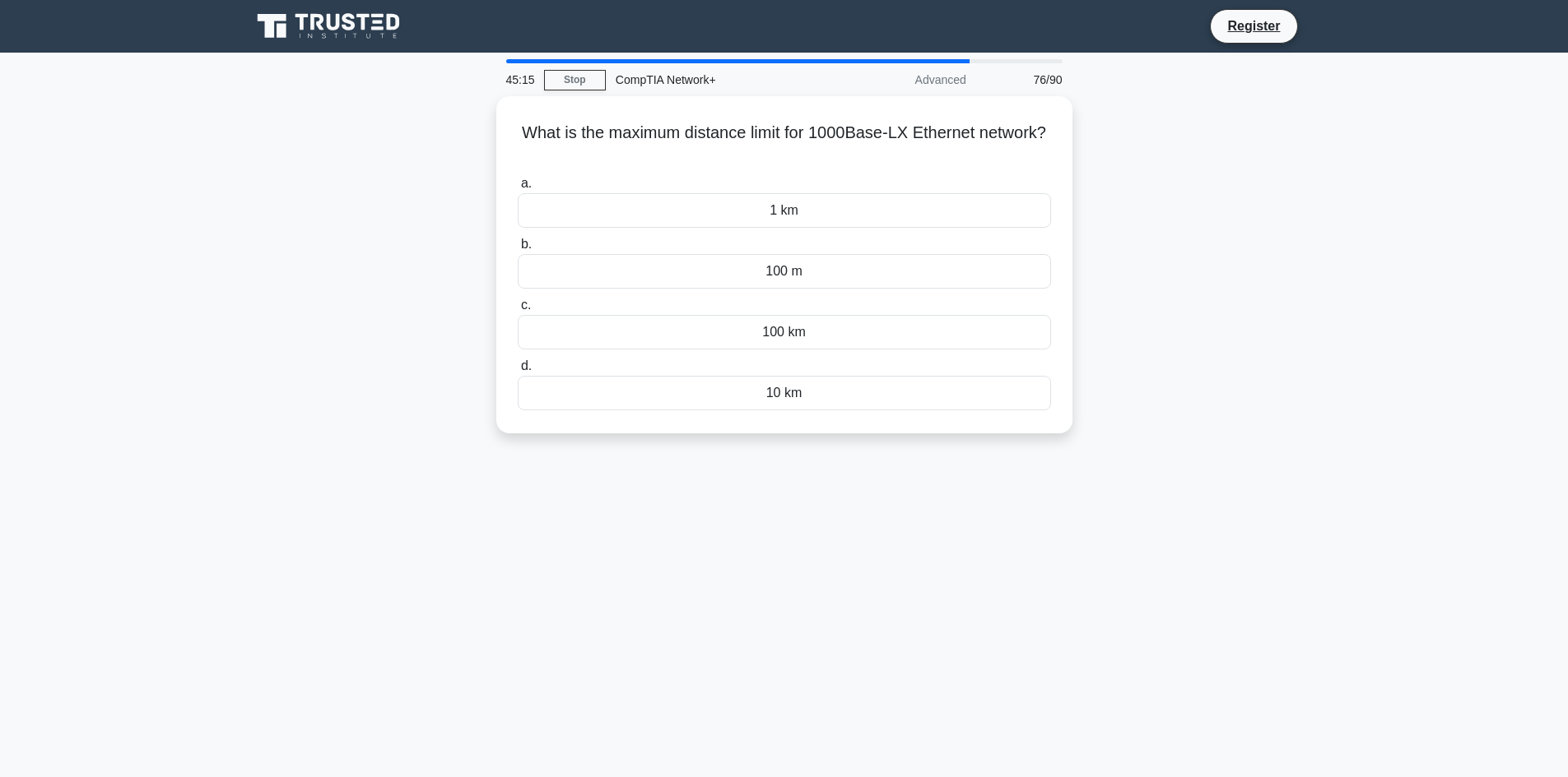
click at [1090, 141] on div "What is the maximum distance limit for 1000Base-LX Ethernet network? .spinner_0…" at bounding box center [784, 275] width 1087 height 357
click at [1123, 151] on div "What is the maximum distance limit for 1000Base-LX Ethernet network? .spinner_0…" at bounding box center [784, 275] width 1087 height 357
click at [1124, 151] on div "What is the maximum distance limit for 1000Base-LX Ethernet network? .spinner_0…" at bounding box center [784, 275] width 1087 height 357
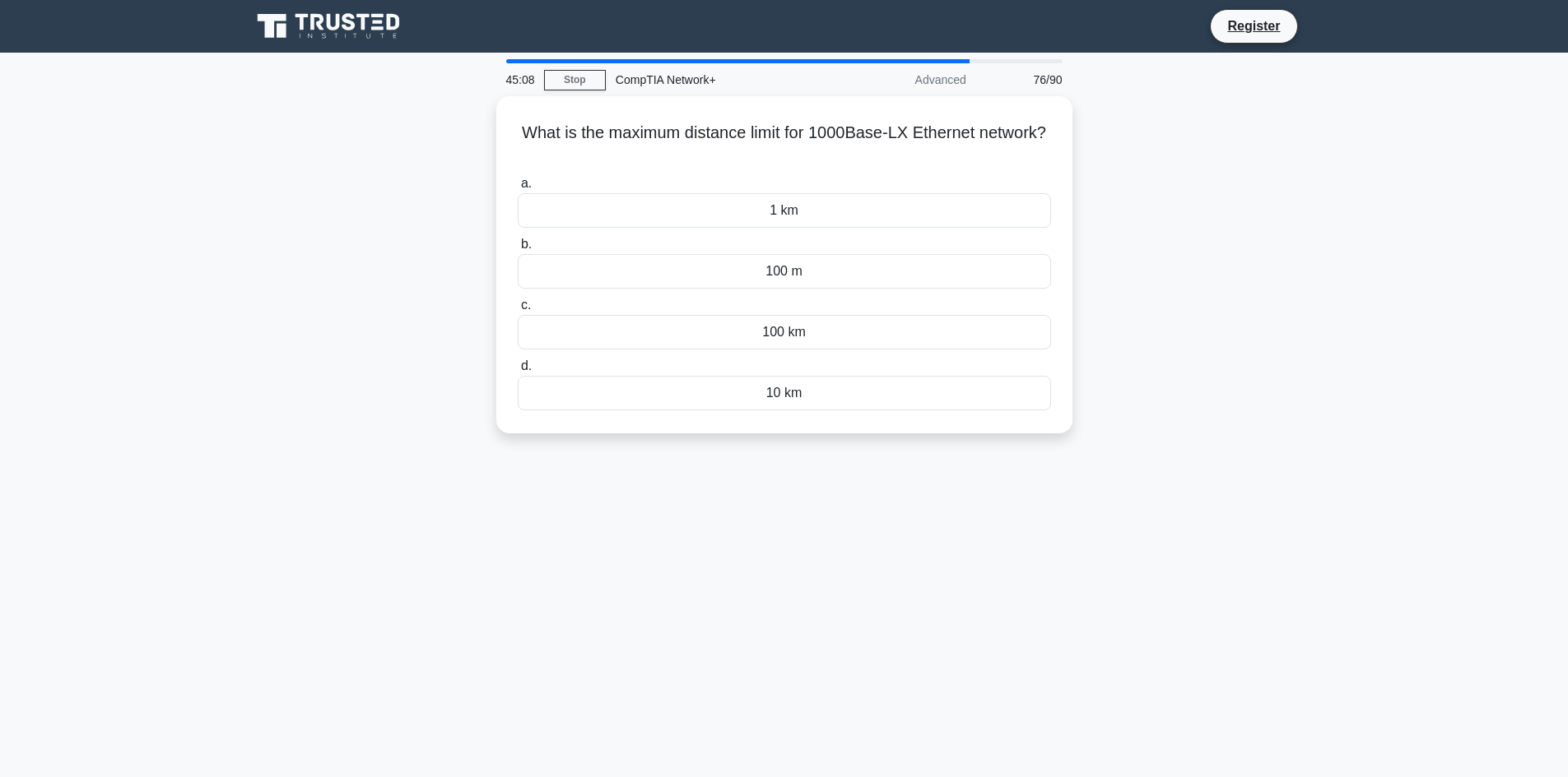
click at [1152, 159] on div "What is the maximum distance limit for 1000Base-LX Ethernet network? .spinner_0…" at bounding box center [784, 275] width 1087 height 357
click at [1153, 160] on div "What is the maximum distance limit for 1000Base-LX Ethernet network? .spinner_0…" at bounding box center [784, 275] width 1087 height 357
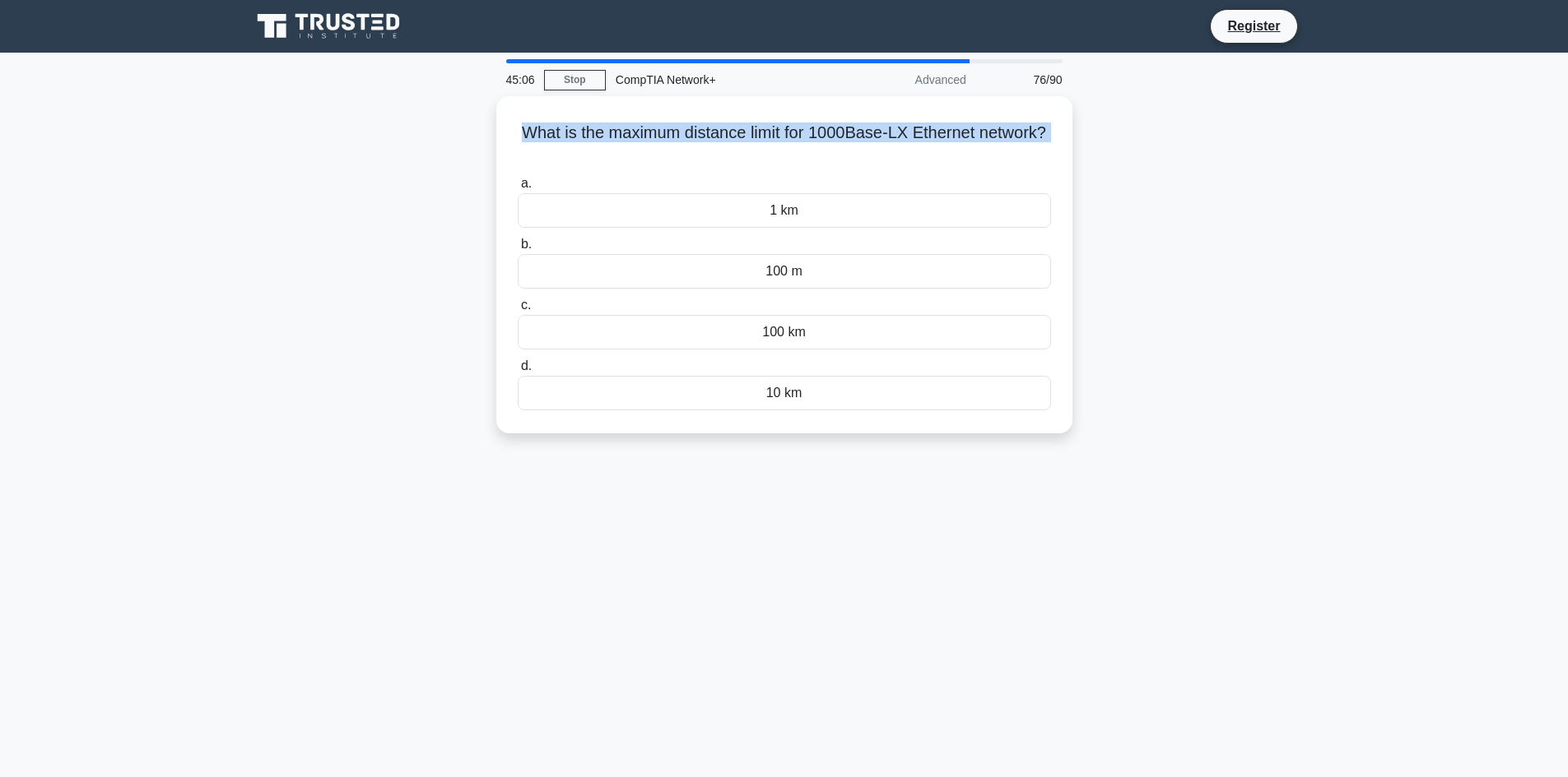
click at [1153, 160] on div "What is the maximum distance limit for 1000Base-LX Ethernet network? .spinner_0…" at bounding box center [784, 275] width 1087 height 357
click at [1149, 161] on div "What is the maximum distance limit for 1000Base-LX Ethernet network? .spinner_0…" at bounding box center [784, 275] width 1087 height 357
click at [1026, 162] on div "What is the maximum distance limit for 1000Base-LX Ethernet network? .spinner_0…" at bounding box center [784, 260] width 563 height 325
click at [768, 205] on div "1 km" at bounding box center [784, 206] width 534 height 35
click at [518, 185] on input "a. 1 km" at bounding box center [518, 179] width 0 height 10
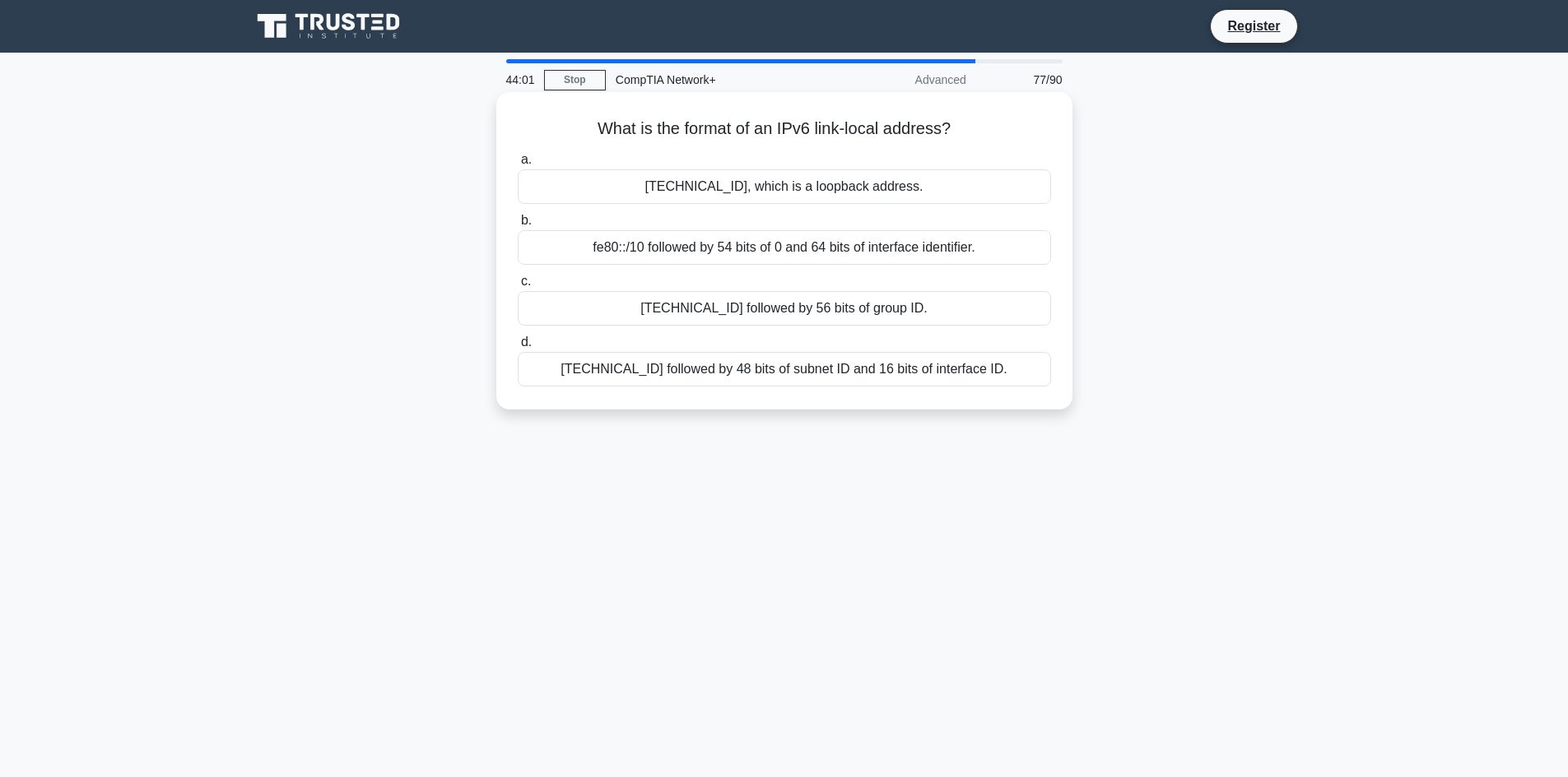
click at [793, 372] on div "fc00::/7 followed by 48 bits of subnet ID and 16 bits of interface ID." at bounding box center [784, 370] width 534 height 35
click at [518, 348] on input "d. fc00::/7 followed by 48 bits of subnet ID and 16 bits of interface ID." at bounding box center [518, 343] width 0 height 10
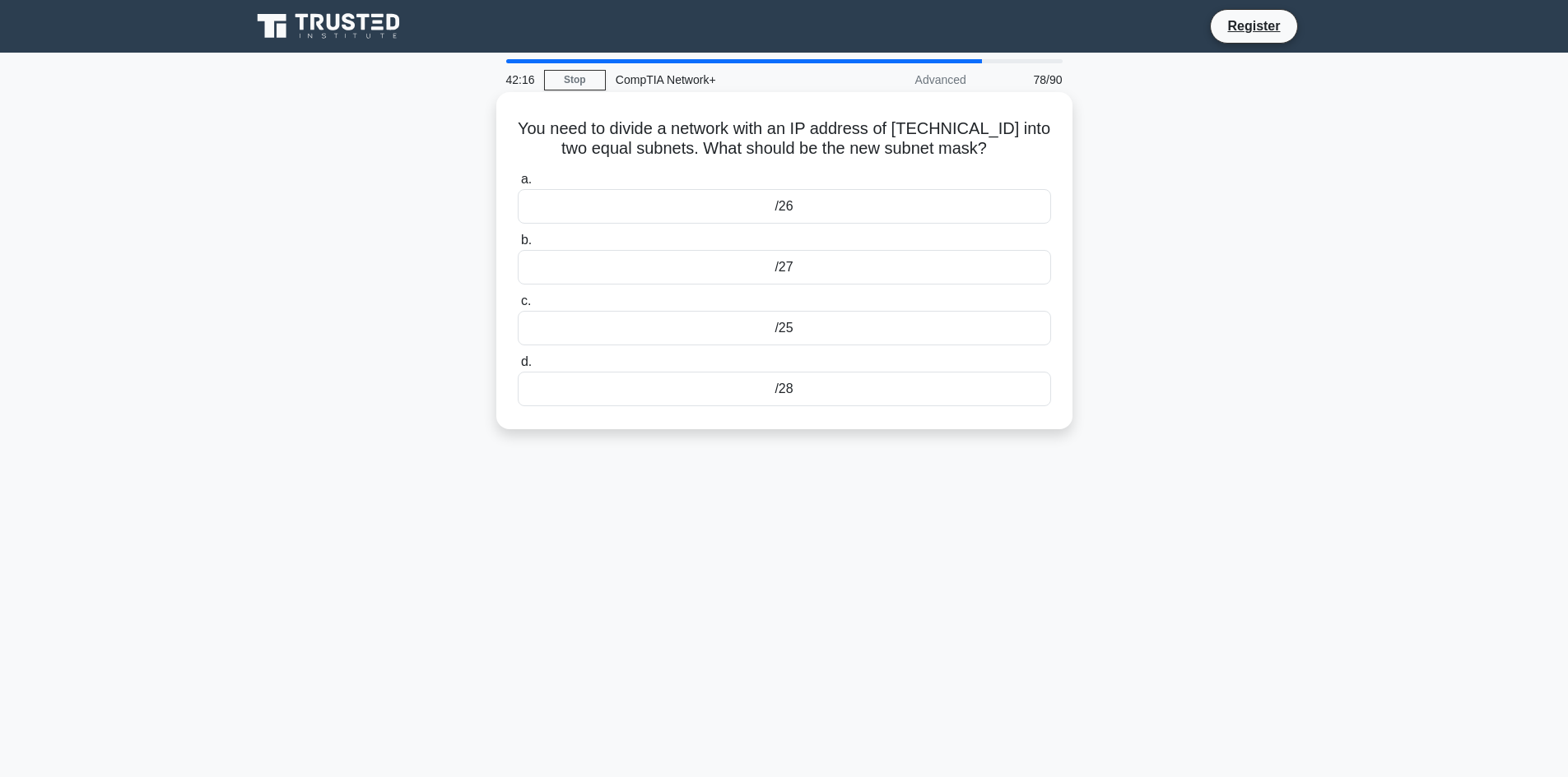
click at [848, 200] on div "/26" at bounding box center [784, 206] width 534 height 35
click at [518, 185] on input "a. /26" at bounding box center [518, 179] width 0 height 10
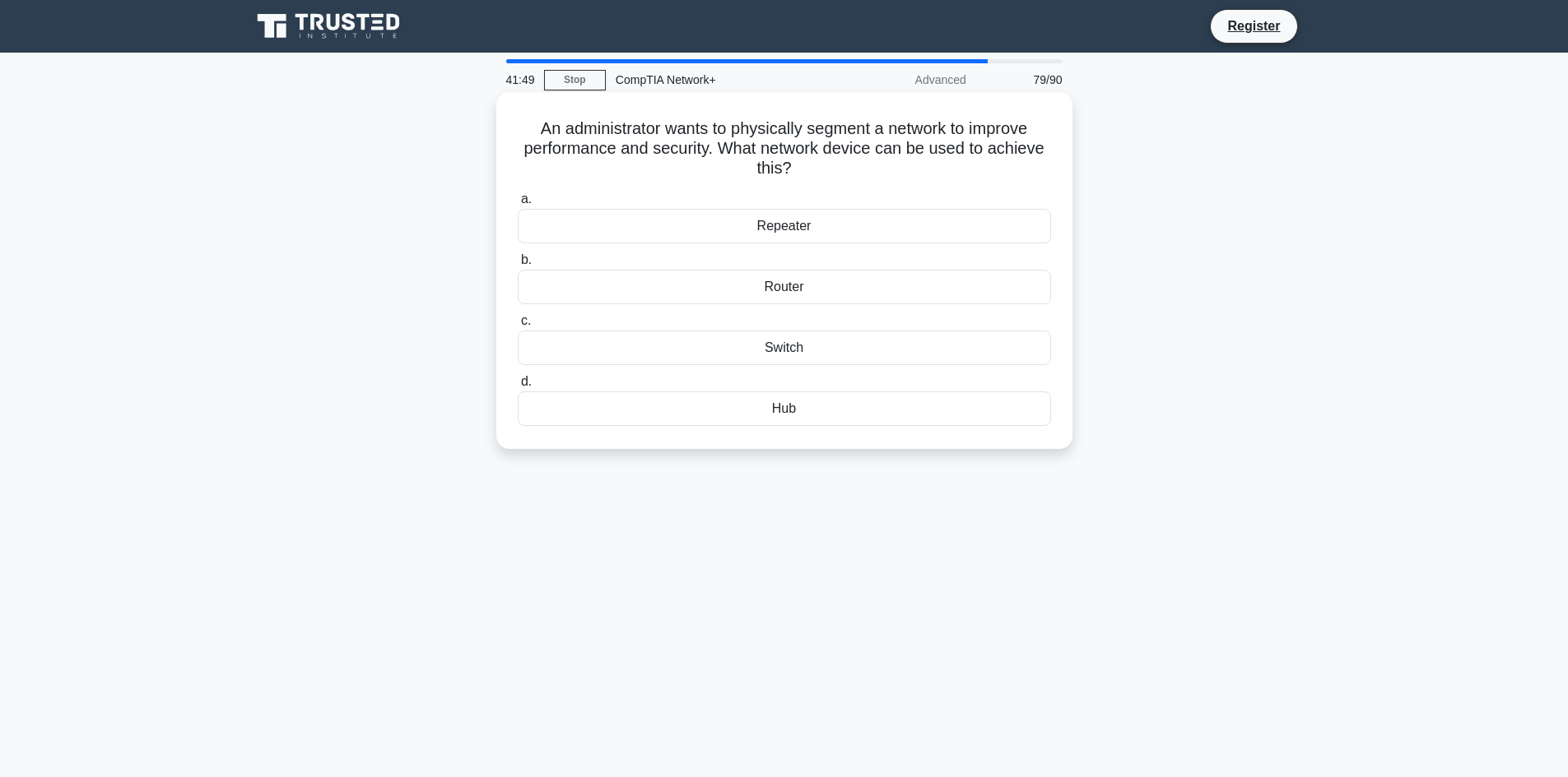
click at [825, 354] on div "Switch" at bounding box center [784, 348] width 534 height 35
click at [518, 326] on input "c. Switch" at bounding box center [518, 321] width 0 height 10
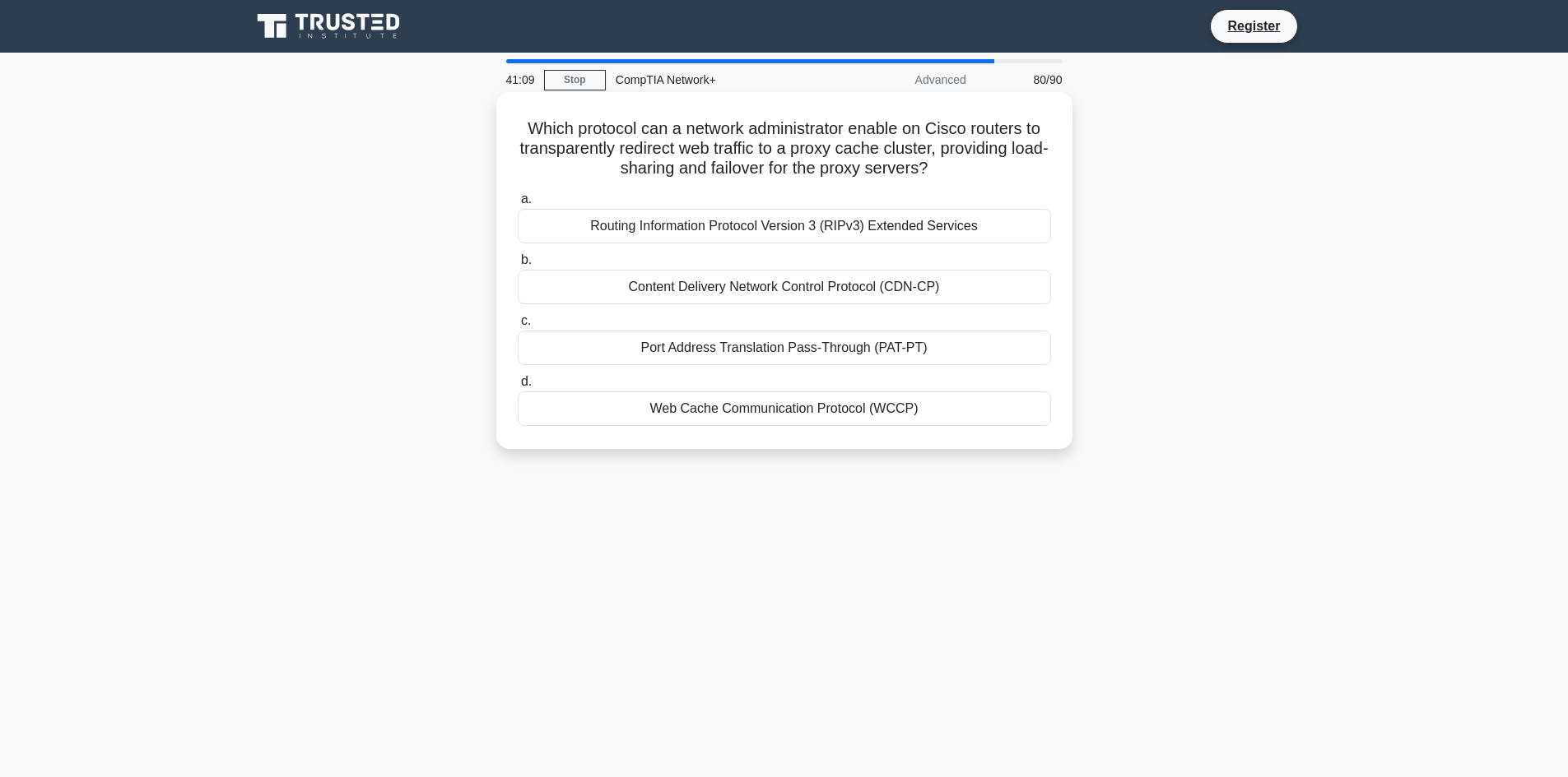
click at [720, 288] on div "Content Delivery Network Control Protocol (CDN-CP)" at bounding box center [784, 287] width 534 height 35
click at [518, 265] on input "b. Content Delivery Network Control Protocol (CDN-CP)" at bounding box center [518, 260] width 0 height 10
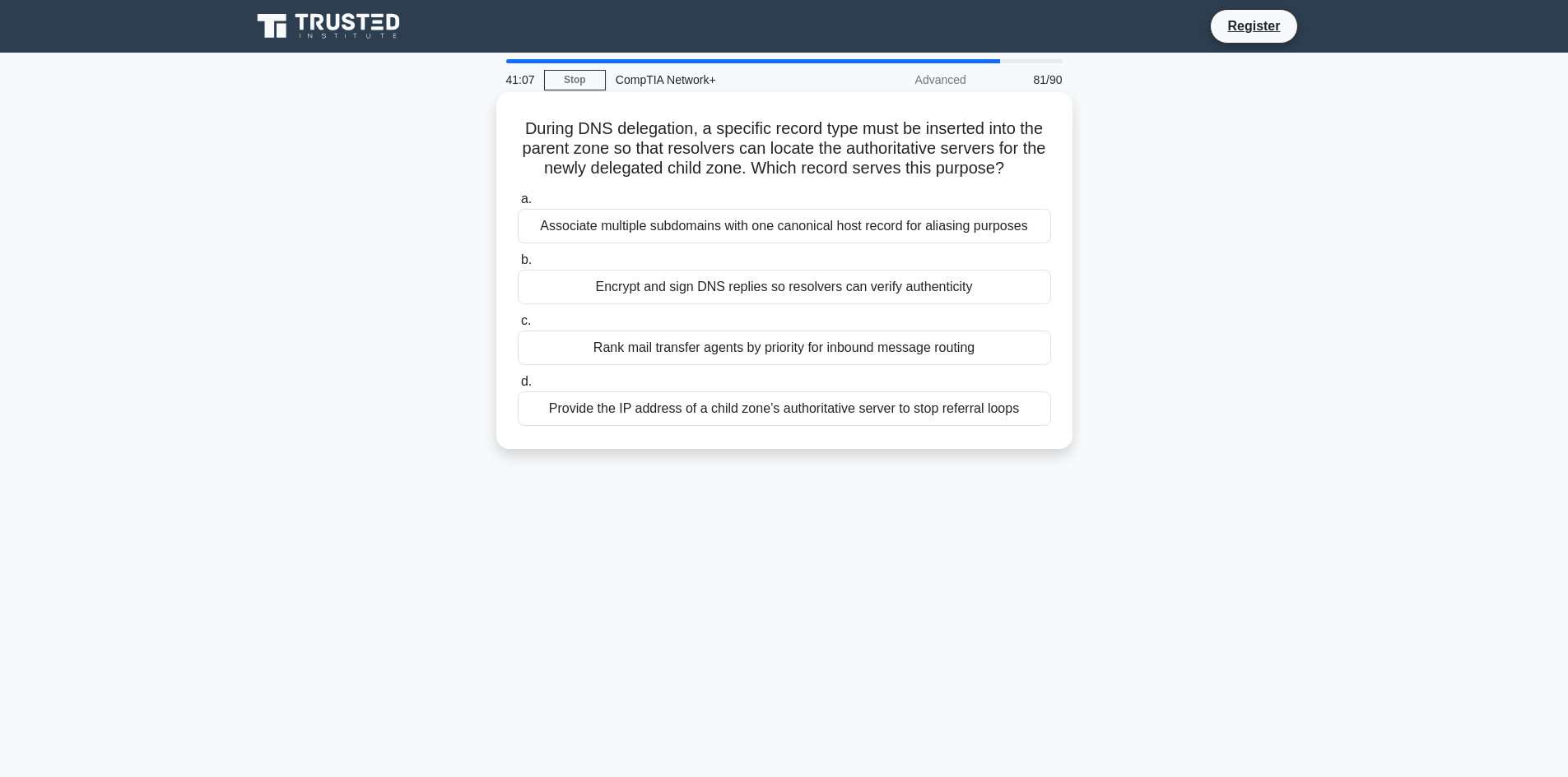
click at [757, 347] on div "Rank mail transfer agents by priority for inbound message routing" at bounding box center [784, 348] width 534 height 35
click at [518, 326] on input "c. Rank mail transfer agents by priority for inbound message routing" at bounding box center [518, 321] width 0 height 10
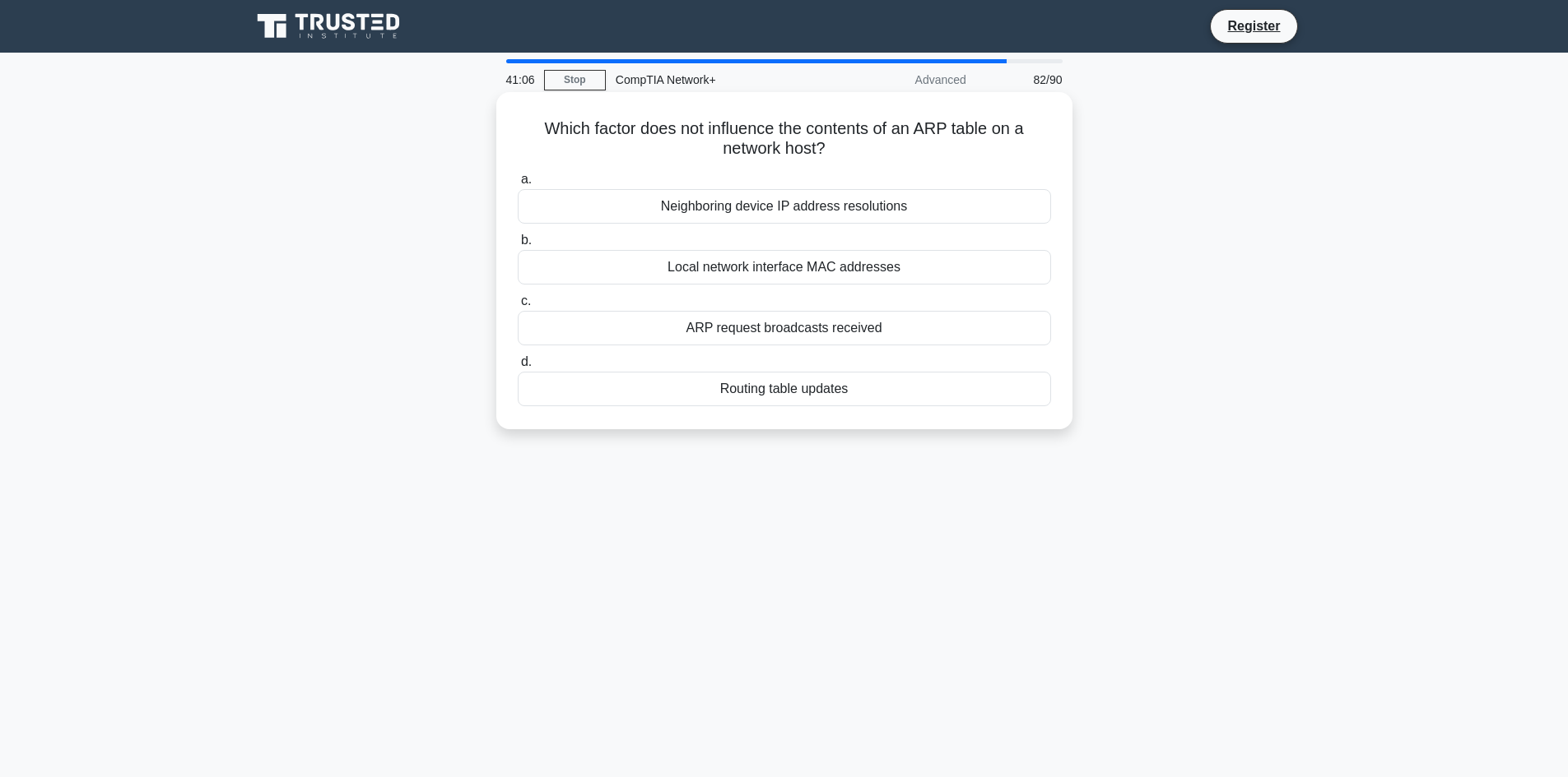
click at [754, 198] on div "Neighboring device IP address resolutions" at bounding box center [784, 206] width 534 height 35
click at [518, 185] on input "a. Neighboring device IP address resolutions" at bounding box center [518, 179] width 0 height 10
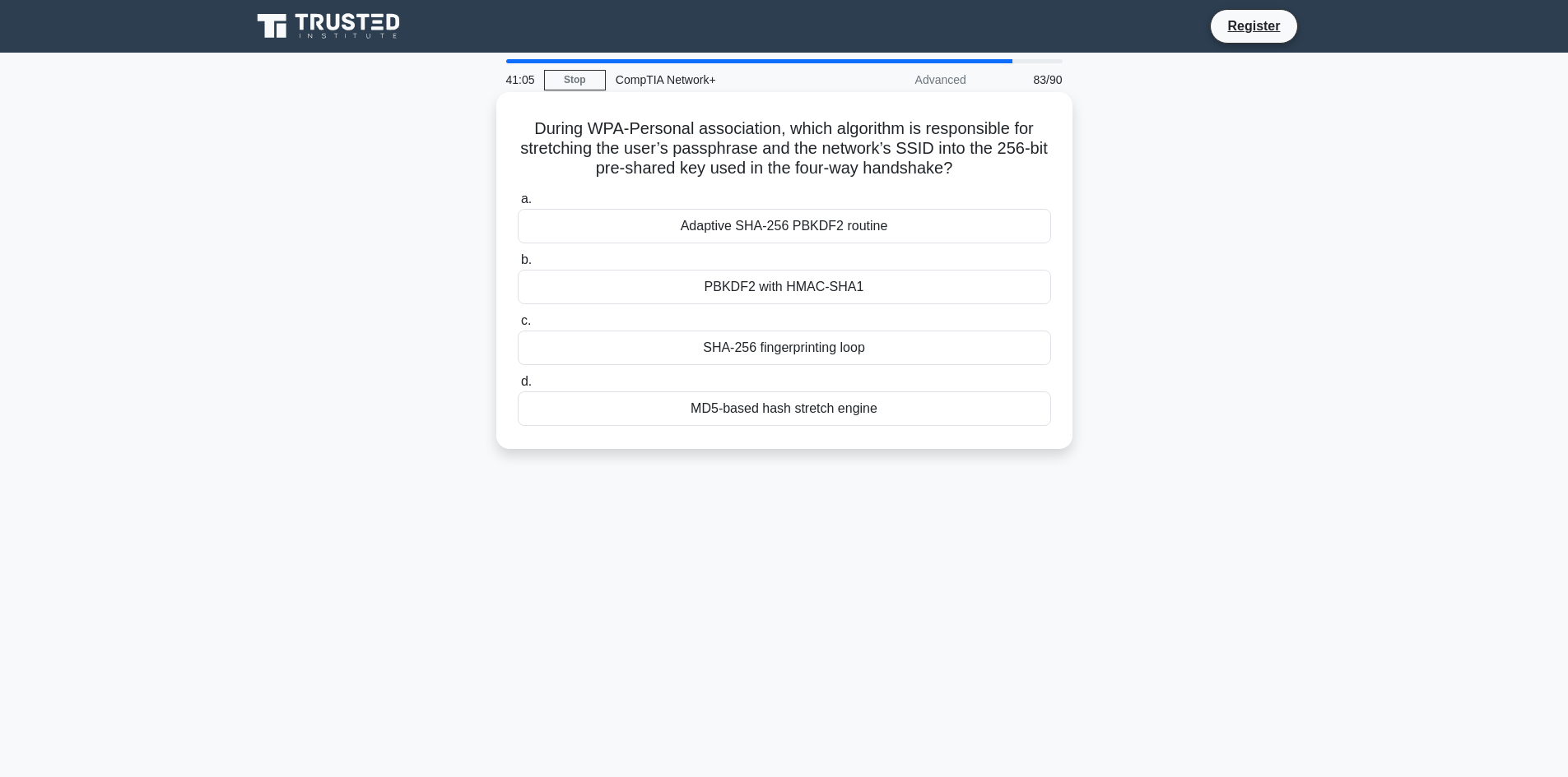
click at [795, 289] on div "PBKDF2 with HMAC-SHA1" at bounding box center [784, 287] width 534 height 35
click at [518, 265] on input "b. PBKDF2 with HMAC-SHA1" at bounding box center [518, 260] width 0 height 10
drag, startPoint x: 795, startPoint y: 289, endPoint x: 818, endPoint y: 353, distance: 68.0
click at [818, 353] on div "Network segmentation" at bounding box center [784, 348] width 534 height 35
click at [776, 354] on div "Network segmentation" at bounding box center [784, 348] width 534 height 35
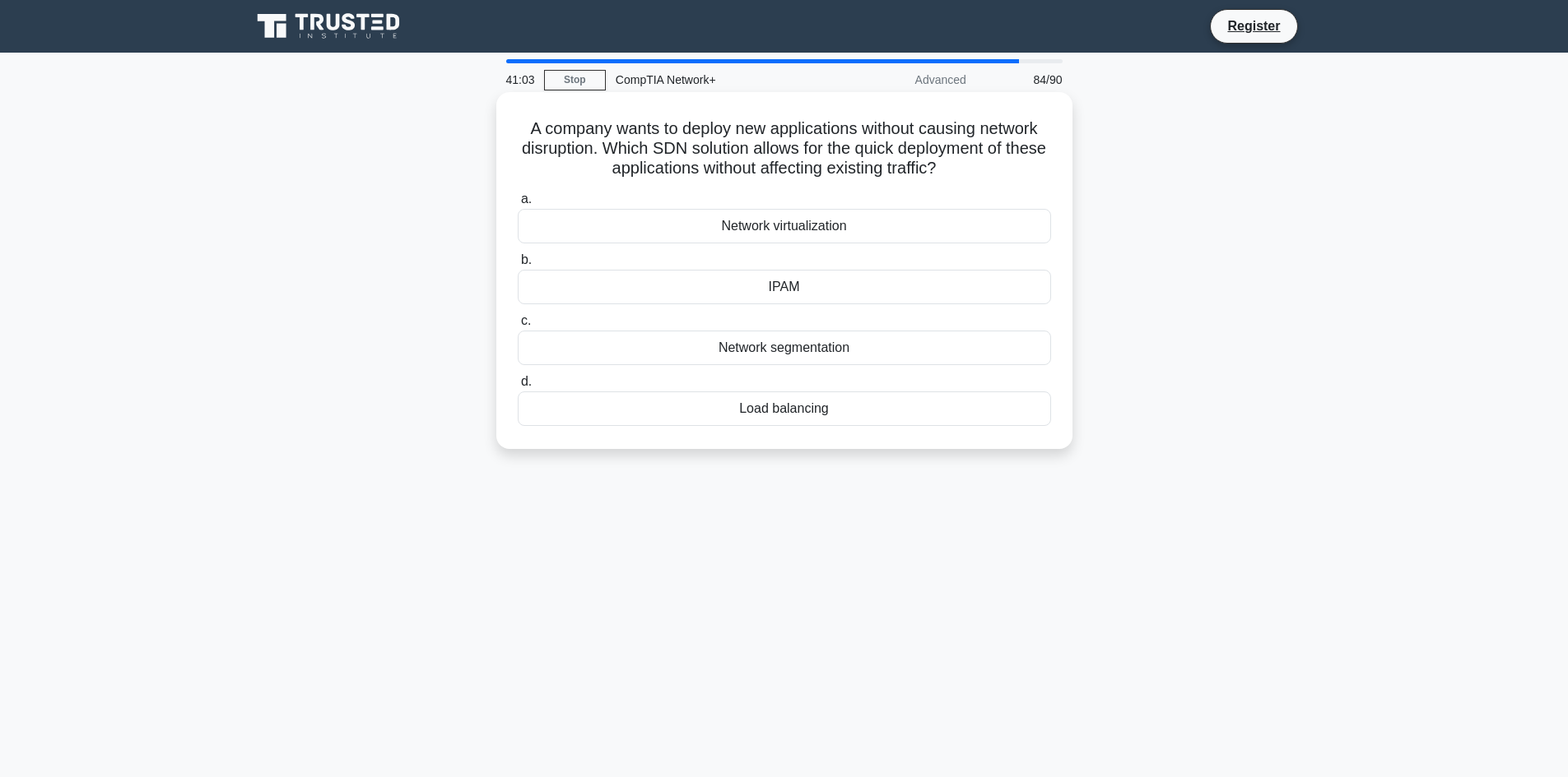
click at [764, 345] on div "Network segmentation" at bounding box center [784, 348] width 534 height 35
click at [518, 326] on input "c. Network segmentation" at bounding box center [518, 321] width 0 height 10
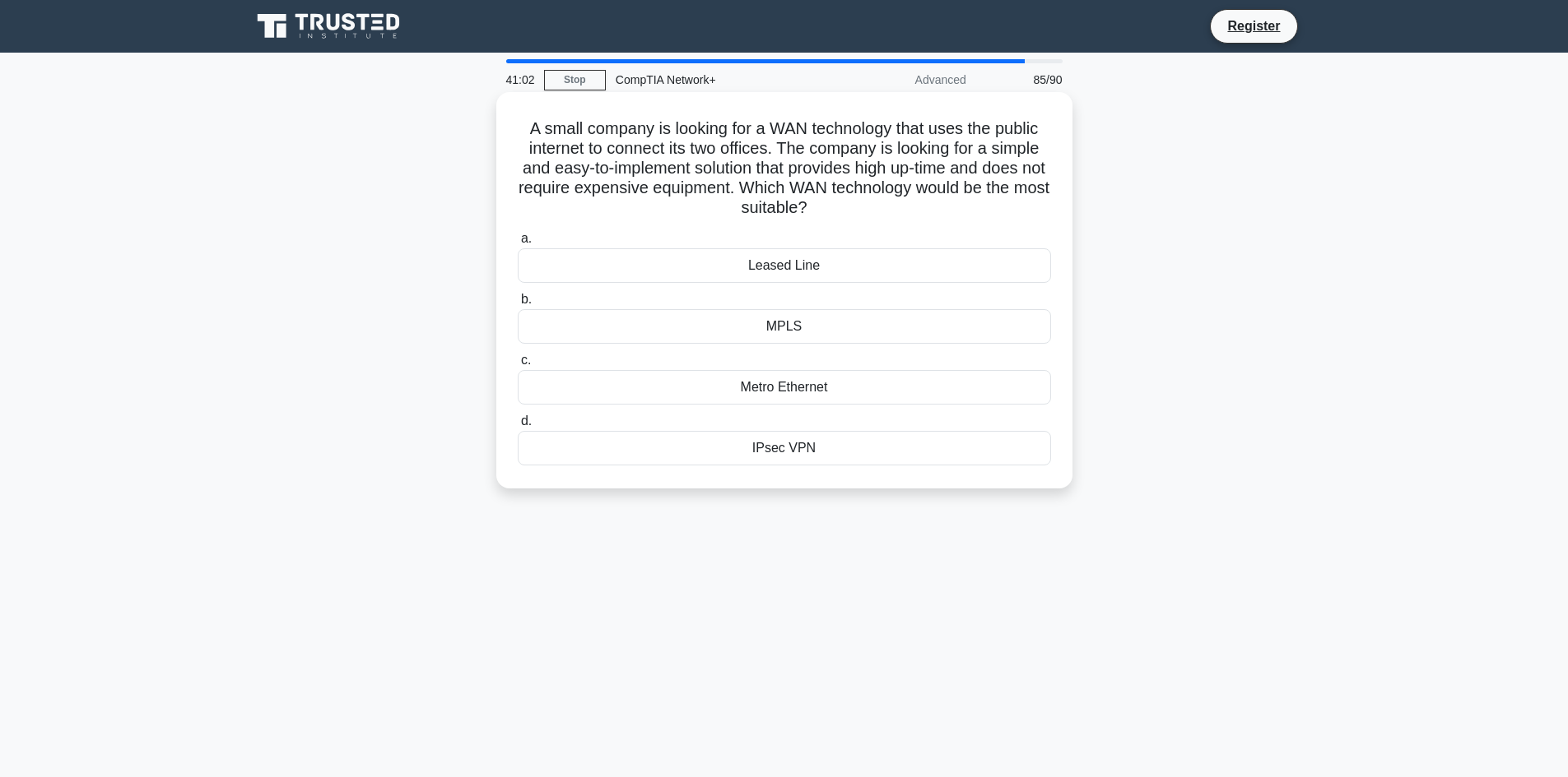
drag, startPoint x: 770, startPoint y: 262, endPoint x: 771, endPoint y: 280, distance: 18.0
click at [765, 265] on div "Leased Line" at bounding box center [784, 266] width 534 height 35
drag, startPoint x: 781, startPoint y: 434, endPoint x: 789, endPoint y: 441, distance: 10.6
click at [783, 436] on div "IPsec VPN" at bounding box center [784, 448] width 534 height 35
click at [795, 447] on div "IPsec VPN" at bounding box center [784, 448] width 534 height 35
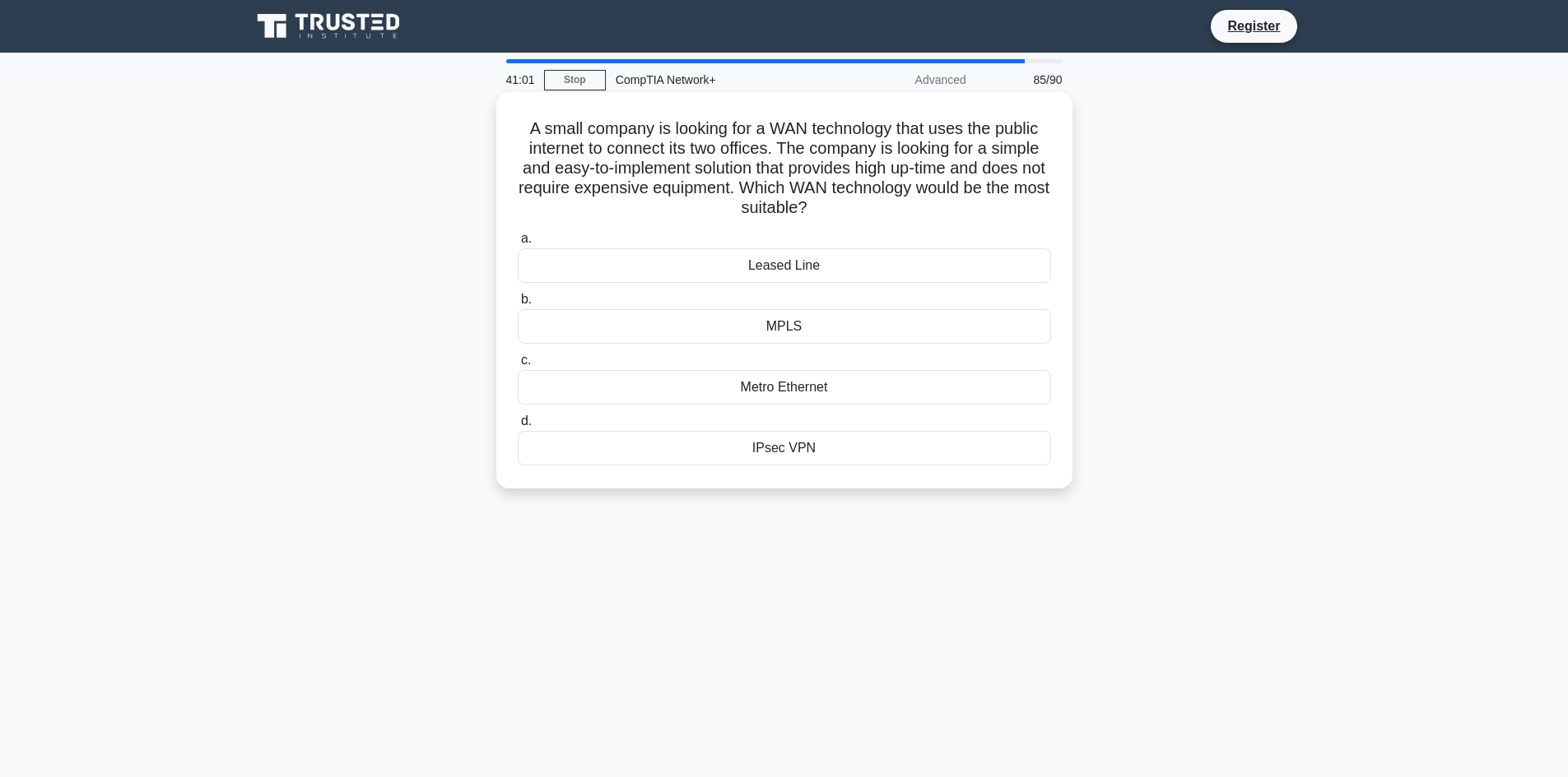
click at [518, 427] on input "d. IPsec VPN" at bounding box center [518, 421] width 0 height 10
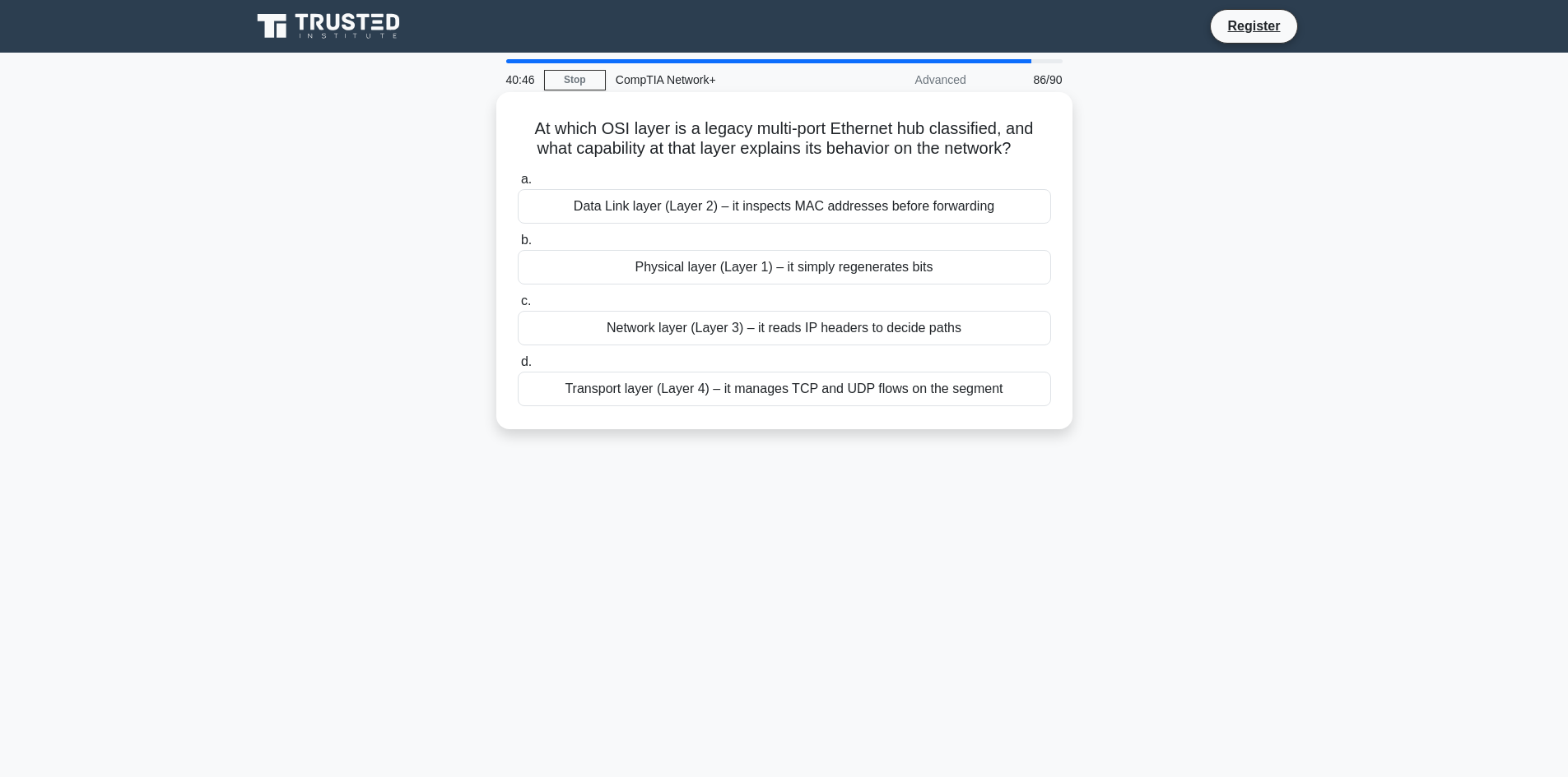
click at [692, 386] on div "Transport layer (Layer 4) – it manages TCP and UDP flows on the segment" at bounding box center [784, 389] width 534 height 35
click at [518, 368] on input "d. Transport layer (Layer 4) – it manages TCP and UDP flows on the segment" at bounding box center [518, 362] width 0 height 10
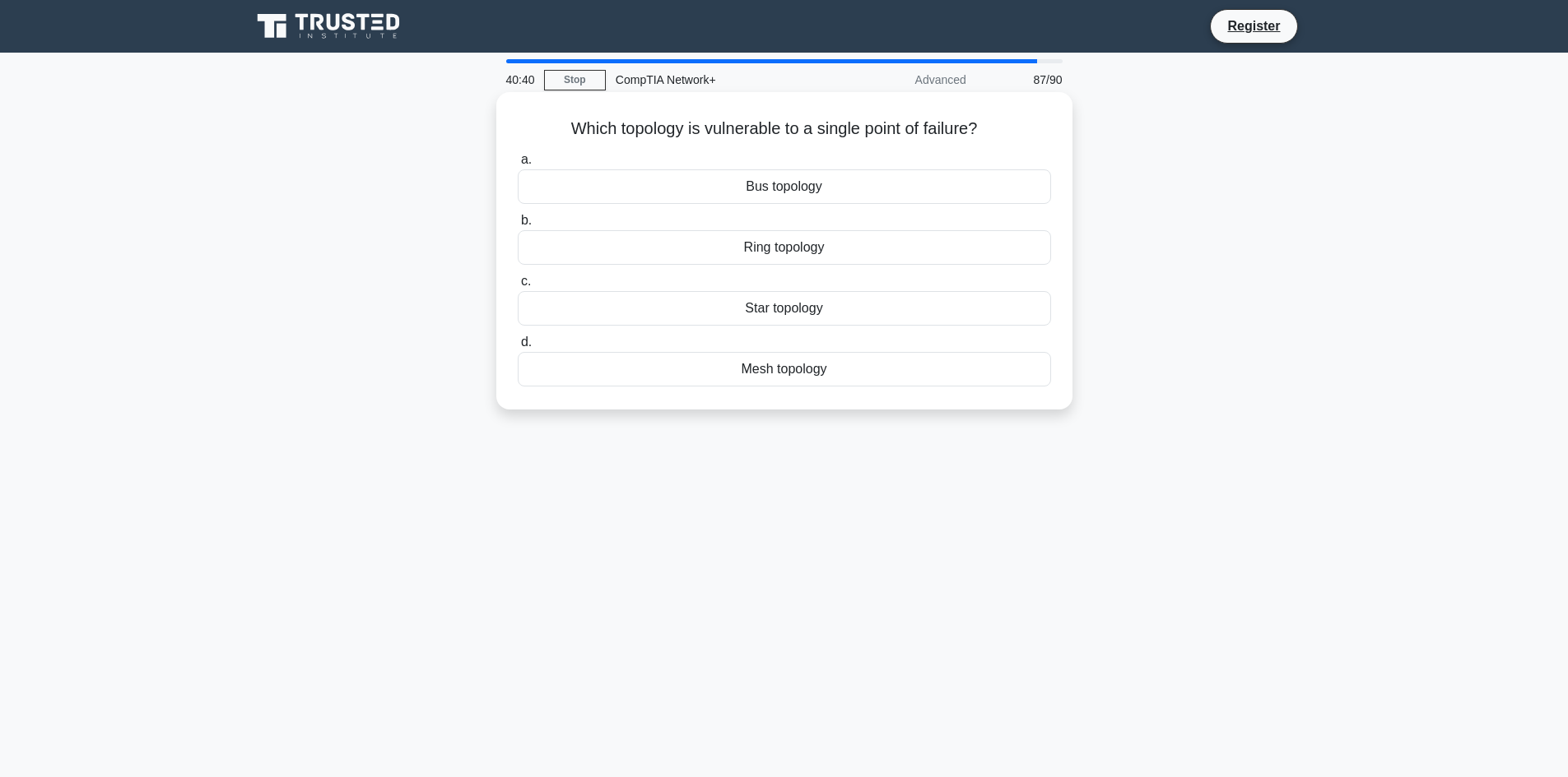
click at [805, 184] on div "Bus topology" at bounding box center [784, 187] width 534 height 35
click at [518, 165] on input "a. Bus topology" at bounding box center [518, 160] width 0 height 10
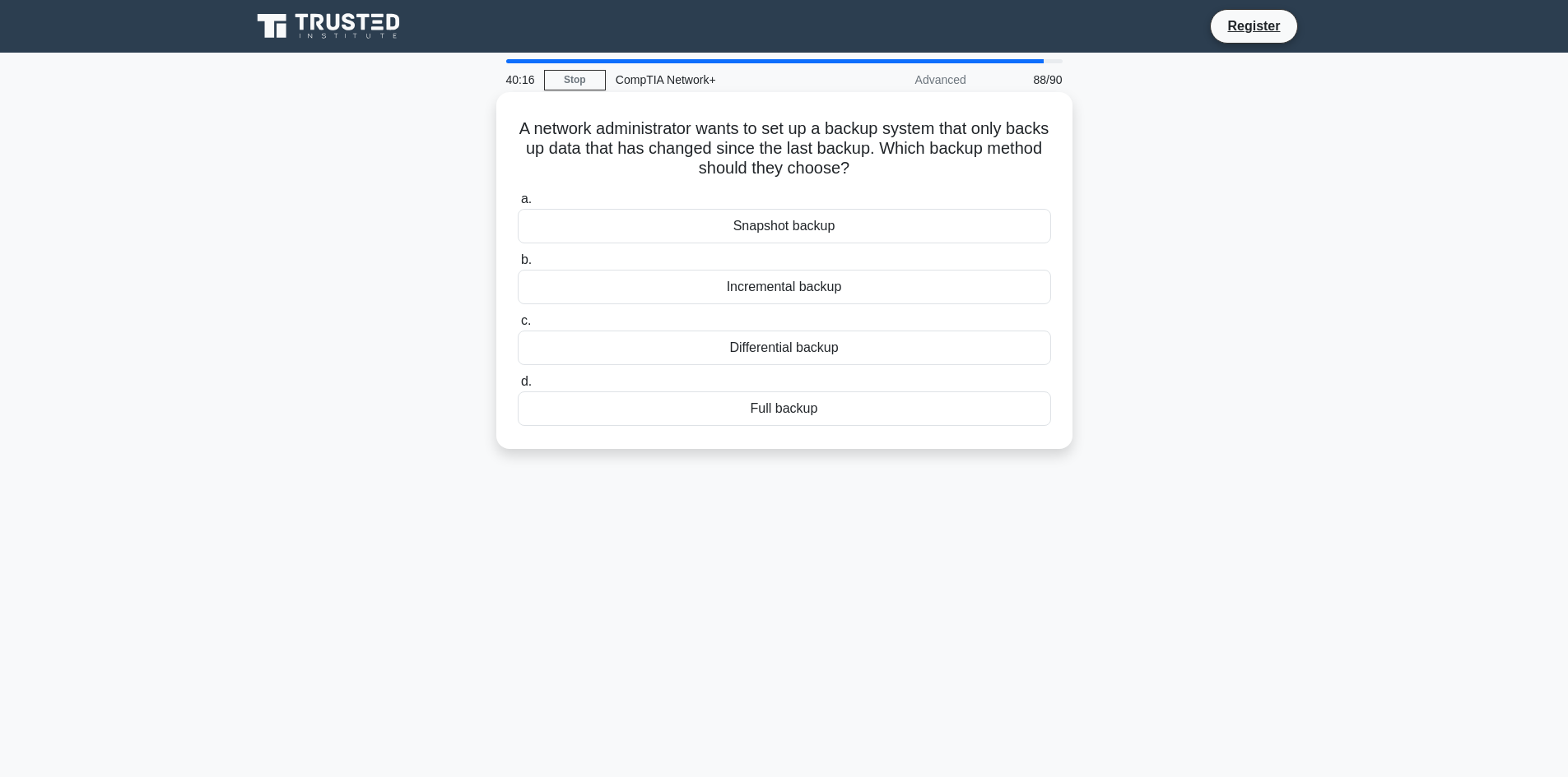
click at [772, 408] on div "Full backup" at bounding box center [784, 409] width 534 height 35
click at [518, 387] on input "d. Full backup" at bounding box center [518, 382] width 0 height 10
click at [820, 238] on div "DMARC" at bounding box center [784, 226] width 534 height 35
click at [518, 204] on input "a. DMARC" at bounding box center [518, 199] width 0 height 10
click at [805, 350] on div "Network address translator" at bounding box center [784, 348] width 534 height 35
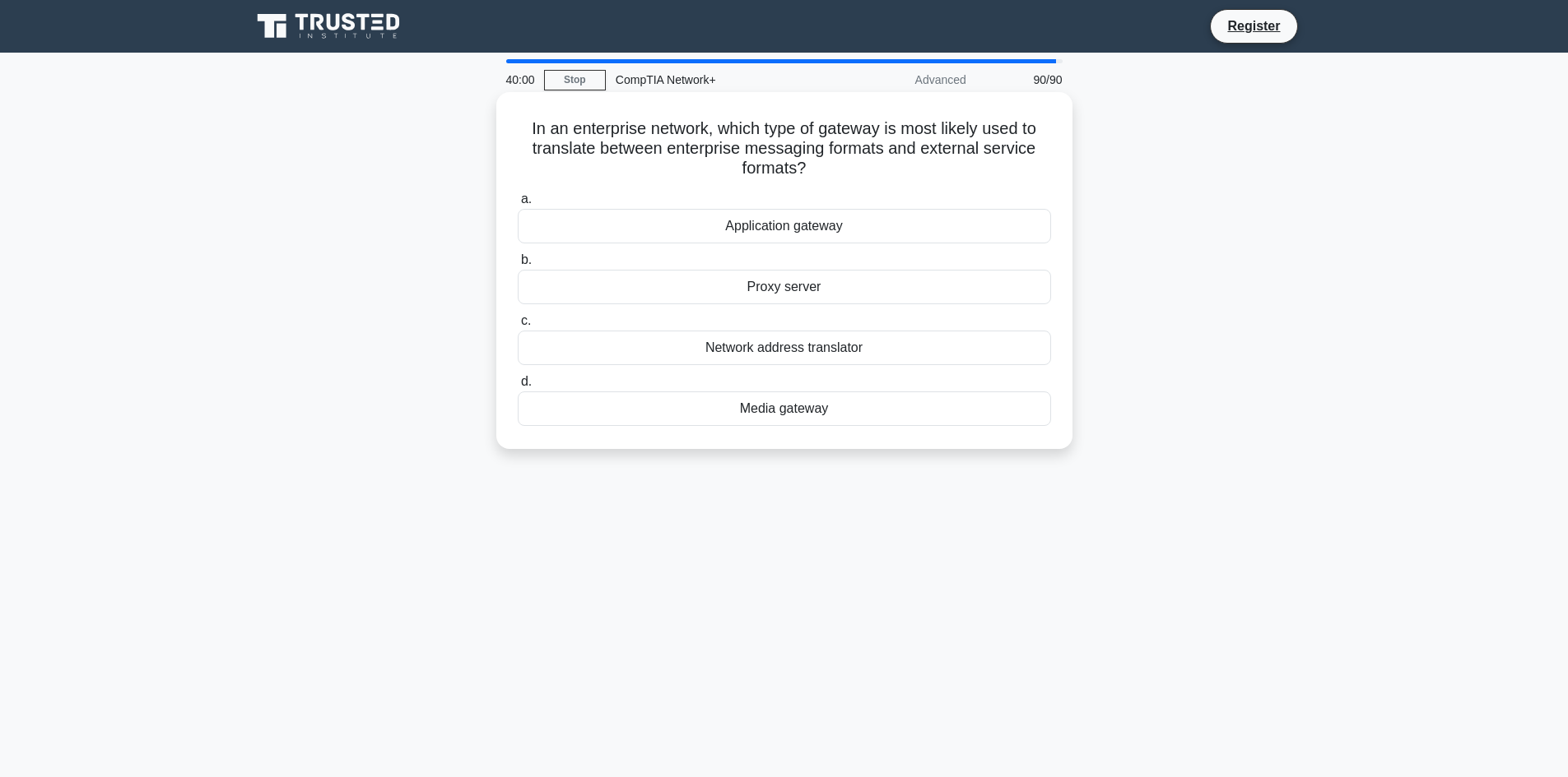
click at [518, 326] on input "c. Network address translator" at bounding box center [518, 321] width 0 height 10
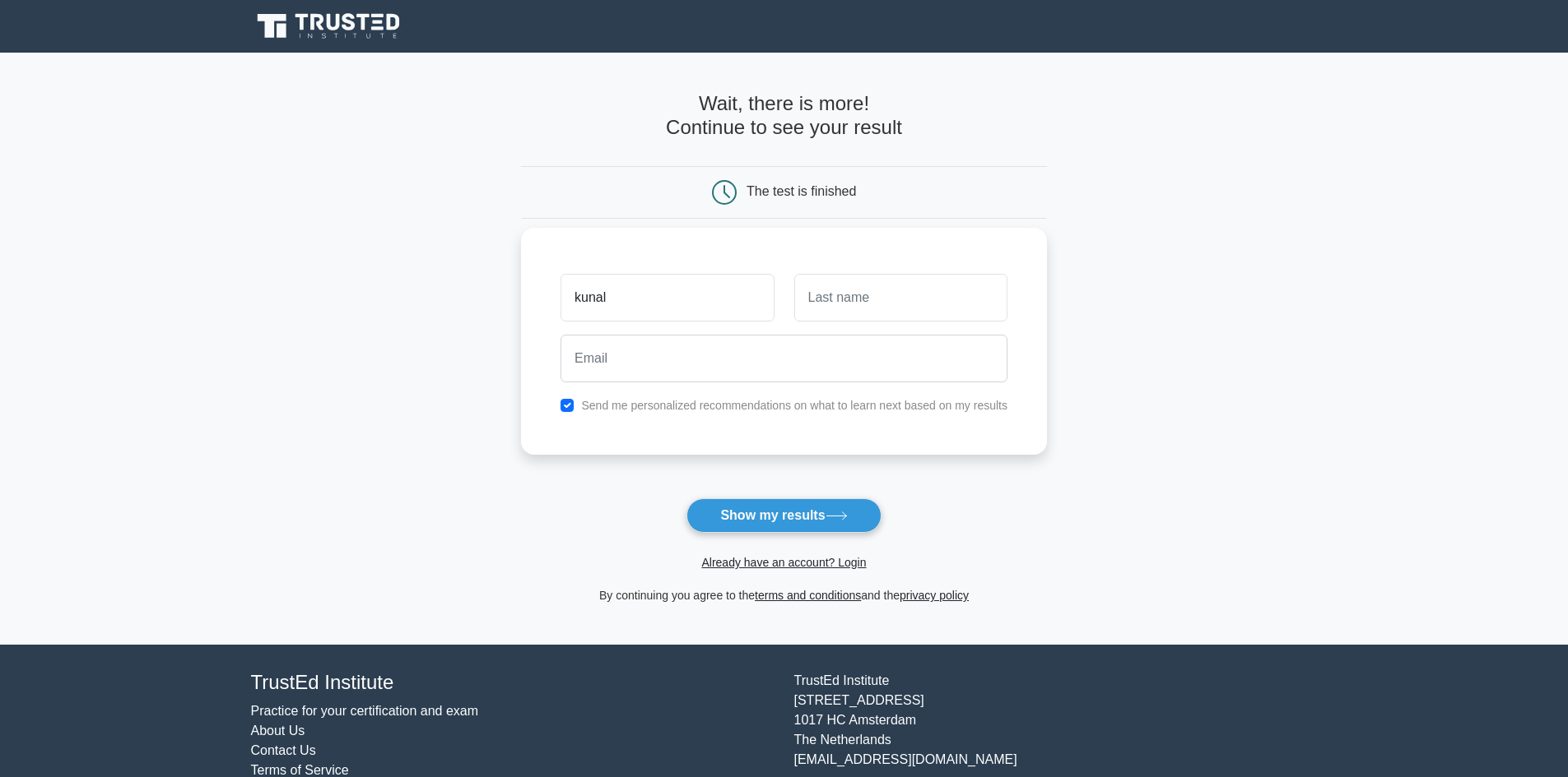
type input "kunal"
click at [870, 292] on input "text" at bounding box center [900, 298] width 213 height 48
type input "chamar"
click at [779, 366] on input "email" at bounding box center [784, 358] width 447 height 48
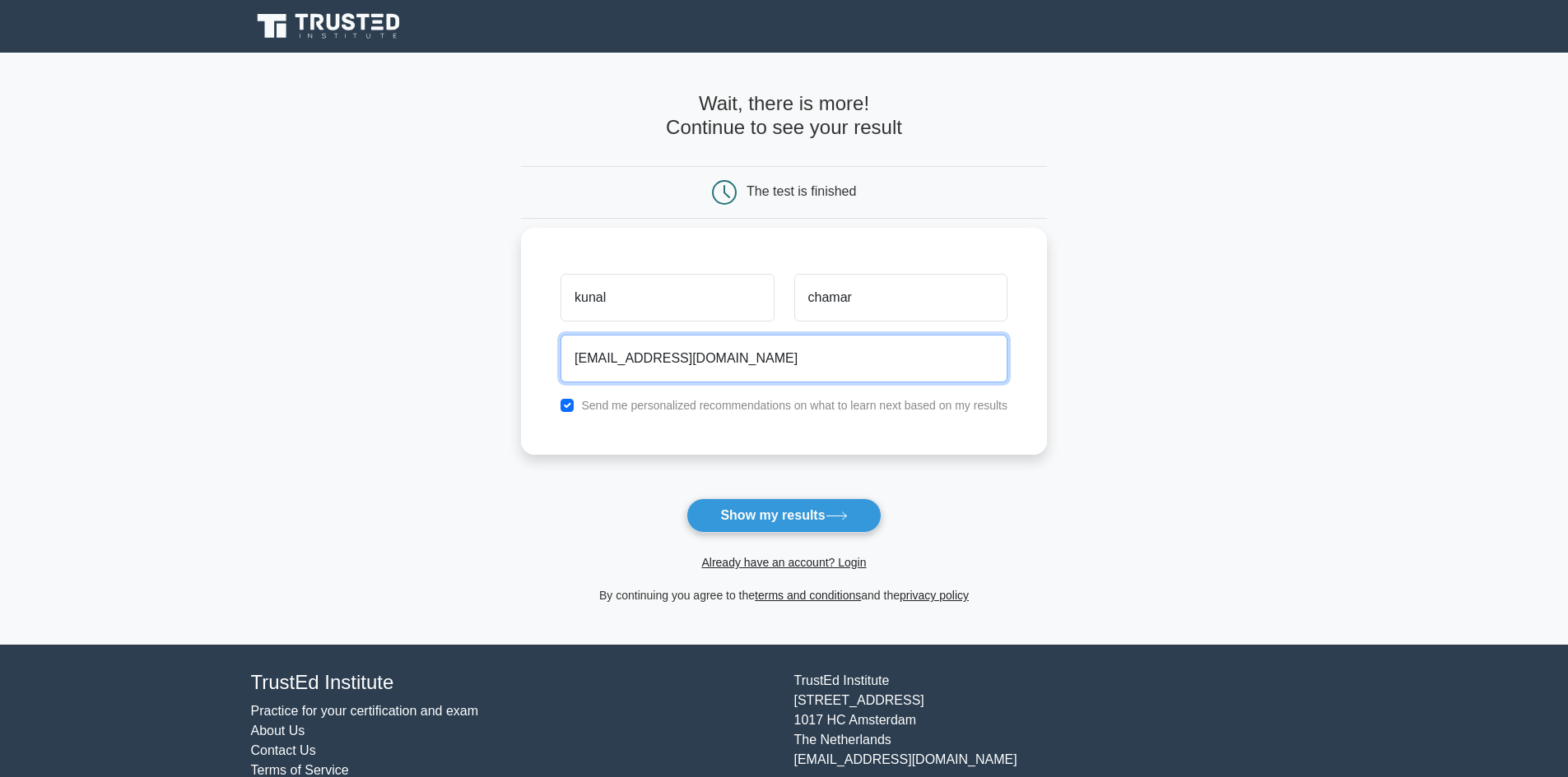
type input "kunal4834u@gmail.com"
click at [885, 296] on input "chamar" at bounding box center [900, 298] width 213 height 48
type input "c"
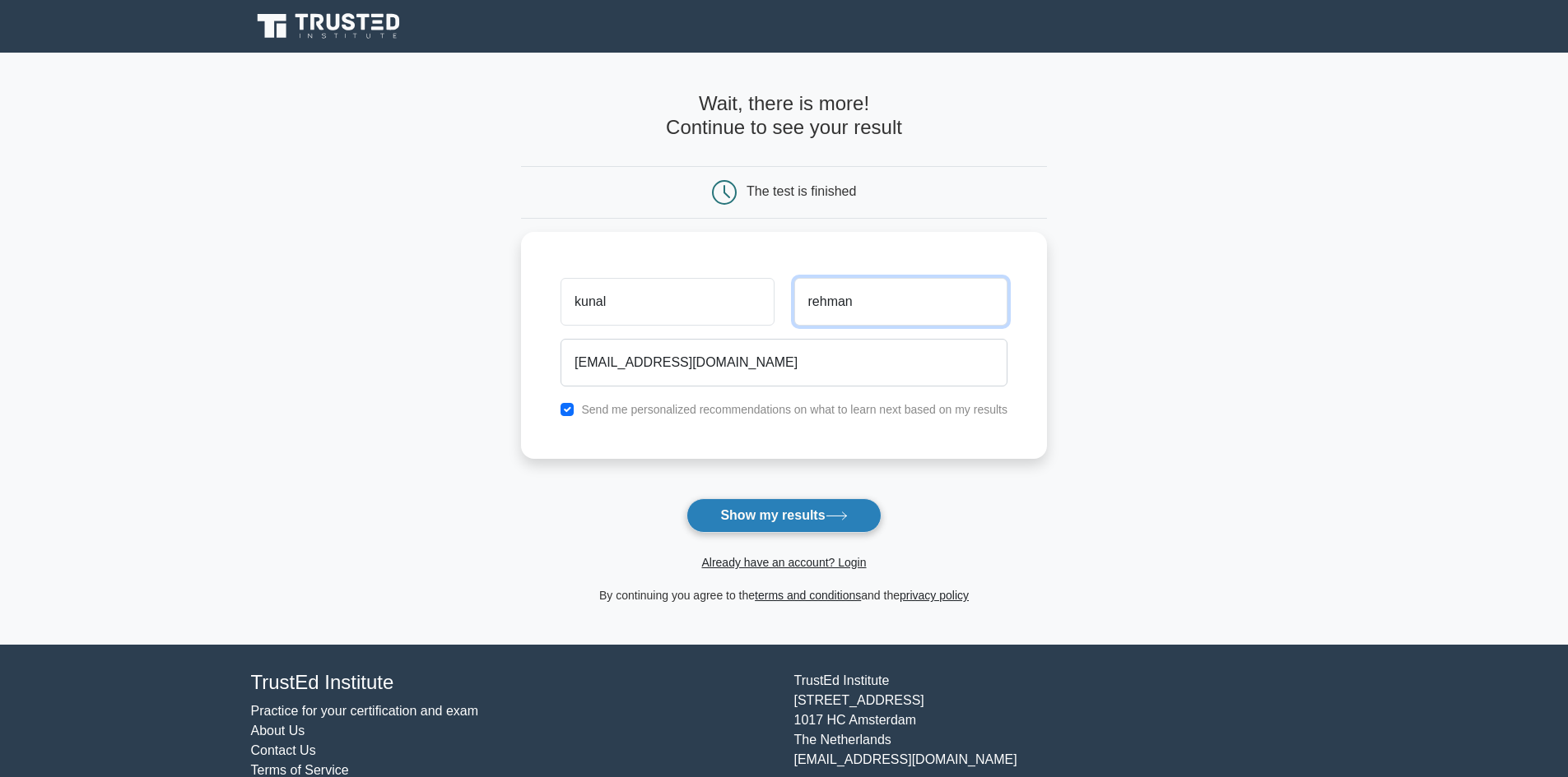
type input "rehman"
click at [788, 516] on button "Show my results" at bounding box center [784, 516] width 194 height 35
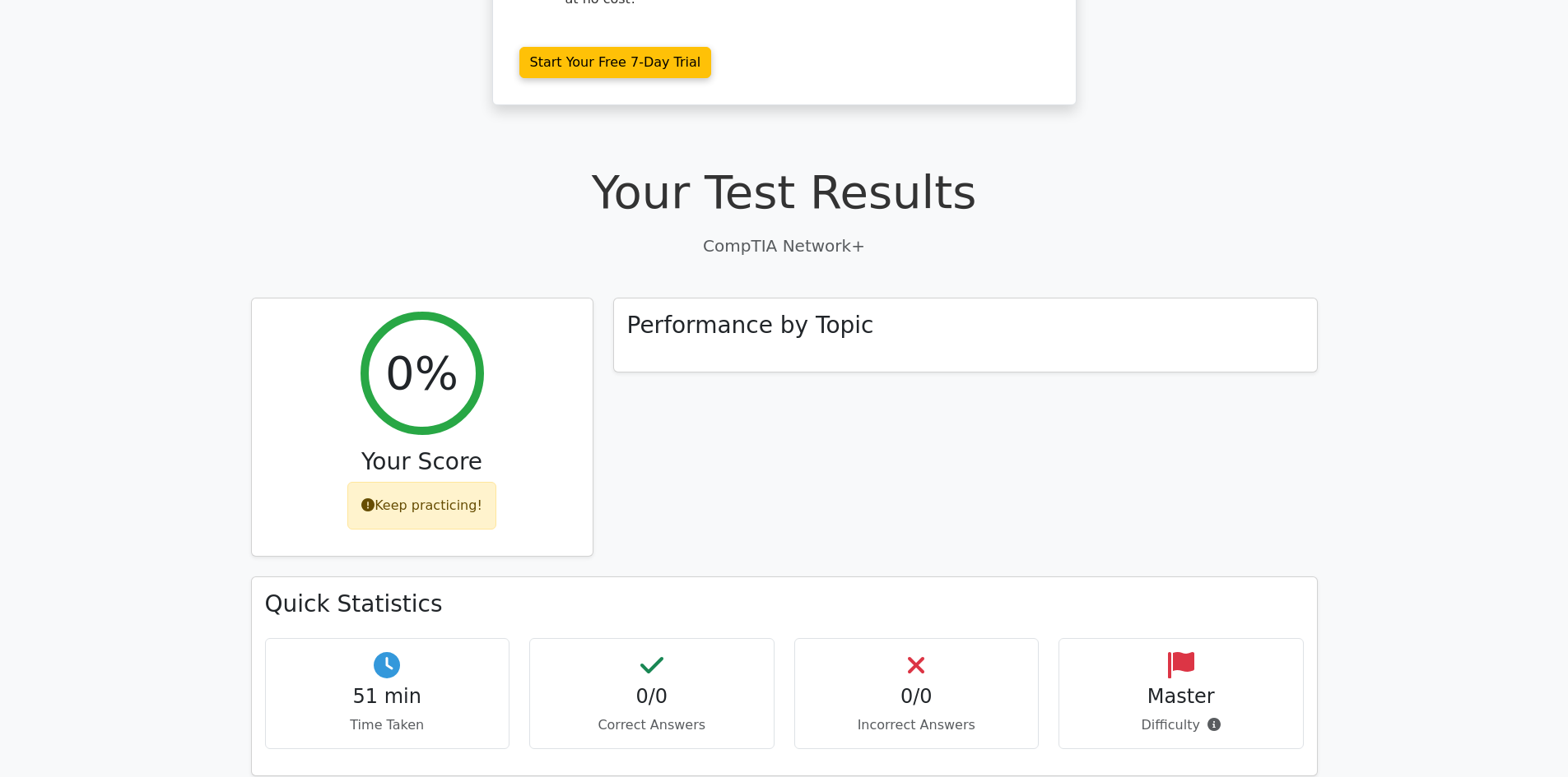
scroll to position [329, 0]
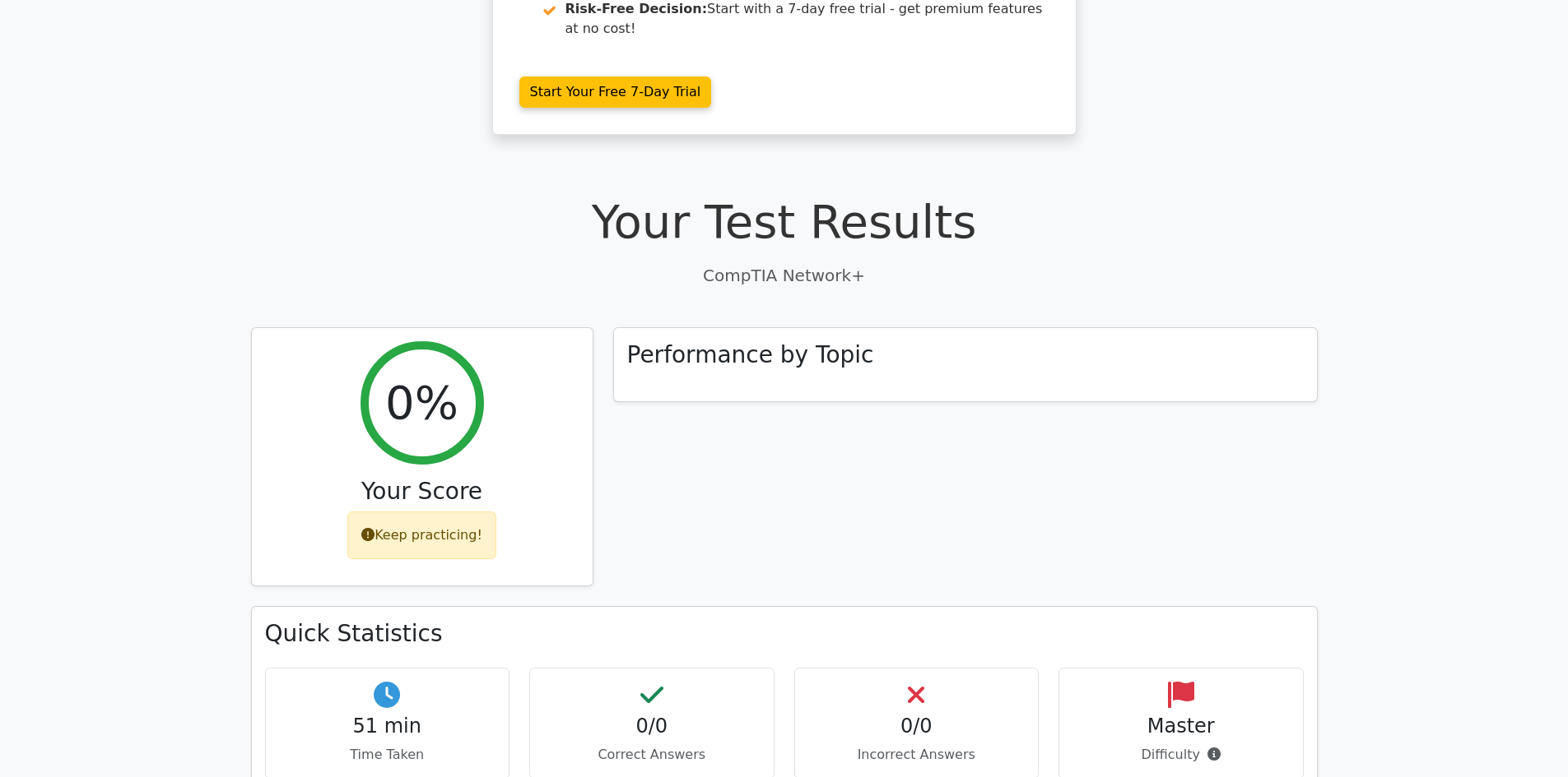
click at [1203, 682] on div "Master Difficulty" at bounding box center [1181, 724] width 246 height 111
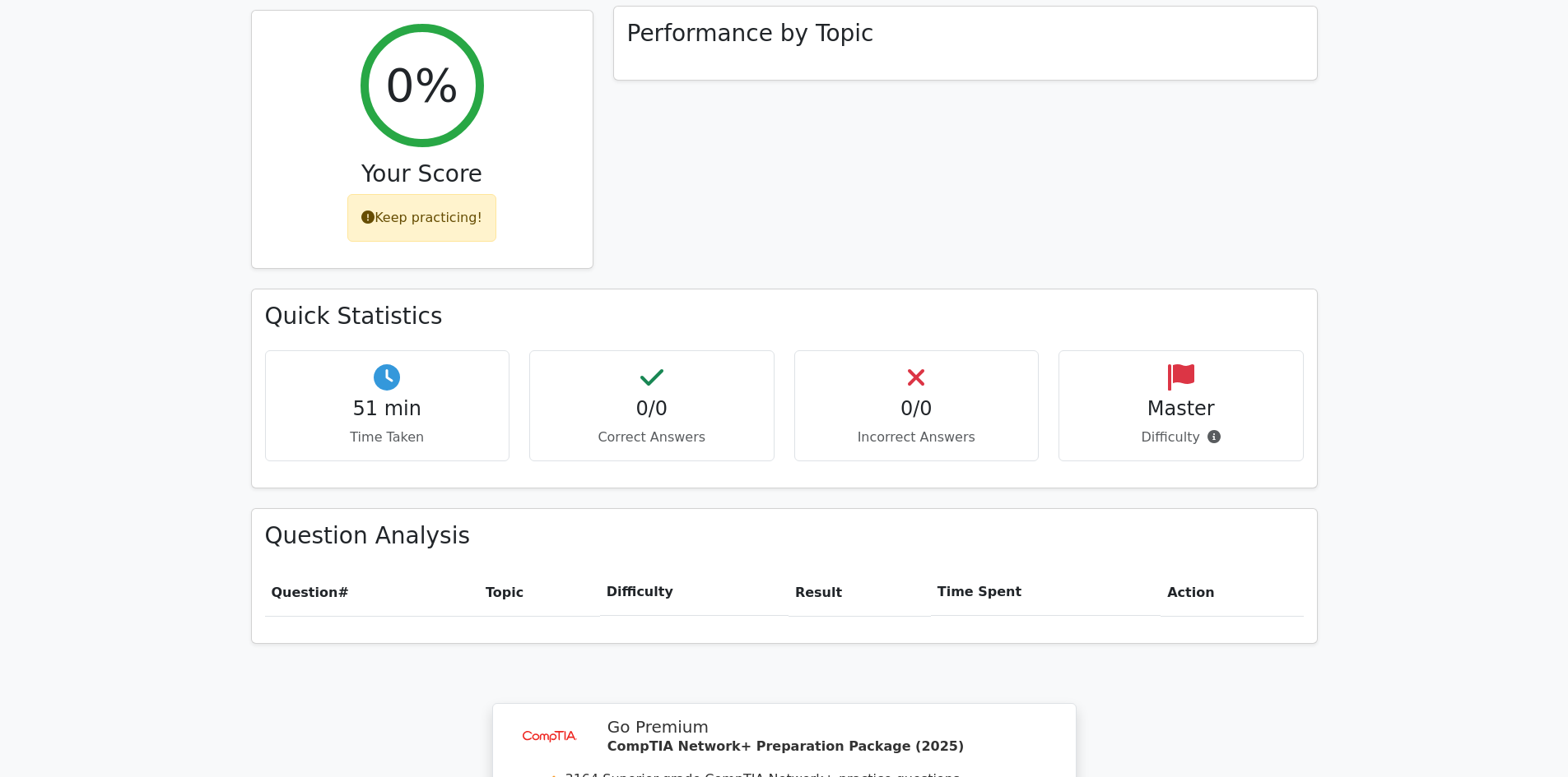
scroll to position [680, 0]
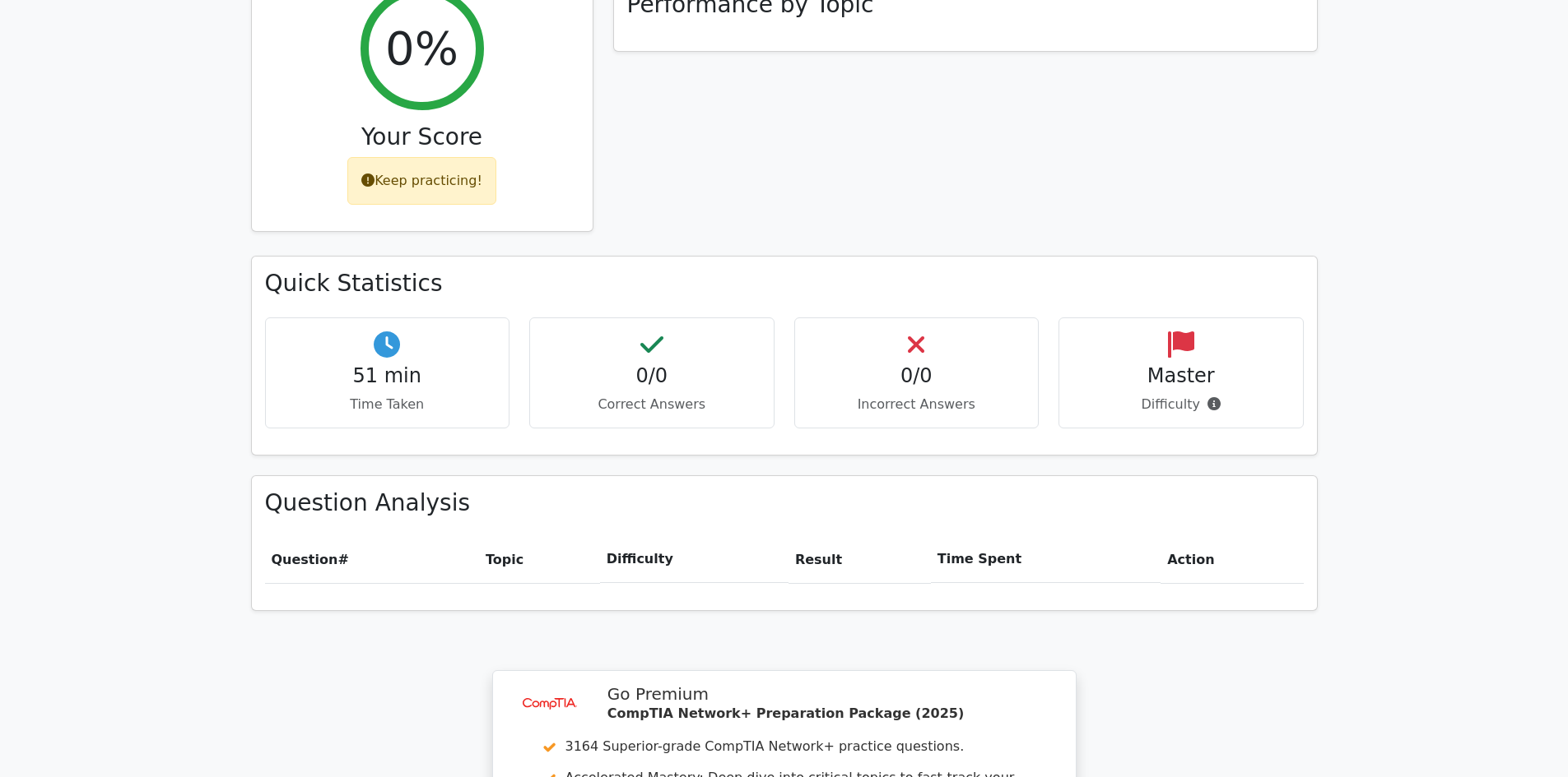
click at [370, 173] on icon at bounding box center [367, 179] width 13 height 13
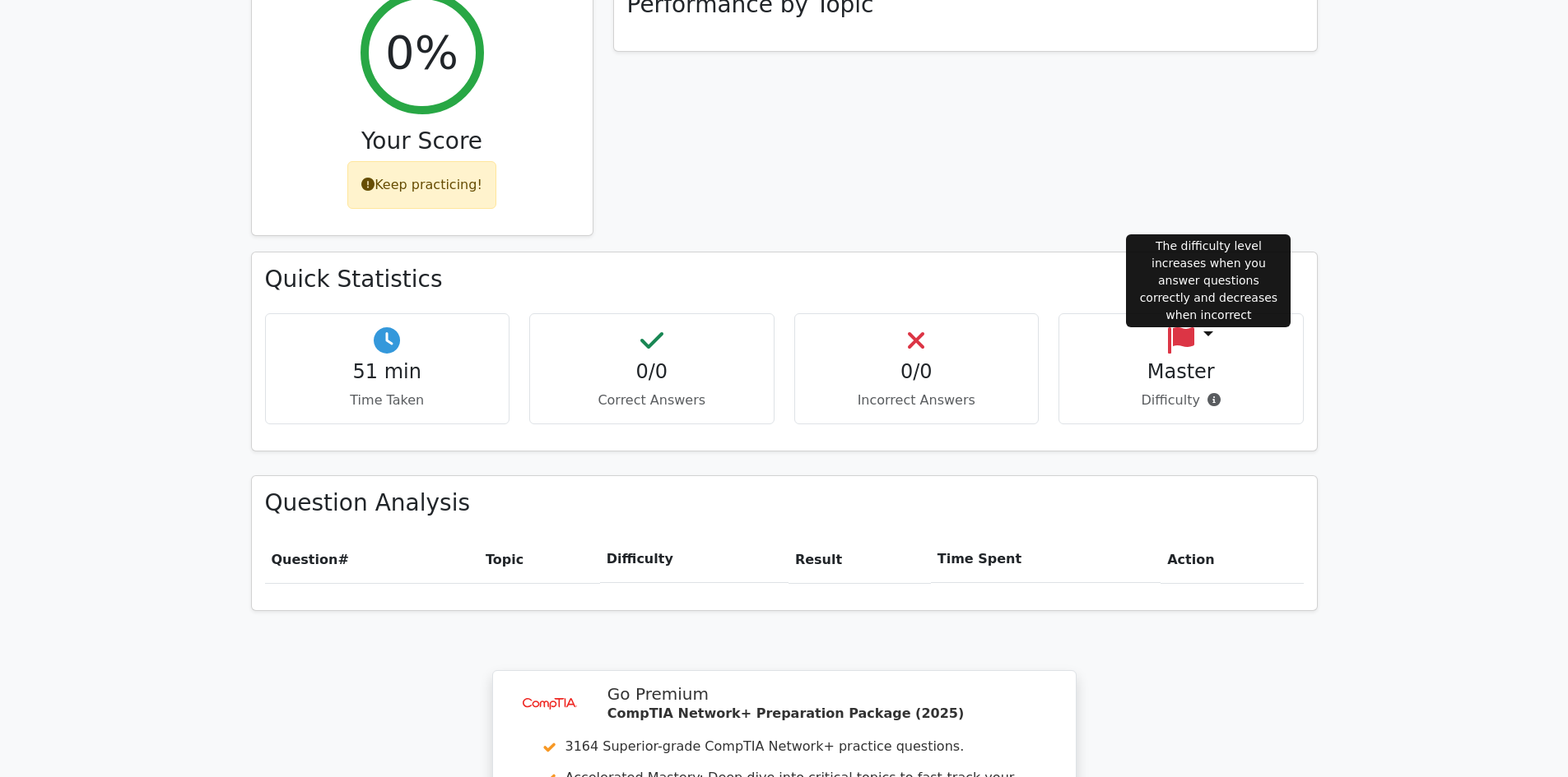
click at [1208, 393] on icon at bounding box center [1214, 399] width 13 height 13
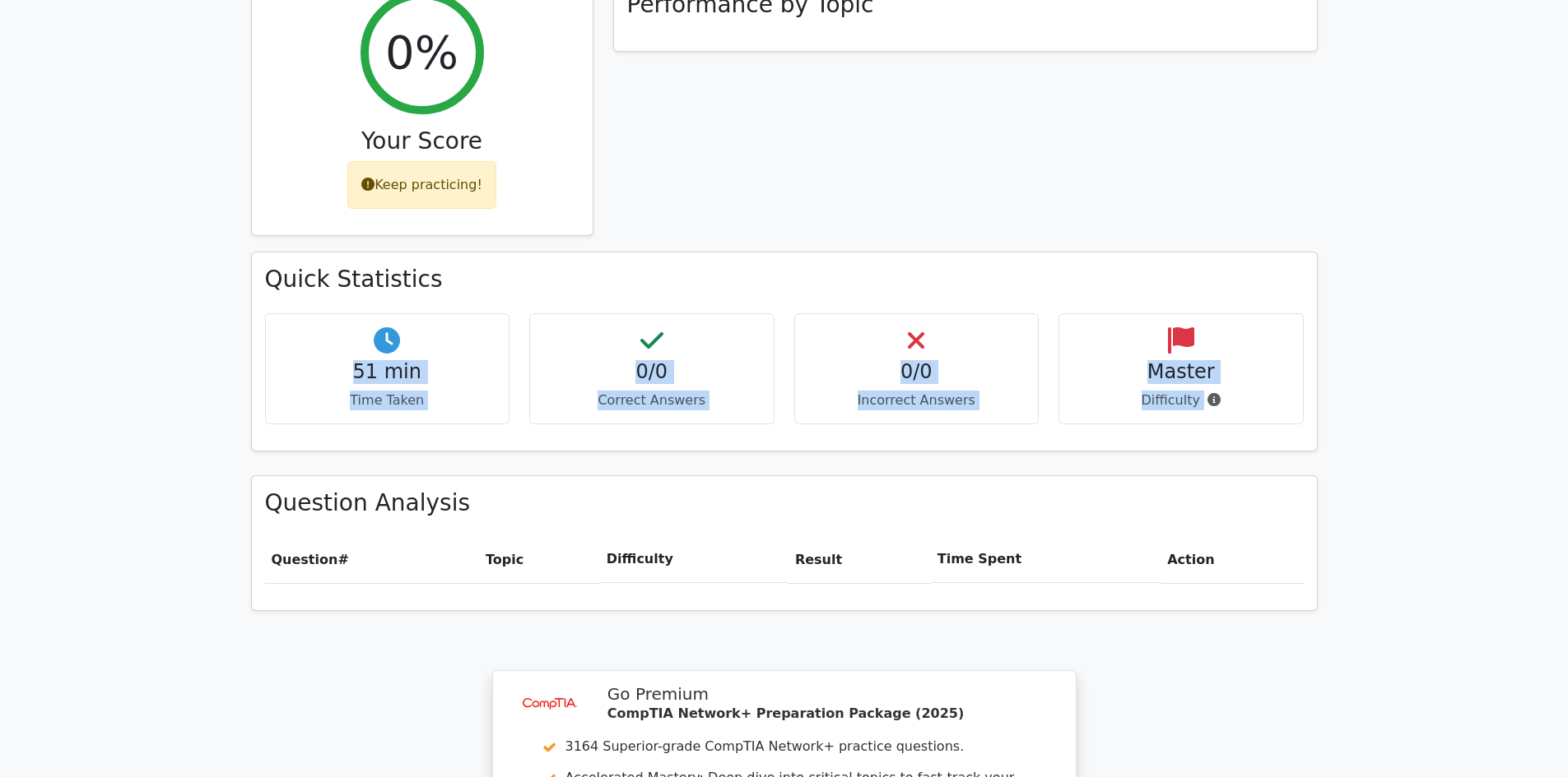
drag, startPoint x: 1202, startPoint y: 345, endPoint x: 387, endPoint y: 276, distance: 817.9
click at [387, 313] on div "51 min Time Taken 0/0 Correct Answers 0/0 Incorrect Answers Master" at bounding box center [784, 375] width 1059 height 124
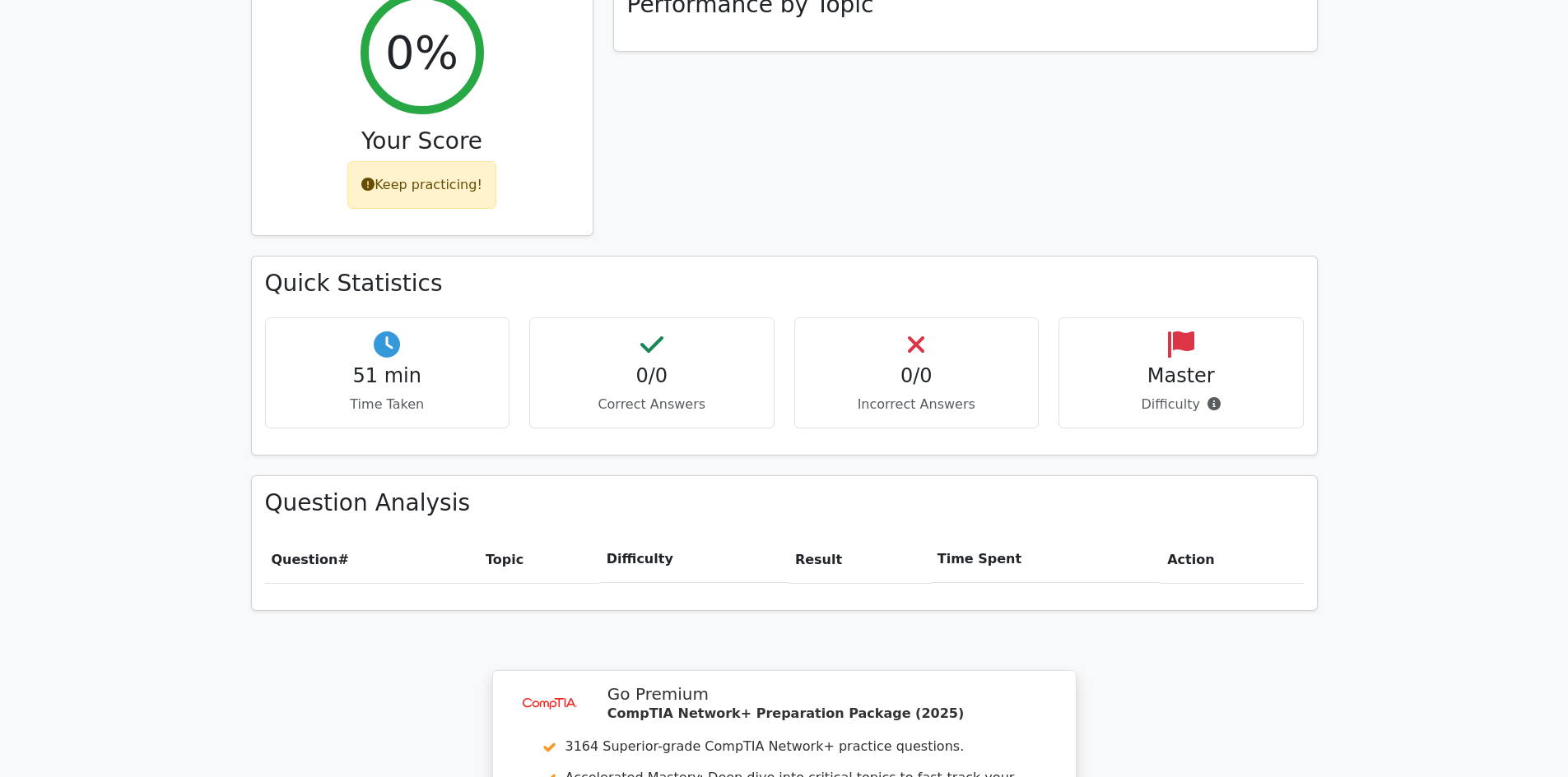
click at [673, 142] on div "Performance by Topic" at bounding box center [966, 117] width 724 height 279
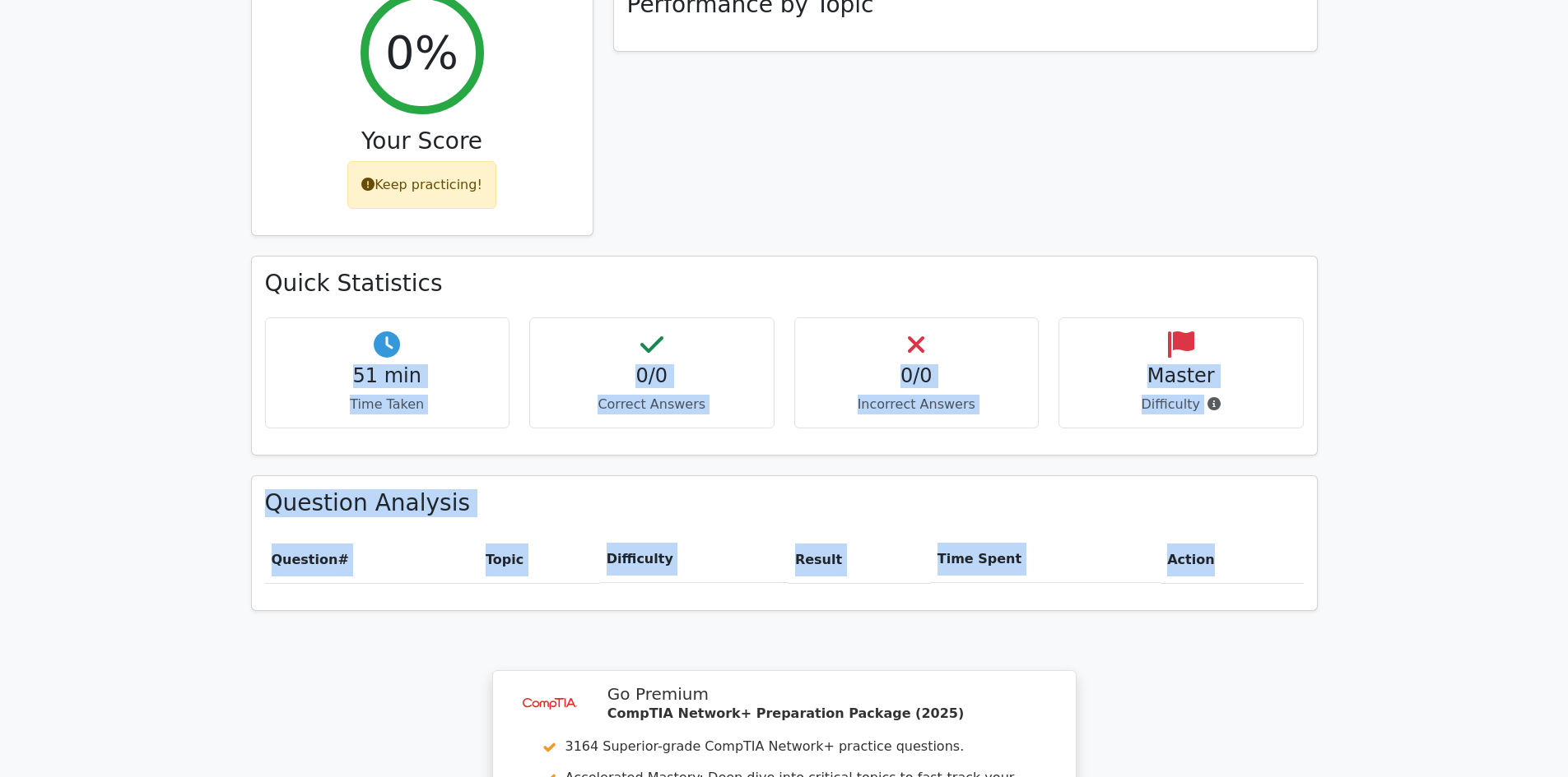
drag, startPoint x: 1209, startPoint y: 504, endPoint x: 562, endPoint y: 184, distance: 721.8
click at [526, 202] on div "0% Your Score Keep practicing! Performance by Topic Quick Statistics 51 min Tim…" at bounding box center [784, 305] width 1087 height 654
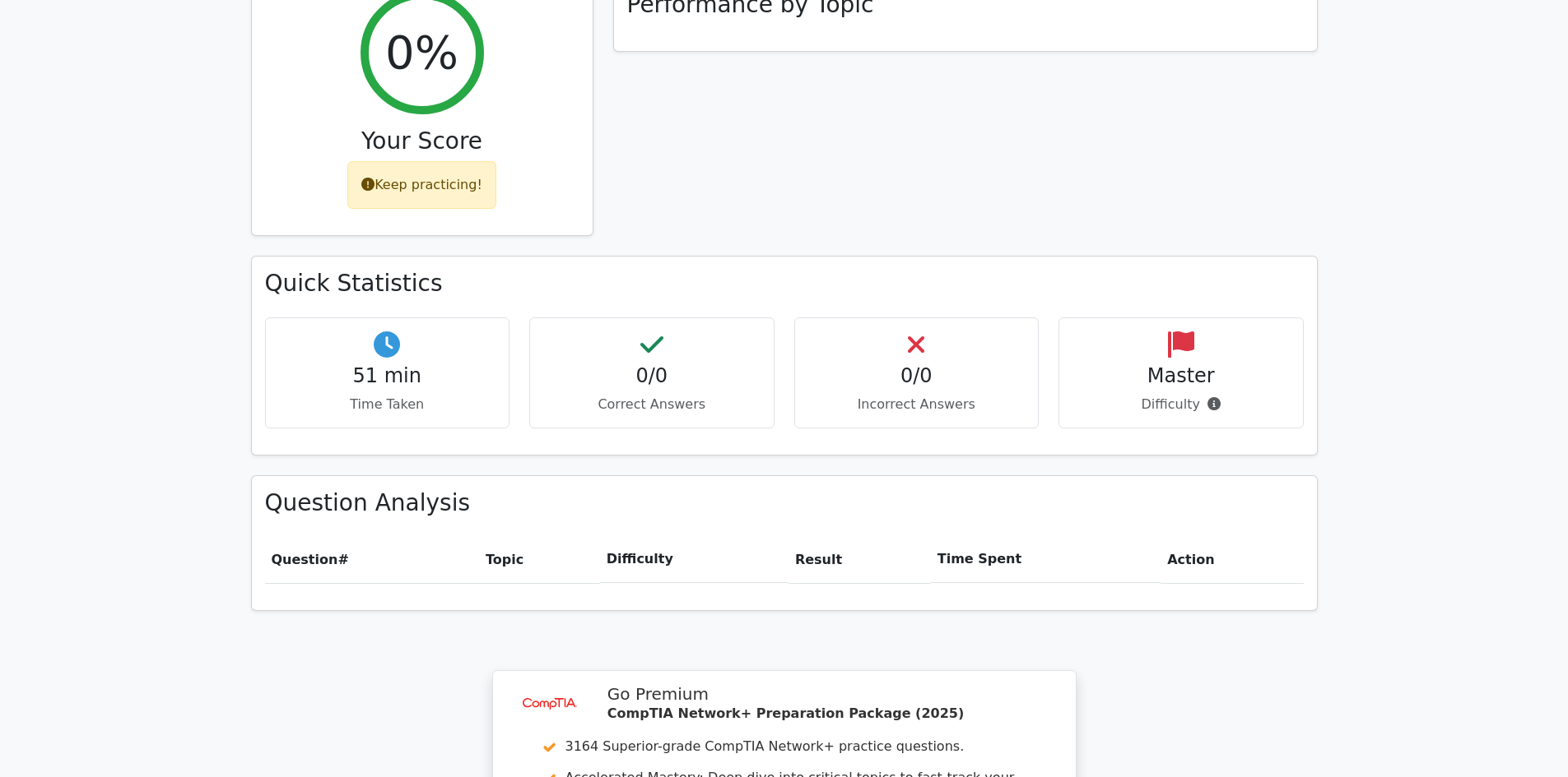
click at [720, 118] on div "Performance by Topic" at bounding box center [966, 117] width 724 height 279
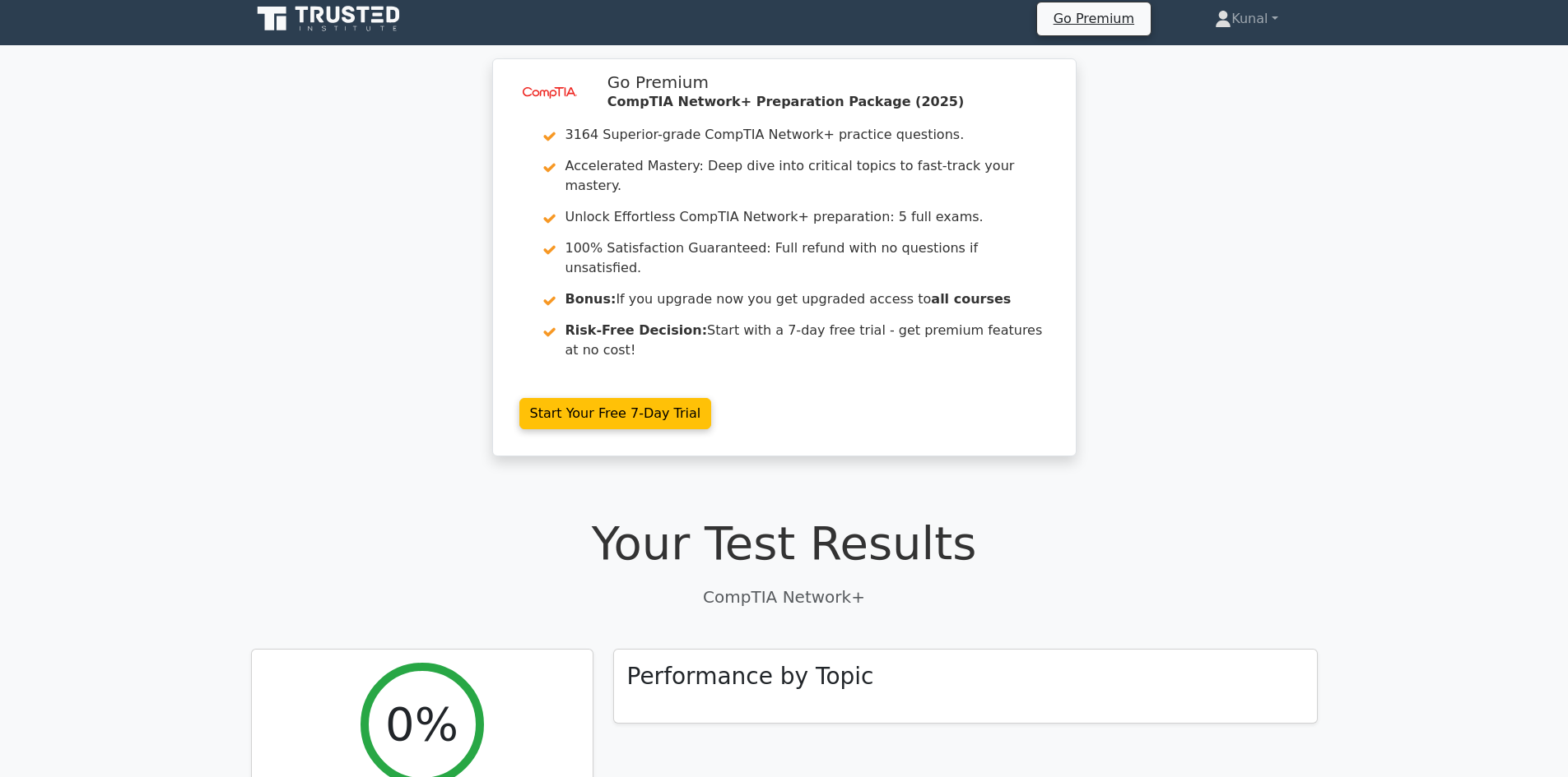
scroll to position [0, 0]
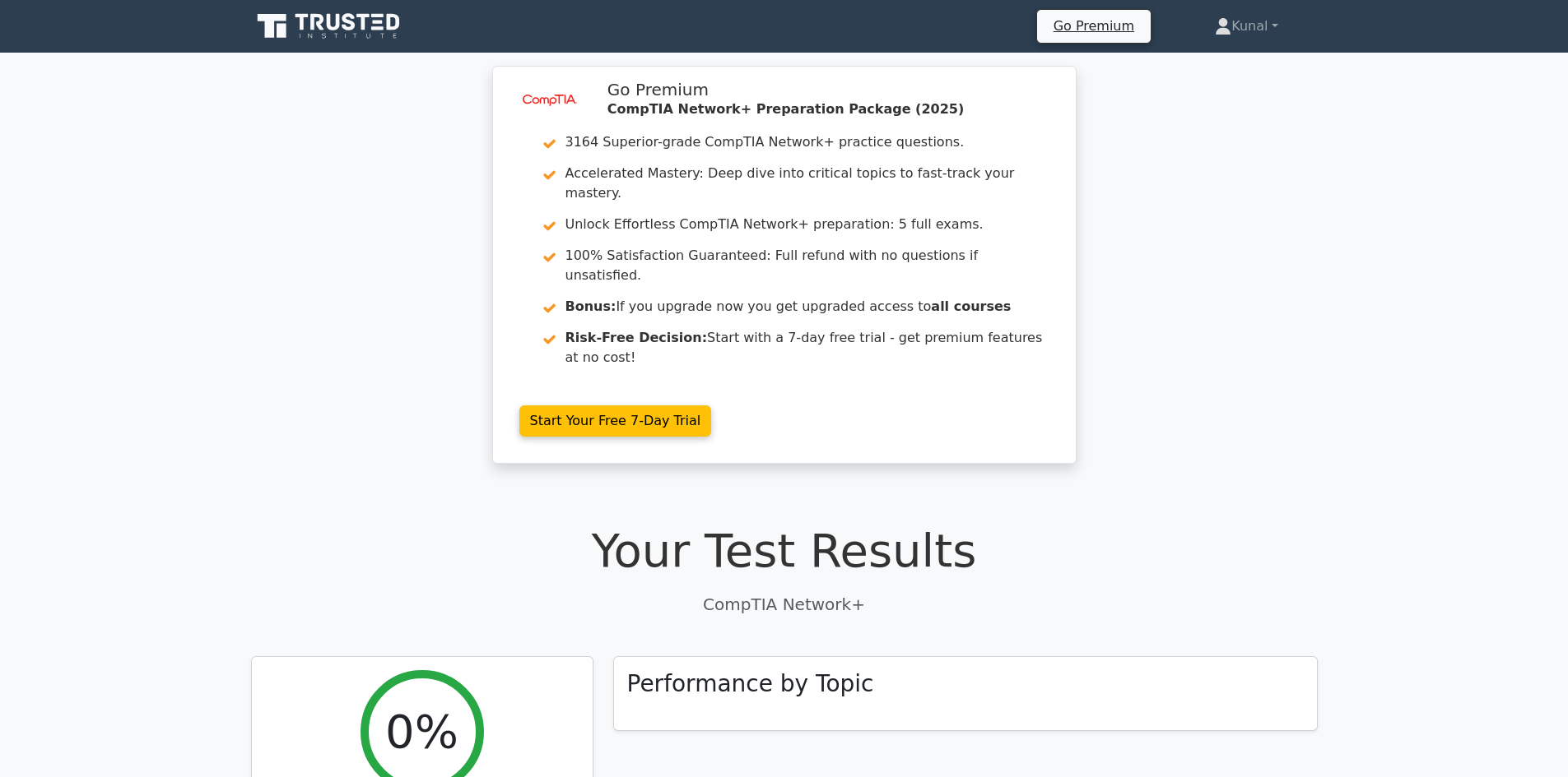
drag, startPoint x: 735, startPoint y: 229, endPoint x: 745, endPoint y: 469, distance: 240.2
drag, startPoint x: 745, startPoint y: 469, endPoint x: 664, endPoint y: 442, distance: 85.4
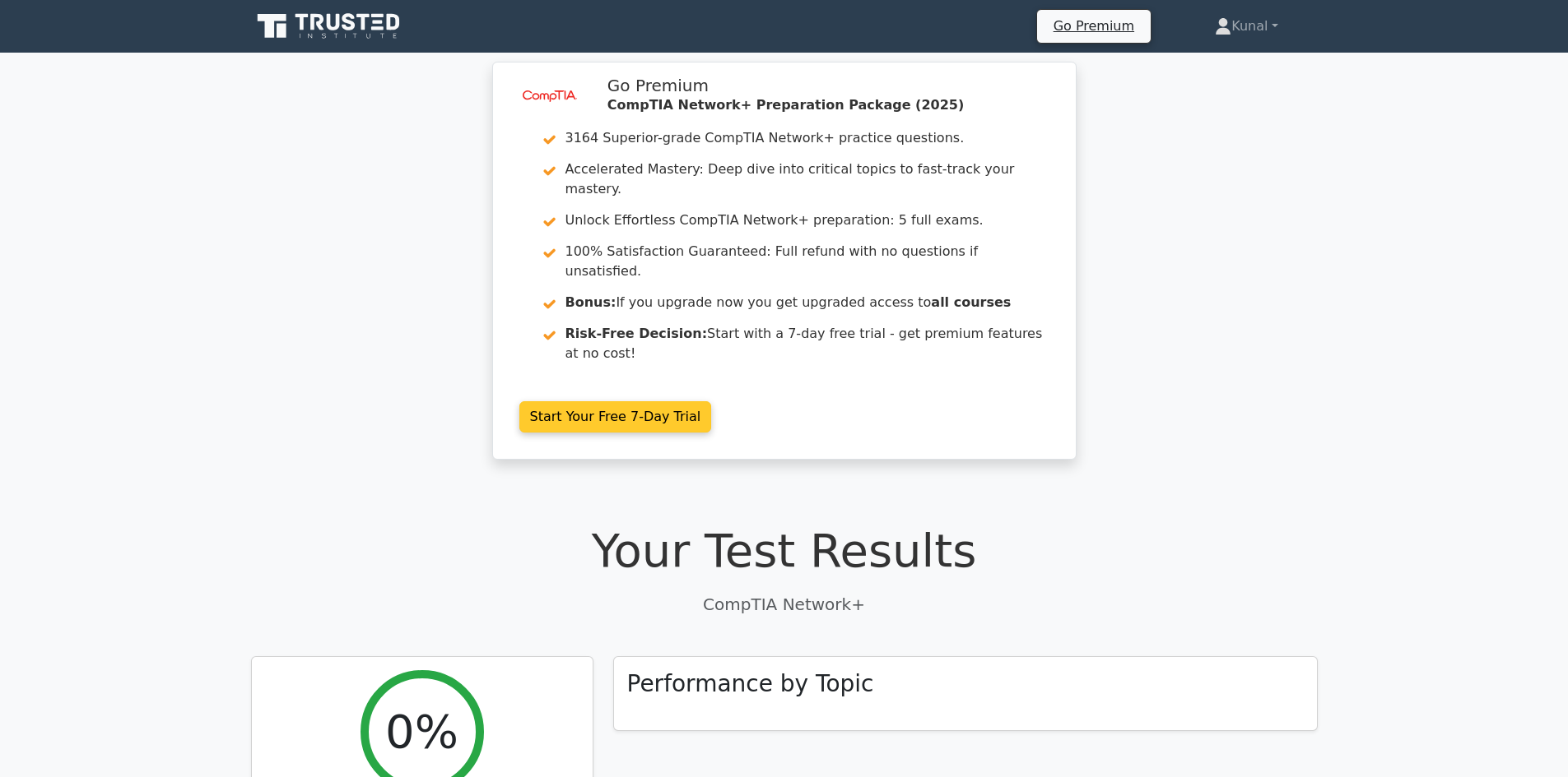
drag, startPoint x: 767, startPoint y: 448, endPoint x: 714, endPoint y: 276, distance: 180.0
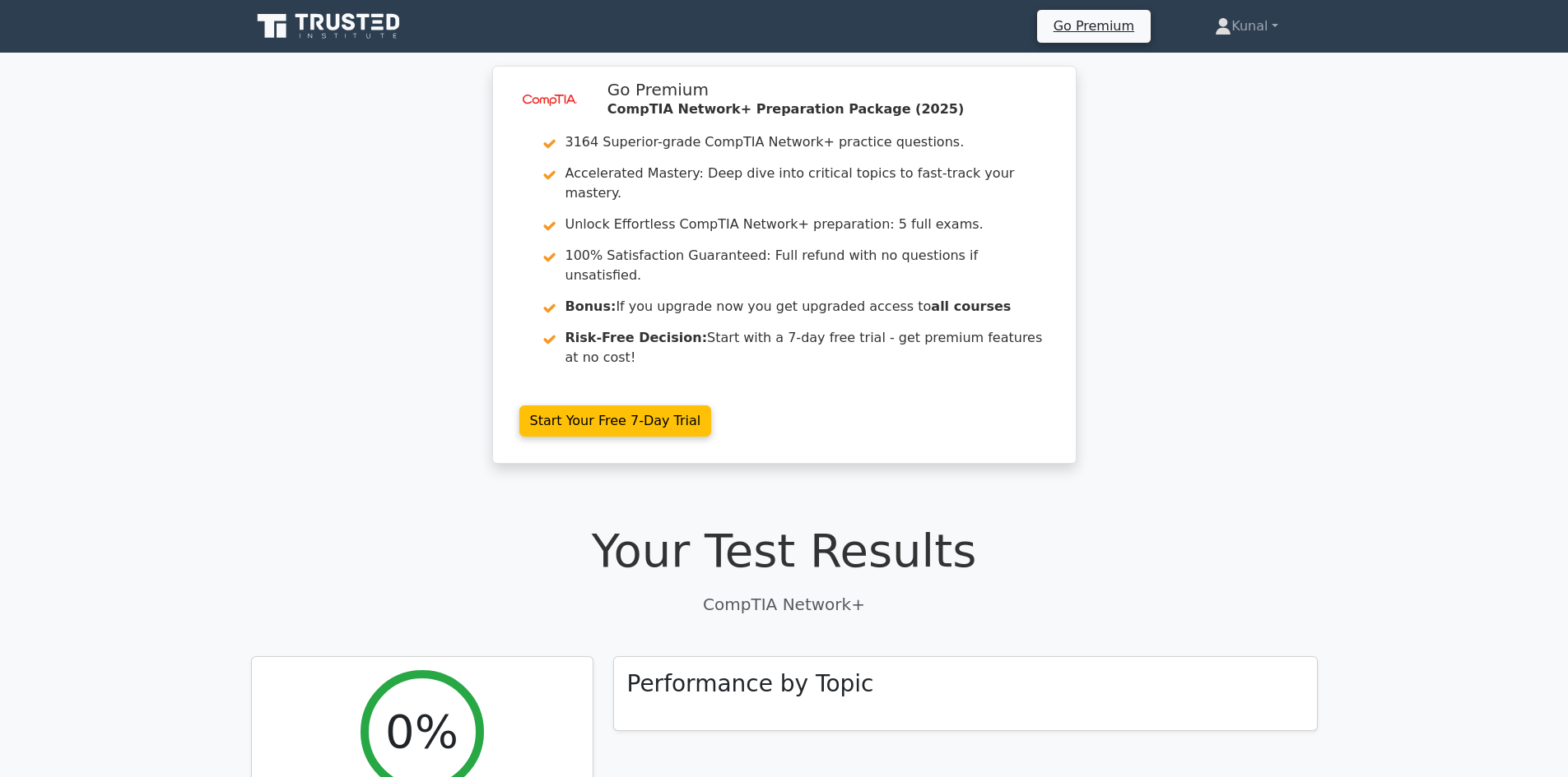
click at [503, 593] on p "CompTIA Network+" at bounding box center [784, 605] width 1067 height 24
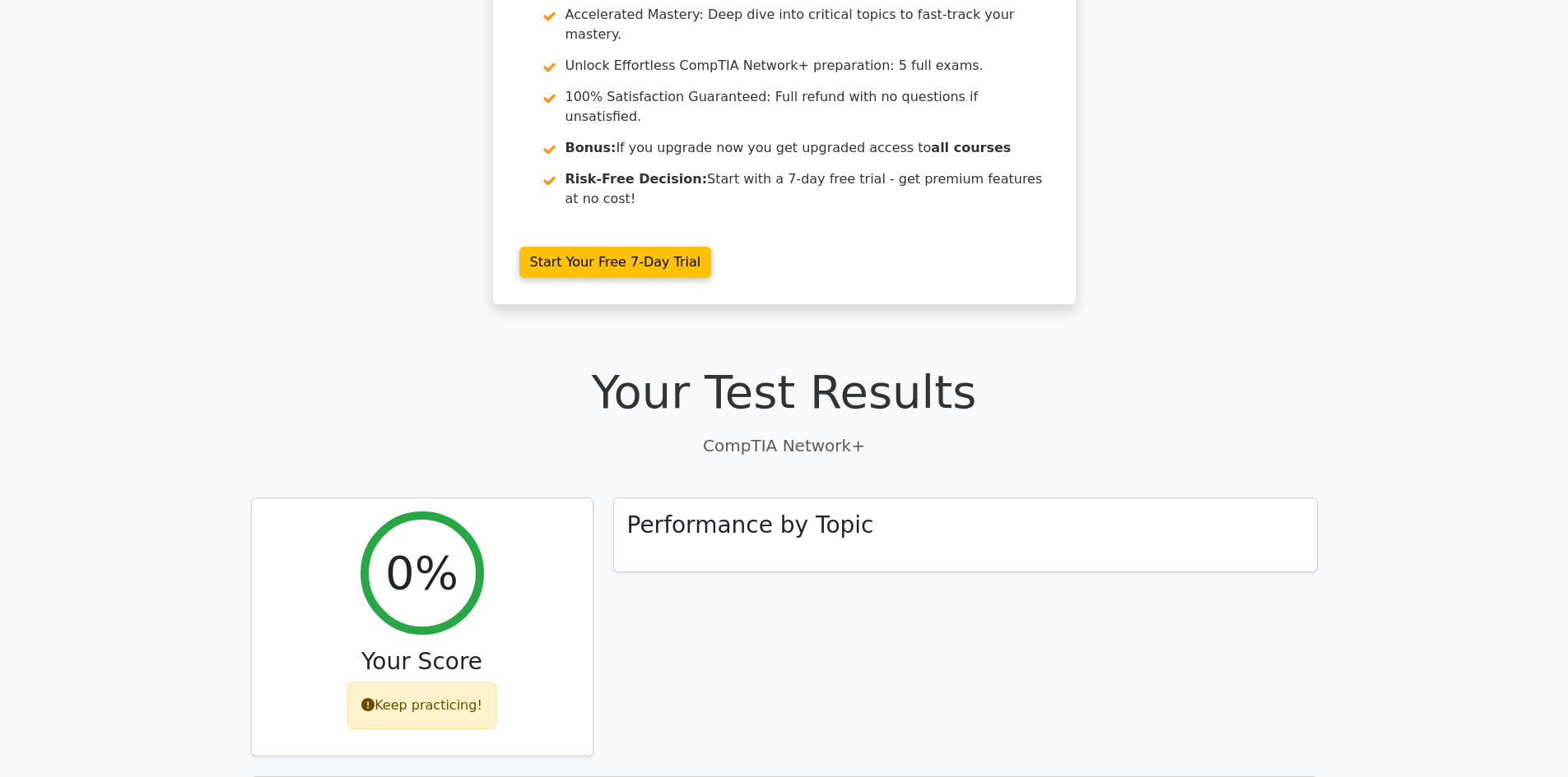
scroll to position [412, 0]
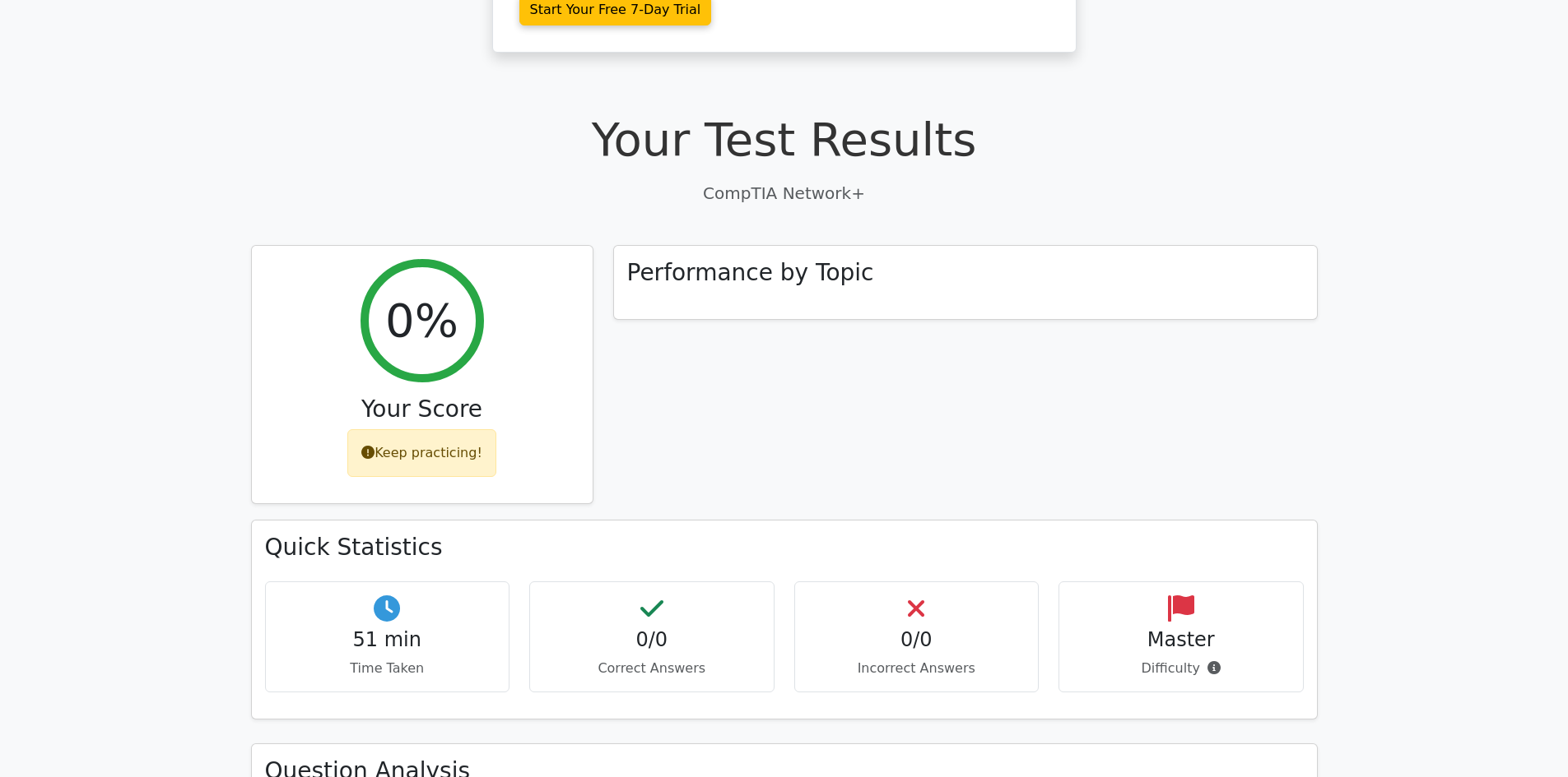
click at [398, 659] on p "Time Taken" at bounding box center [388, 668] width 218 height 20
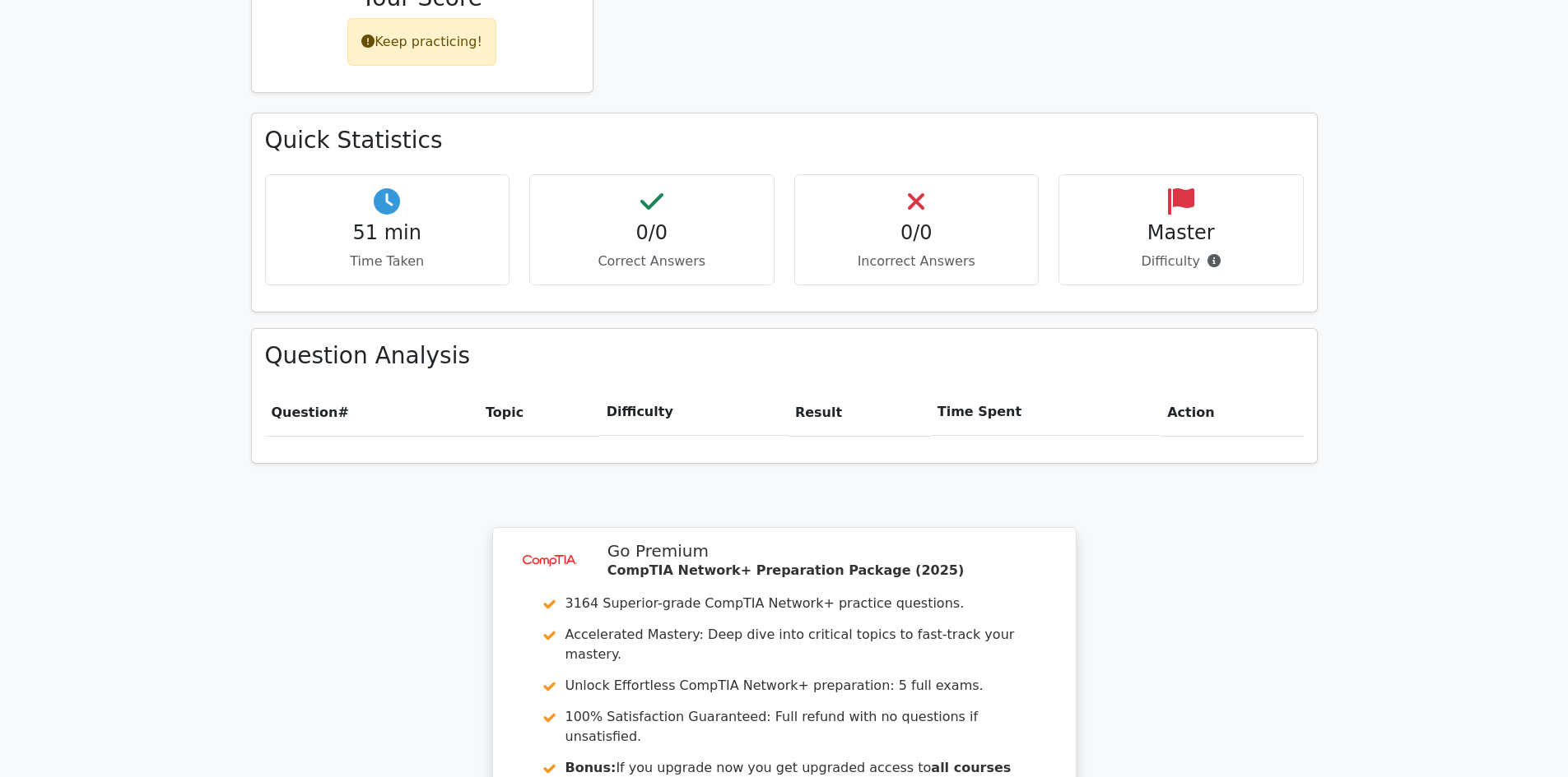
click at [973, 389] on th "Time Spent" at bounding box center [1046, 412] width 230 height 47
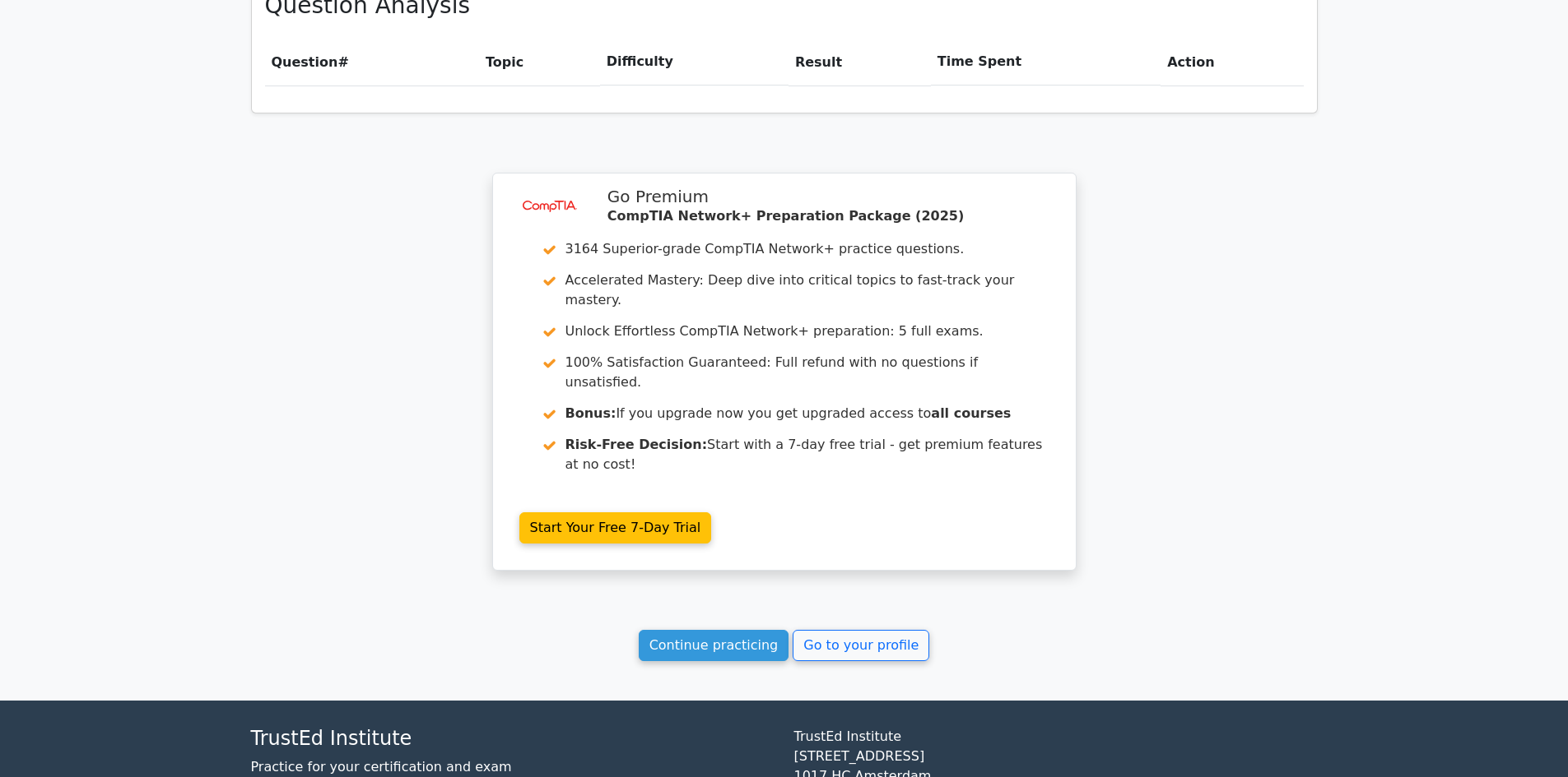
scroll to position [1173, 0]
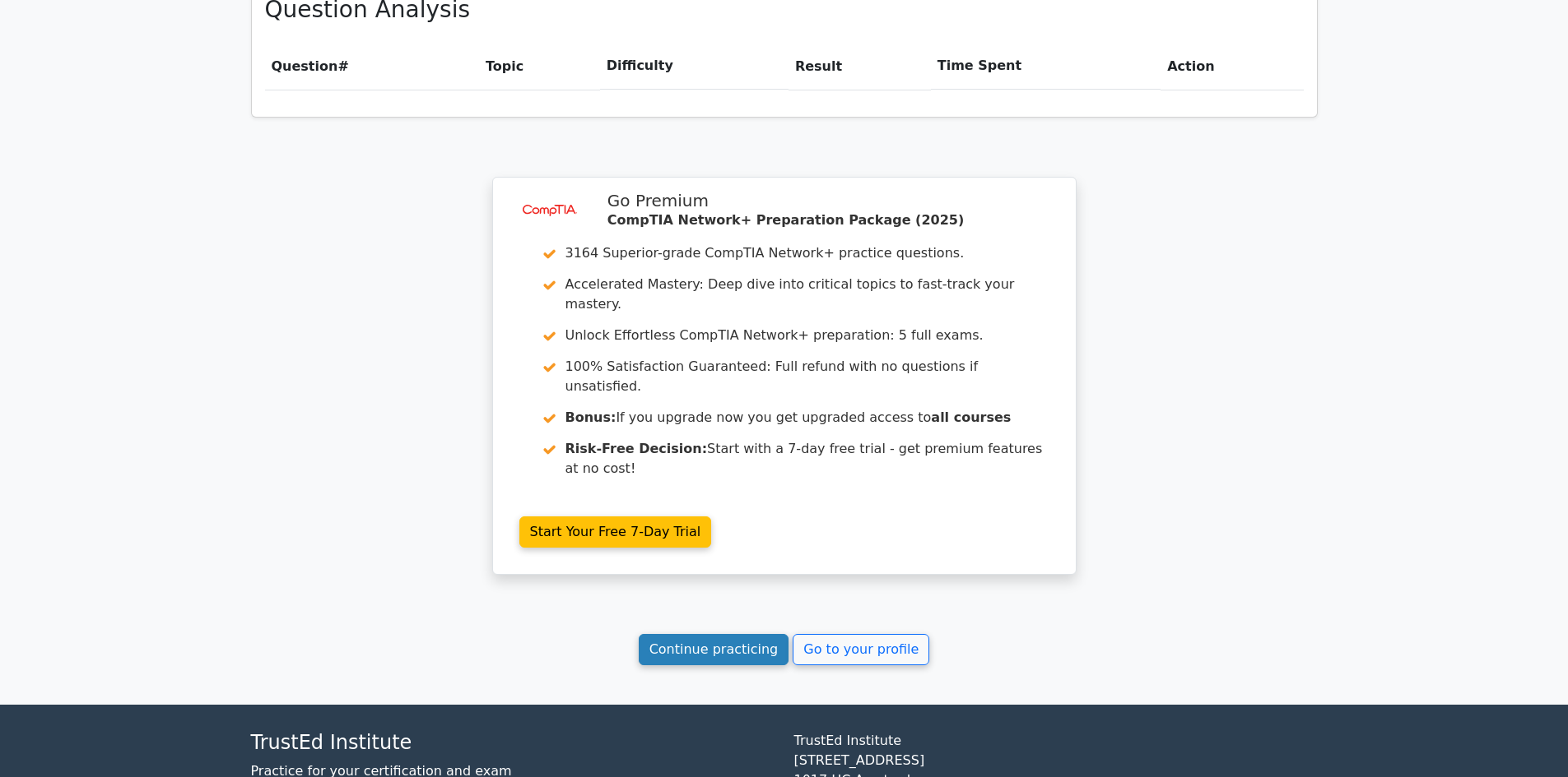
click at [700, 634] on link "Continue practicing" at bounding box center [714, 650] width 151 height 31
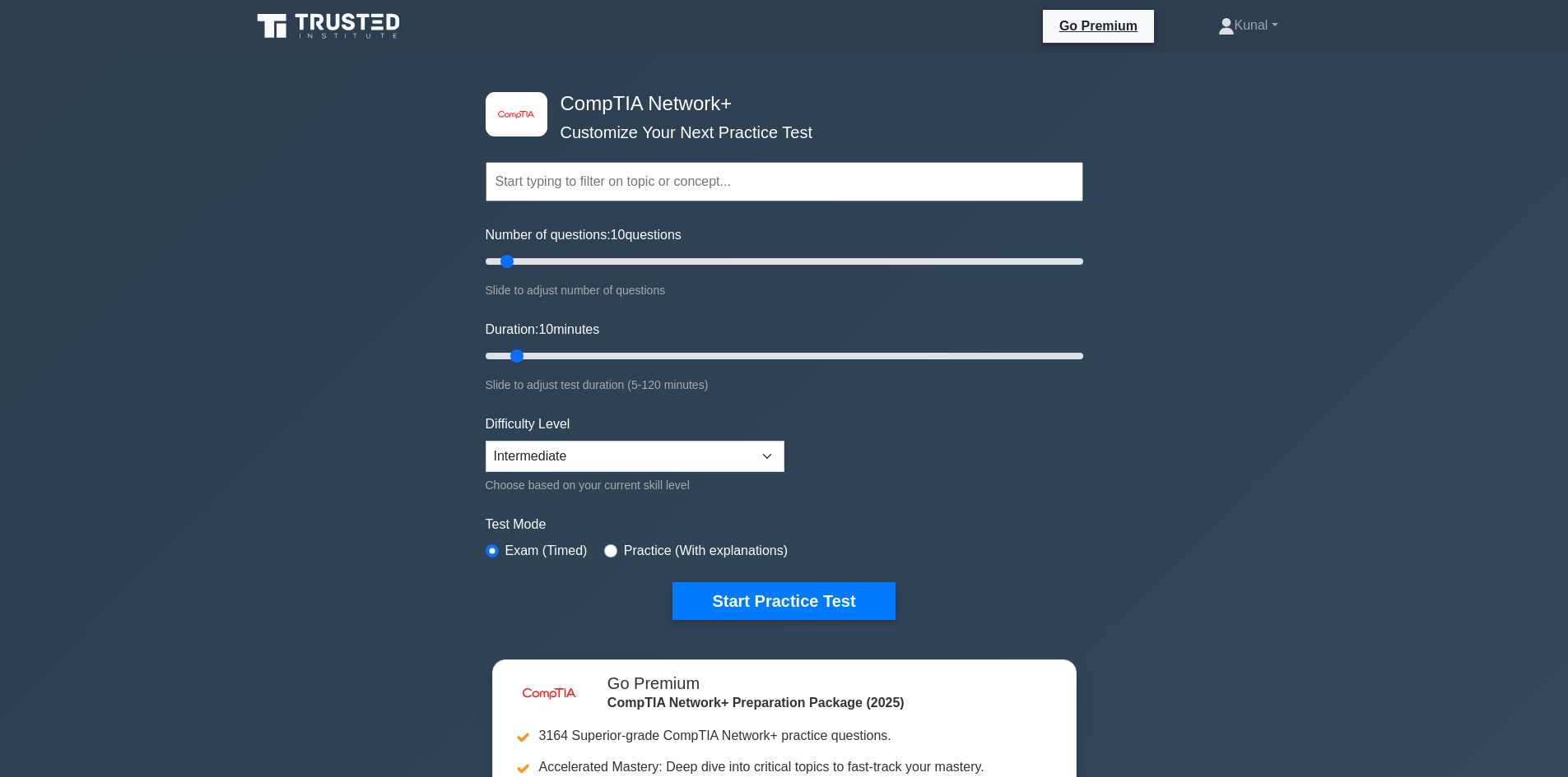
click at [629, 430] on div "Difficulty Level Beginner Intermediate Expert Choose based on your current skil…" at bounding box center [635, 455] width 299 height 81
click at [629, 449] on select "Beginner Intermediate Expert" at bounding box center [635, 457] width 299 height 31
select select "beginner"
click at [486, 441] on select "Beginner Intermediate Expert" at bounding box center [635, 457] width 299 height 31
click at [794, 617] on button "Start Practice Test" at bounding box center [783, 600] width 222 height 37
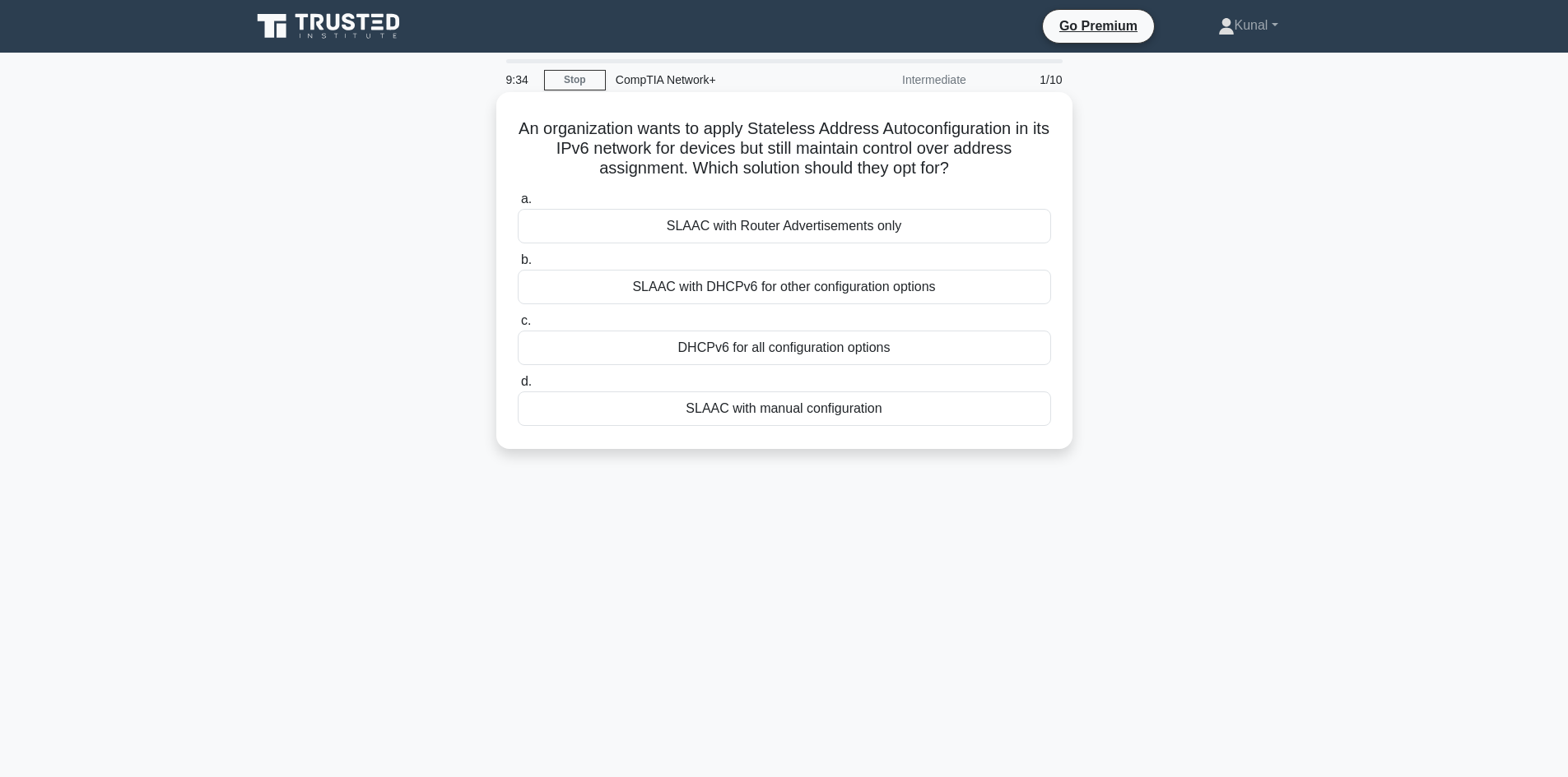
drag, startPoint x: 898, startPoint y: 412, endPoint x: 512, endPoint y: 121, distance: 483.4
click at [512, 121] on div "An organization wants to apply Stateless Address Autoconfiguration in its IPv6 …" at bounding box center [784, 270] width 563 height 344
copy div "An organization wants to apply Stateless Address Autoconfiguration in its IPv6 …"
drag, startPoint x: 627, startPoint y: 602, endPoint x: 616, endPoint y: 566, distance: 37.6
click at [626, 601] on div "8:12 Stop CompTIA Network+ Intermediate 1/10 An organization wants to apply Sta…" at bounding box center [784, 470] width 1087 height 822
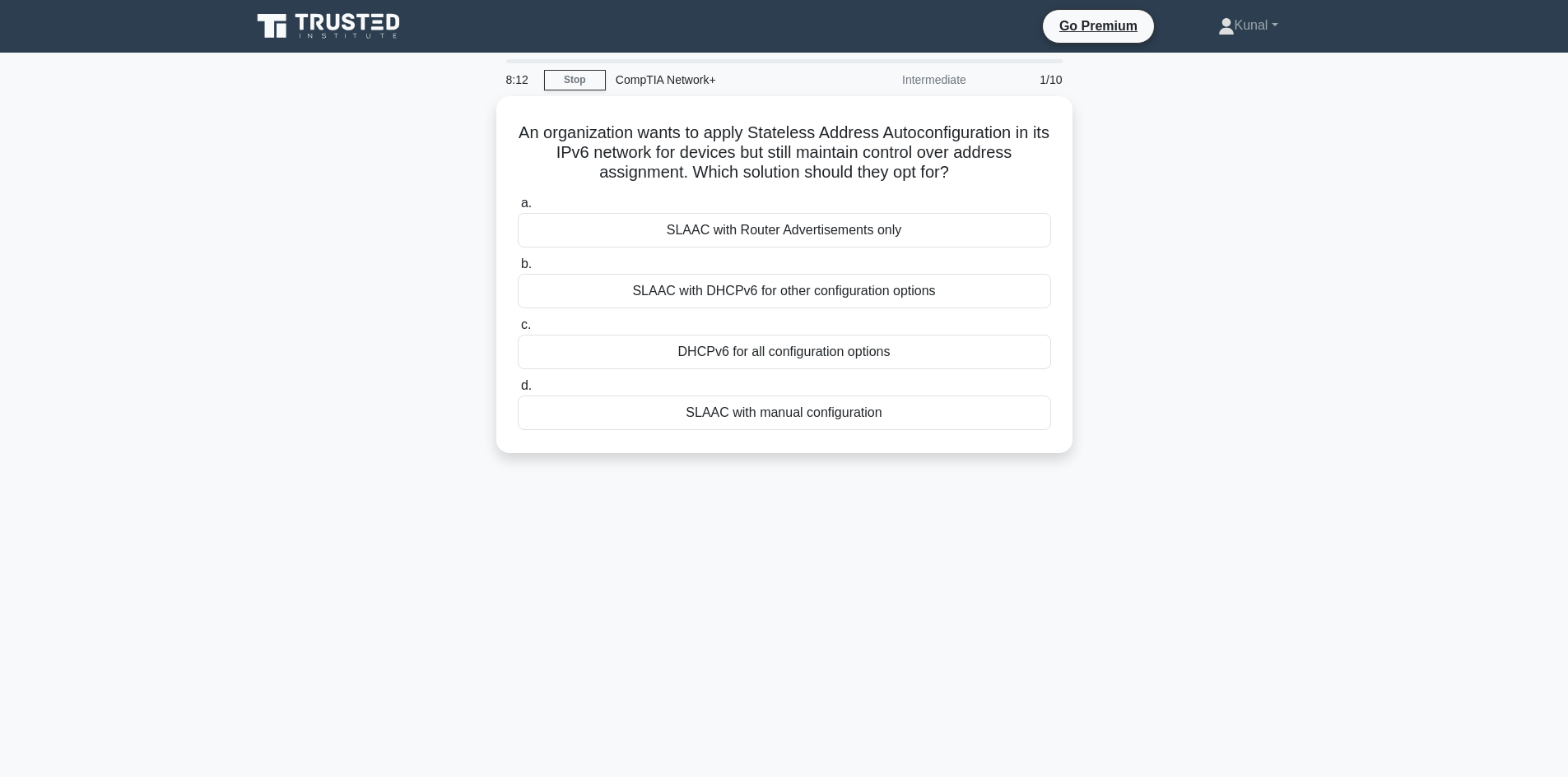
click at [574, 461] on div "An organization wants to apply Stateless Address Autoconfiguration in its IPv6 …" at bounding box center [784, 285] width 1087 height 377
click at [569, 460] on div "An organization wants to apply Stateless Address Autoconfiguration in its IPv6 …" at bounding box center [784, 285] width 1087 height 377
click at [539, 286] on div "SLAAC with DHCPv6 for other configuration options" at bounding box center [784, 287] width 534 height 35
click at [518, 265] on input "b. SLAAC with DHCPv6 for other configuration options" at bounding box center [518, 260] width 0 height 10
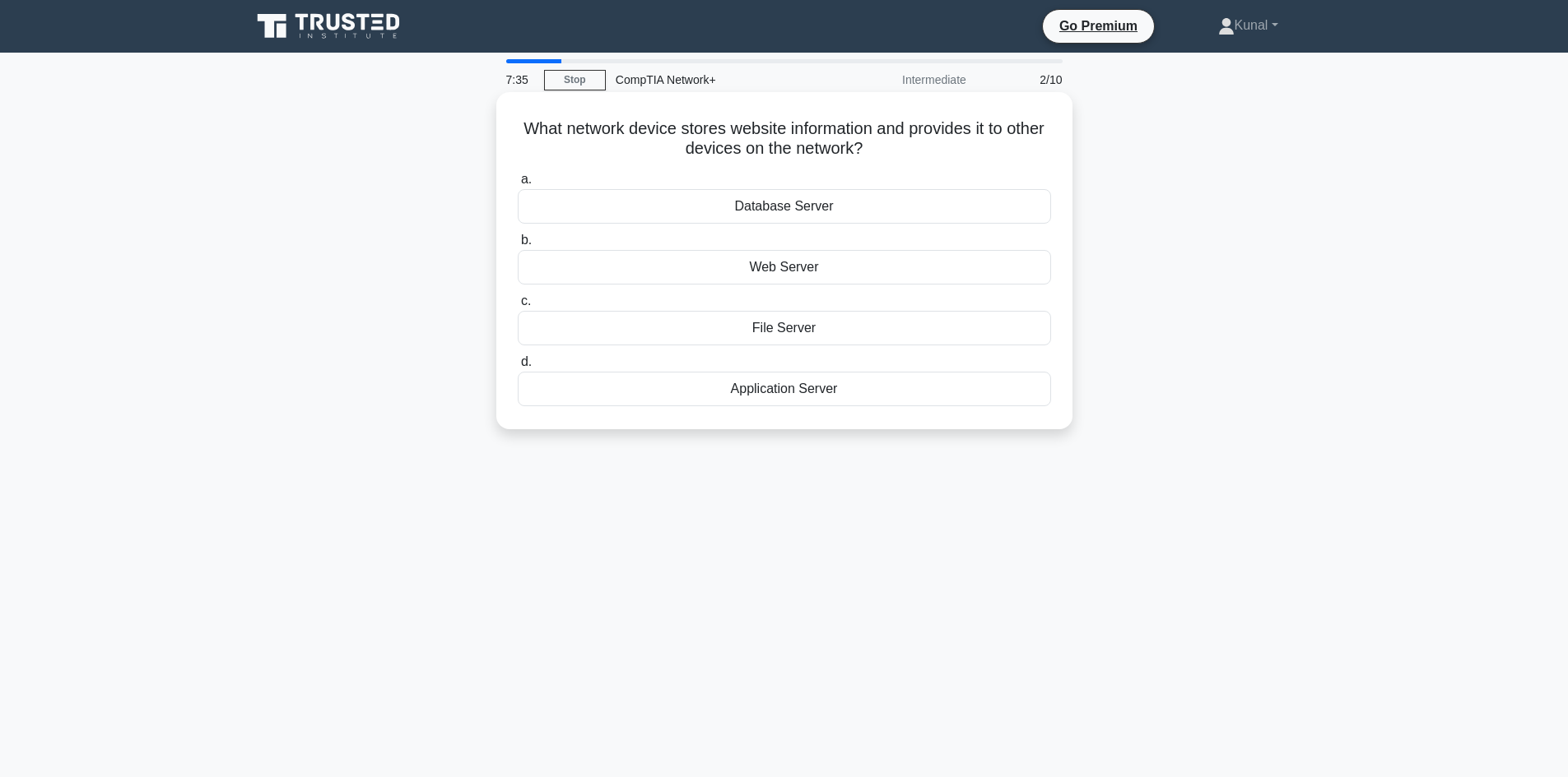
drag, startPoint x: 869, startPoint y: 404, endPoint x: 537, endPoint y: 131, distance: 429.8
click at [537, 131] on div "What network device stores website information and provides it to other devices…" at bounding box center [784, 260] width 563 height 325
copy div "What network device stores website information and provides it to other devices…"
click at [293, 370] on div "What network device stores website information and provides it to other devices…" at bounding box center [784, 275] width 1087 height 357
click at [293, 367] on div "What network device stores website information and provides it to other devices…" at bounding box center [784, 275] width 1087 height 357
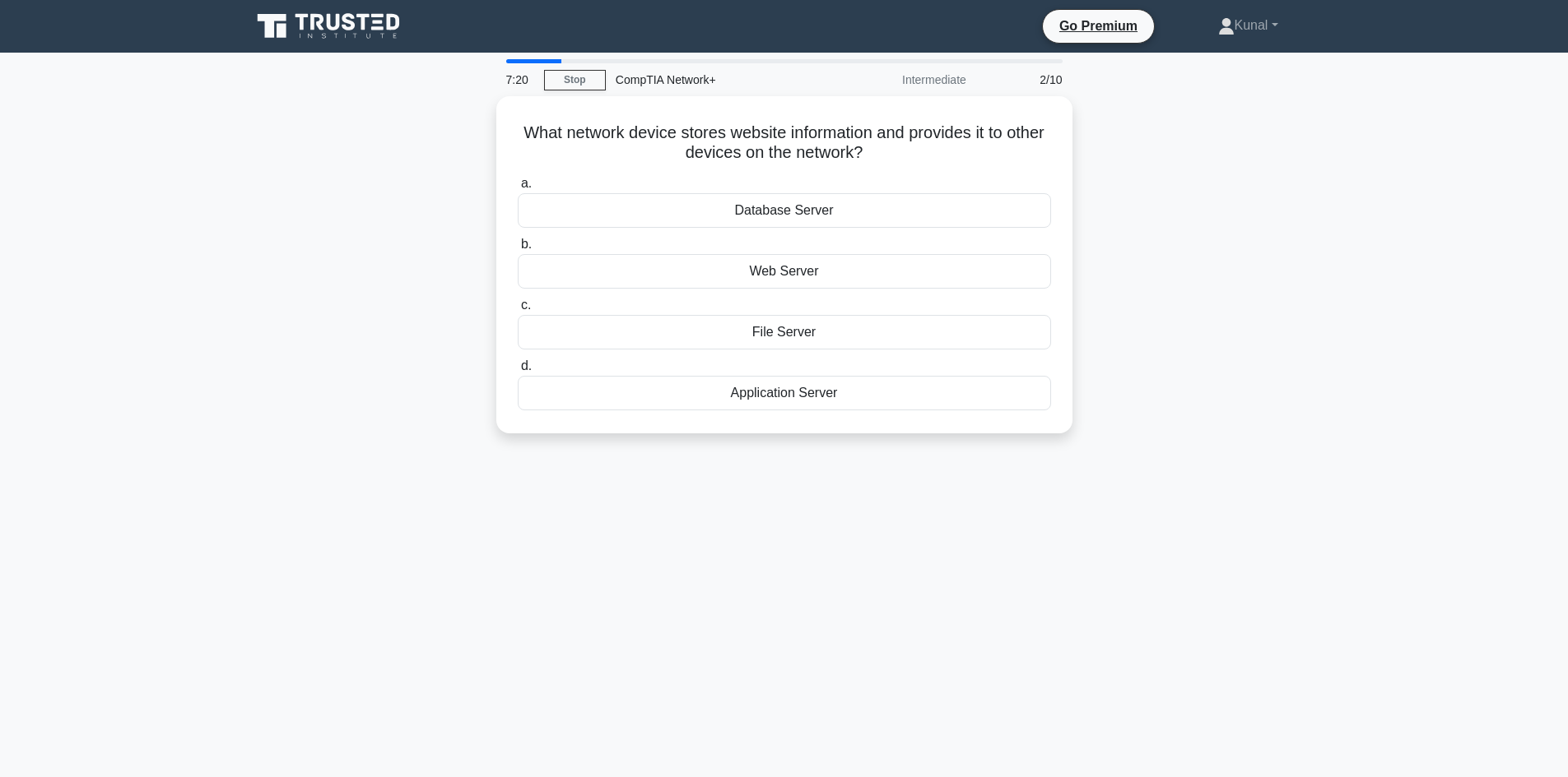
click at [293, 365] on div "What network device stores website information and provides it to other devices…" at bounding box center [784, 275] width 1087 height 357
drag, startPoint x: 274, startPoint y: 334, endPoint x: 284, endPoint y: 330, distance: 10.8
click at [277, 332] on div "What network device stores website information and provides it to other devices…" at bounding box center [784, 275] width 1087 height 357
click at [540, 264] on div "Web Server" at bounding box center [784, 267] width 534 height 35
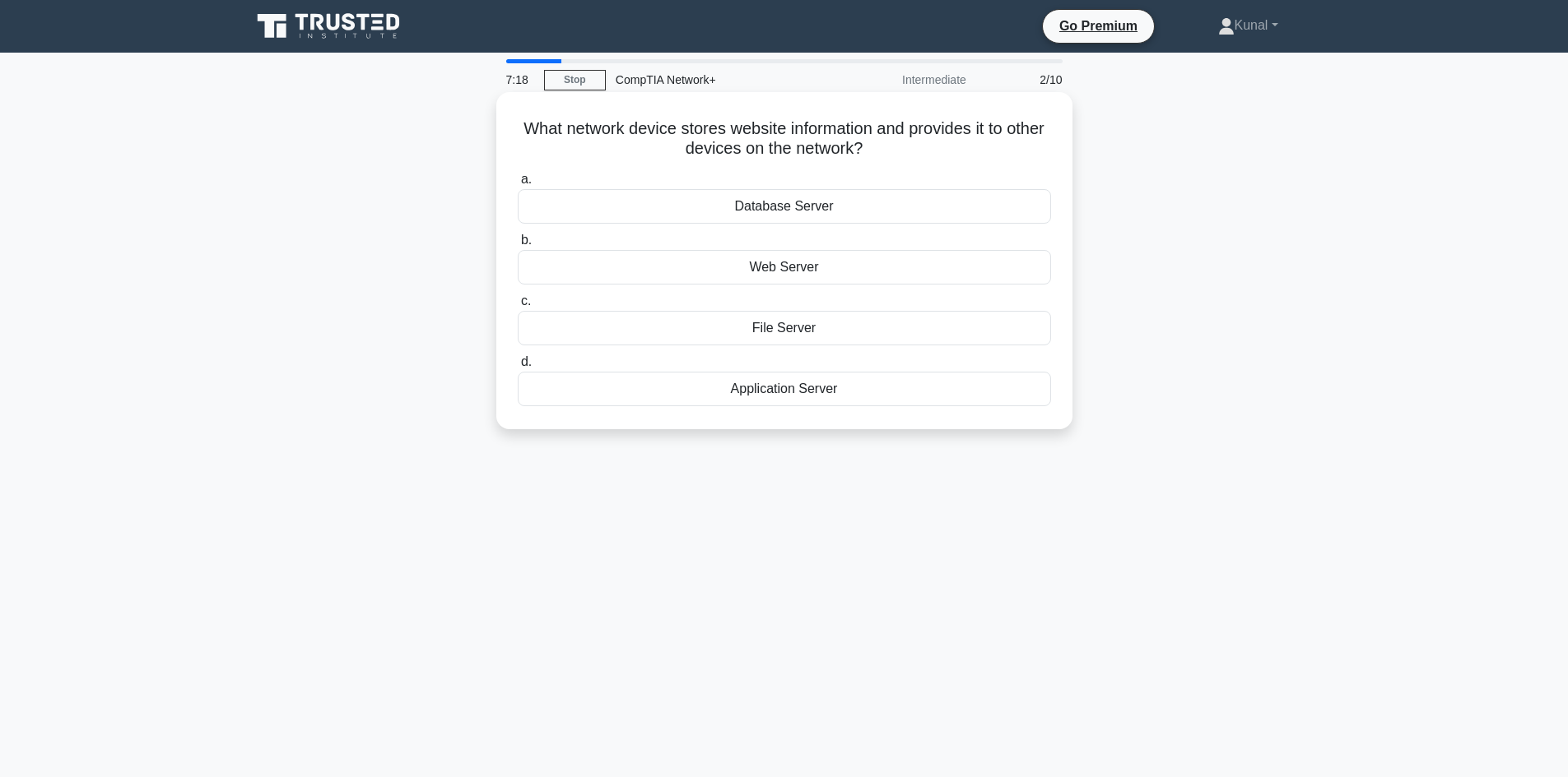
click at [518, 246] on input "b. Web Server" at bounding box center [518, 240] width 0 height 10
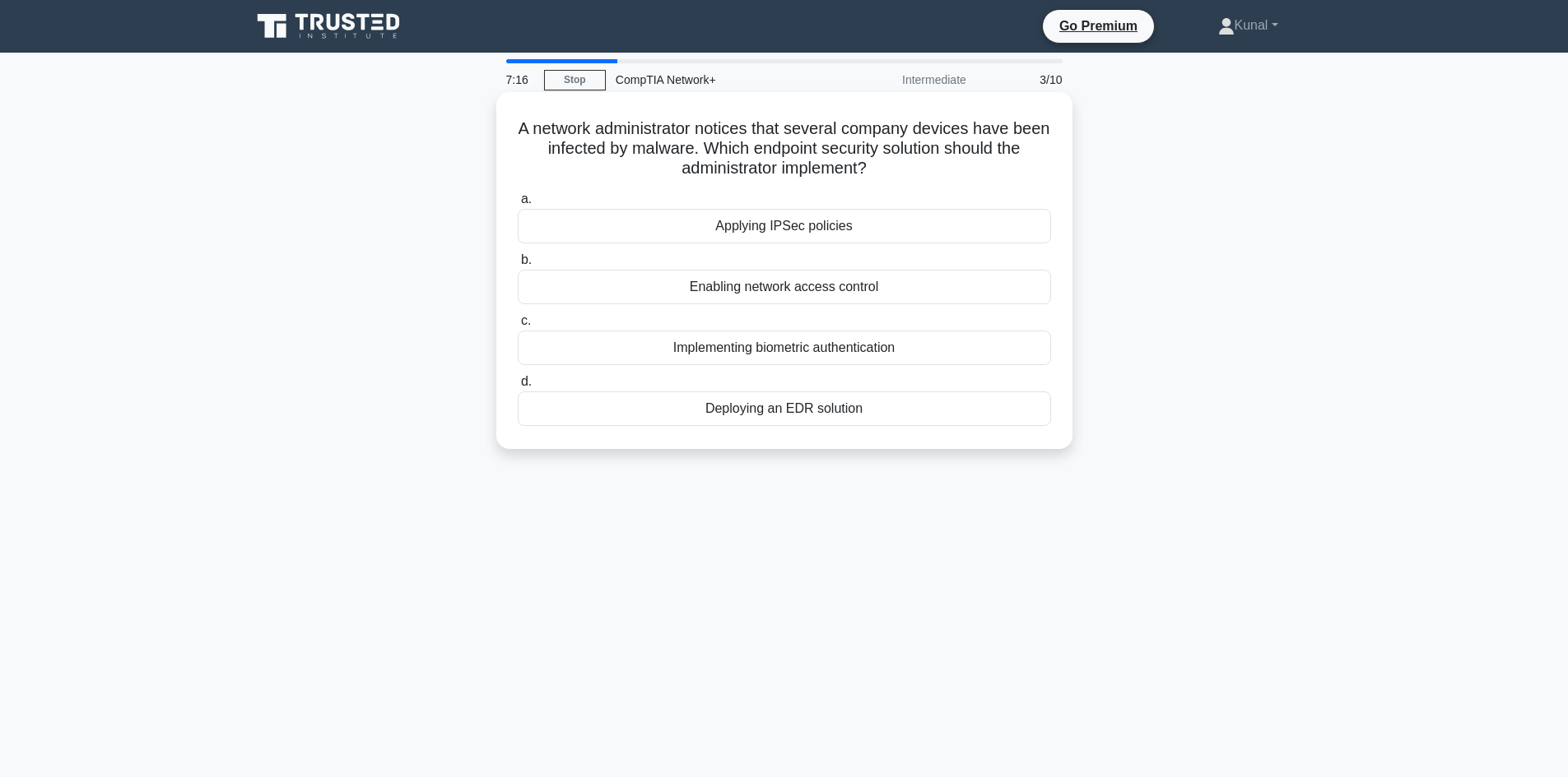
drag, startPoint x: 791, startPoint y: 352, endPoint x: 521, endPoint y: 127, distance: 351.5
click at [521, 127] on div "A network administrator notices that several company devices have been infected…" at bounding box center [784, 270] width 563 height 344
copy div "A network administrator notices that several company devices have been infected…"
click at [519, 517] on div "7:04 Stop CompTIA Network+ Intermediate 3/10 A network administrator notices th…" at bounding box center [784, 470] width 1087 height 822
click at [624, 402] on div "Deploying an EDR solution" at bounding box center [784, 409] width 534 height 35
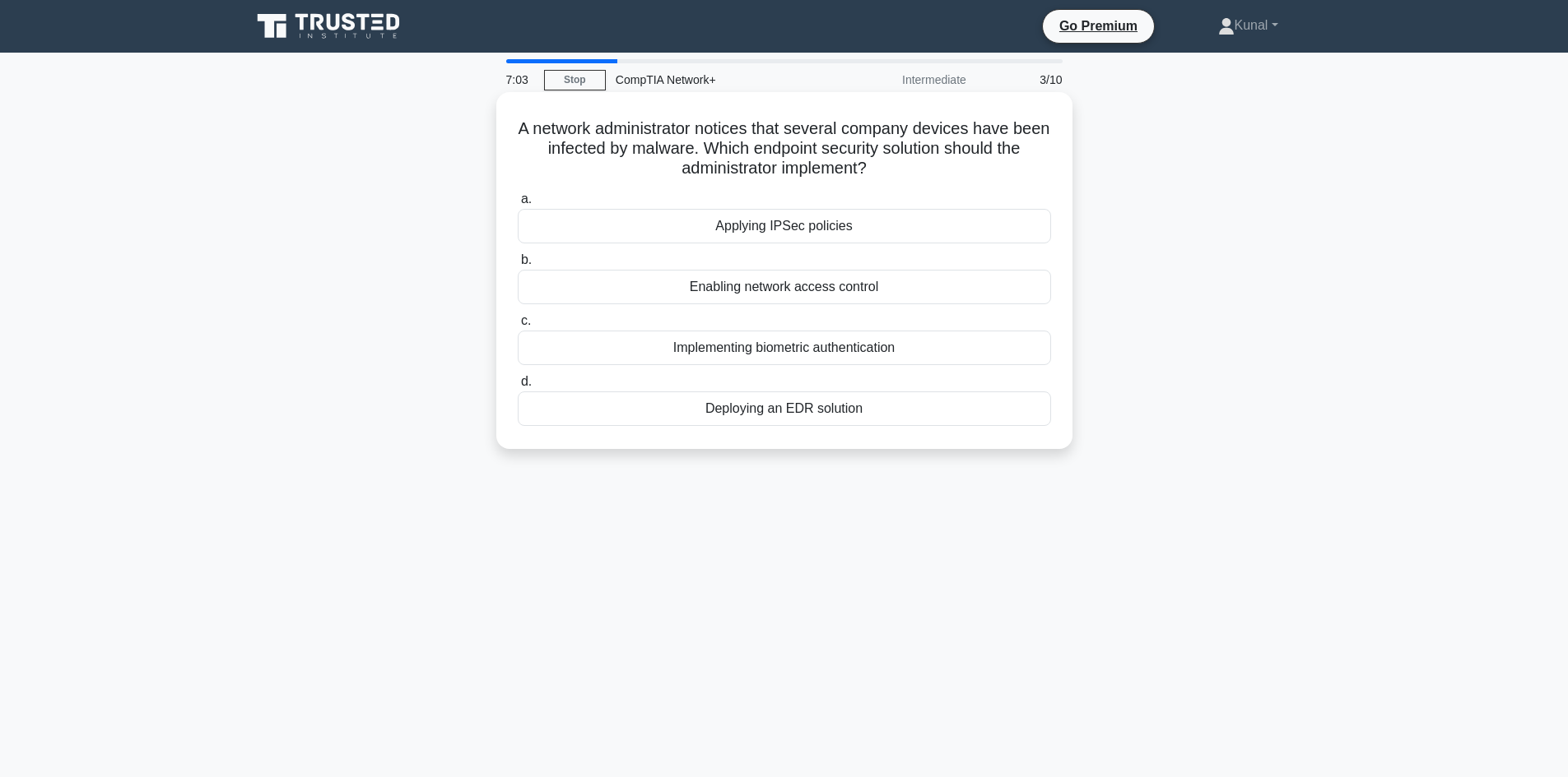
click at [518, 387] on input "d. Deploying an EDR solution" at bounding box center [518, 382] width 0 height 10
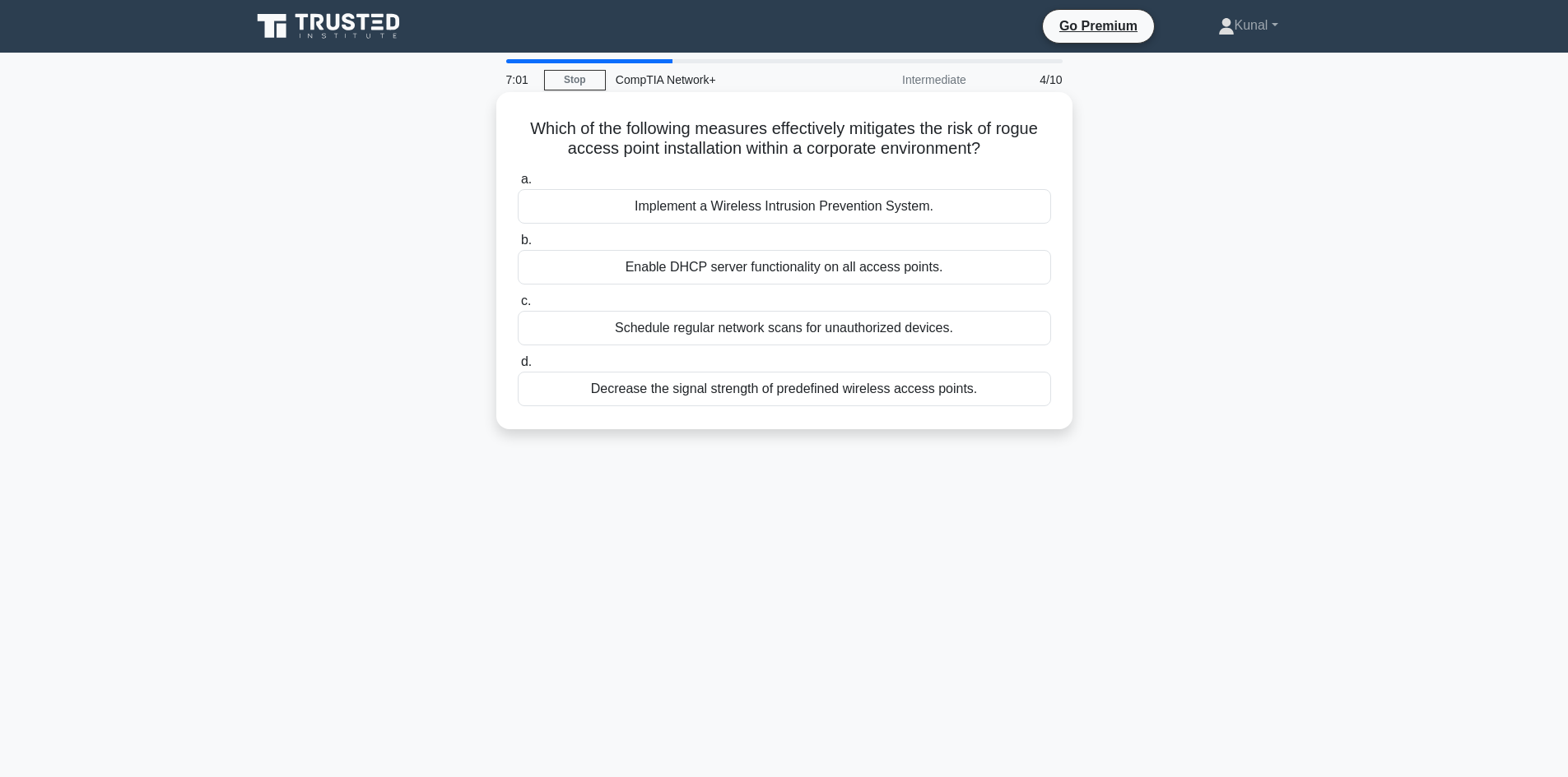
drag, startPoint x: 982, startPoint y: 396, endPoint x: 522, endPoint y: 126, distance: 533.4
click at [522, 126] on div "Which of the following measures effectively mitigates the risk of rogue access …" at bounding box center [784, 260] width 563 height 325
copy div "Which of the following measures effectively mitigates the risk of rogue access …"
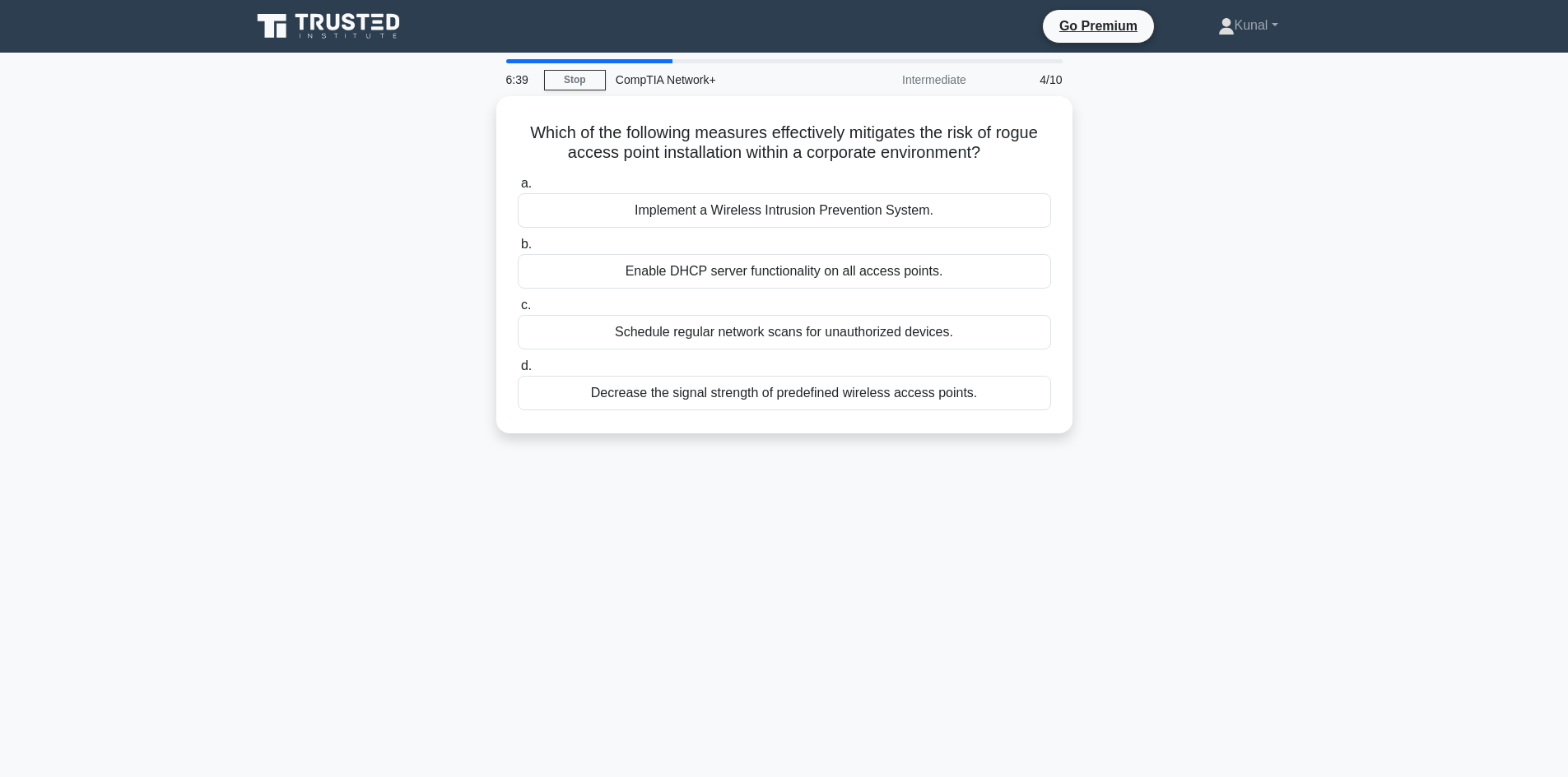
click at [445, 395] on div "Which of the following measures effectively mitigates the risk of rogue access …" at bounding box center [784, 275] width 1087 height 357
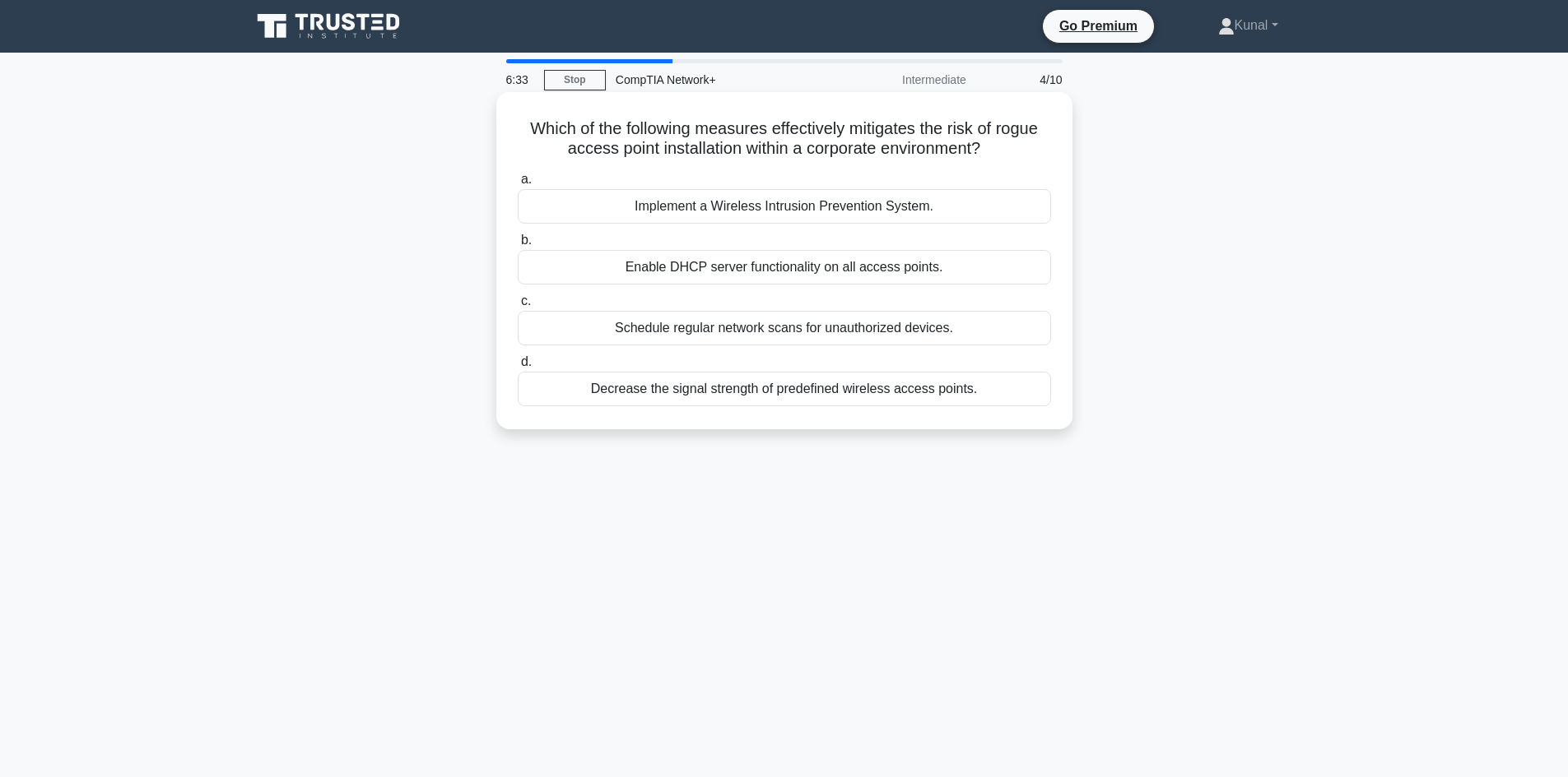
click at [668, 204] on div "Implement a Wireless Intrusion Prevention System." at bounding box center [784, 206] width 534 height 35
click at [518, 185] on input "a. Implement a Wireless Intrusion Prevention System." at bounding box center [518, 179] width 0 height 10
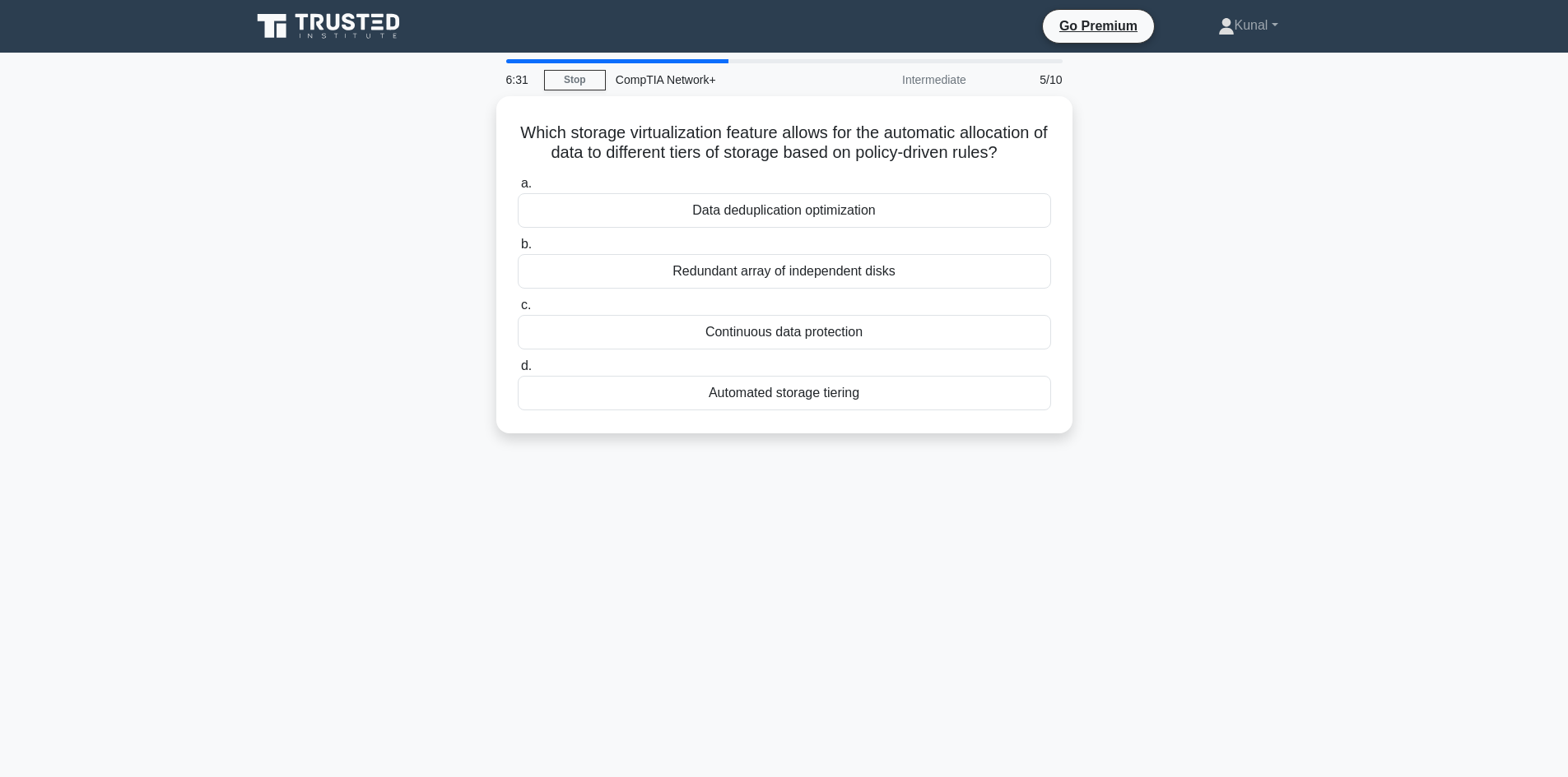
drag, startPoint x: 867, startPoint y: 394, endPoint x: 492, endPoint y: 120, distance: 464.4
click at [492, 120] on div "Which storage virtualization feature allows for the automatic allocation of dat…" at bounding box center [784, 275] width 1087 height 357
copy div "Which storage virtualization feature allows for the automatic allocation of dat…"
click at [441, 512] on div "6:20 Stop CompTIA Network+ Intermediate 5/10 Which storage virtualization featu…" at bounding box center [784, 470] width 1087 height 822
click at [382, 527] on div "6:20 Stop CompTIA Network+ Intermediate 5/10 Which storage virtualization featu…" at bounding box center [784, 470] width 1087 height 822
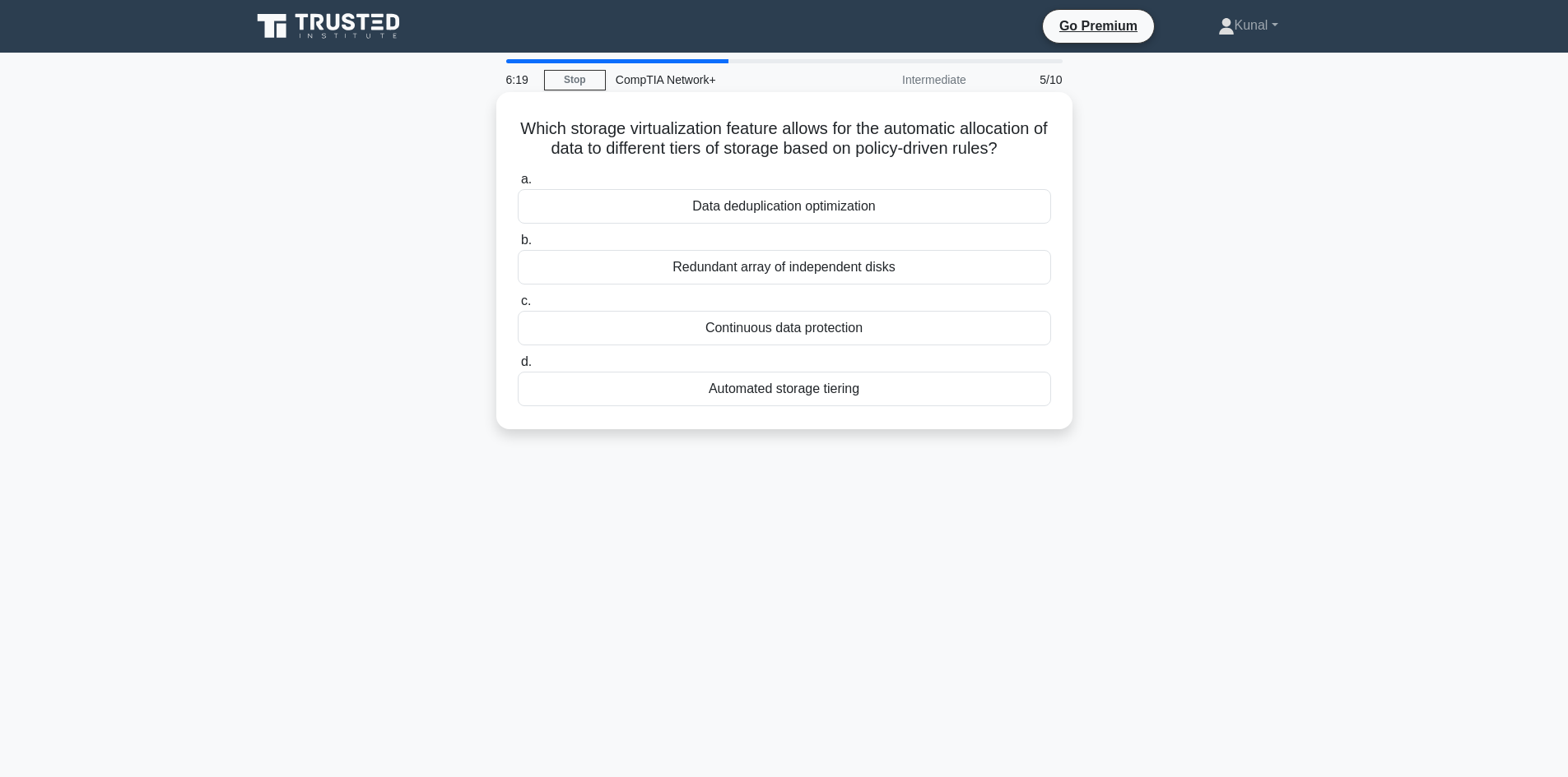
click at [627, 391] on div "Automated storage tiering" at bounding box center [784, 389] width 534 height 35
click at [518, 368] on input "d. Automated storage tiering" at bounding box center [518, 362] width 0 height 10
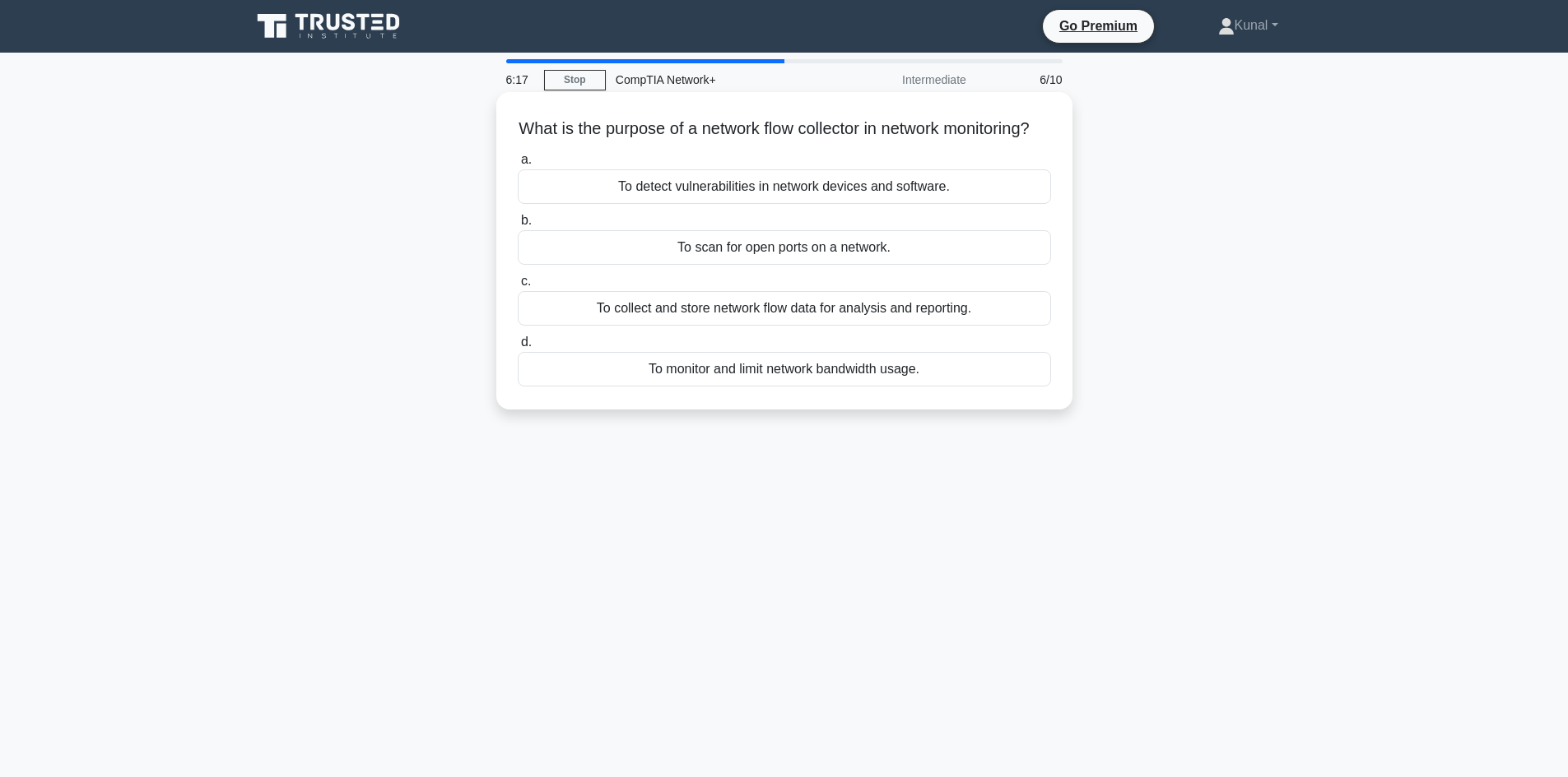
drag, startPoint x: 944, startPoint y: 395, endPoint x: 497, endPoint y: 113, distance: 528.5
click at [497, 113] on div "What is the purpose of a network flow collector in network monitoring? .spinner…" at bounding box center [784, 251] width 576 height 318
copy div "What is the purpose of a network flow collector in network monitoring? .spinner…"
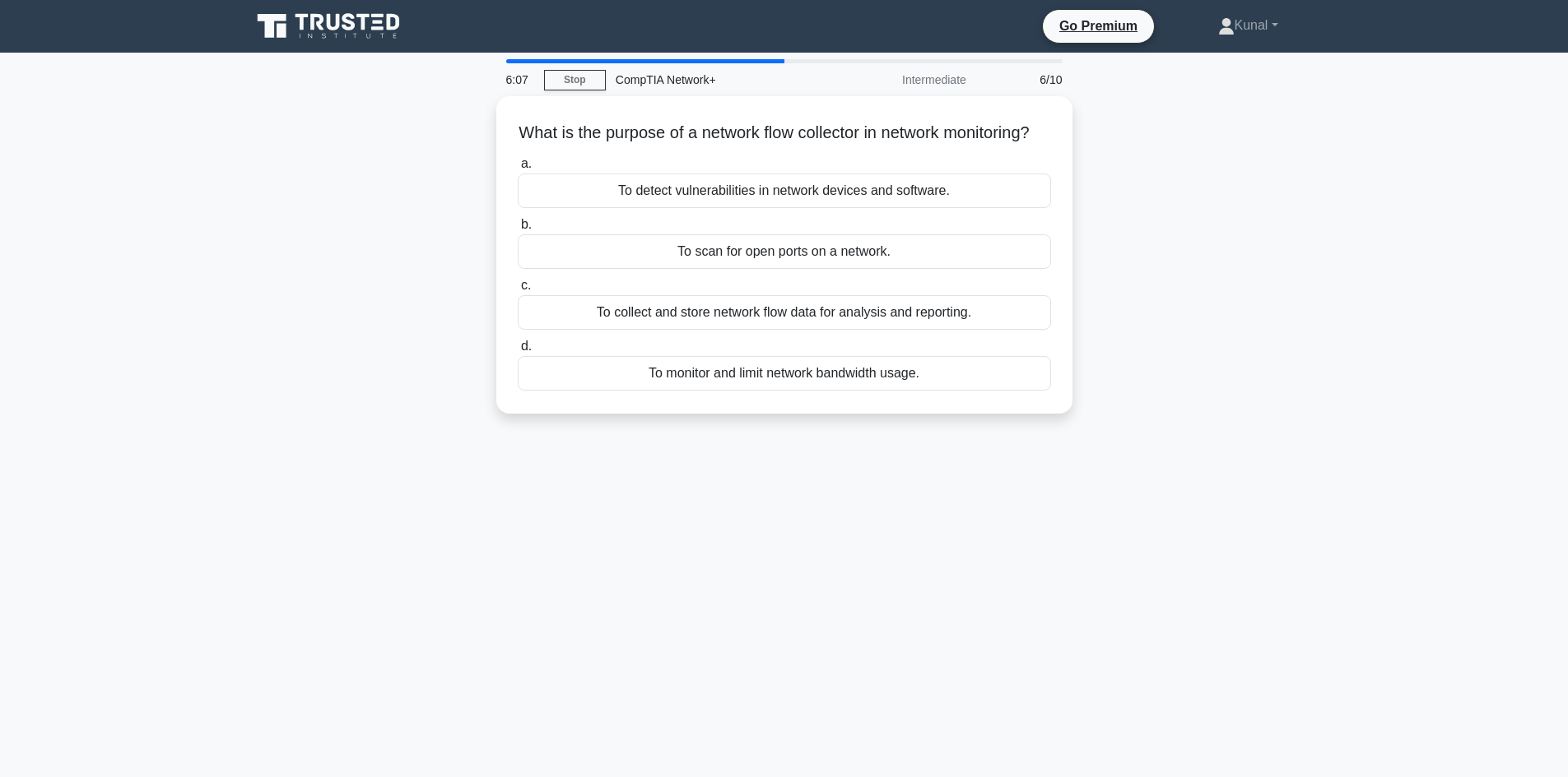
drag, startPoint x: 406, startPoint y: 323, endPoint x: 417, endPoint y: 323, distance: 11.0
click at [405, 323] on div "What is the purpose of a network flow collector in network monitoring? .spinner…" at bounding box center [784, 265] width 1087 height 338
click at [383, 395] on div "What is the purpose of a network flow collector in network monitoring? .spinner…" at bounding box center [784, 265] width 1087 height 338
click at [385, 392] on div "What is the purpose of a network flow collector in network monitoring? .spinner…" at bounding box center [784, 265] width 1087 height 338
click at [409, 485] on div "6:05 Stop CompTIA Network+ Intermediate 6/10 What is the purpose of a network f…" at bounding box center [784, 470] width 1087 height 822
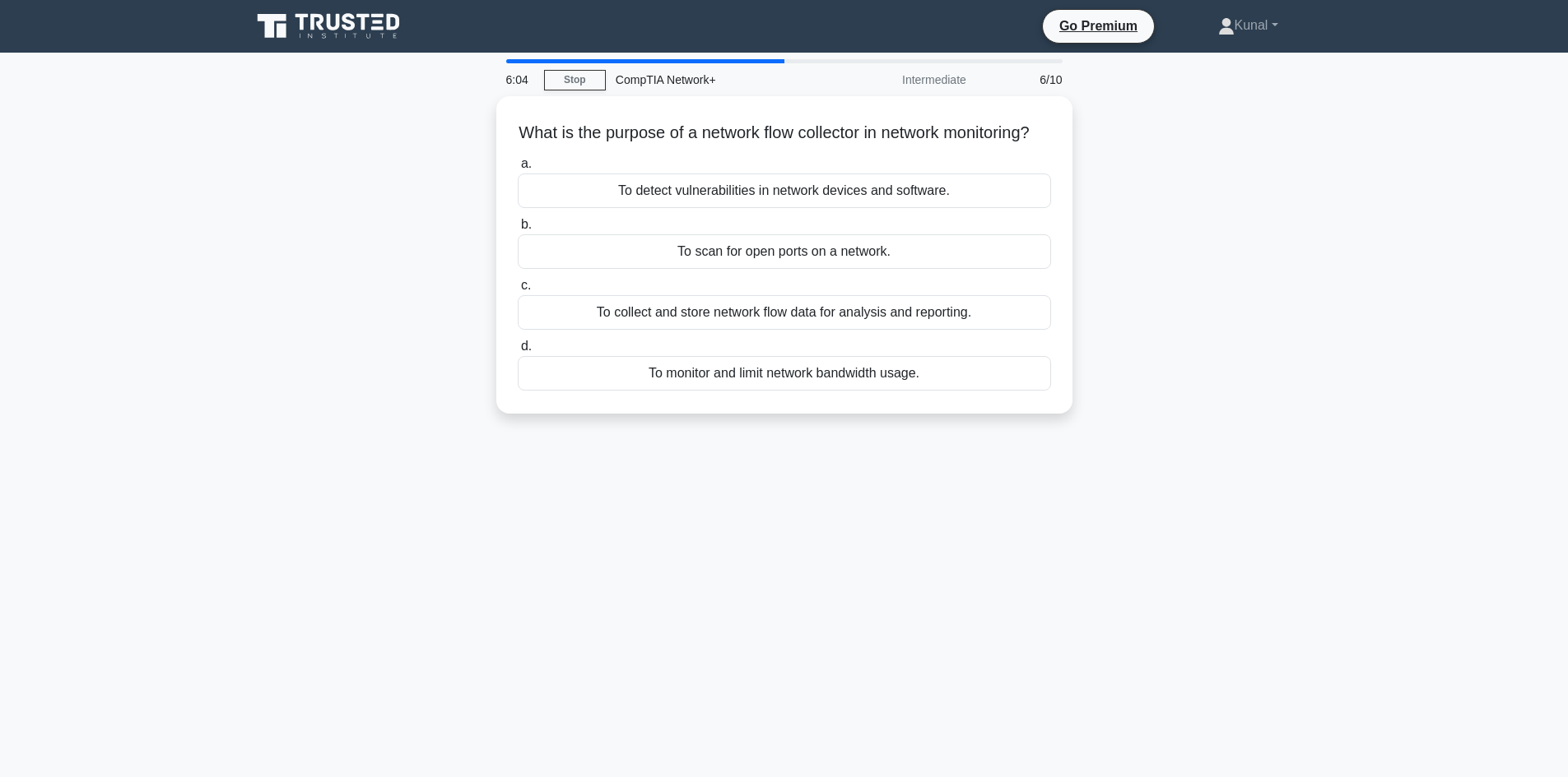
click at [345, 433] on div "What is the purpose of a network flow collector in network monitoring? .spinner…" at bounding box center [784, 265] width 1087 height 338
click at [344, 433] on div "What is the purpose of a network flow collector in network monitoring? .spinner…" at bounding box center [784, 265] width 1087 height 338
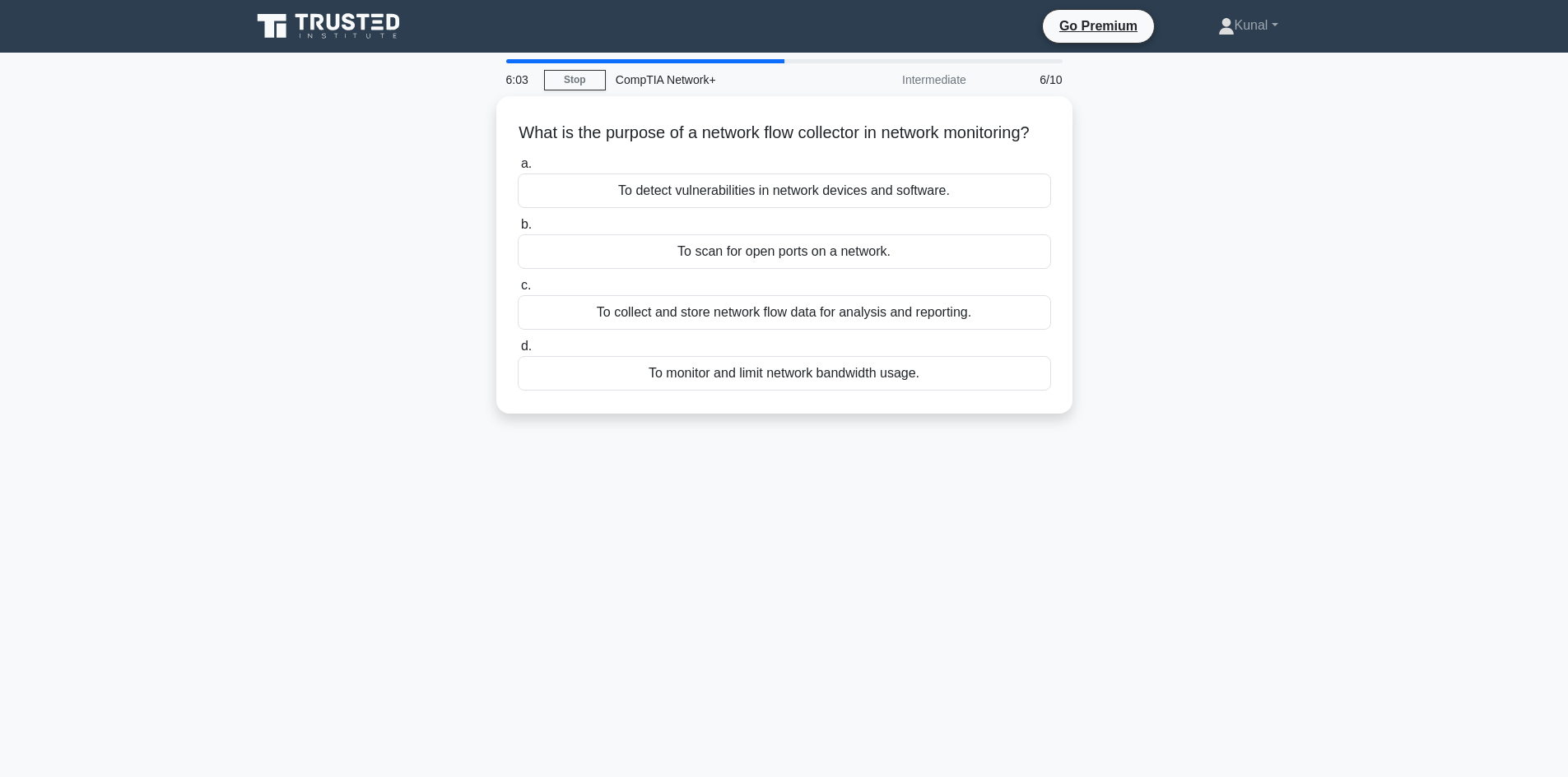
click at [344, 433] on div "What is the purpose of a network flow collector in network monitoring? .spinner…" at bounding box center [784, 265] width 1087 height 338
click at [326, 358] on div "What is the purpose of a network flow collector in network monitoring? .spinner…" at bounding box center [784, 265] width 1087 height 338
click at [398, 415] on div "What is the purpose of a network flow collector in network monitoring? .spinner…" at bounding box center [784, 265] width 1087 height 338
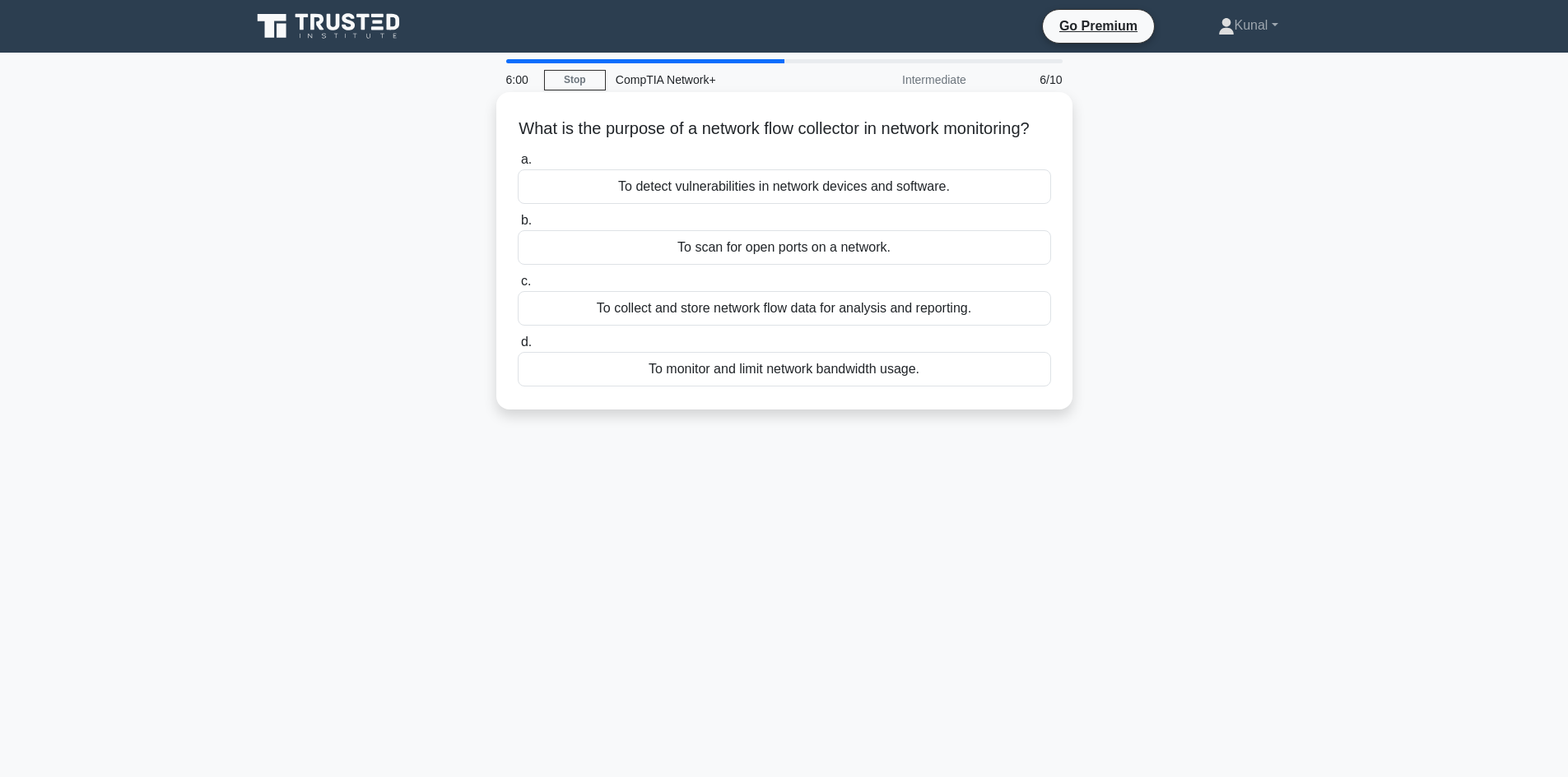
click at [564, 325] on div "To collect and store network flow data for analysis and reporting." at bounding box center [784, 309] width 534 height 35
click at [518, 287] on input "c. To collect and store network flow data for analysis and reporting." at bounding box center [518, 282] width 0 height 10
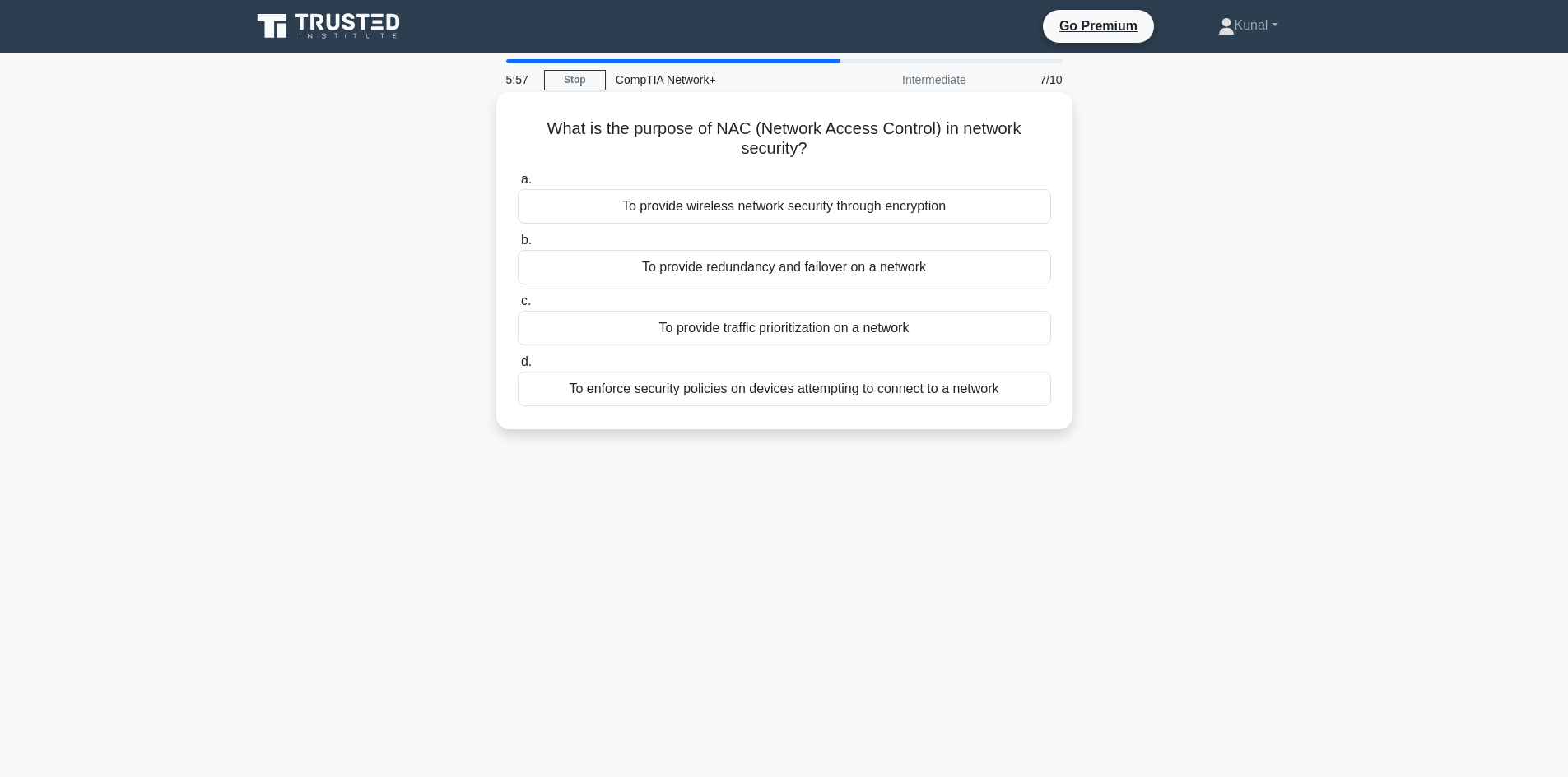
drag, startPoint x: 1022, startPoint y: 405, endPoint x: 534, endPoint y: 107, distance: 571.8
click at [534, 107] on div "What is the purpose of NAC (Network Access Control) in network security? .spinn…" at bounding box center [784, 260] width 563 height 325
copy div "What is the purpose of NAC (Network Access Control) in network security? .spinn…"
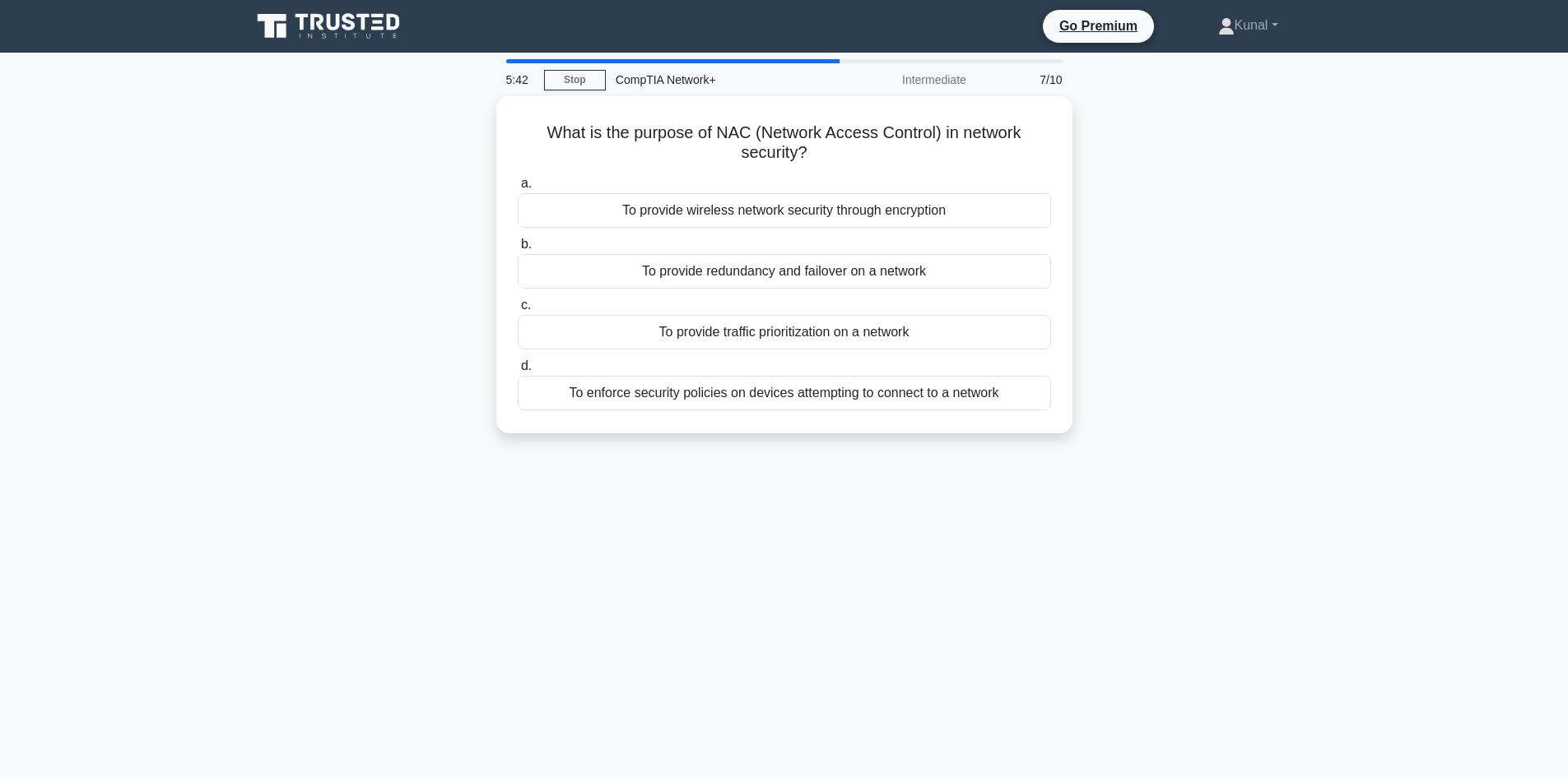
click at [378, 436] on div "What is the purpose of NAC (Network Access Control) in network security? .spinn…" at bounding box center [784, 275] width 1087 height 357
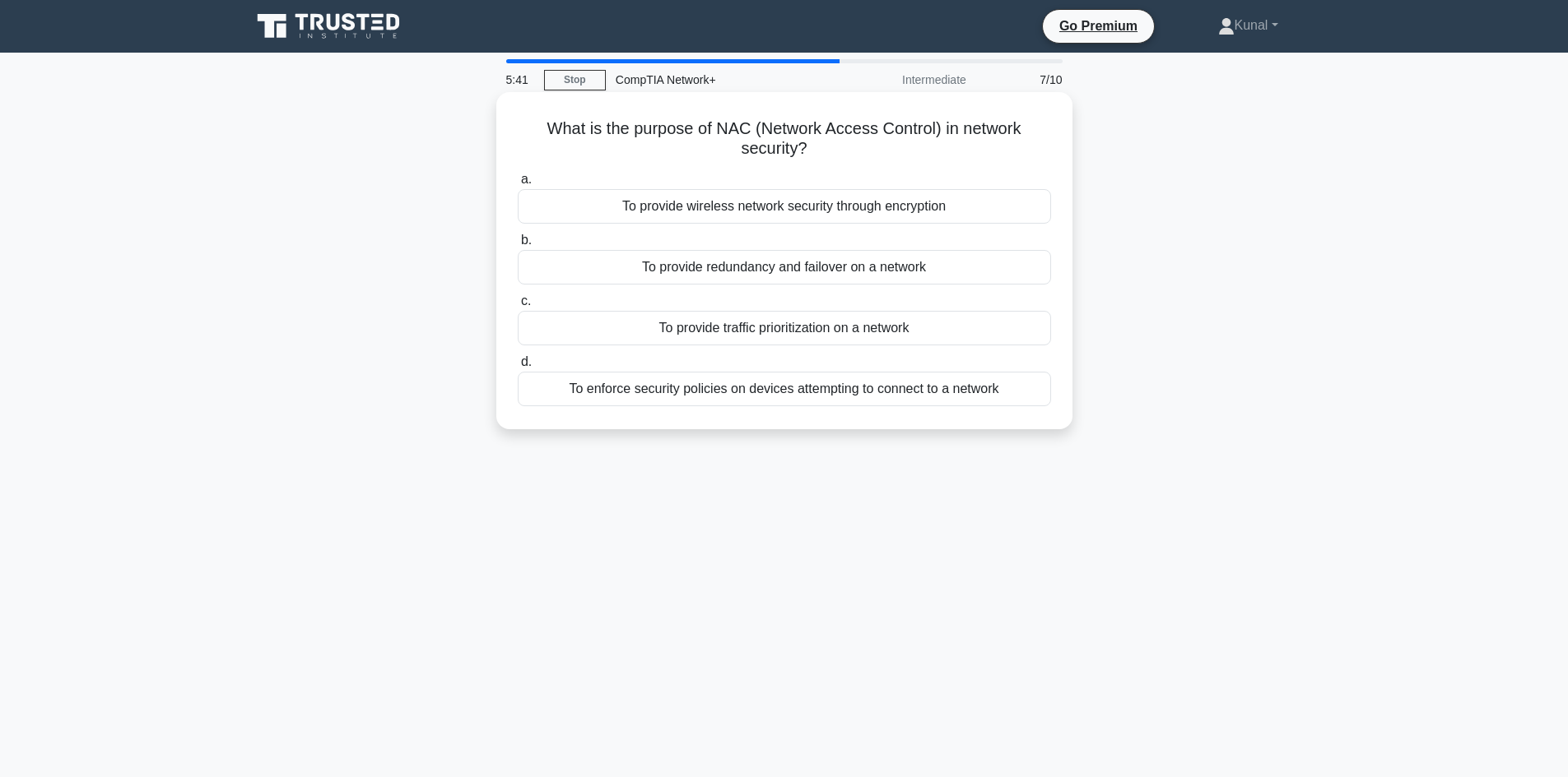
click at [702, 384] on div "To enforce security policies on devices attempting to connect to a network" at bounding box center [784, 389] width 534 height 35
click at [518, 368] on input "d. To enforce security policies on devices attempting to connect to a network" at bounding box center [518, 362] width 0 height 10
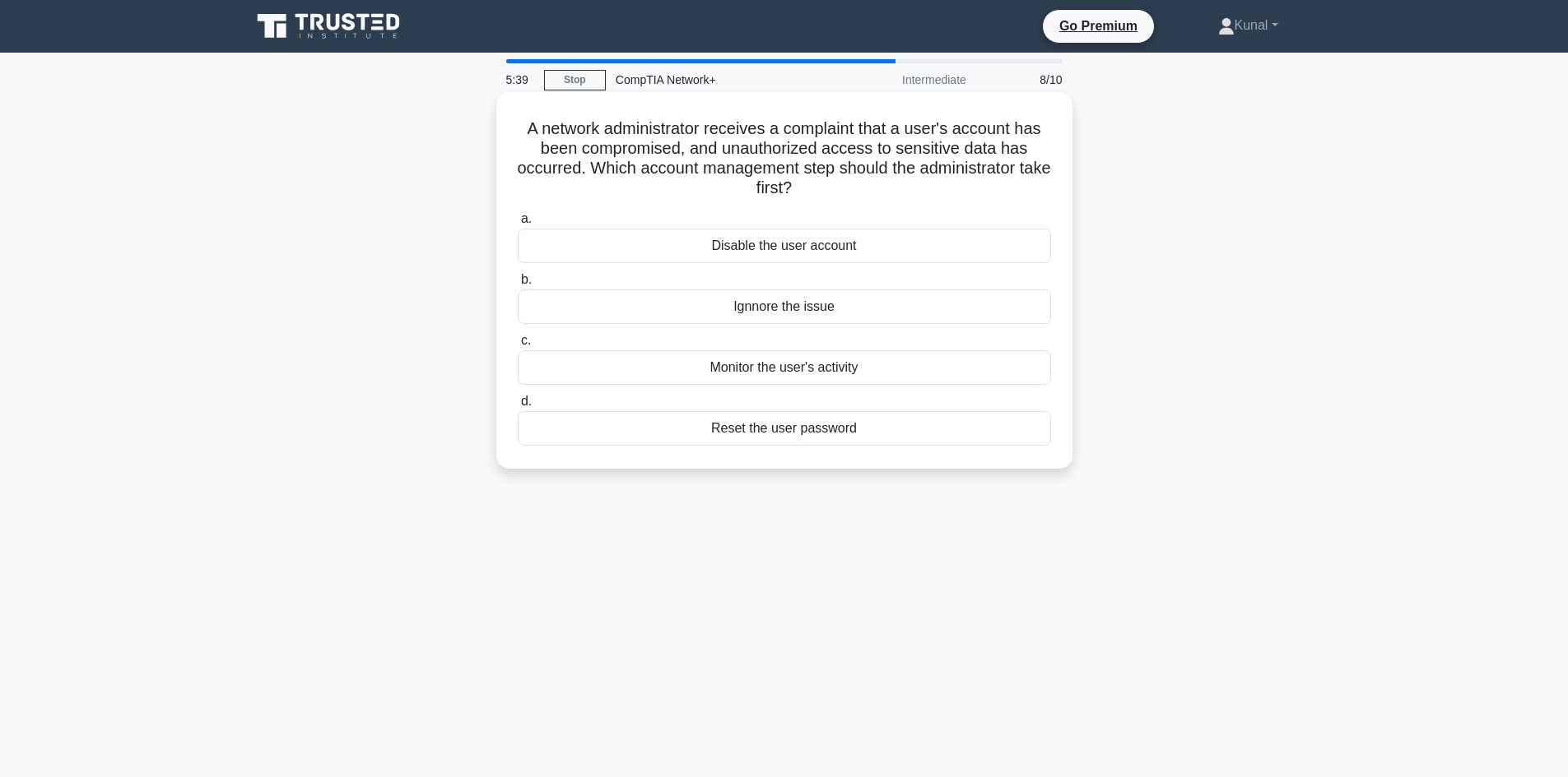
drag, startPoint x: 865, startPoint y: 438, endPoint x: 503, endPoint y: 128, distance: 476.6
click at [503, 128] on div "A network administrator receives a complaint that a user's account has been com…" at bounding box center [784, 280] width 563 height 364
copy div "A network administrator receives a complaint that a user's account has been com…"
click at [396, 323] on div "A network administrator receives a complaint that a user's account has been com…" at bounding box center [784, 295] width 1087 height 397
click at [807, 244] on div "Disable the user account" at bounding box center [784, 246] width 534 height 35
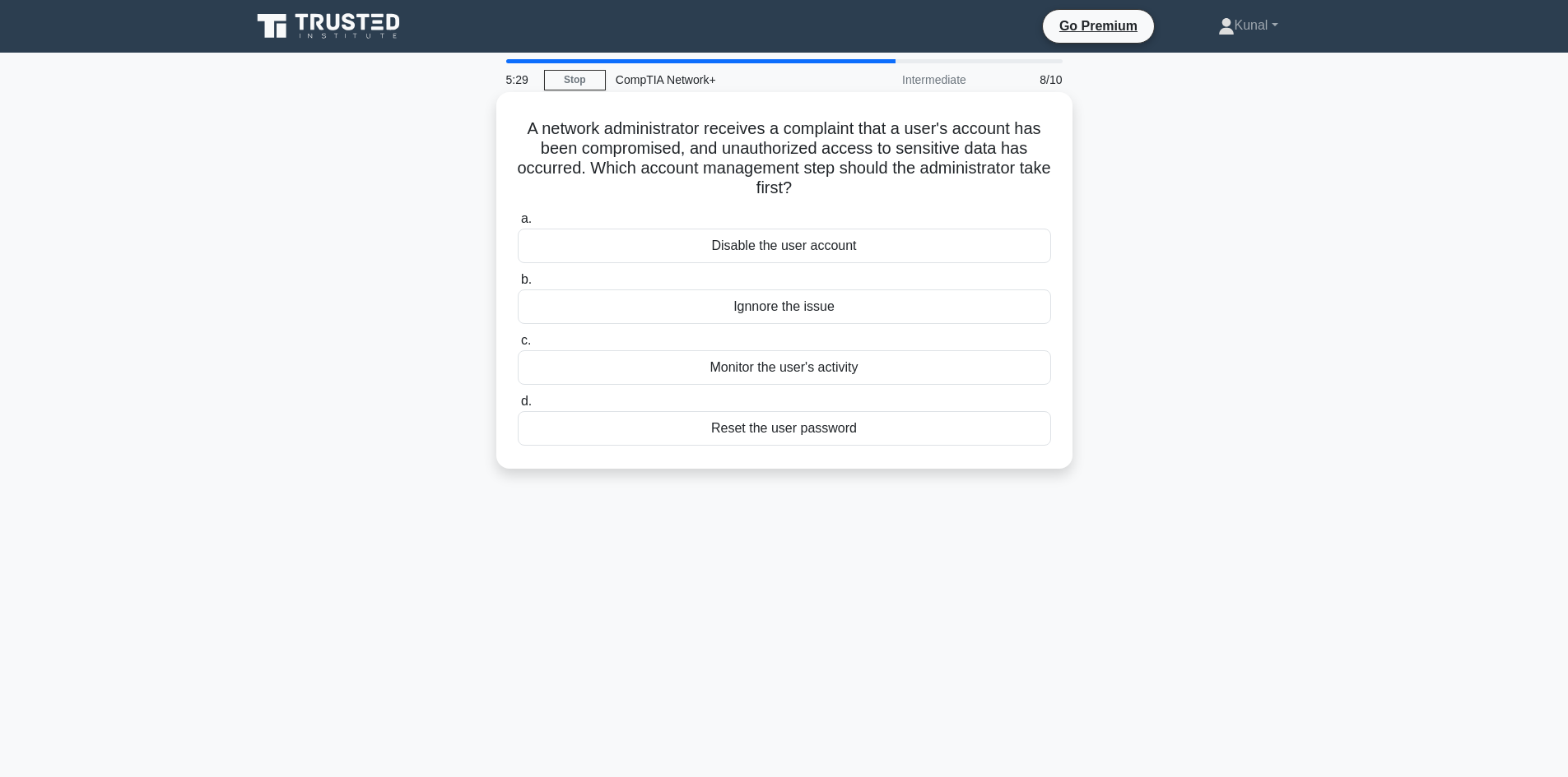
click at [518, 224] on input "a. Disable the user account" at bounding box center [518, 219] width 0 height 10
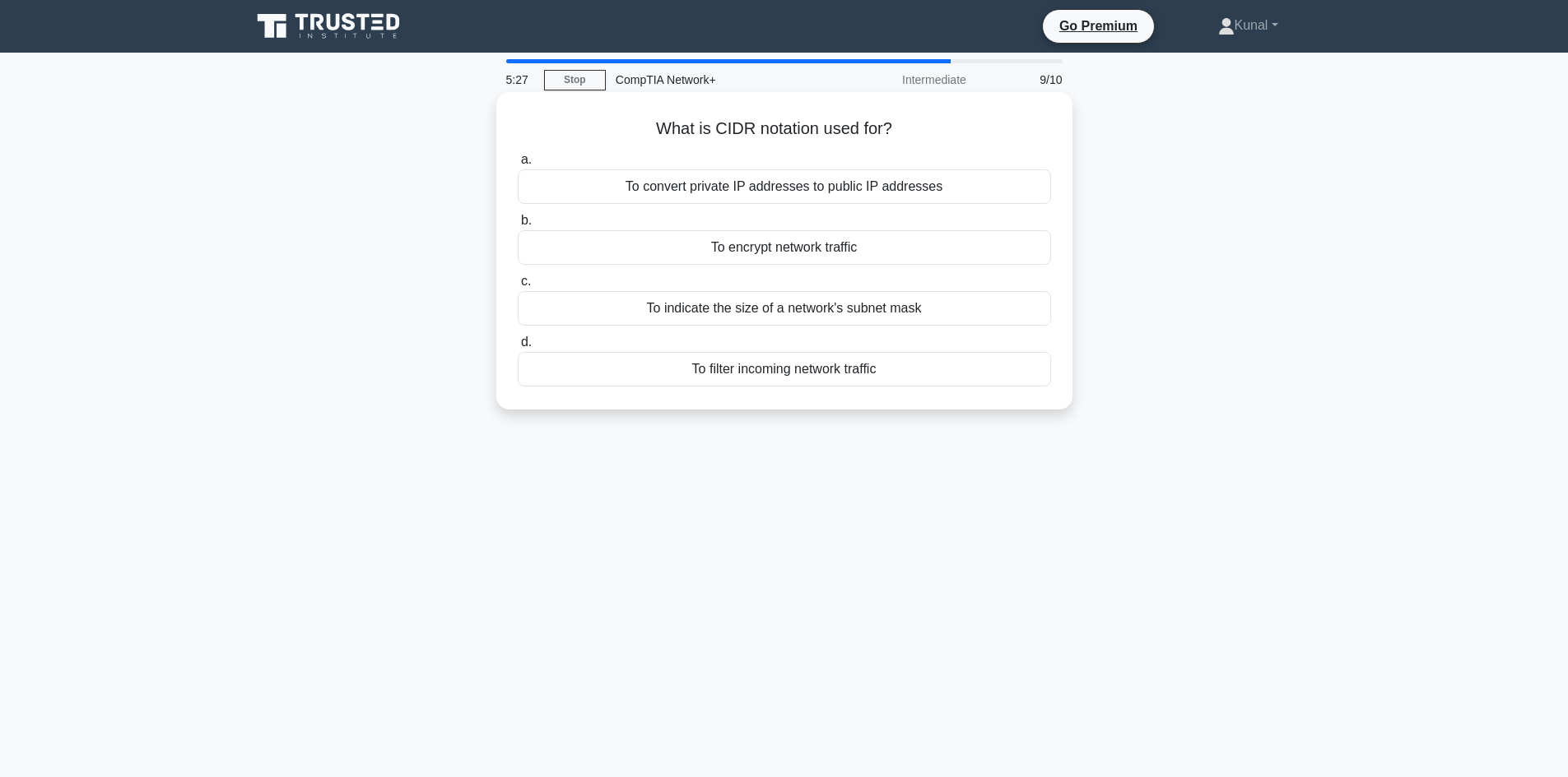
drag, startPoint x: 876, startPoint y: 372, endPoint x: 617, endPoint y: 116, distance: 364.2
click at [617, 116] on div "What is CIDR notation used for? .spinner_0XTQ{transform-origin:center;animation…" at bounding box center [784, 251] width 563 height 305
copy div "What is CIDR notation used for? .spinner_0XTQ{transform-origin:center;animation…"
click at [320, 298] on div "What is CIDR notation used for? .spinner_0XTQ{transform-origin:center;animation…" at bounding box center [784, 265] width 1087 height 338
click at [684, 309] on div "To indicate the size of a network's subnet mask" at bounding box center [784, 309] width 534 height 35
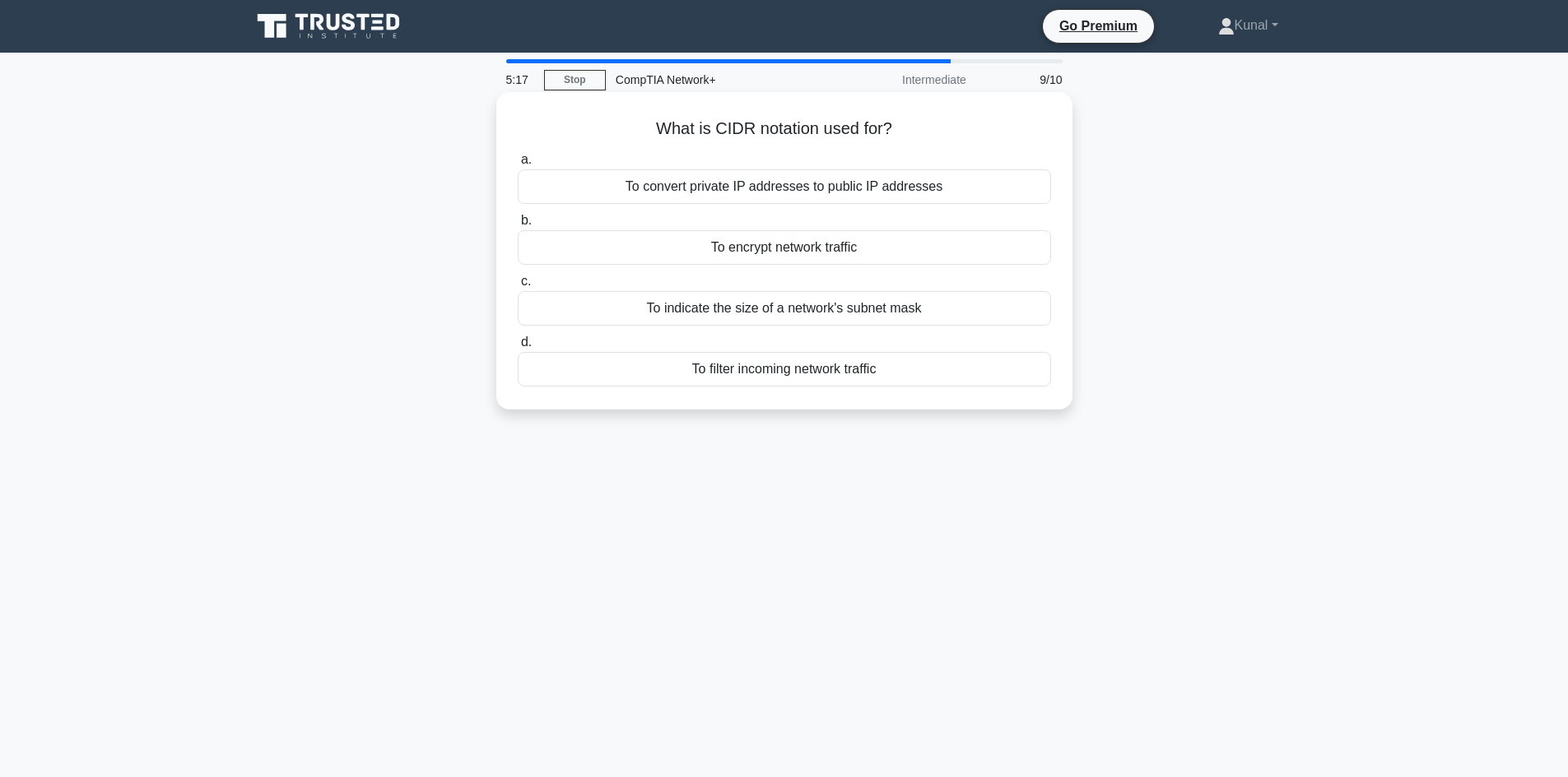
click at [518, 287] on input "c. To indicate the size of a network's subnet mask" at bounding box center [518, 282] width 0 height 10
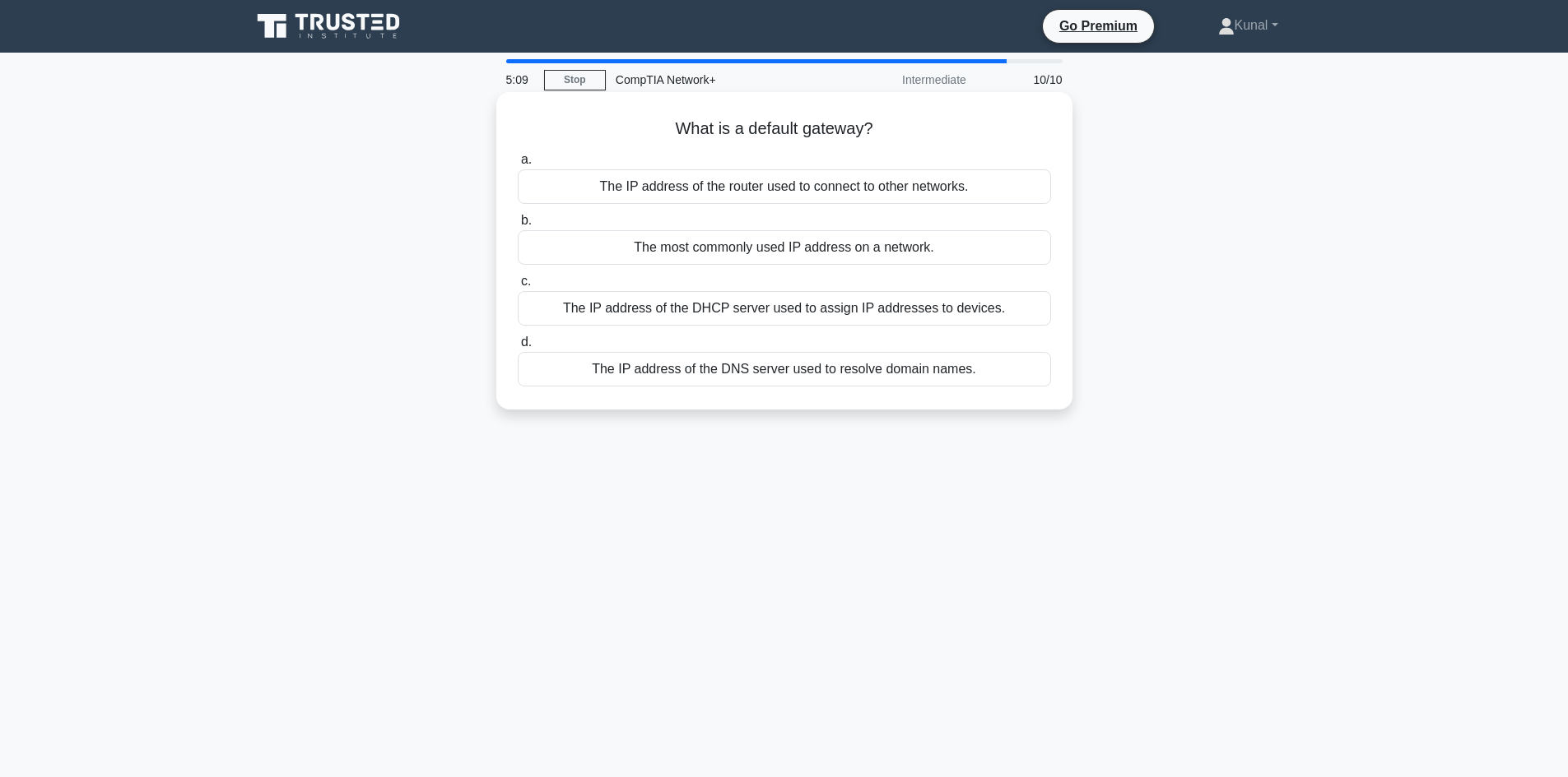
drag, startPoint x: 983, startPoint y: 376, endPoint x: 614, endPoint y: 98, distance: 462.0
click at [614, 98] on div "What is a default gateway? .spinner_0XTQ{transform-origin:center;animation:spin…" at bounding box center [784, 251] width 563 height 305
copy div "What is a default gateway? .spinner_0XTQ{transform-origin:center;animation:spin…"
click at [308, 397] on div "What is a default gateway? .spinner_0XTQ{transform-origin:center;animation:spin…" at bounding box center [784, 265] width 1087 height 338
click at [307, 396] on div "What is a default gateway? .spinner_0XTQ{transform-origin:center;animation:spin…" at bounding box center [784, 265] width 1087 height 338
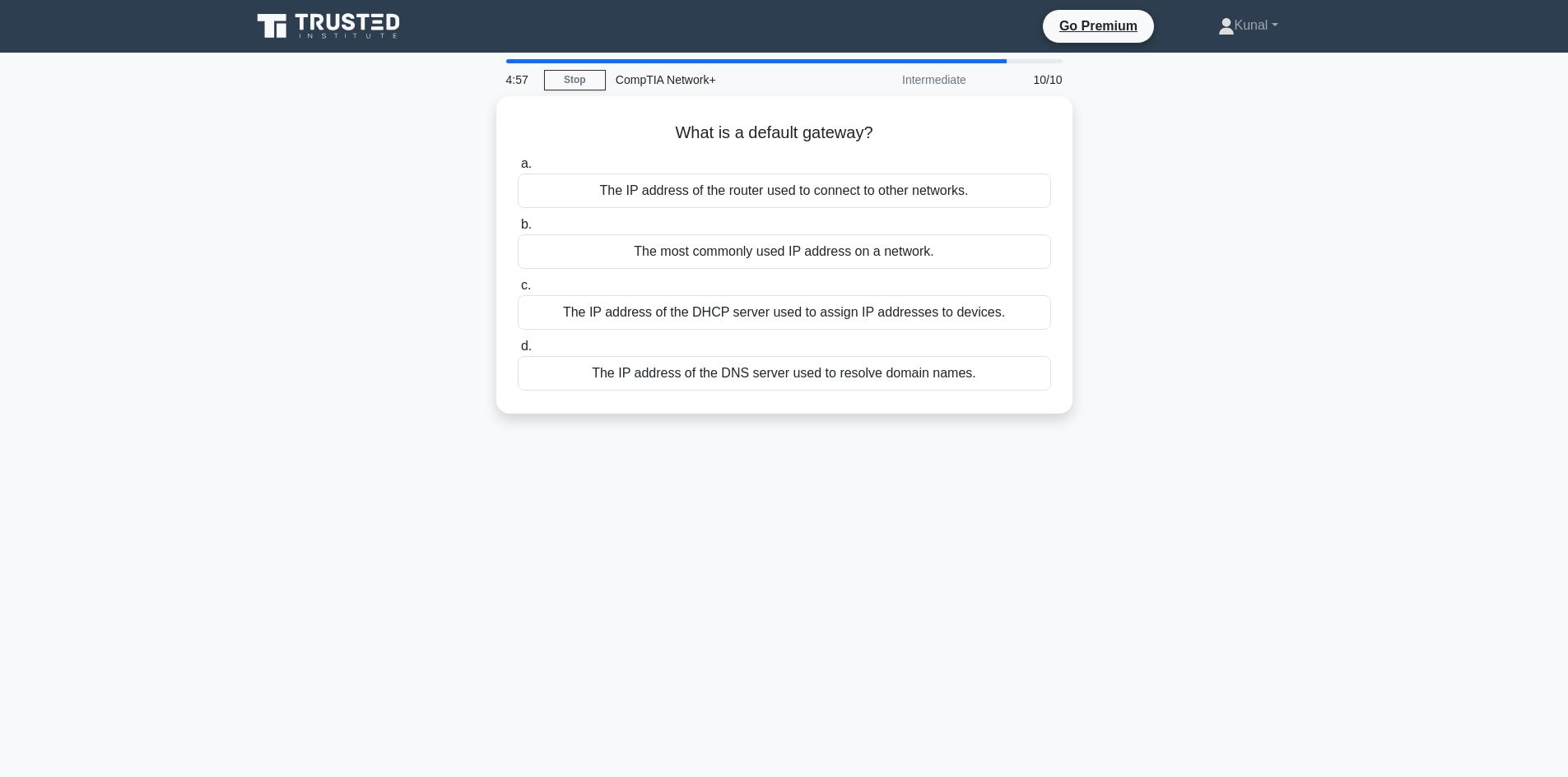
click at [307, 395] on div "What is a default gateway? .spinner_0XTQ{transform-origin:center;animation:spin…" at bounding box center [784, 265] width 1087 height 338
click at [589, 183] on div "The IP address of the router used to connect to other networks." at bounding box center [784, 187] width 534 height 35
click at [518, 165] on input "a. The IP address of the router used to connect to other networks." at bounding box center [518, 160] width 0 height 10
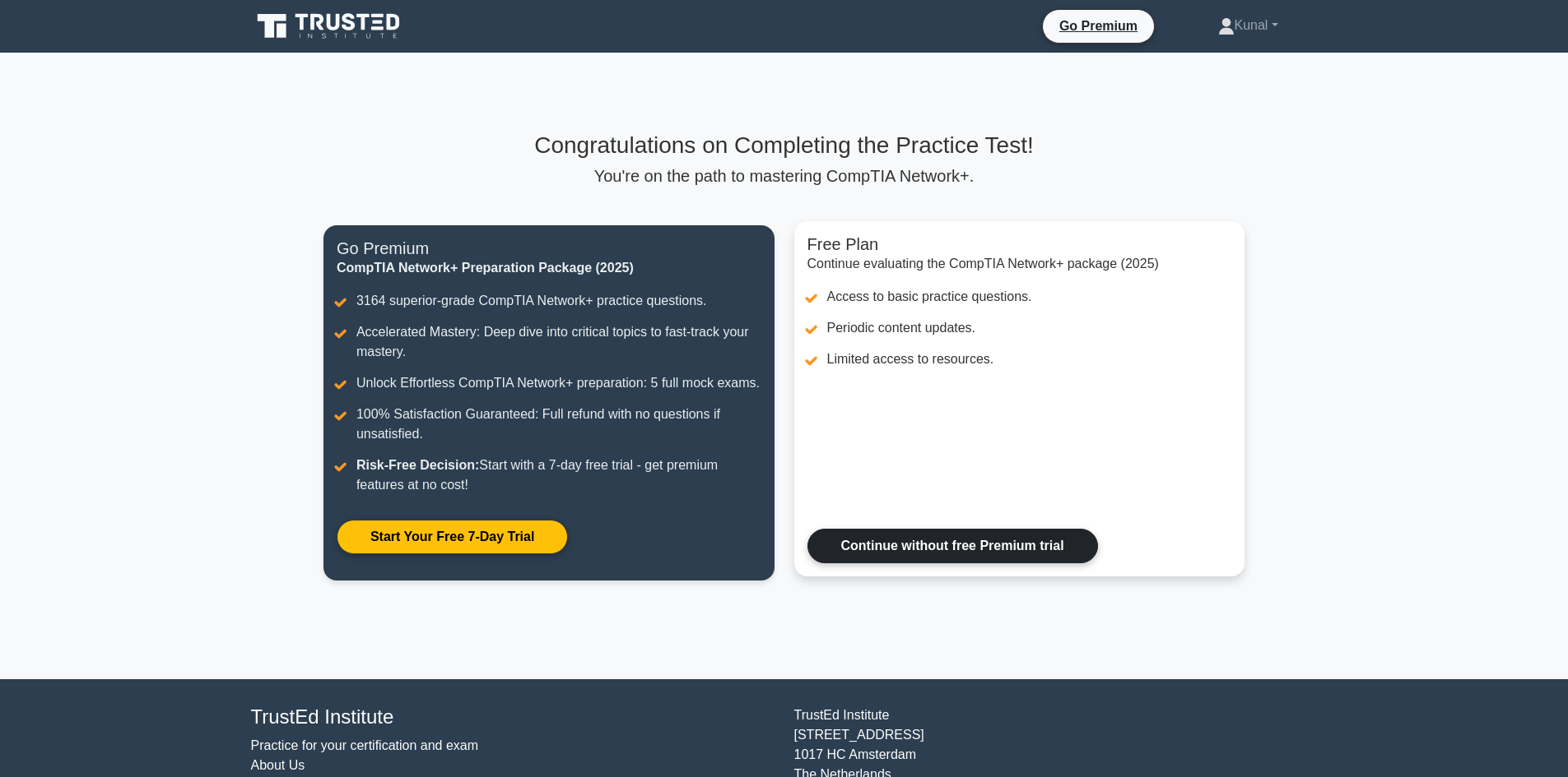
click at [913, 539] on link "Continue without free Premium trial" at bounding box center [952, 546] width 291 height 35
